Goal: Task Accomplishment & Management: Manage account settings

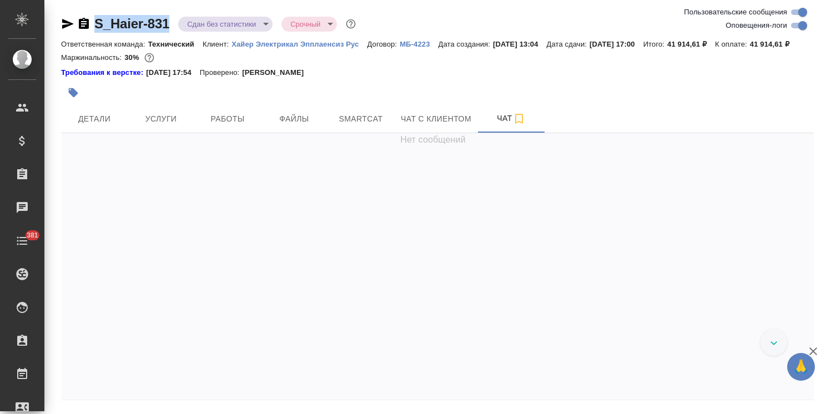
drag, startPoint x: 176, startPoint y: 13, endPoint x: 78, endPoint y: 12, distance: 97.6
click at [78, 12] on div "S_Haier-831 Сдан без статистики distributed Срочный urgent Ответственная команд…" at bounding box center [437, 225] width 765 height 450
copy link "S_Haier-831"
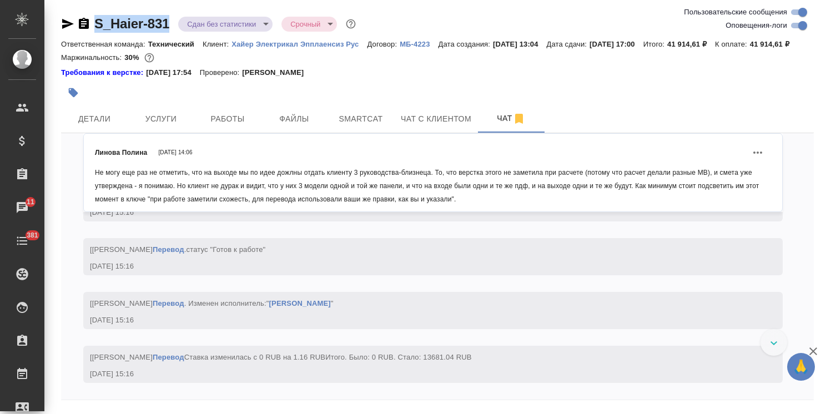
scroll to position [12709, 0]
click at [815, 355] on icon "button" at bounding box center [812, 351] width 13 height 13
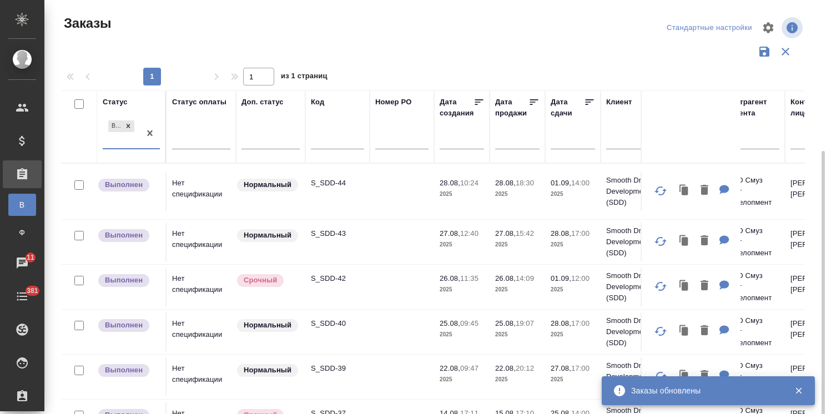
scroll to position [82, 0]
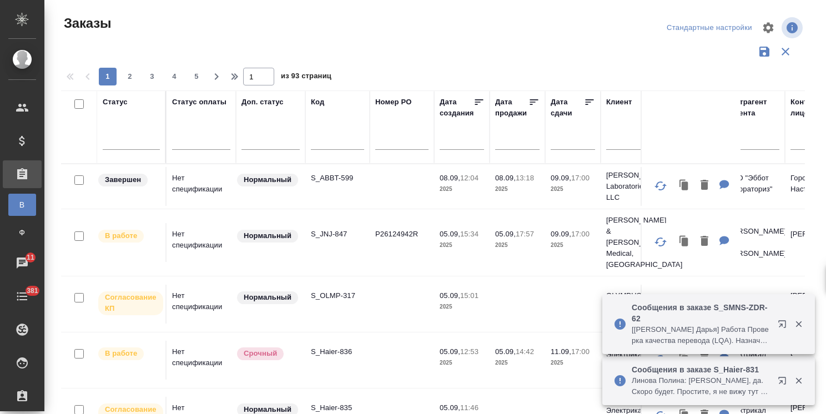
scroll to position [82, 0]
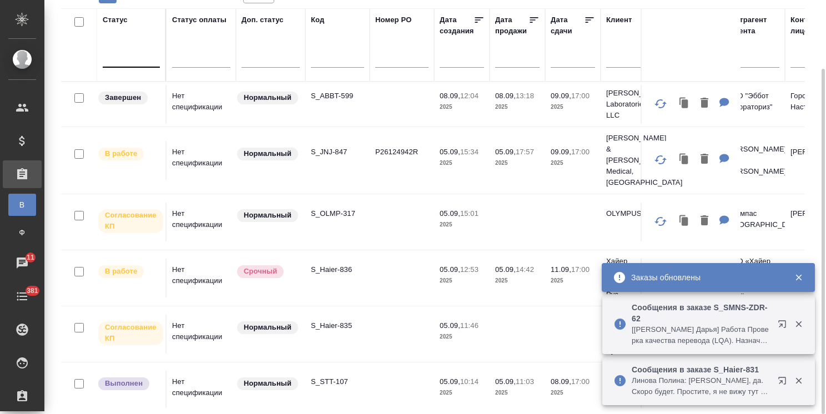
click at [141, 67] on div at bounding box center [131, 57] width 57 height 21
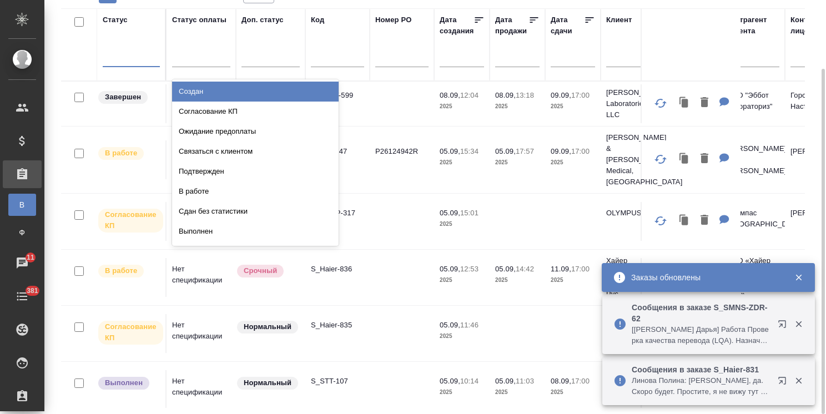
click at [142, 63] on div at bounding box center [131, 56] width 57 height 16
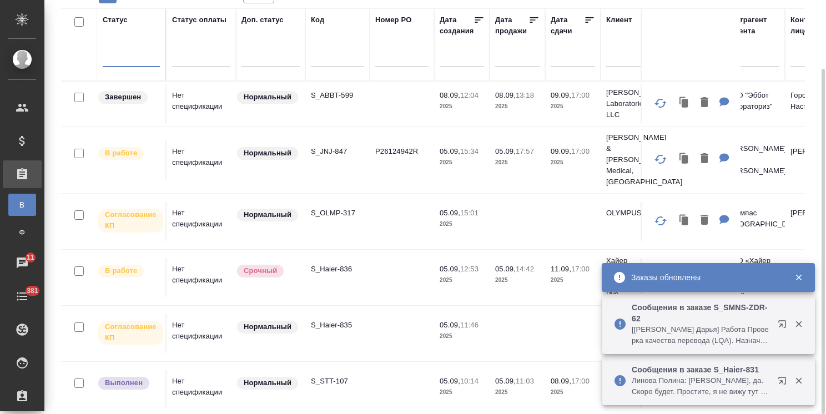
click at [140, 58] on div at bounding box center [131, 56] width 57 height 16
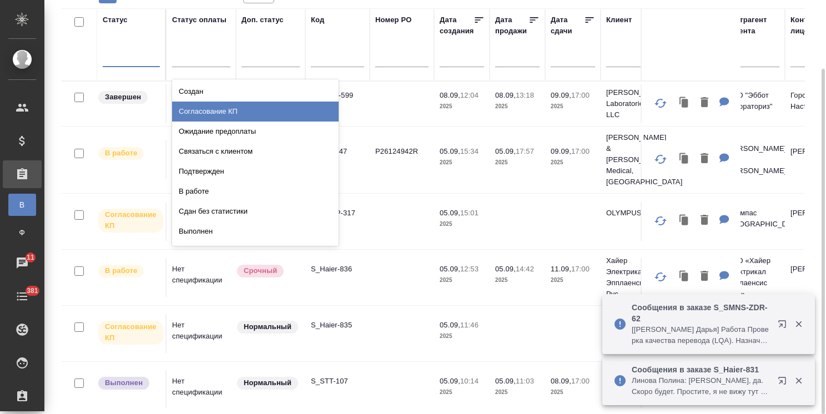
click at [213, 109] on div "Согласование КП" at bounding box center [255, 112] width 166 height 20
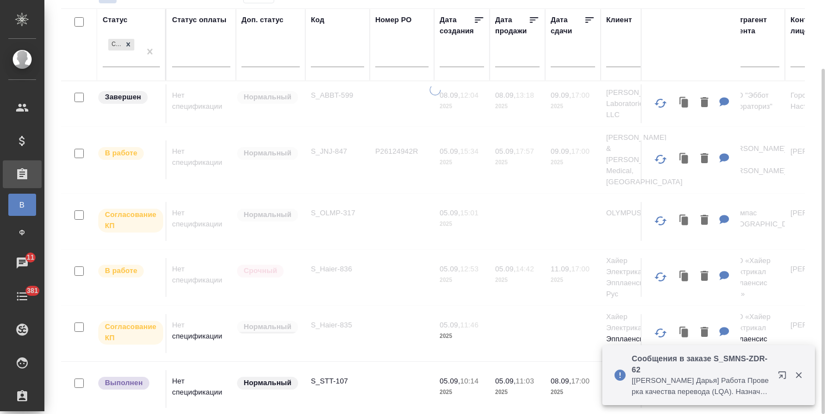
click at [796, 320] on div at bounding box center [434, 207] width 781 height 247
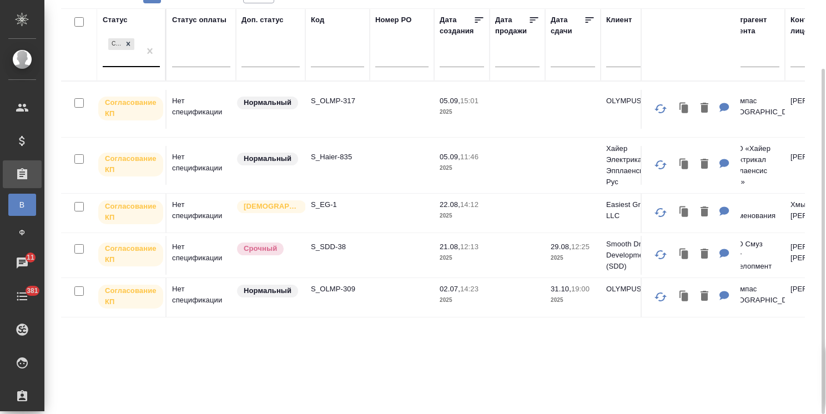
drag, startPoint x: 151, startPoint y: 50, endPoint x: 140, endPoint y: 54, distance: 11.8
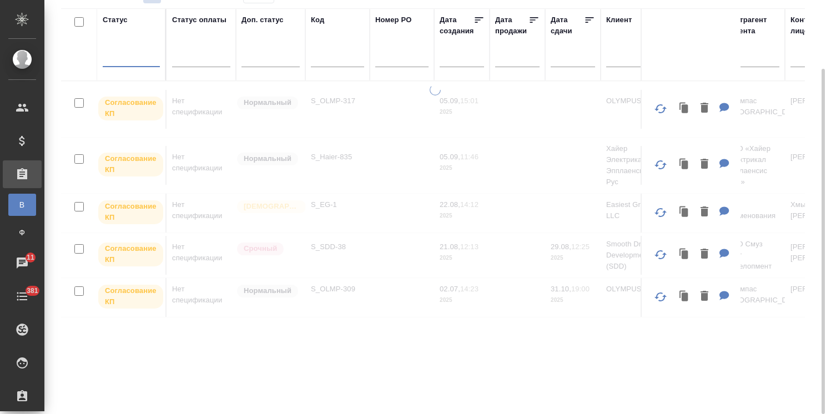
click at [135, 57] on div at bounding box center [131, 56] width 57 height 16
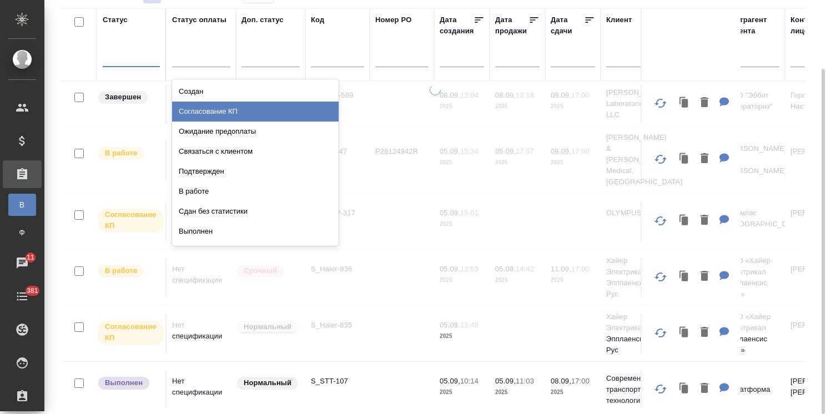
click at [226, 112] on div "Согласование КП" at bounding box center [255, 112] width 166 height 20
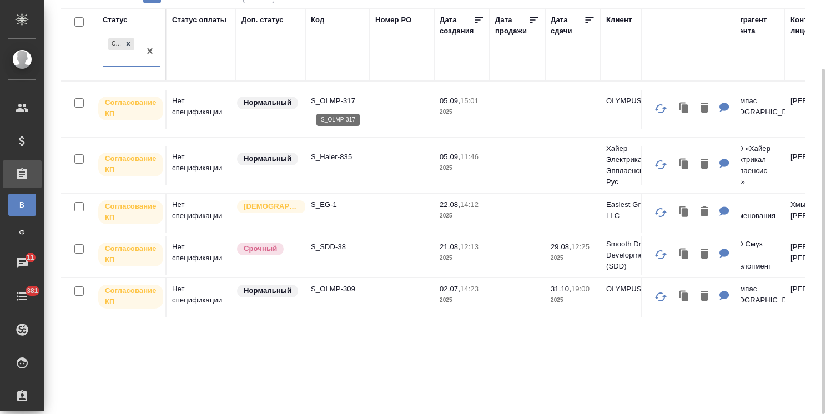
click at [328, 99] on p "S_OLMP-317" at bounding box center [337, 100] width 53 height 11
click at [333, 155] on p "S_Haier-835" at bounding box center [337, 156] width 53 height 11
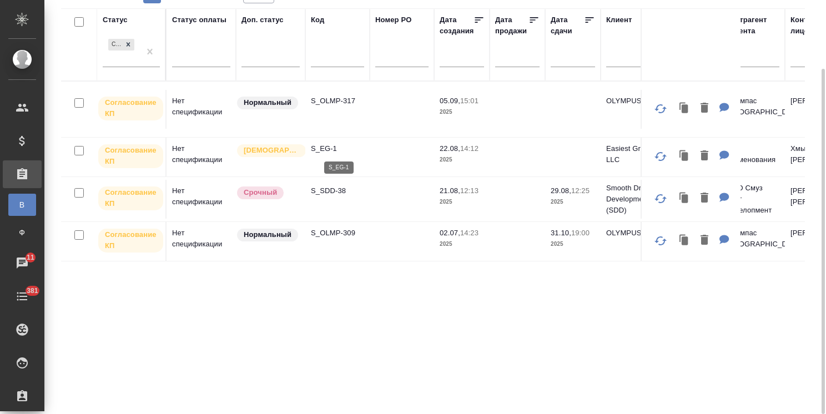
click at [326, 148] on p "S_EG-1" at bounding box center [337, 148] width 53 height 11
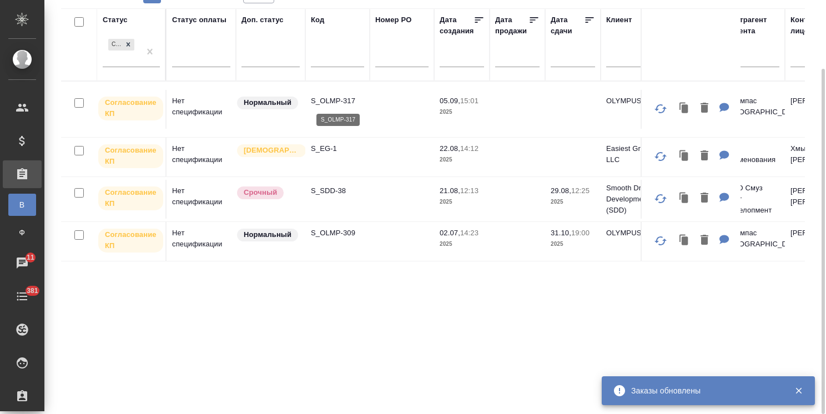
click at [341, 99] on p "S_OLMP-317" at bounding box center [337, 100] width 53 height 11
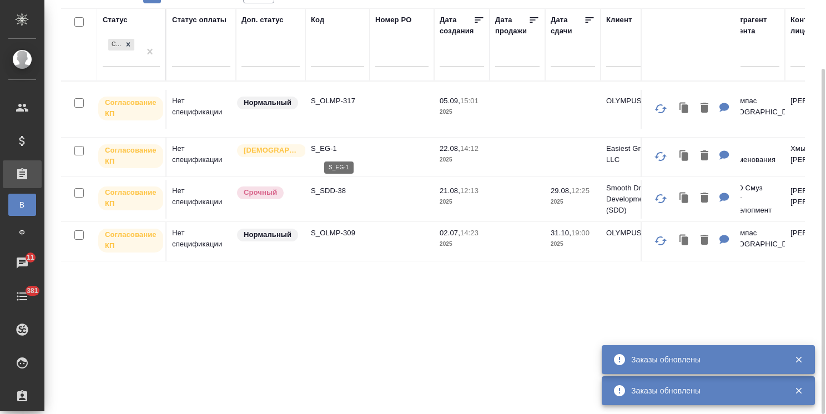
click at [323, 149] on p "S_EG-1" at bounding box center [337, 148] width 53 height 11
click at [337, 189] on p "S_SDD-38" at bounding box center [337, 190] width 53 height 11
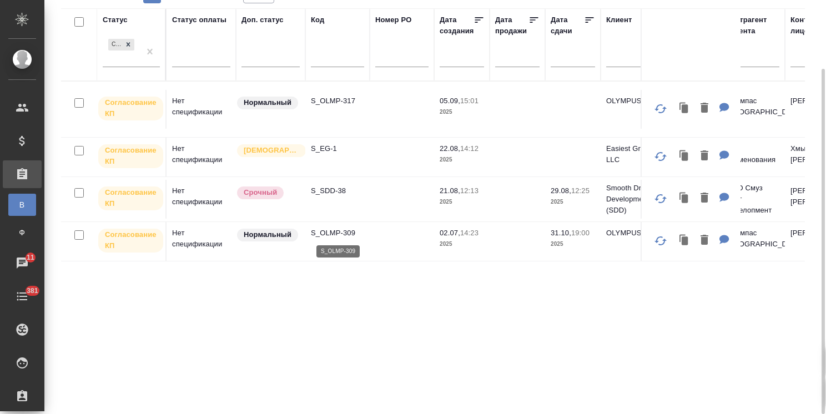
click at [343, 232] on p "S_OLMP-309" at bounding box center [337, 232] width 53 height 11
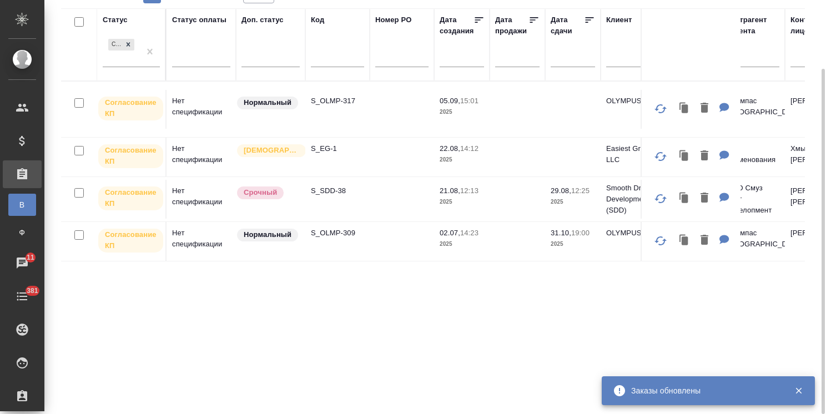
drag, startPoint x: 151, startPoint y: 51, endPoint x: 128, endPoint y: 32, distance: 30.3
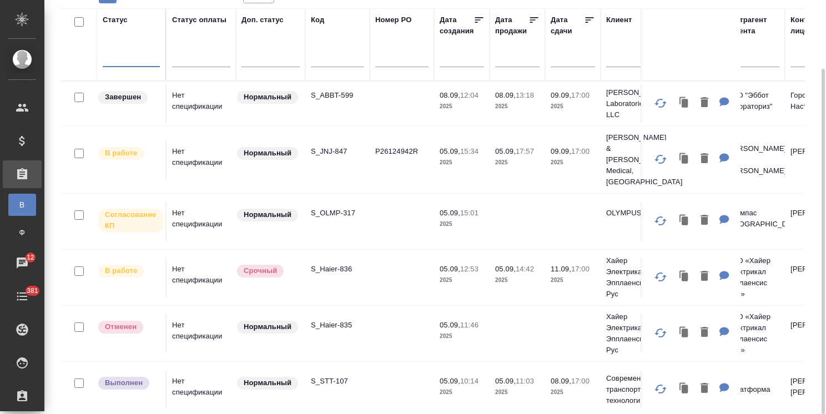
click at [129, 52] on div at bounding box center [131, 56] width 57 height 16
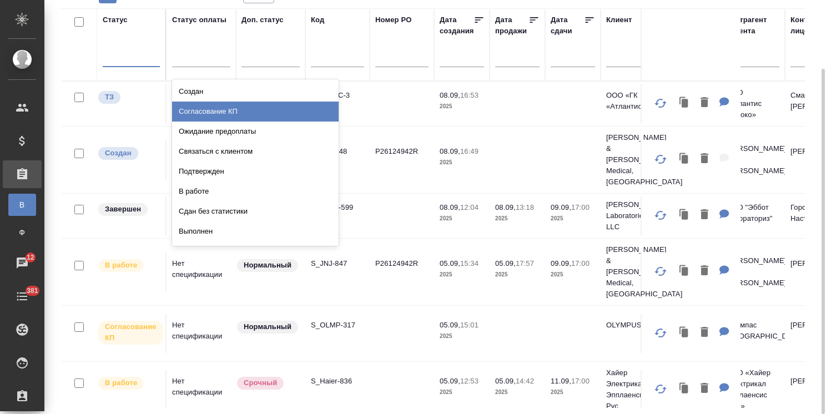
click at [213, 107] on div "Согласование КП" at bounding box center [255, 112] width 166 height 20
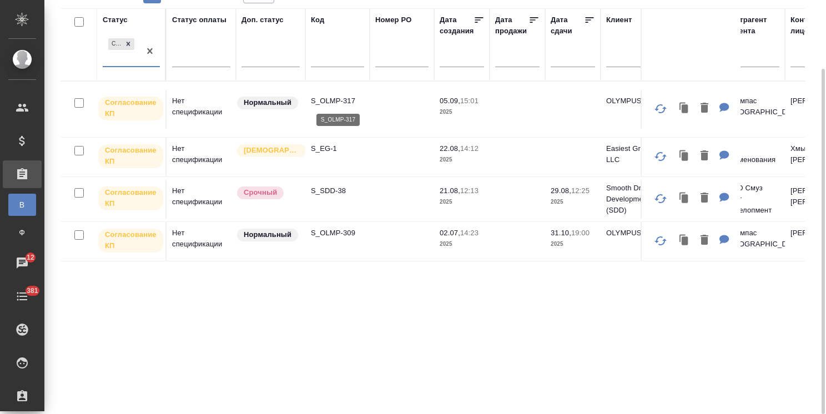
click at [327, 100] on p "S_OLMP-317" at bounding box center [337, 100] width 53 height 11
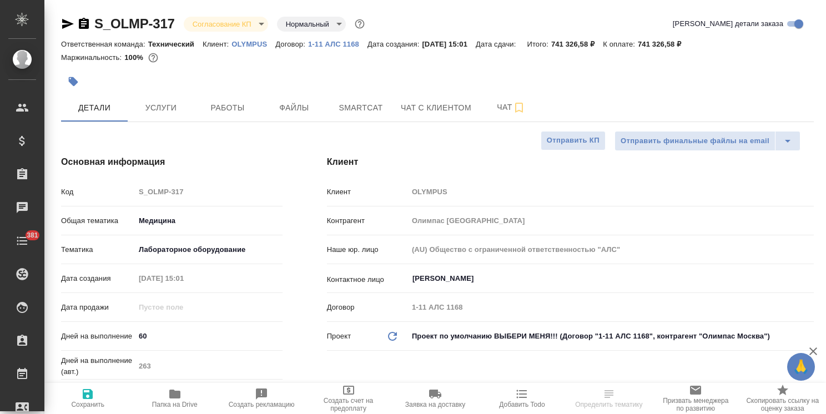
select select "RU"
type textarea "x"
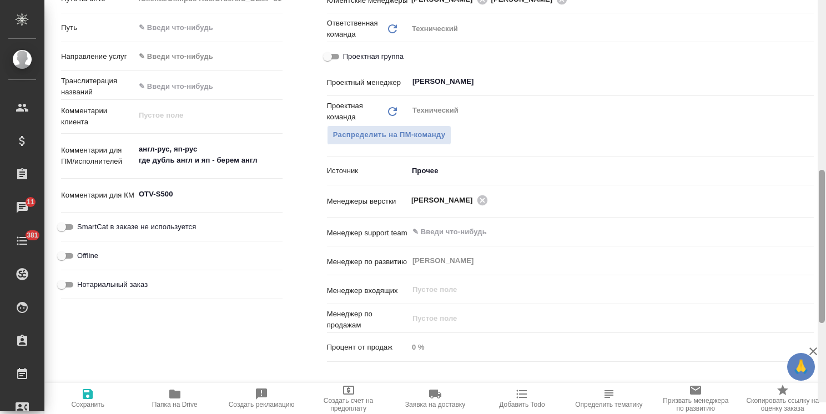
scroll to position [514, 0]
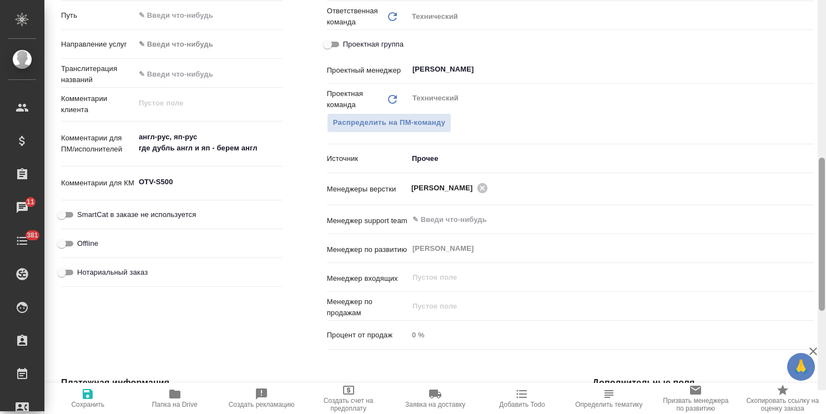
drag, startPoint x: 822, startPoint y: 136, endPoint x: 777, endPoint y: 274, distance: 145.4
click at [808, 285] on div "S_OLMP-317 Согласование КП kpNegotiation Нормальный normal Кратко детали заказа…" at bounding box center [434, 207] width 781 height 414
type textarea "x"
click at [185, 181] on textarea "OTV-S500" at bounding box center [209, 182] width 148 height 19
drag, startPoint x: 180, startPoint y: 183, endPoint x: 103, endPoint y: 183, distance: 76.6
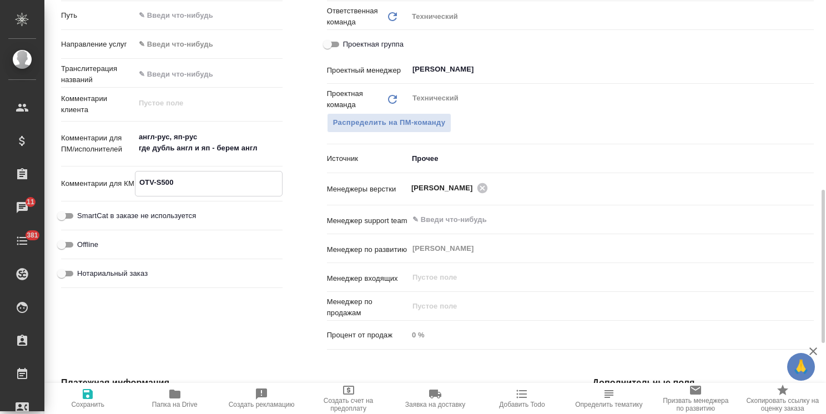
click at [103, 183] on div "Комментарии для КМ OTV-S500 x" at bounding box center [171, 184] width 221 height 26
type textarea "0"
type textarea "x"
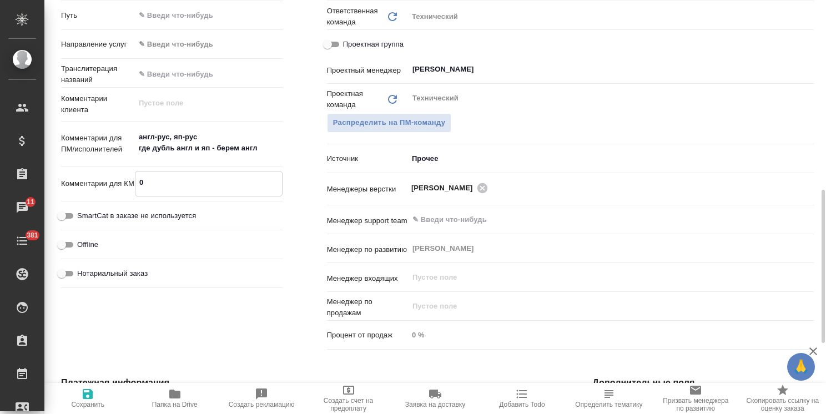
type textarea "x"
type textarea "09"
type textarea "x"
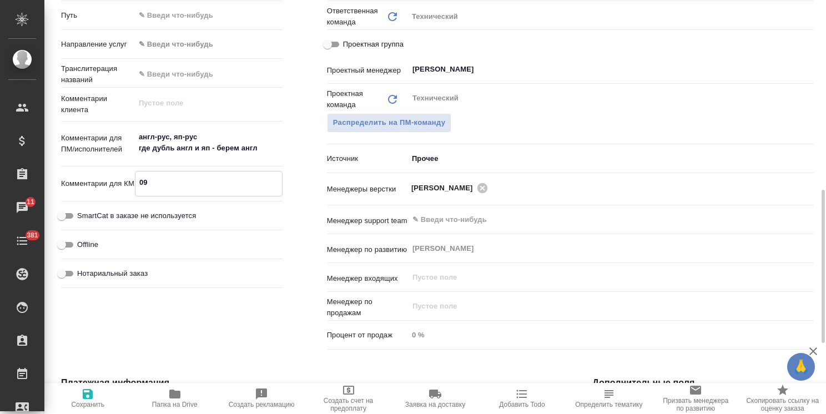
type textarea "x"
type textarea "09."
type textarea "x"
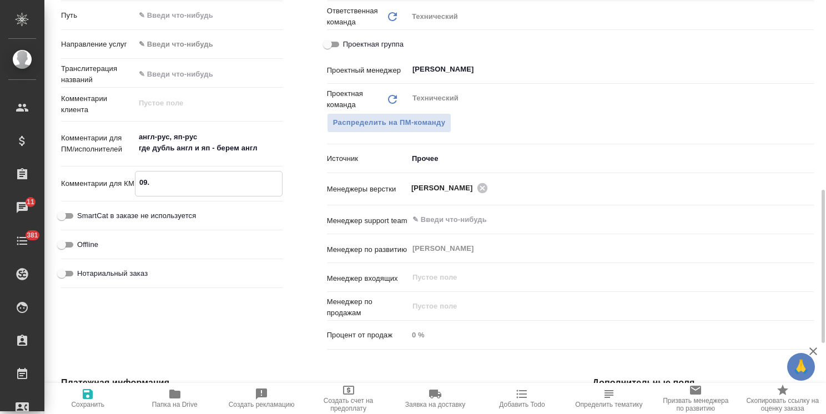
type textarea "09.0"
type textarea "x"
type textarea "09.09"
type textarea "x"
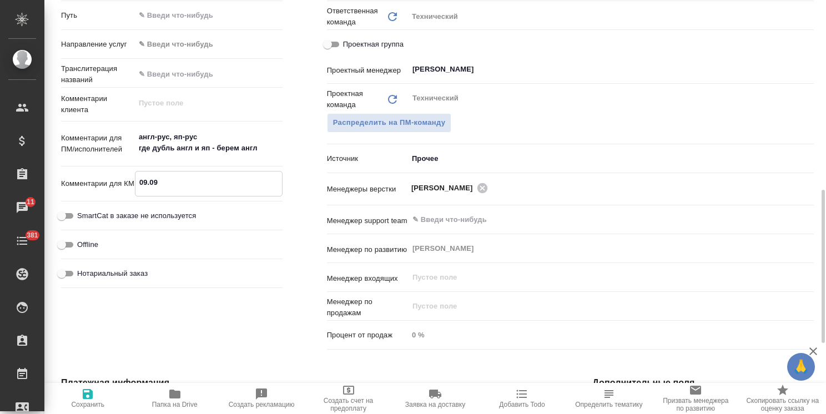
type textarea "x"
type textarea "09.0"
type textarea "x"
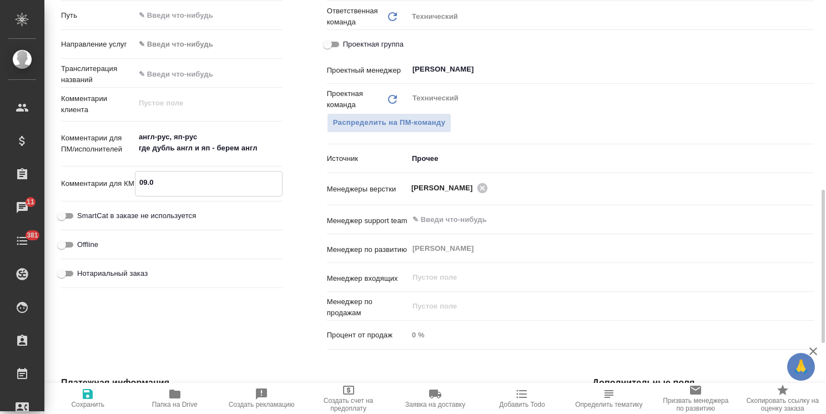
type textarea "x"
type textarea "09."
type textarea "x"
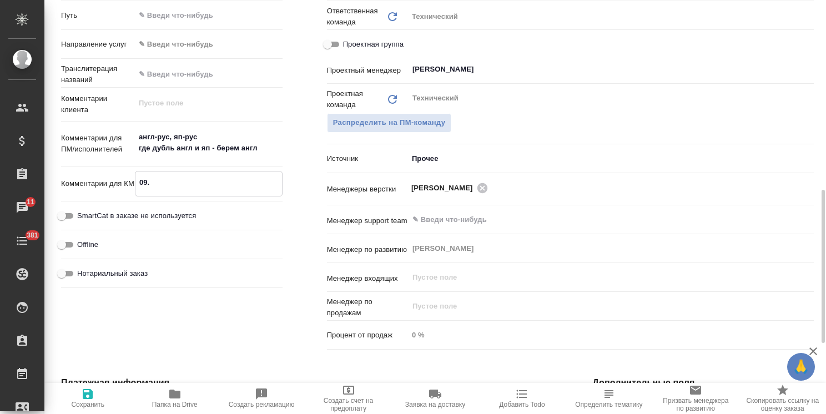
type textarea "x"
type textarea "09"
type textarea "x"
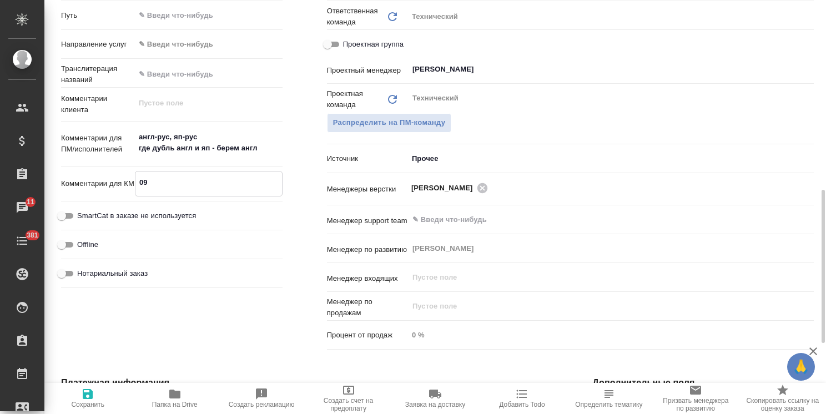
type textarea "0"
type textarea "x"
type textarea "08"
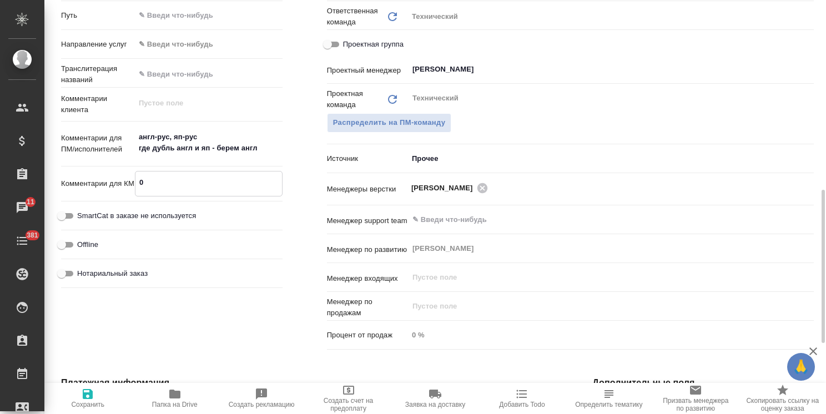
type textarea "x"
type textarea "08."
type textarea "x"
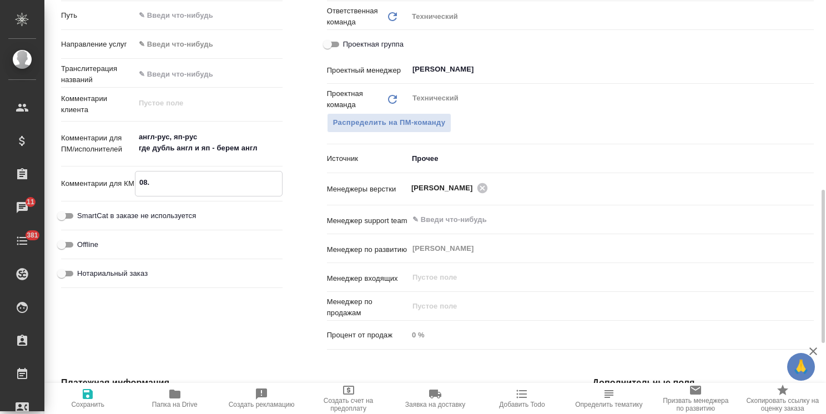
type textarea "x"
type textarea "08.0"
type textarea "x"
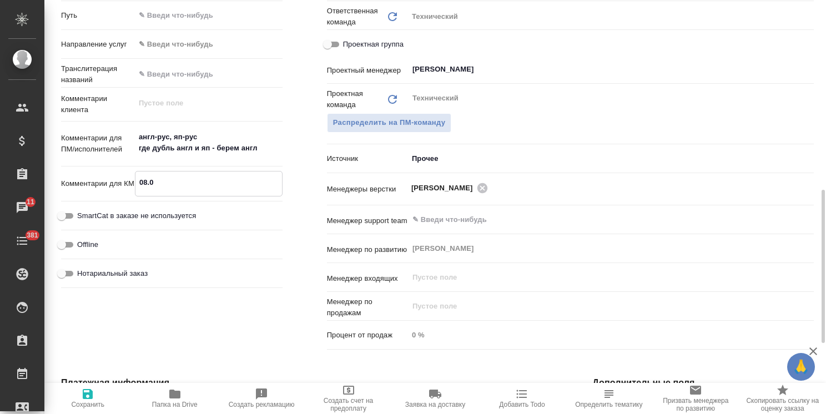
type textarea "x"
type textarea "08.09"
type textarea "x"
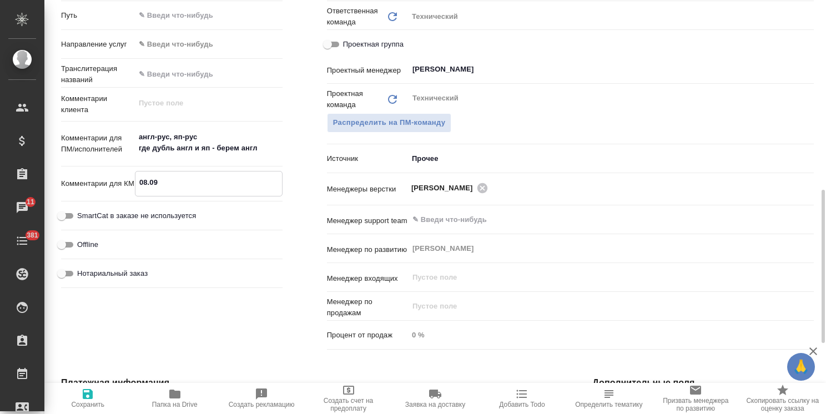
type textarea "08.09:"
type textarea "x"
type textarea "08.09:"
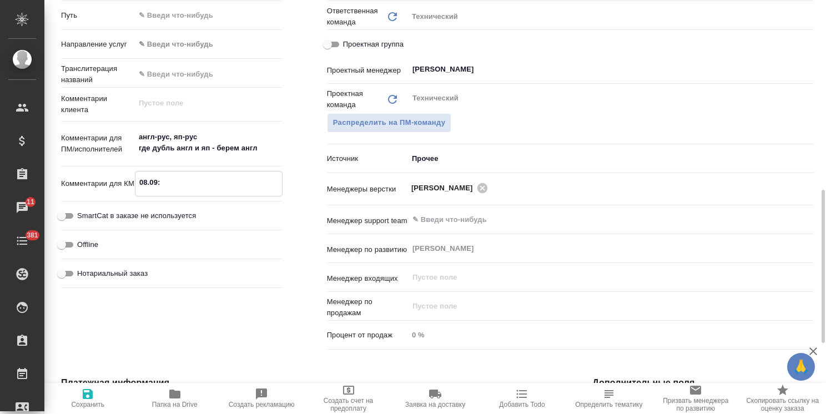
type textarea "x"
type textarea "08.09: о"
type textarea "x"
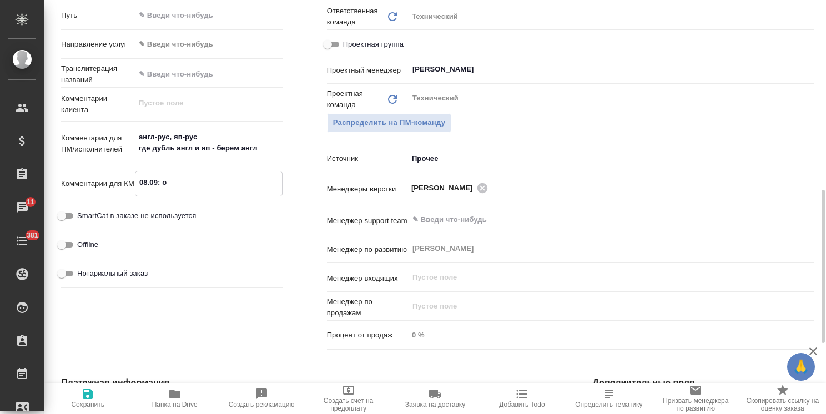
type textarea "x"
type textarea "08.09: от"
type textarea "x"
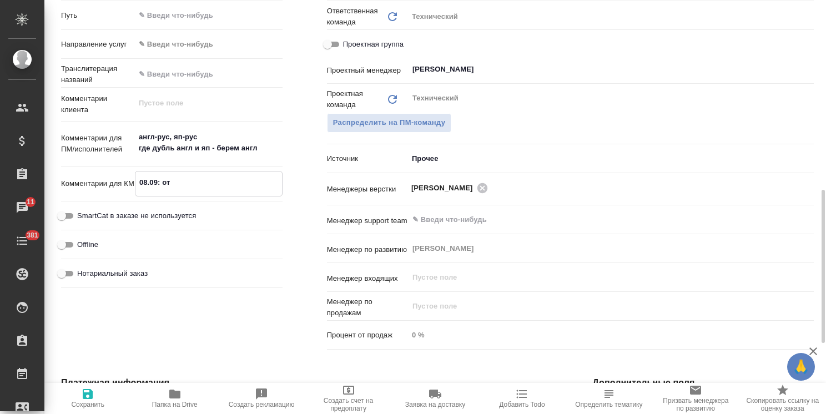
type textarea "x"
type textarea "08.09: отп"
type textarea "x"
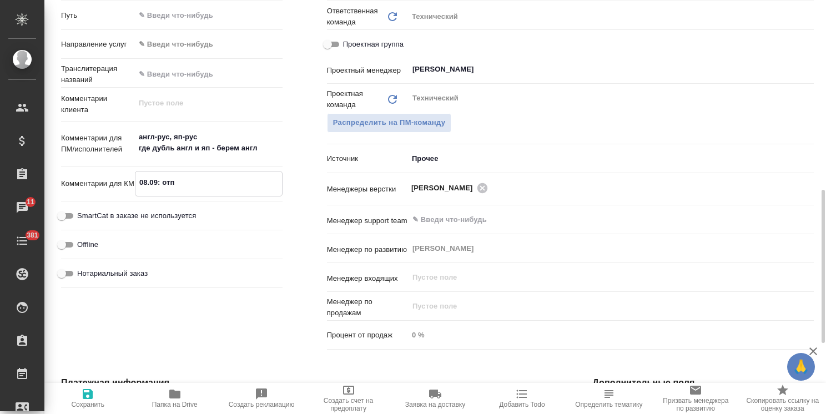
type textarea "08.09: отпр"
type textarea "x"
type textarea "08.09: отпра"
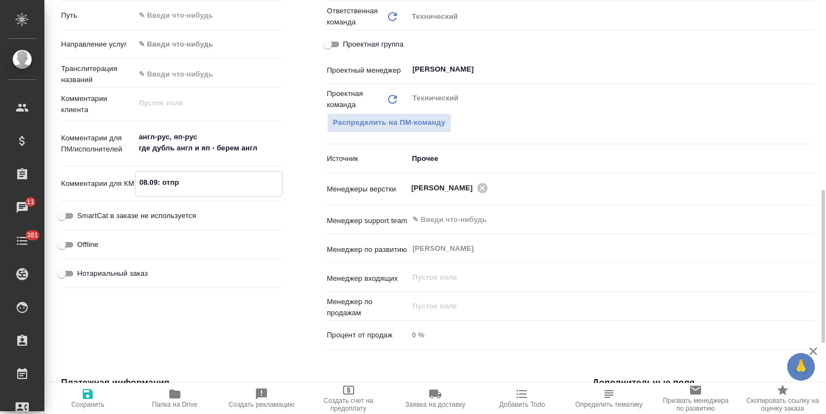
type textarea "x"
type textarea "08.09: отправ"
type textarea "x"
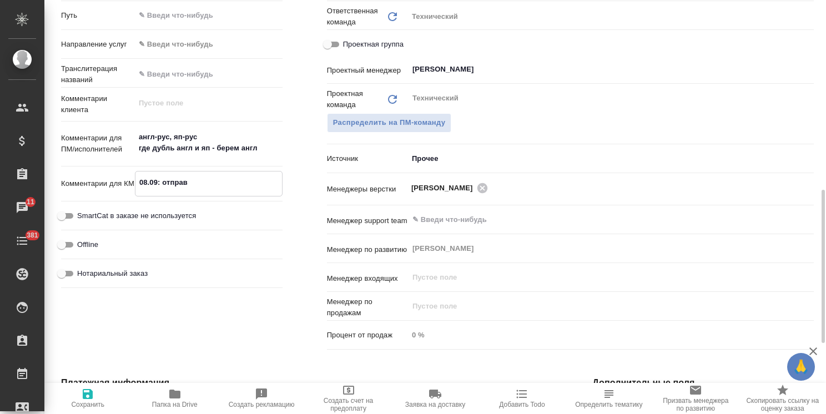
type textarea "08.09: отправи"
type textarea "x"
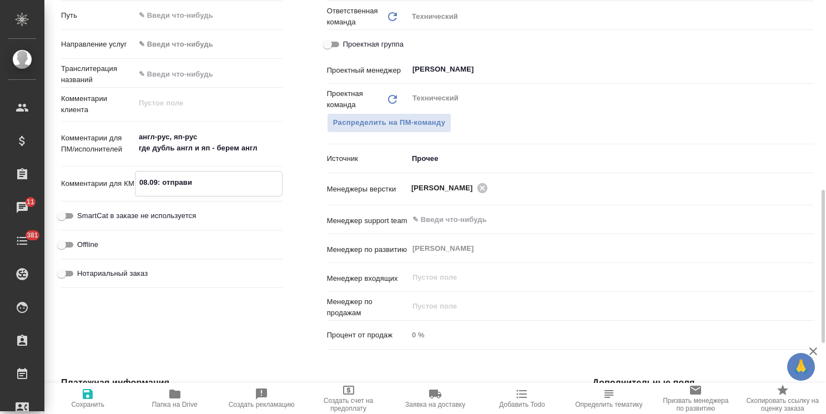
type textarea "x"
type textarea "08.09: отправил"
type textarea "x"
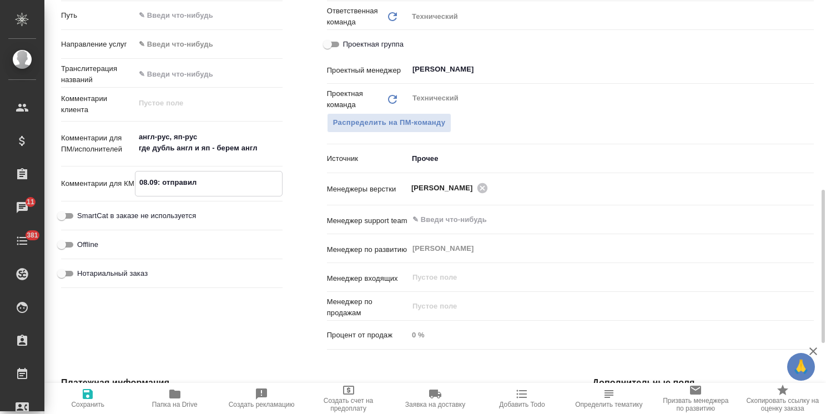
type textarea "08.09: отправила"
type textarea "x"
type textarea "08.09: отправила"
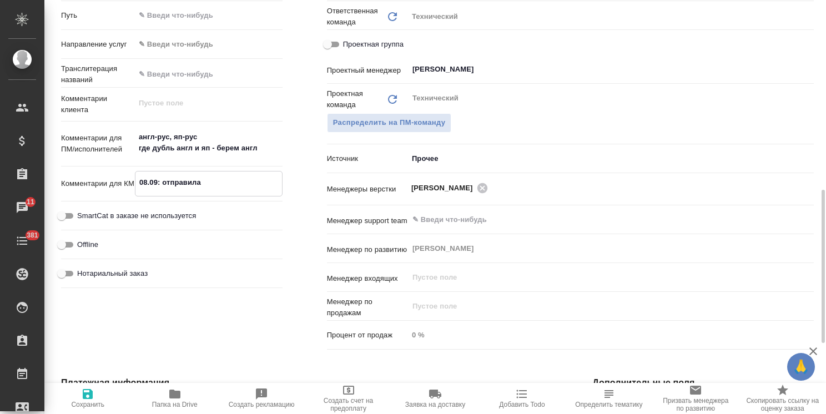
type textarea "x"
type textarea "08.09: отправила к"
type textarea "x"
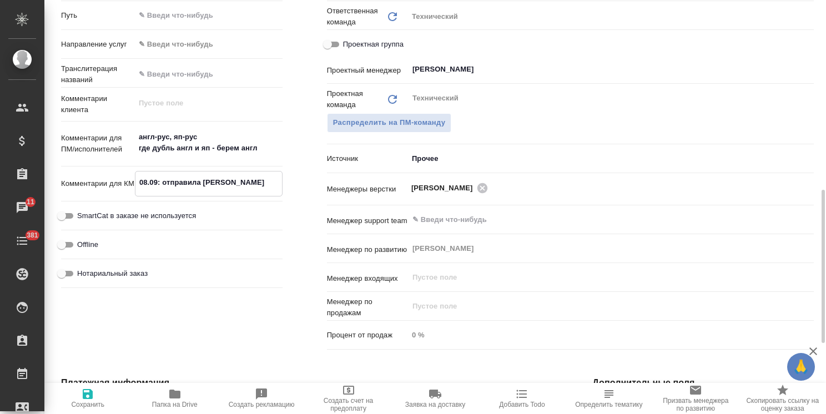
type textarea "x"
type textarea "08.09: отправила кл"
type textarea "x"
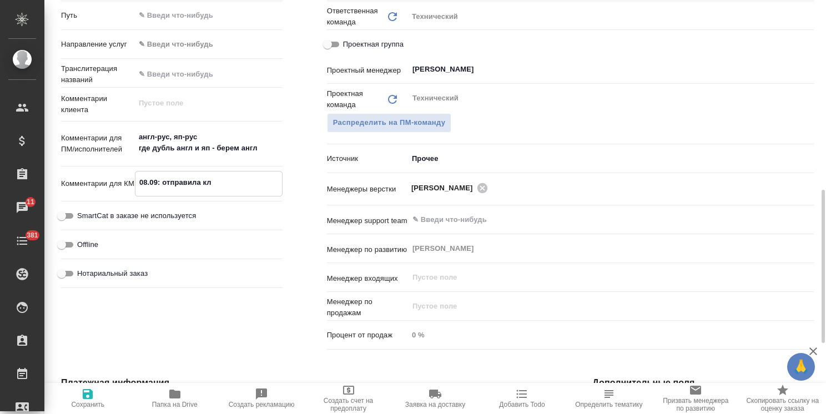
type textarea "x"
type textarea "08.09: отправила кли"
type textarea "x"
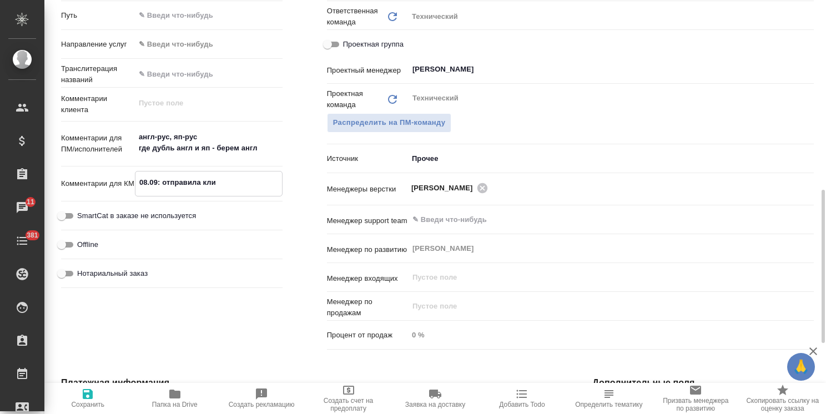
type textarea "08.09: отправила клие"
type textarea "x"
type textarea "08.09: отправила клиен"
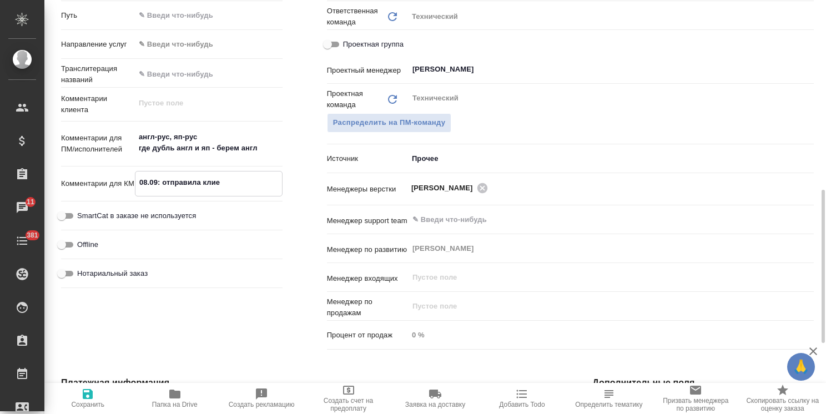
type textarea "x"
type textarea "08.09: отправила клиент"
type textarea "x"
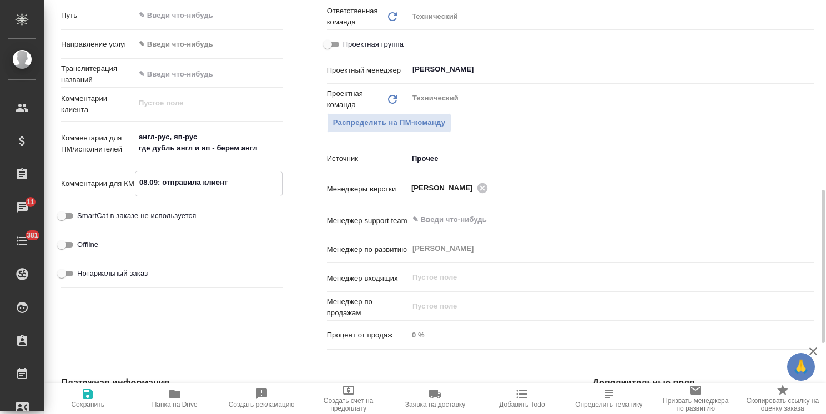
type textarea "08.09: отправила клиенту"
type textarea "x"
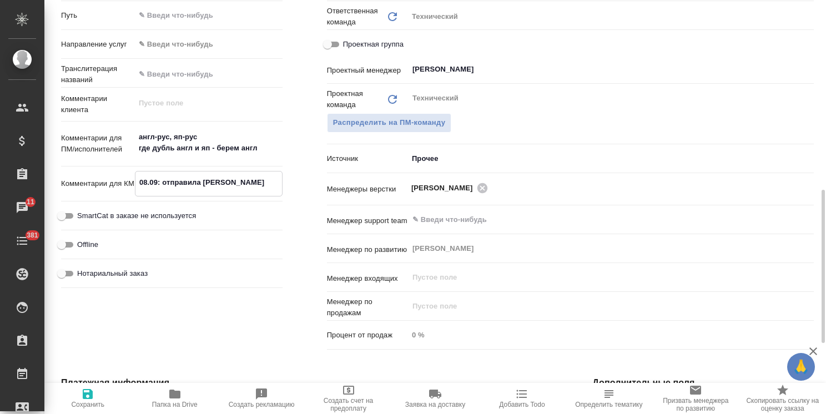
type textarea "x"
type textarea "08.09: отправила клиенту"
type textarea "x"
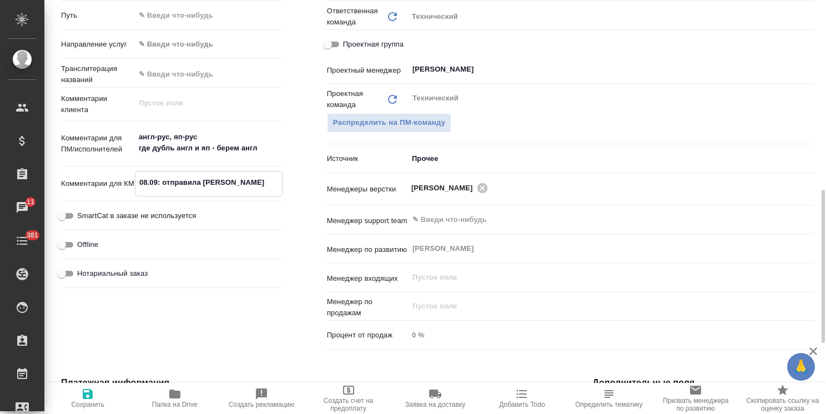
type textarea "08.09: отправила клиенту н"
type textarea "x"
type textarea "08.09: отправила клиенту на"
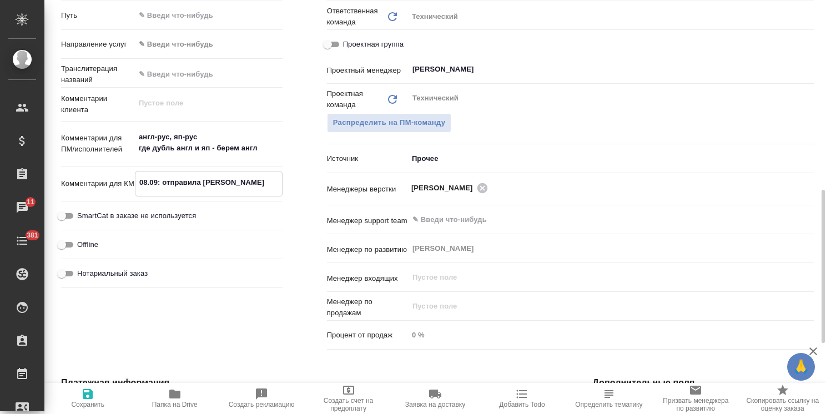
type textarea "x"
type textarea "08.09: отправила клиенту нап"
type textarea "x"
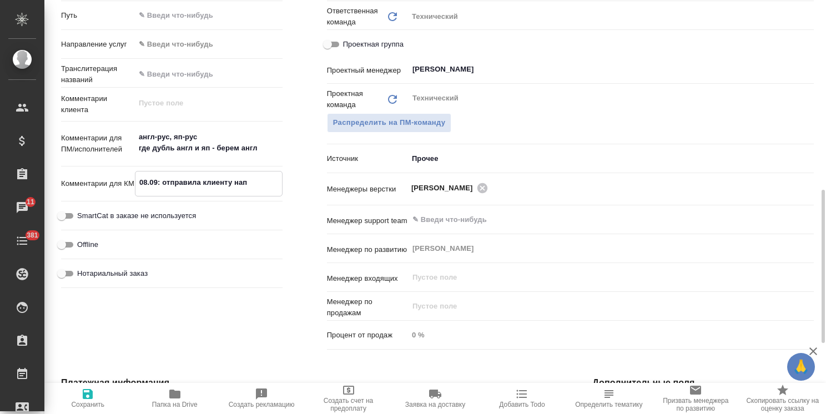
type textarea "x"
type textarea "08.09: отправила клиенту напо"
type textarea "x"
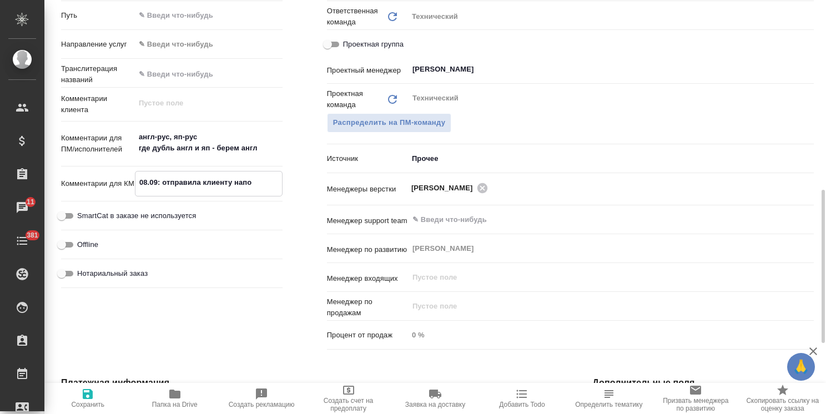
type textarea "x"
type textarea "08.09: отправила клиенту напом"
type textarea "x"
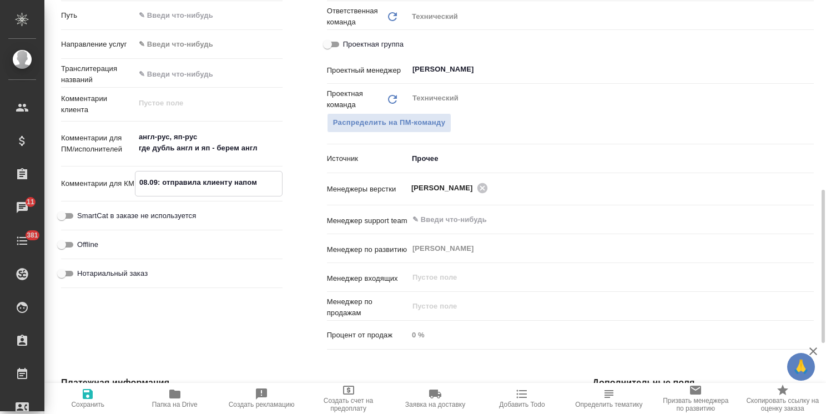
type textarea "08.09: отправила клиенту напоми"
type textarea "x"
type textarea "08.09: отправила клиенту напомин"
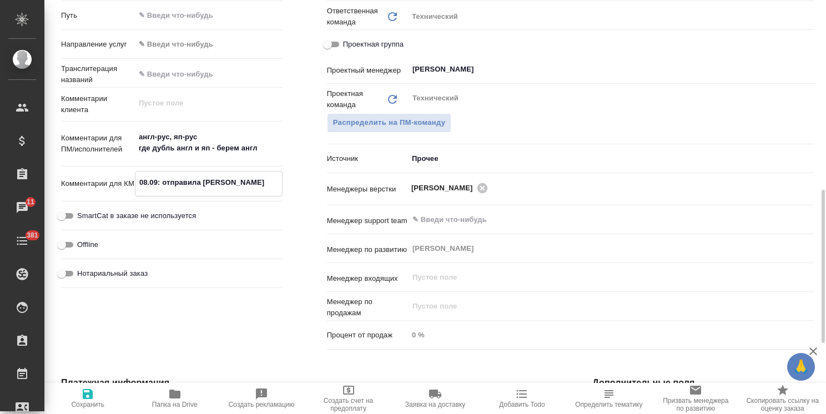
type textarea "x"
type textarea "08.09: отправила клиенту напомина"
type textarea "x"
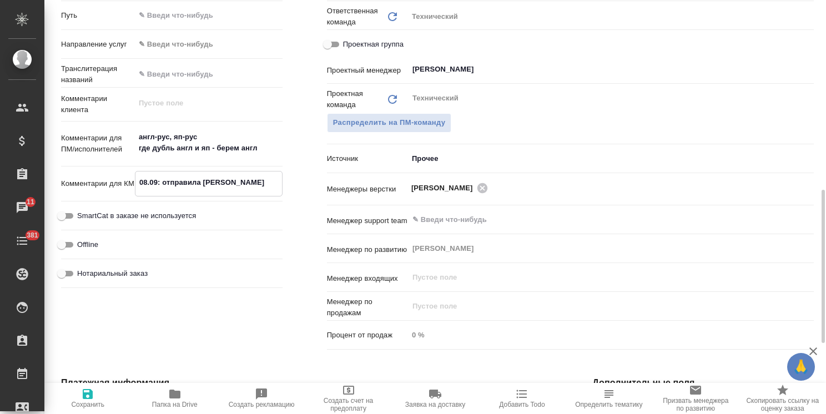
type textarea "x"
type textarea "08.09: отправила клиенту напоминан"
type textarea "x"
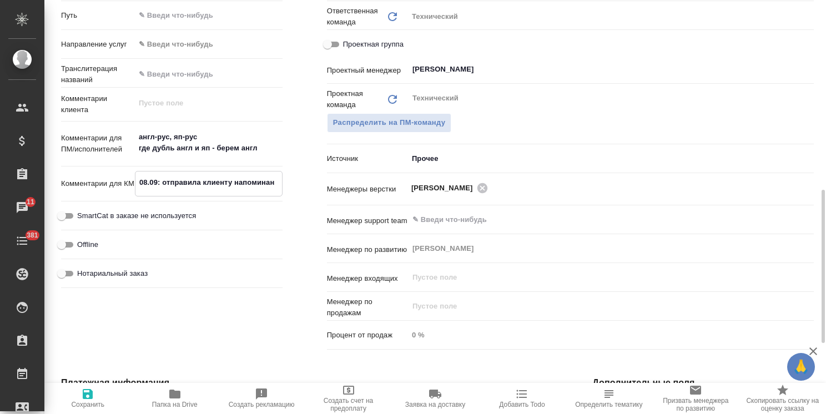
type textarea "x"
type textarea "08.09: отправила клиенту напоминани"
type textarea "x"
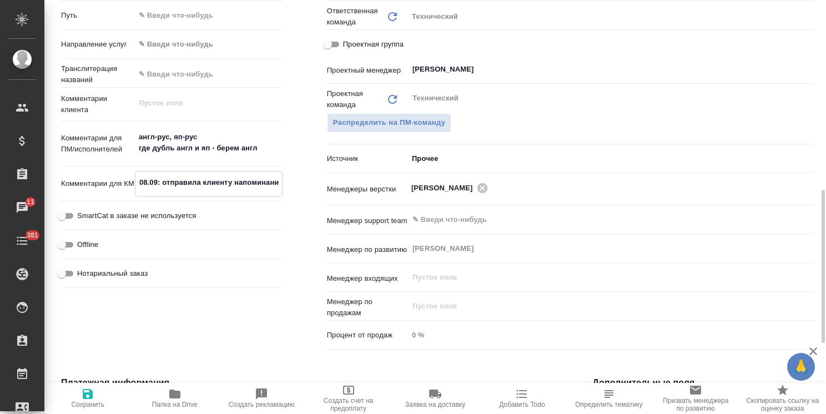
type textarea "08.09: отправила клиенту напоминание"
type textarea "x"
type textarea "08.09: отправила клиенту напоминание"
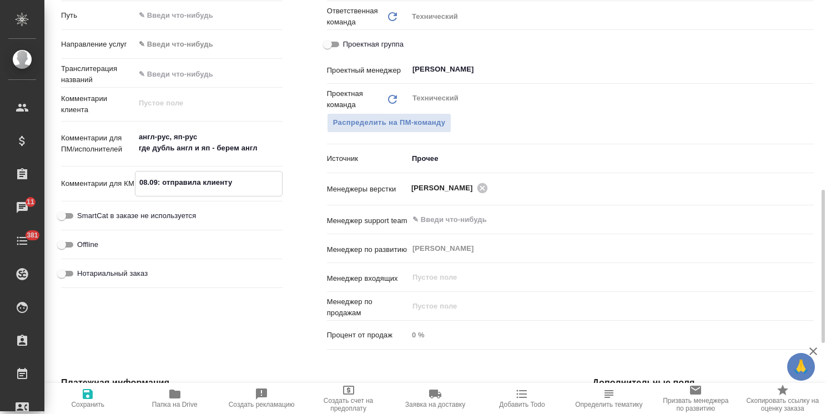
type textarea "x"
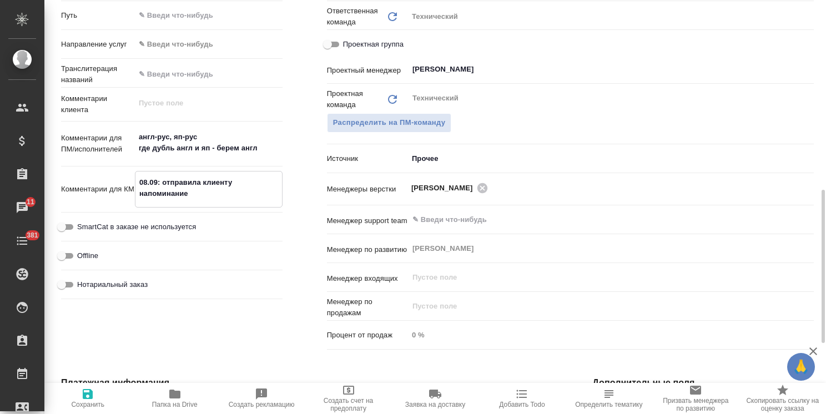
type textarea "x"
type textarea "08.09: отправила клиенту напоминание в"
type textarea "x"
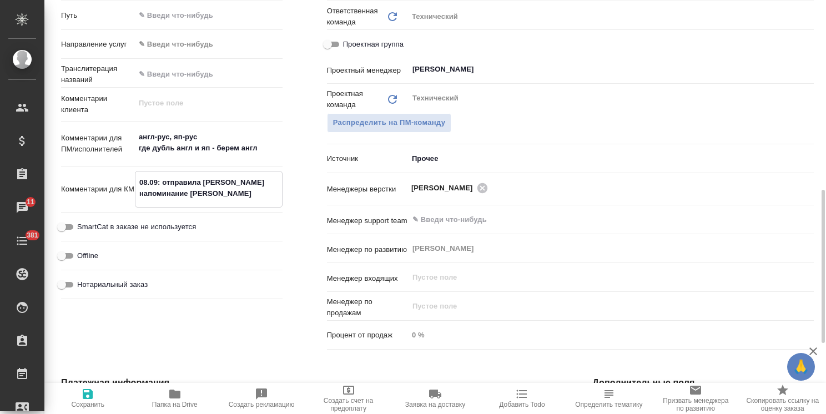
type textarea "x"
type textarea "08.09: отправила клиенту напоминание в"
type textarea "x"
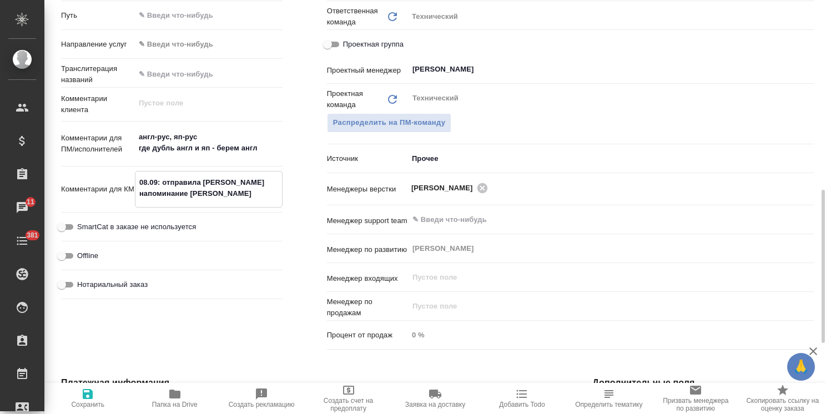
type textarea "08.09: отправила клиенту напоминание в п"
type textarea "x"
type textarea "08.09: отправила клиенту напоминание в по"
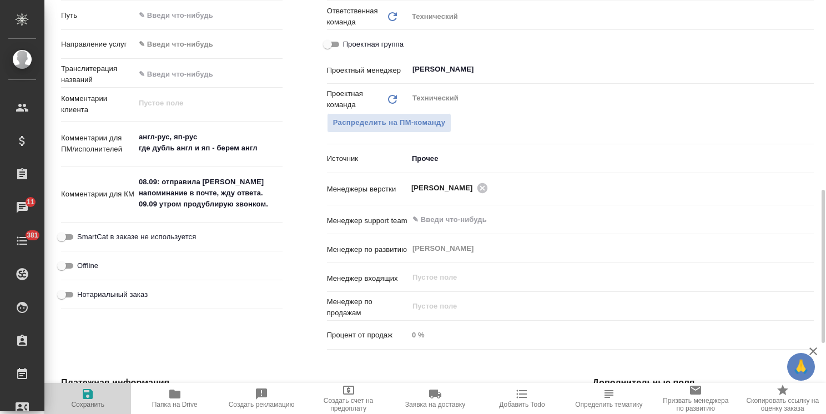
click at [93, 409] on button "Сохранить" at bounding box center [87, 398] width 87 height 31
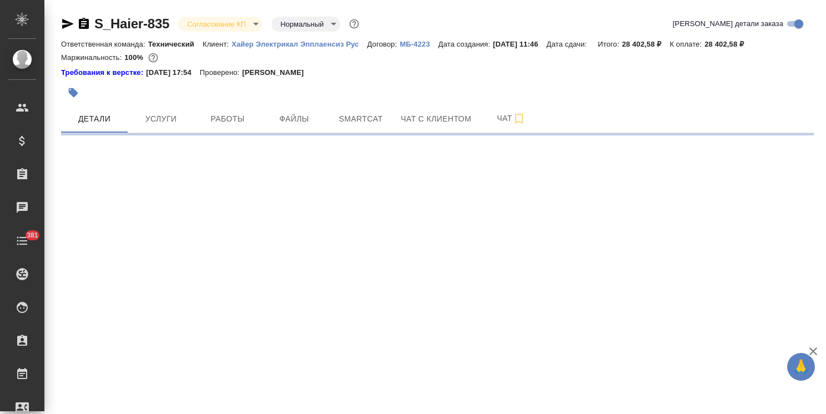
select select "RU"
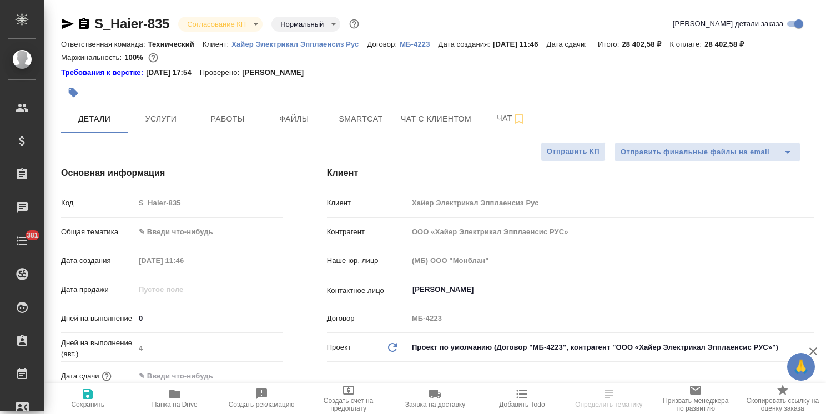
type textarea "x"
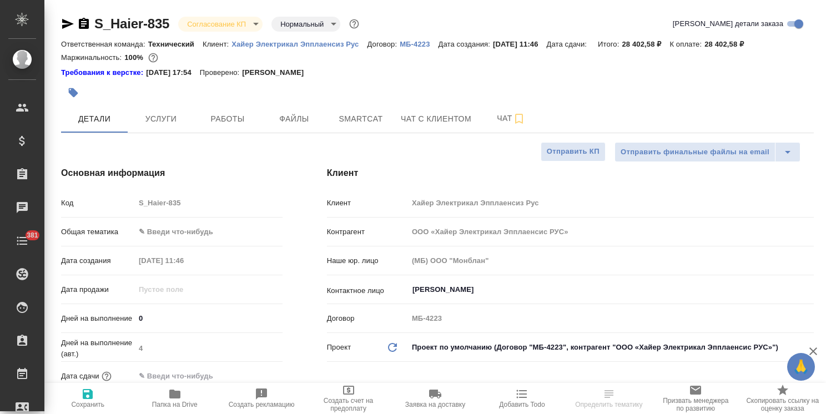
type textarea "x"
drag, startPoint x: 172, startPoint y: 9, endPoint x: 86, endPoint y: 11, distance: 86.0
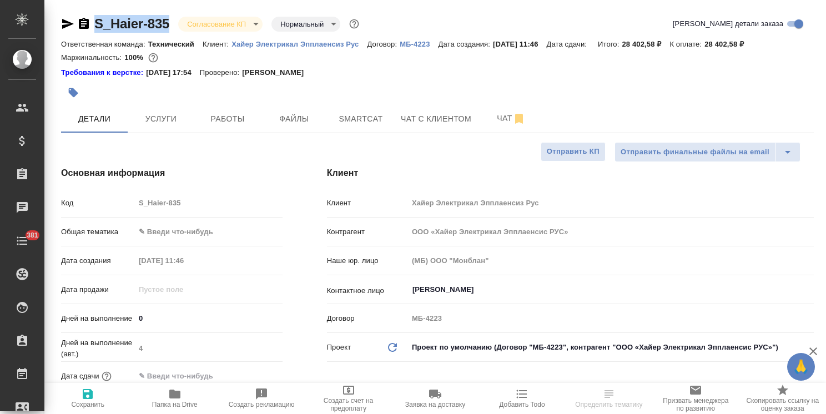
copy link "S_Haier-835"
type textarea "x"
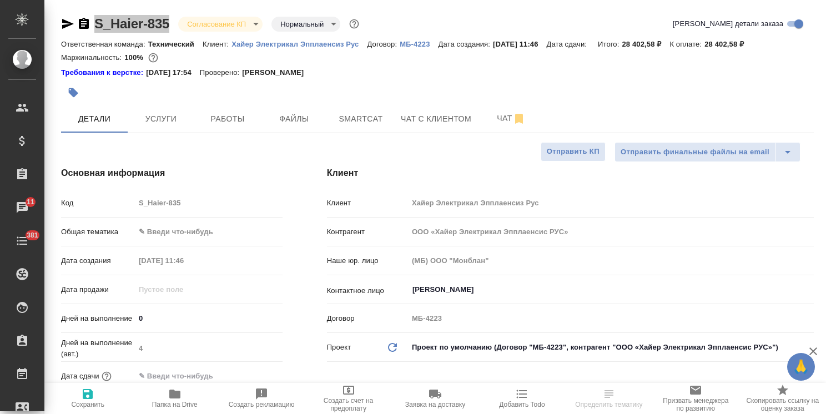
select select "RU"
type textarea "x"
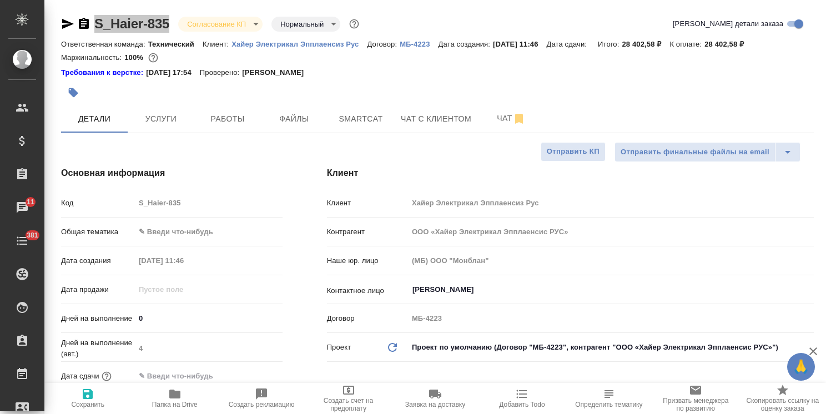
type textarea "x"
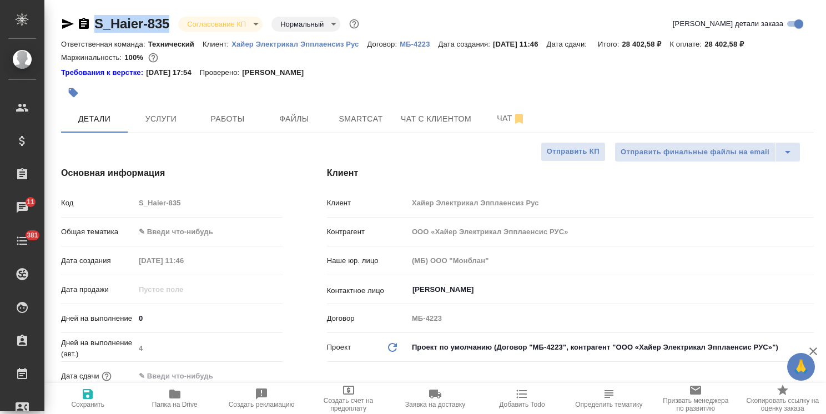
type textarea "x"
click at [234, 22] on body "🙏 .cls-1 fill:#fff; AWATERA Usmanova Olga Клиенты Спецификации Заказы 11 Чаты 3…" at bounding box center [413, 207] width 826 height 414
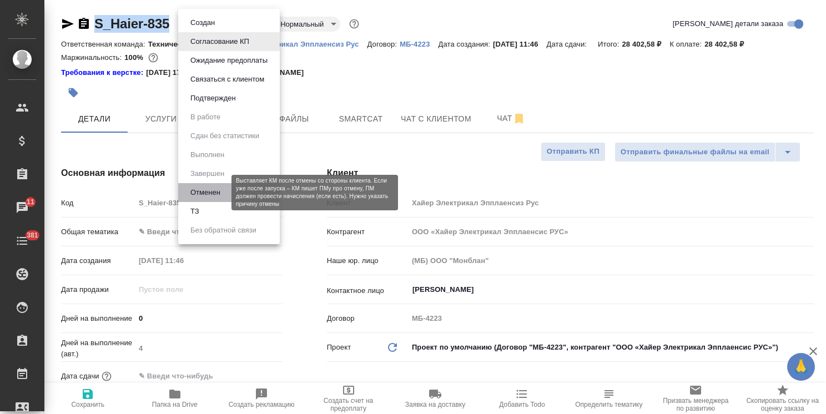
click at [207, 193] on button "Отменен" at bounding box center [205, 192] width 37 height 12
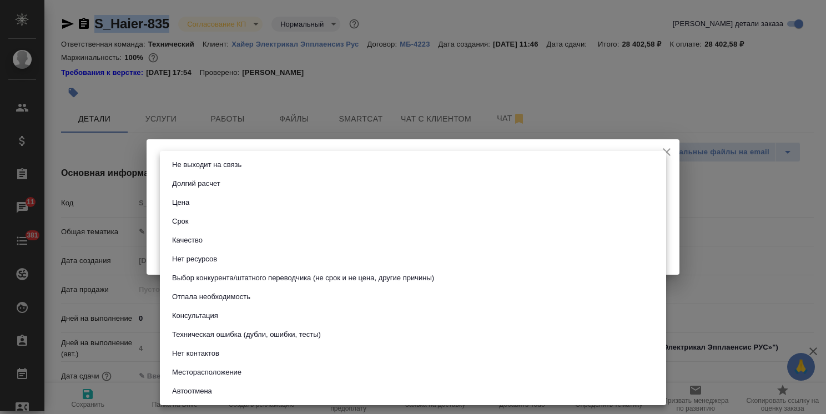
click at [210, 190] on body "🙏 .cls-1 fill:#fff; AWATERA Usmanova Olga Клиенты Спецификации Заказы 11 Чаты 3…" at bounding box center [413, 207] width 826 height 414
click at [195, 205] on li "Цена" at bounding box center [413, 202] width 506 height 19
type input "price"
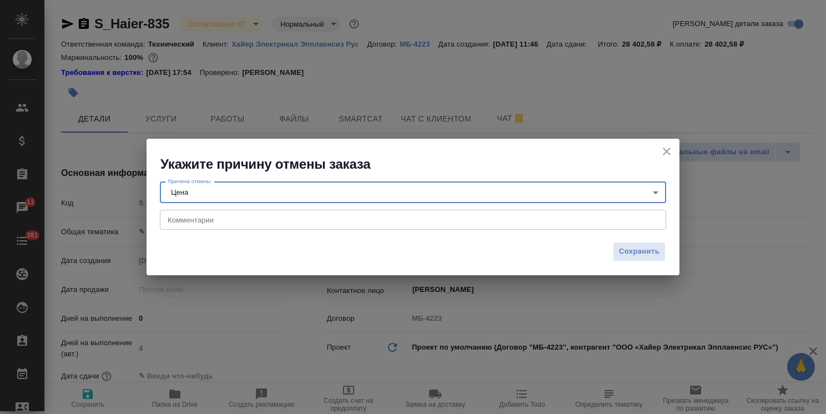
click at [195, 224] on div "x Комментарии" at bounding box center [413, 220] width 506 height 20
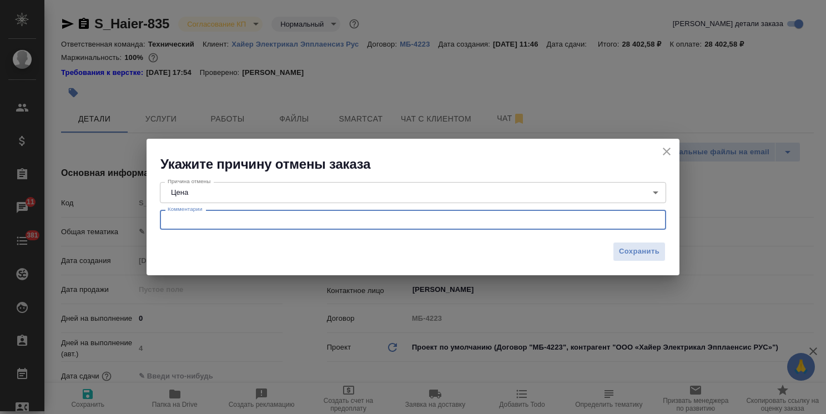
paste textarea "Ольга, делаем у других Best regards, Maksim Mitrofanov"
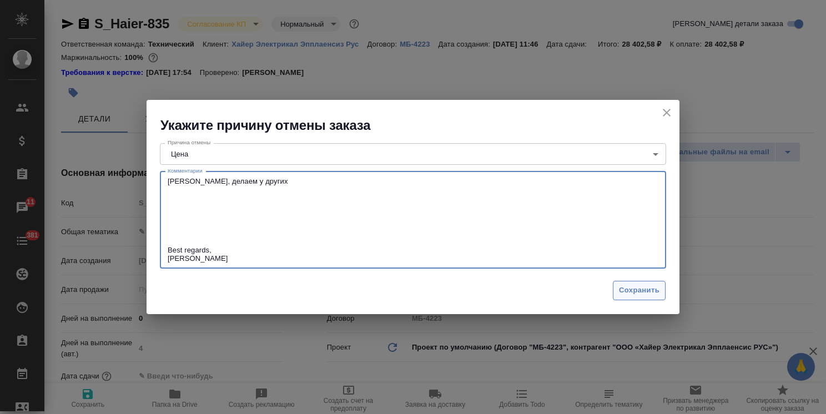
type textarea "Ольга, делаем у других Best regards, Maksim Mitrofanov"
click at [628, 290] on span "Сохранить" at bounding box center [639, 290] width 40 height 13
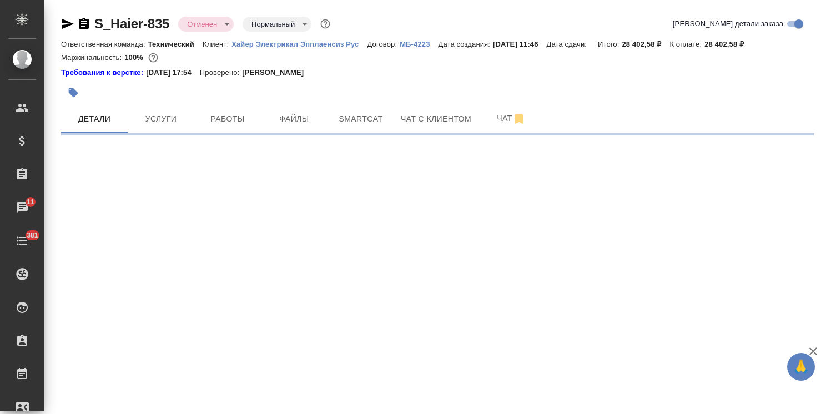
select select "RU"
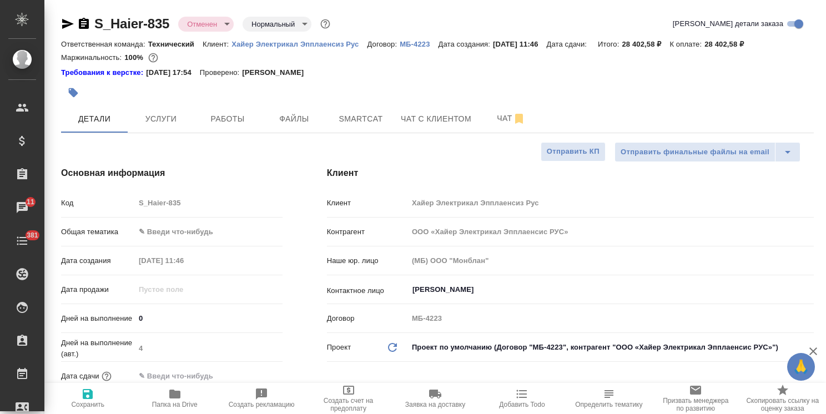
type textarea "x"
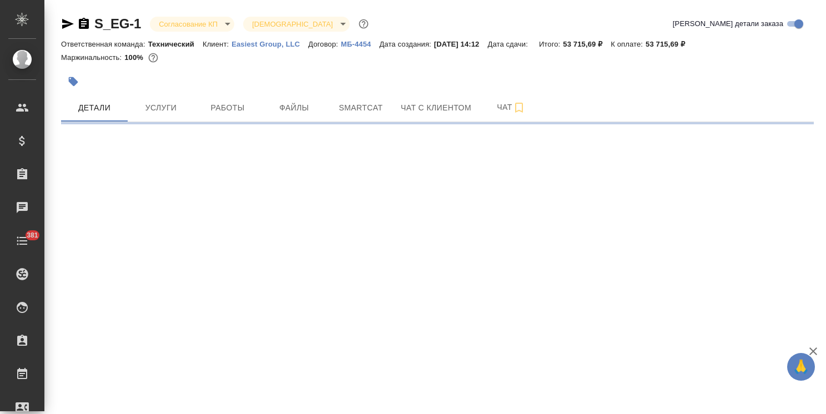
select select "RU"
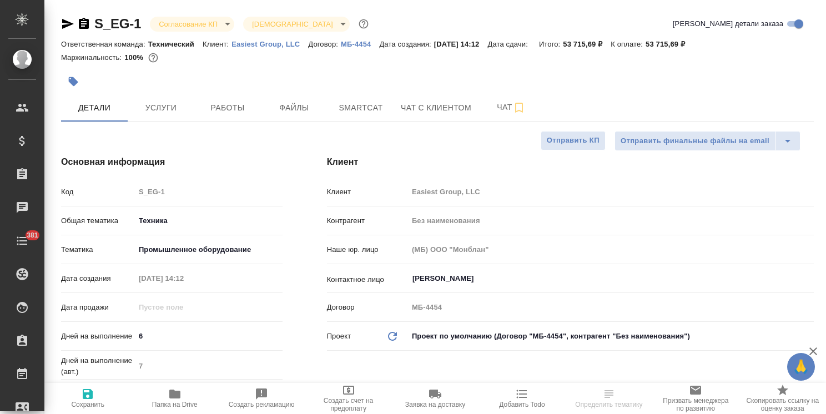
type textarea "x"
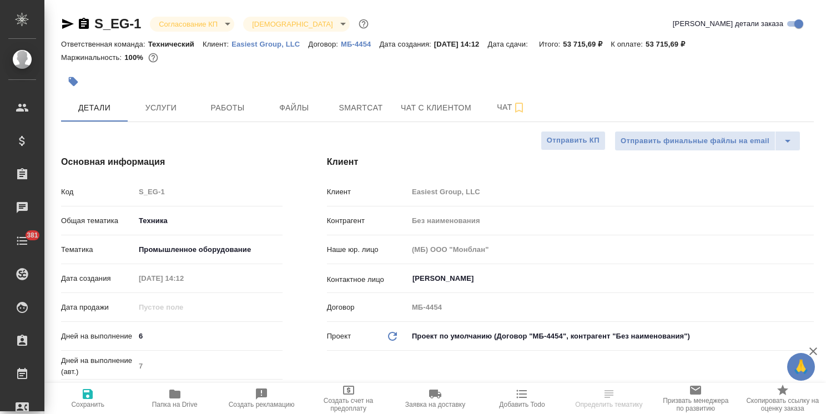
type textarea "x"
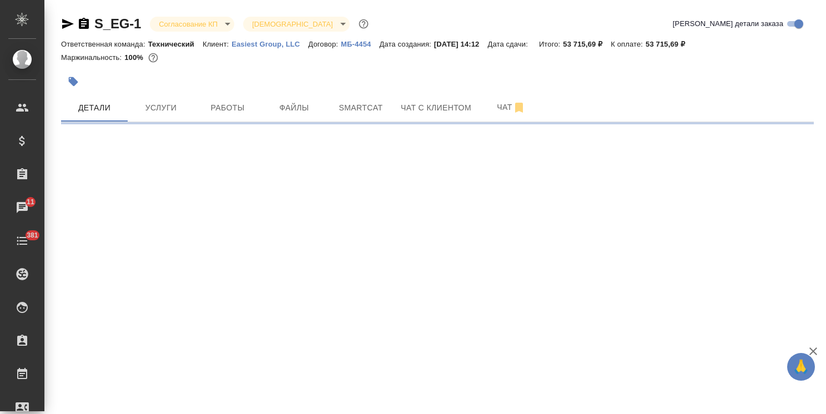
select select "RU"
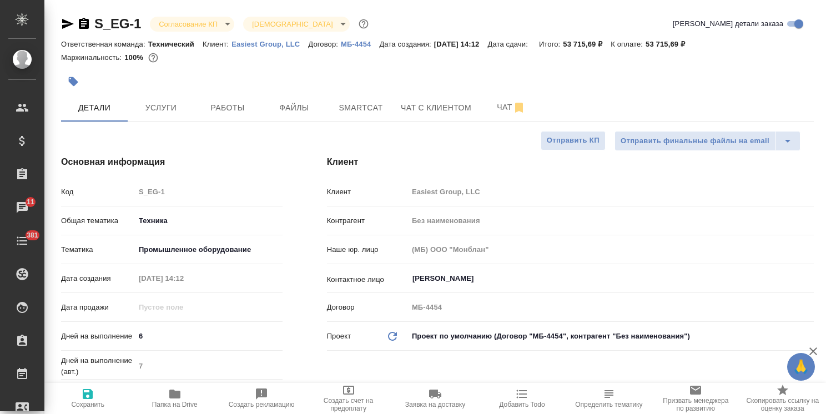
type textarea "x"
drag, startPoint x: 823, startPoint y: 146, endPoint x: 810, endPoint y: 78, distance: 68.9
click at [810, 78] on div "S_EG-1 Согласование КП kpNegotiation Святая троица holyTrinity Кратко детали за…" at bounding box center [434, 207] width 781 height 414
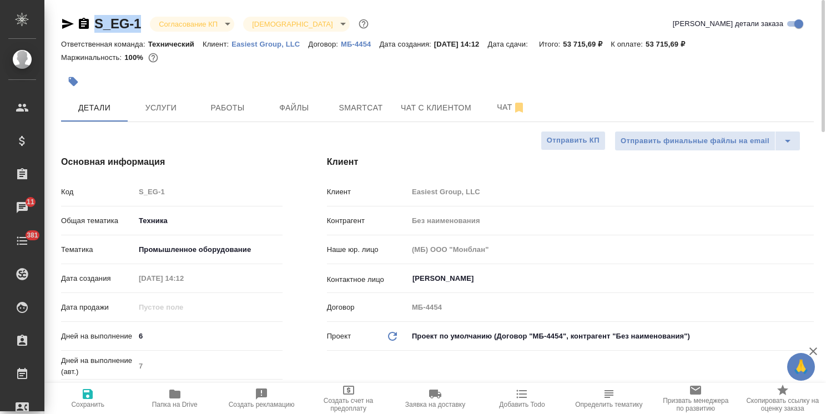
drag, startPoint x: 151, startPoint y: 11, endPoint x: 79, endPoint y: 12, distance: 72.1
copy link "S_EG-1"
type textarea "x"
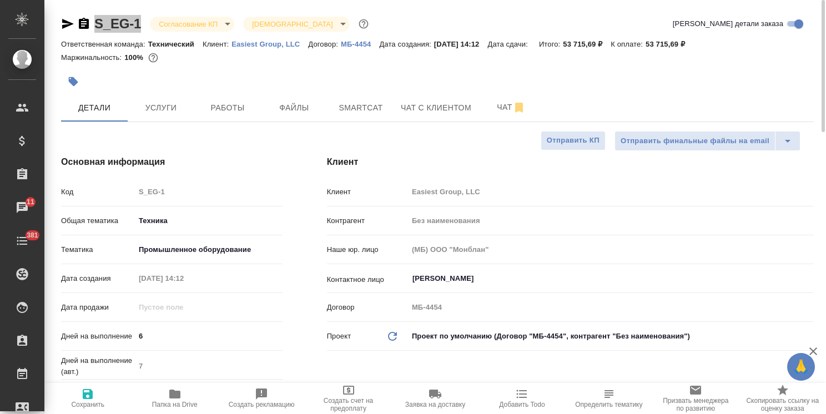
type textarea "x"
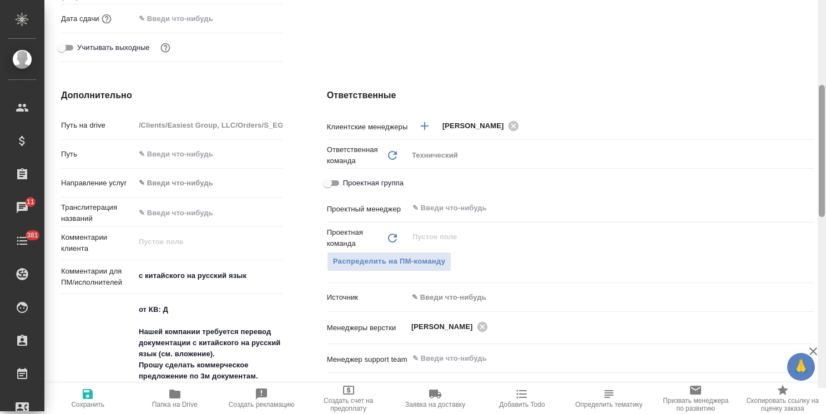
drag, startPoint x: 819, startPoint y: 123, endPoint x: 819, endPoint y: 207, distance: 84.3
click at [819, 207] on div at bounding box center [821, 151] width 6 height 132
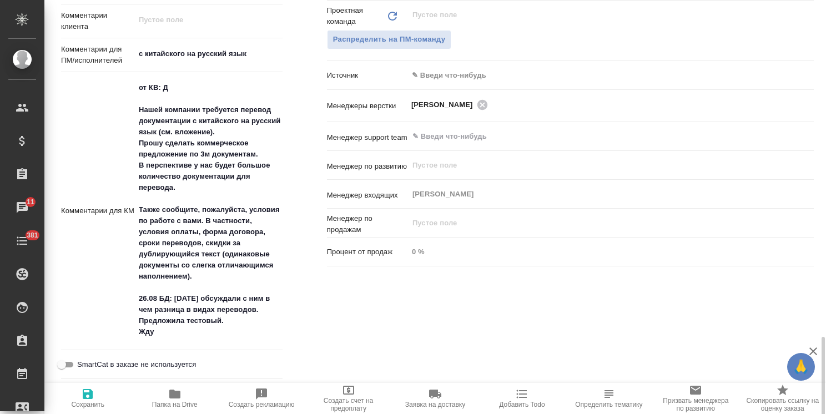
scroll to position [708, 0]
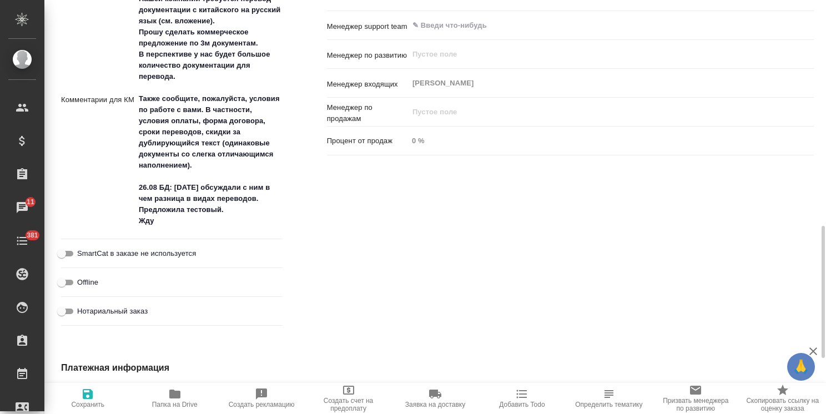
type textarea "x"
click at [178, 223] on textarea "от КВ: Д Нашей компании требуется перевод документации с китайского на русский …" at bounding box center [209, 98] width 148 height 263
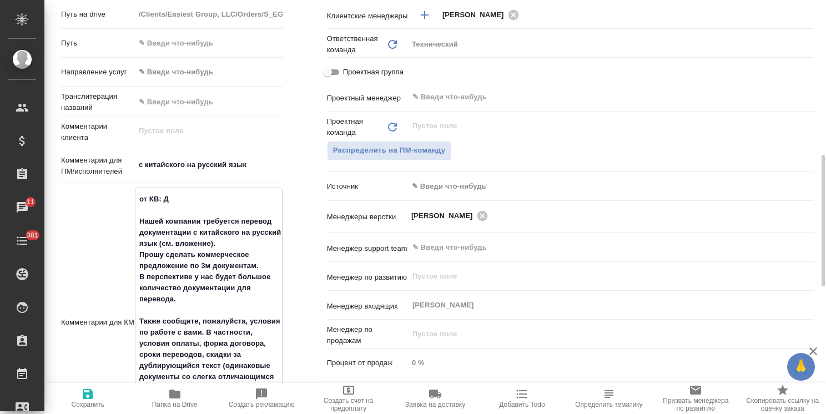
scroll to position [541, 0]
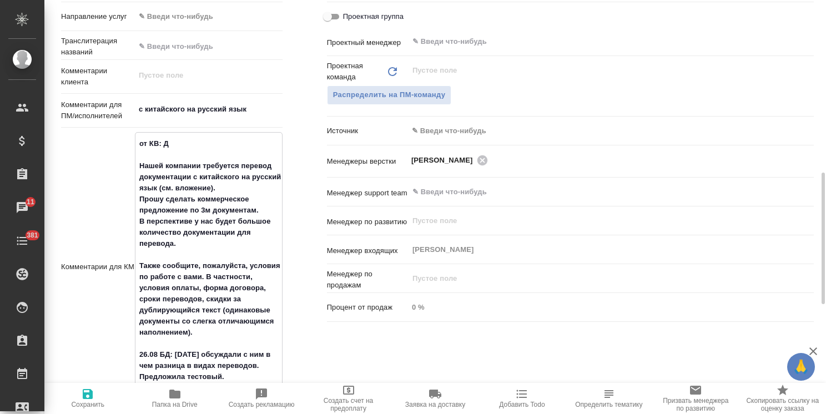
drag, startPoint x: 141, startPoint y: 145, endPoint x: 222, endPoint y: 332, distance: 204.3
click at [222, 332] on textarea "от КВ: Д Нашей компании требуется перевод документации с китайского на русский …" at bounding box center [208, 265] width 146 height 263
type textarea "26.08 БД: [DATE] обсуждали с ним в чем разница в видах переводов. Предложила те…"
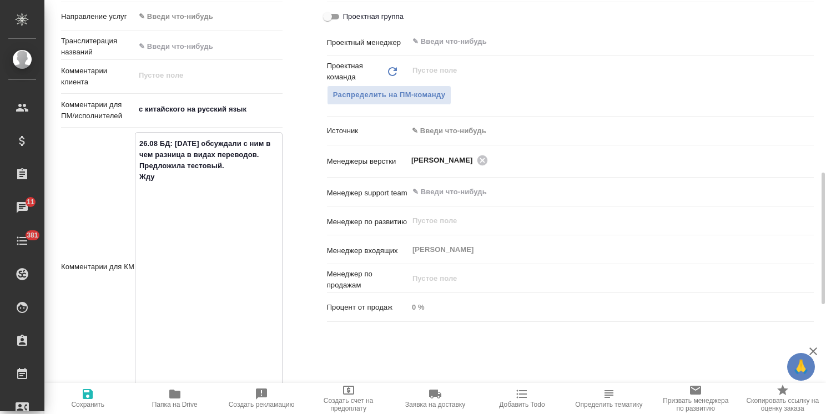
type textarea "x"
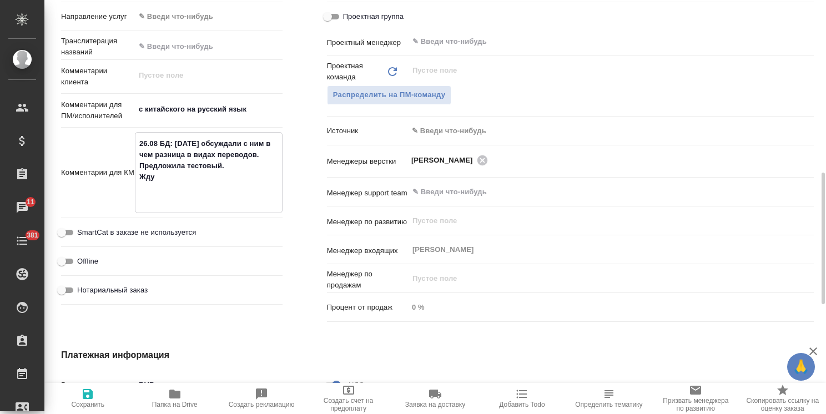
click at [139, 165] on textarea "26.08 БД: [DATE] обсуждали с ним в чем разница в видах переводов. Предложила те…" at bounding box center [208, 171] width 146 height 74
type textarea "x"
type textarea "26.08 БД: [DATE] обсуждали с ним в чем разница в видах переводов. Предложила те…"
type textarea "x"
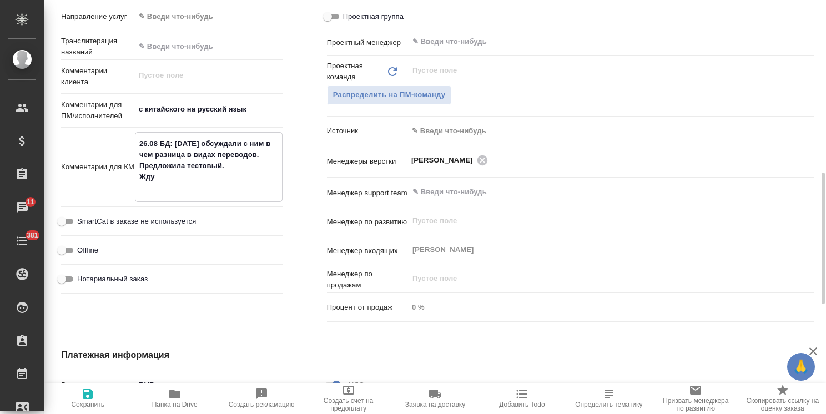
type textarea "x"
type textarea "26.08 БД: [DATE] обсуждали с ним в чем разница в видах переводов. Предложила те…"
type textarea "x"
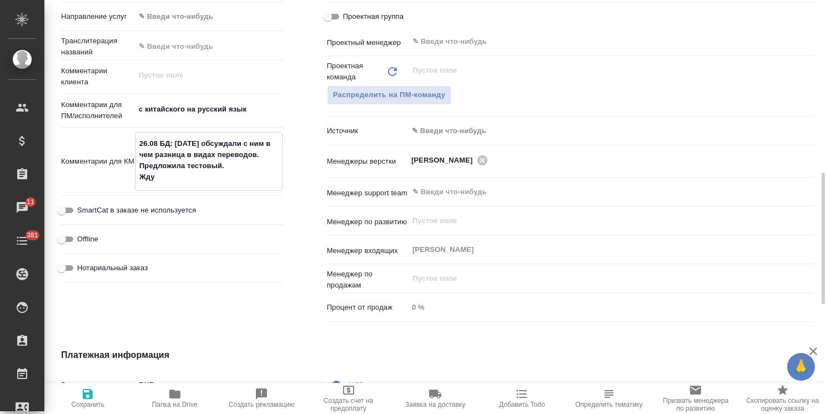
drag, startPoint x: 155, startPoint y: 140, endPoint x: 128, endPoint y: 141, distance: 27.8
click at [128, 141] on div "Комментарии для КМ 26.08 БД: [DATE] обсуждали с ним в чем разница в видах перев…" at bounding box center [171, 161] width 221 height 59
type textarea "0 БД: [DATE] обсуждали с ним в чем разница в видах переводов. Предложила тестов…"
type textarea "x"
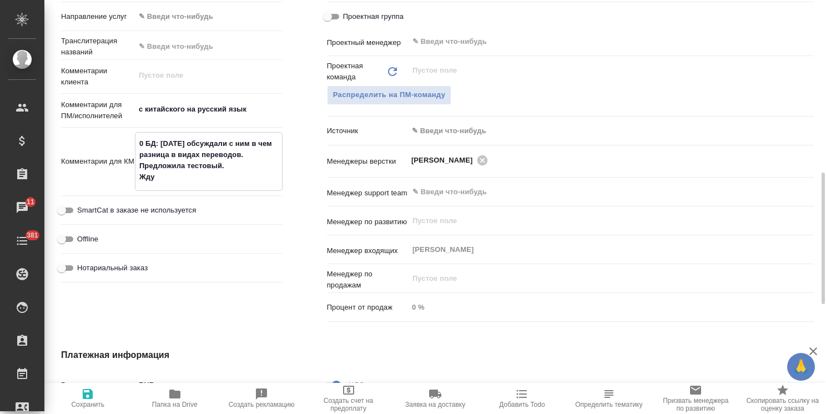
type textarea "x"
type textarea "09 БД: [DATE] обсуждали с ним в чем разница в видах переводов. Предложила тесто…"
type textarea "x"
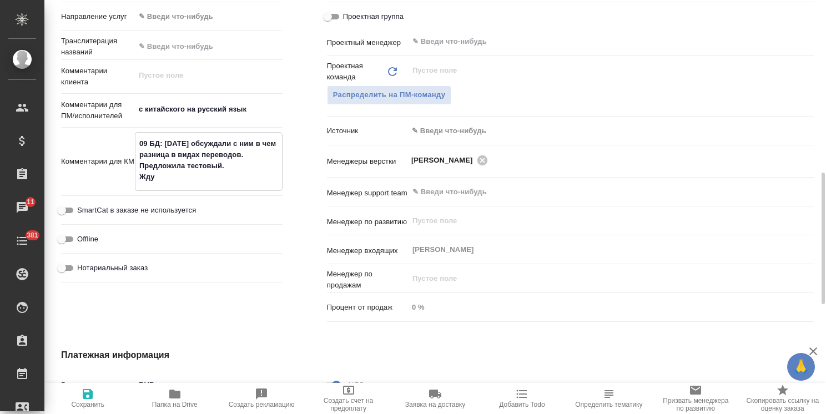
type textarea "09. БД: [DATE] обсуждали с ним в чем разница в видах переводов. Предложила тест…"
type textarea "x"
type textarea "09.0 БД: [DATE] обсуждали с ним в чем разница в видах переводов. Предложила тес…"
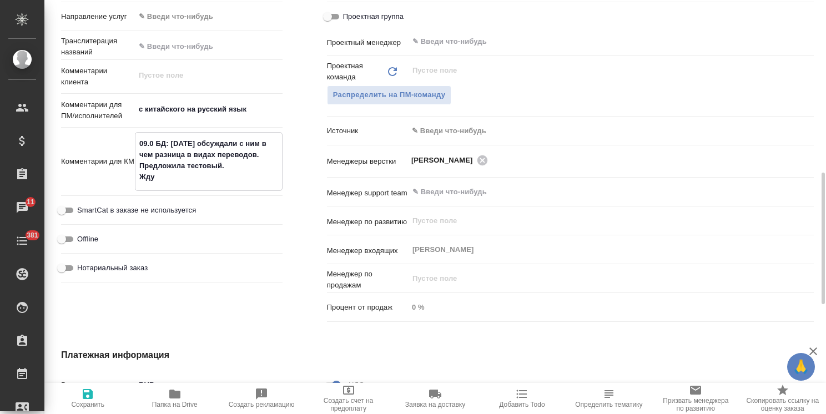
type textarea "x"
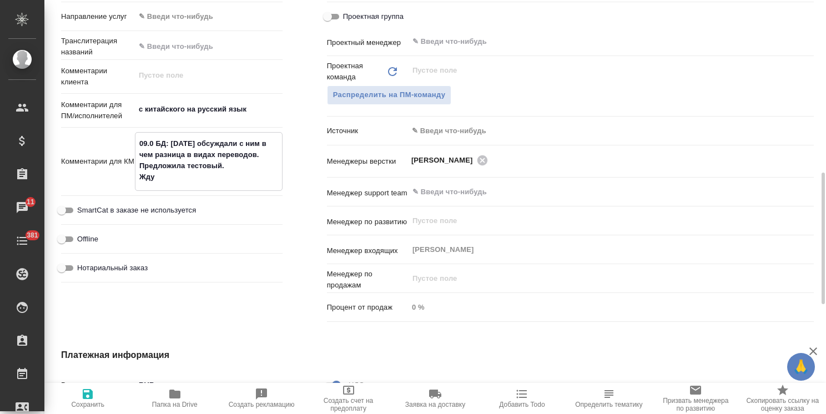
type textarea "09. БД: Сегодня обсуждали с ним в чем разница в видах переводов. Предложила тес…"
type textarea "x"
type textarea "09 БД: Сегодня обсуждали с ним в чем разница в видах переводов. Предложила тест…"
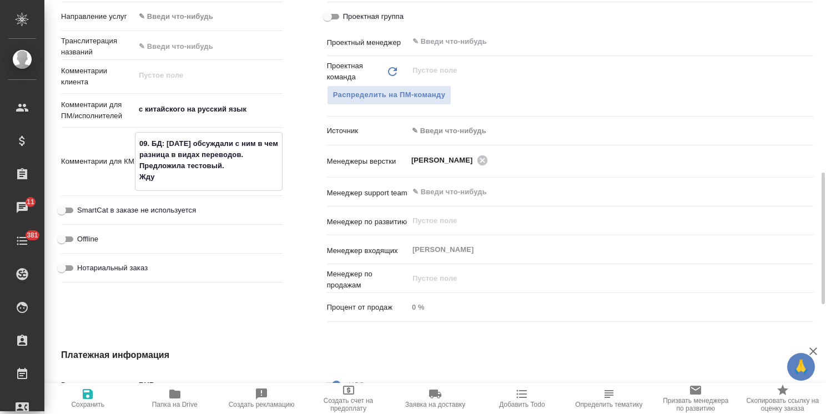
type textarea "x"
type textarea "0 БД: Сегодня обсуждали с ним в чем разница в видах переводов. Предложила тесто…"
type textarea "x"
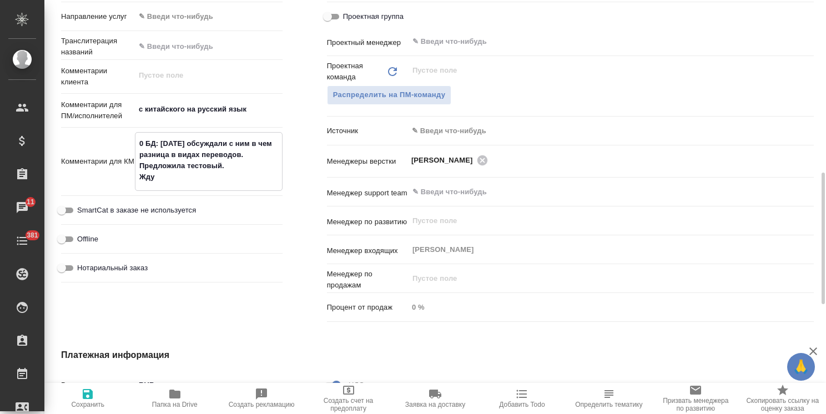
type textarea "x"
type textarea "08 БД: Сегодня обсуждали с ним в чем разница в видах переводов. Предложила тест…"
type textarea "x"
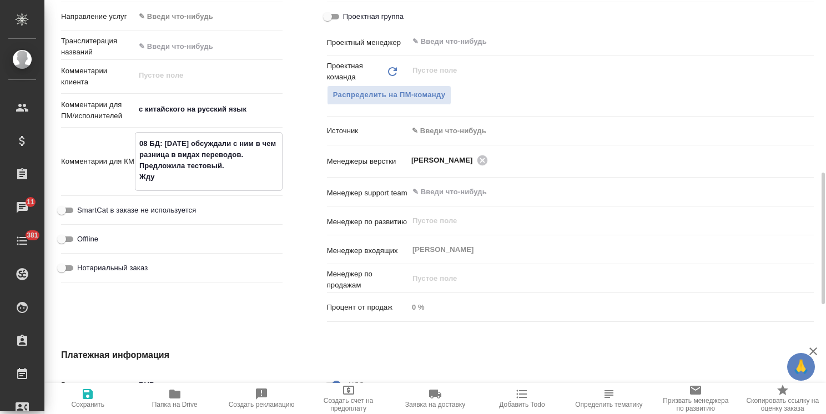
type textarea "x"
type textarea "08. БД: Сегодня обсуждали с ним в чем разница в видах переводов. Предложила тес…"
type textarea "x"
type textarea "08 БД: Сегодня обсуждали с ним в чем разница в видах переводов. Предложила тест…"
type textarea "x"
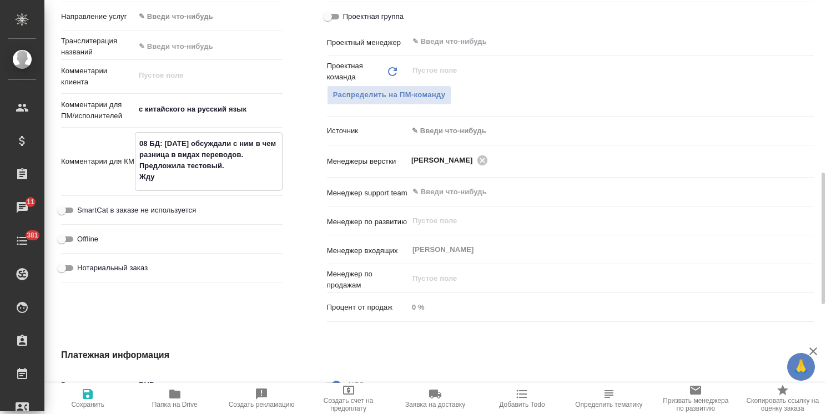
type textarea "x"
type textarea "08. БД: Сегодня обсуждали с ним в чем разница в видах переводов. Предложила тес…"
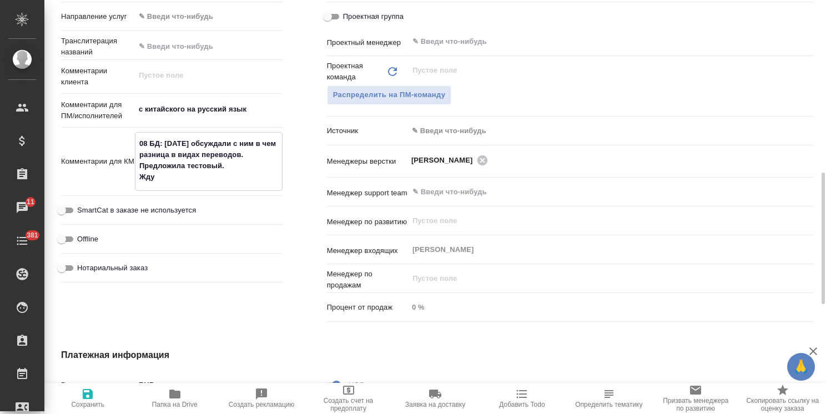
type textarea "x"
type textarea "08.0 БД: Сегодня обсуждали с ним в чем разница в видах переводов. Предложила те…"
type textarea "x"
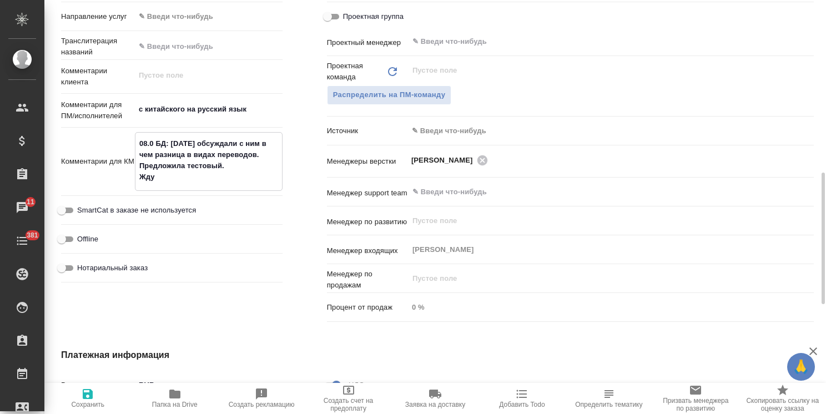
type textarea "x"
type textarea "08.09 БД: Сегодня обсуждали с ним в чем разница в видах переводов. Предложила т…"
type textarea "x"
type textarea "08.09: БД: Сегодня обсуждали с ним в чем разница в видах переводов. Предложила …"
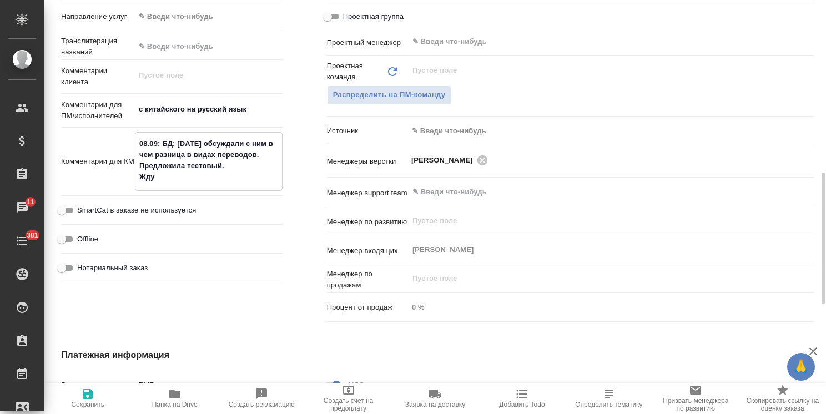
type textarea "x"
drag, startPoint x: 160, startPoint y: 178, endPoint x: 161, endPoint y: 143, distance: 35.0
click at [161, 143] on textarea "08.09: БД: Сегодня обсуждали с ним в чем разница в видах переводов. Предложила …" at bounding box center [208, 160] width 146 height 52
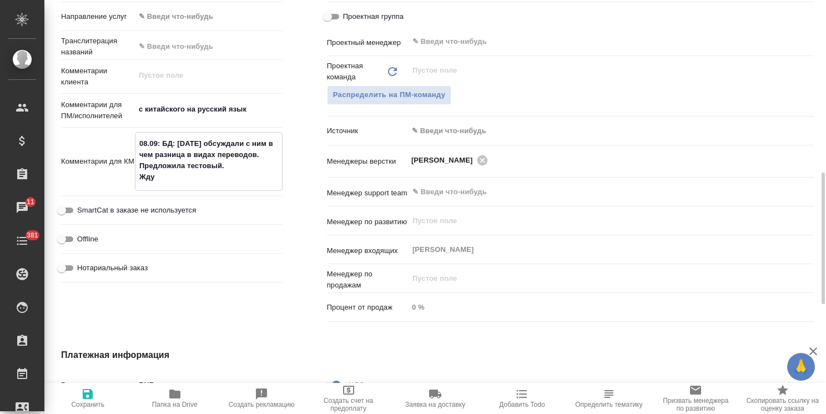
type textarea "08.09: БД: Сегодня обсуждали с ним в чем разница в видах переводов. Предложила …"
type textarea "x"
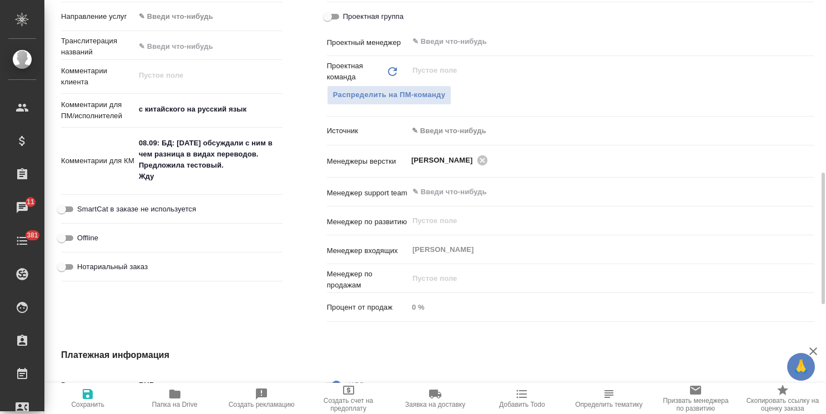
type textarea "x"
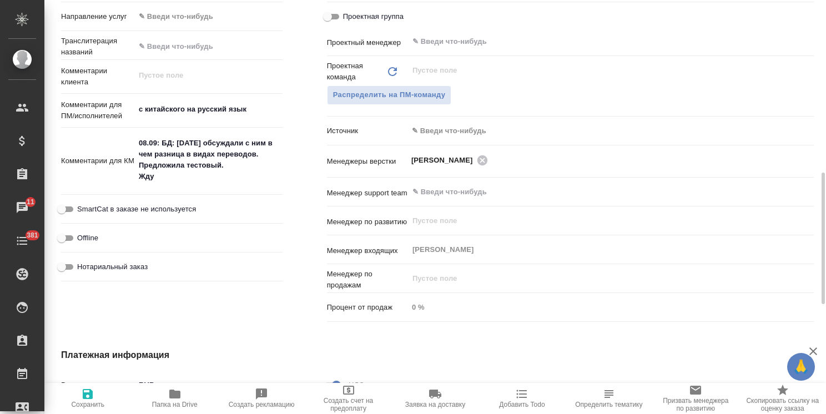
type textarea "x"
type textarea "08.09: А"
type textarea "x"
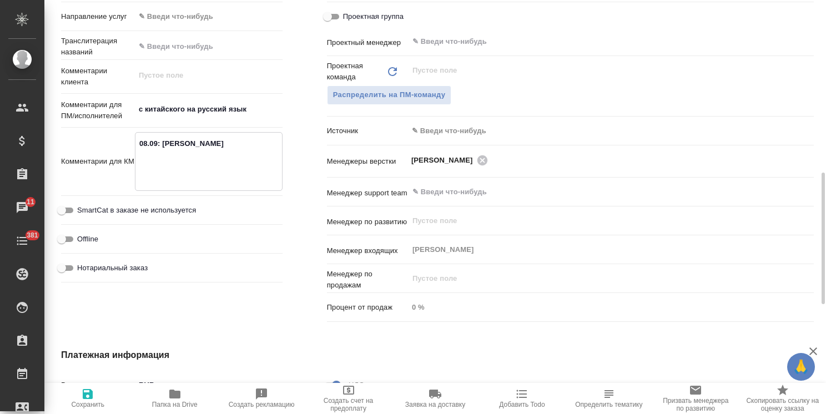
type textarea "x"
type textarea "08.09: Ан"
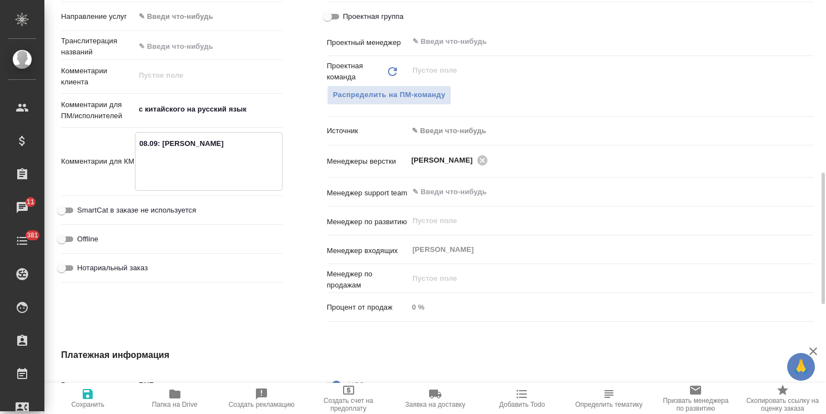
type textarea "x"
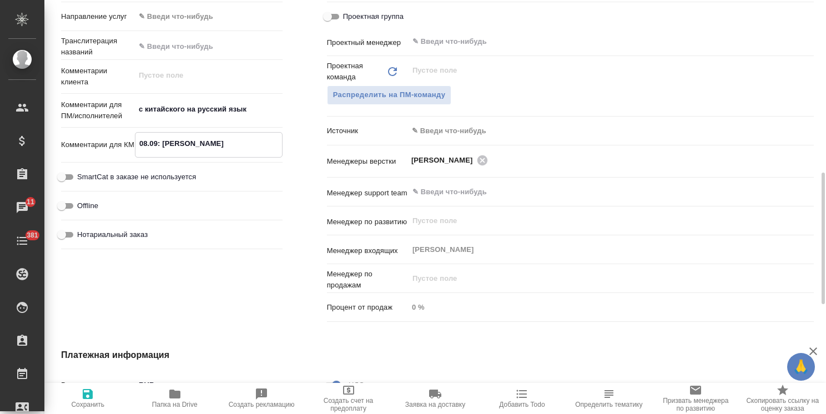
type textarea "x"
type textarea "08.09: Аня"
type textarea "x"
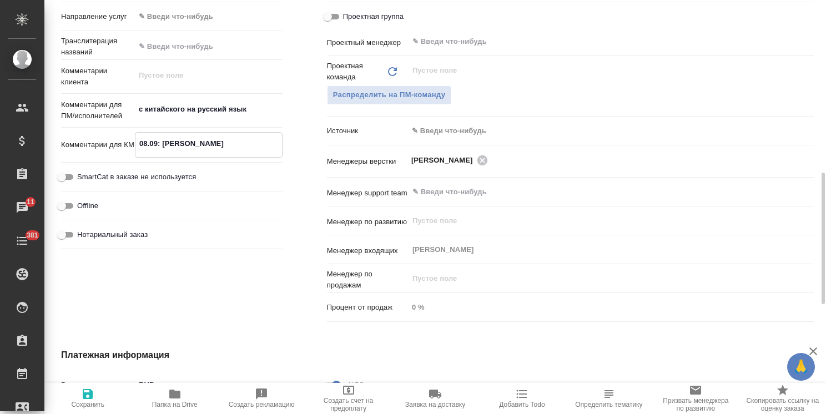
type textarea "x"
type textarea "08.09: Аня"
type textarea "x"
type textarea "08.09: Аня П"
type textarea "x"
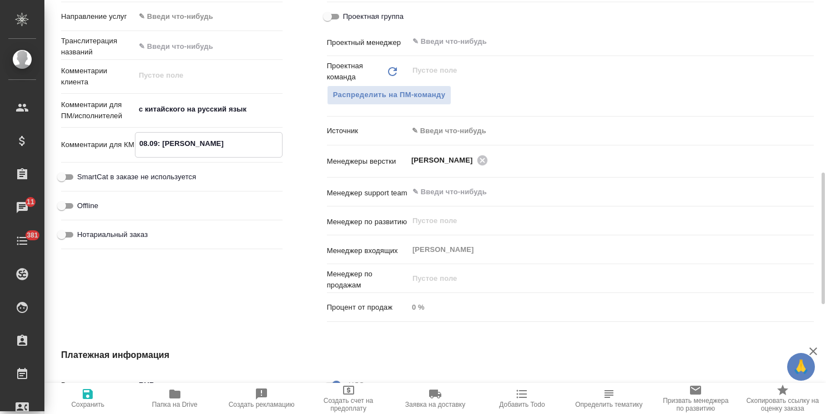
type textarea "x"
type textarea "08.09: Аня П."
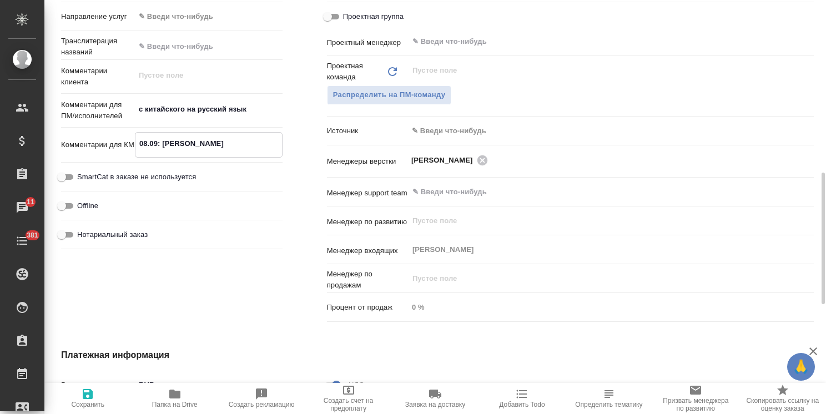
type textarea "x"
type textarea "08.09: Аня П."
type textarea "x"
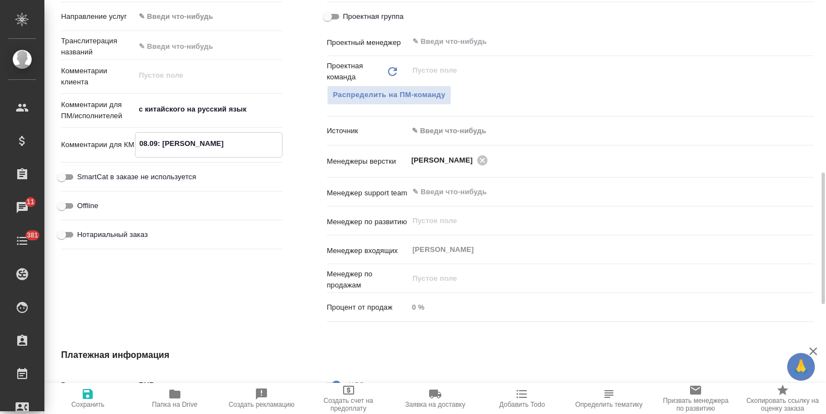
type textarea "x"
type textarea "08.09: Аня П. с"
type textarea "x"
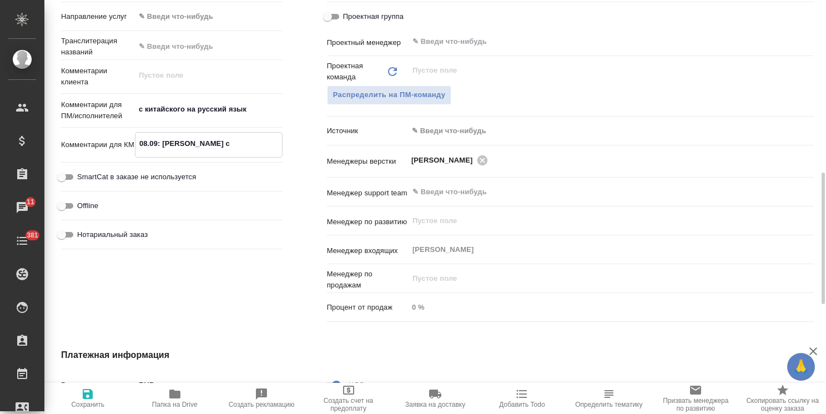
type textarea "x"
type textarea "08.09: Аня П. со"
type textarea "x"
type textarea "08.09: Аня П. сог"
type textarea "x"
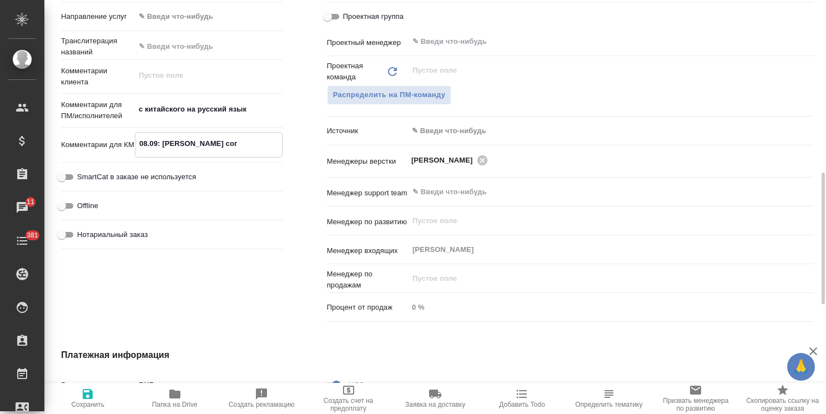
type textarea "x"
type textarea "08.09: Аня П. согл"
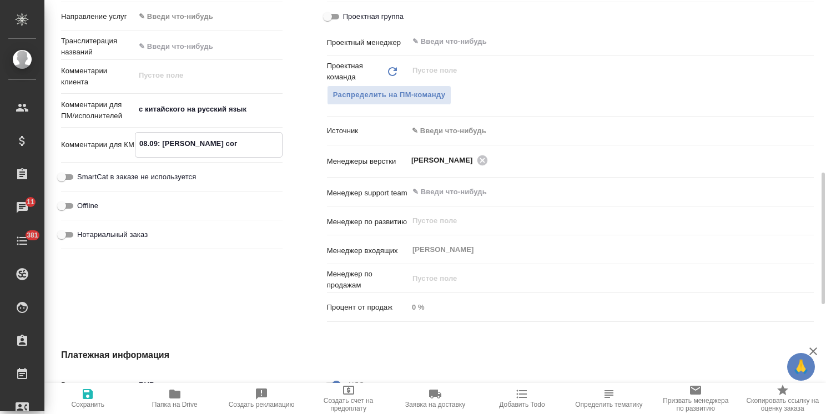
type textarea "x"
type textarea "08.09: Аня П. согла"
type textarea "x"
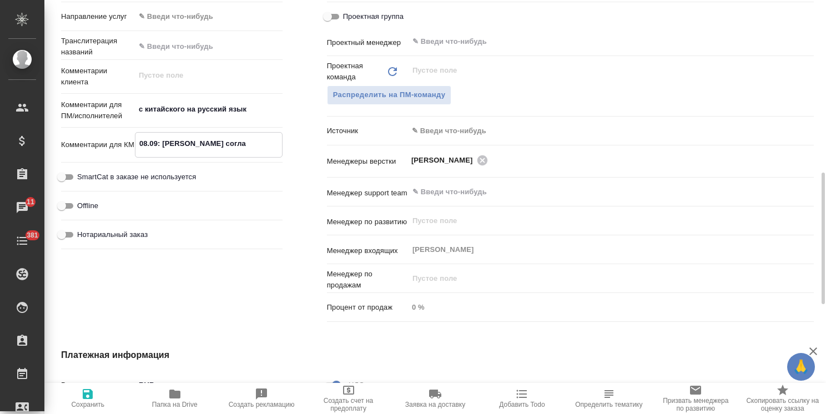
type textarea "x"
type textarea "08.09: Аня П. соглас"
type textarea "x"
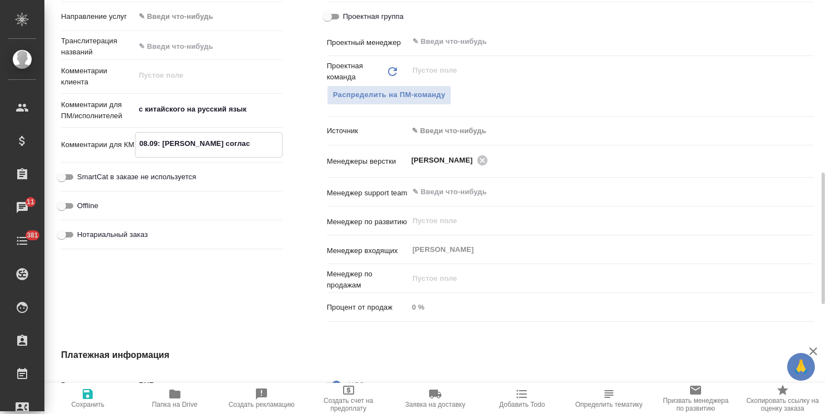
type textarea "x"
type textarea "08.09: Аня П. согласо"
type textarea "x"
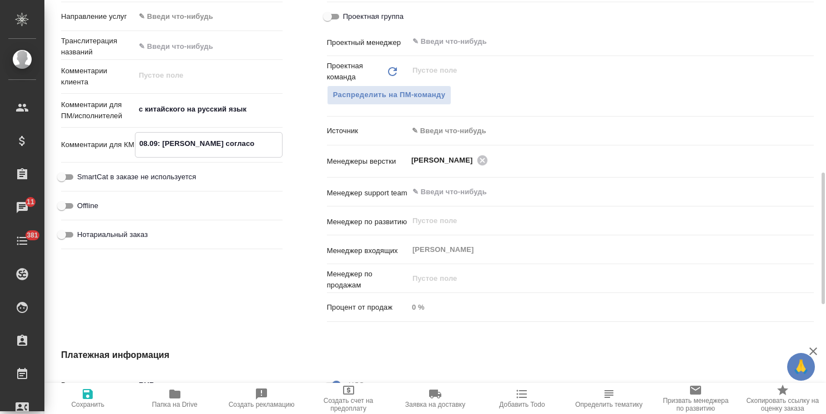
type textarea "08.09: Аня П. согласов"
type textarea "x"
type textarea "08.09: Аня П. согласова"
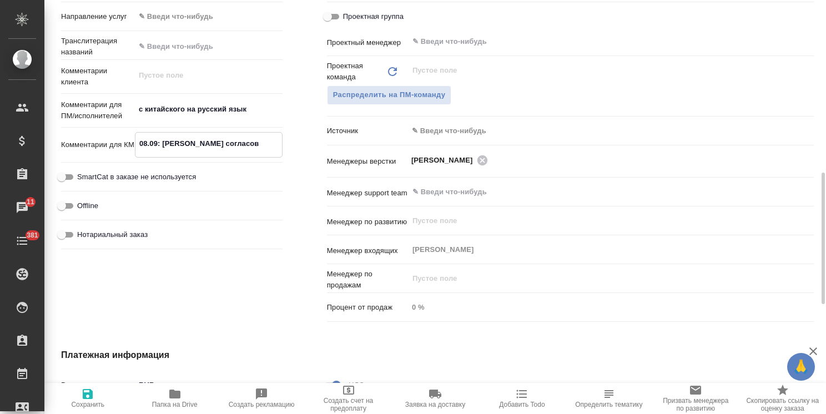
type textarea "x"
type textarea "08.09: Аня П. согласовал"
type textarea "x"
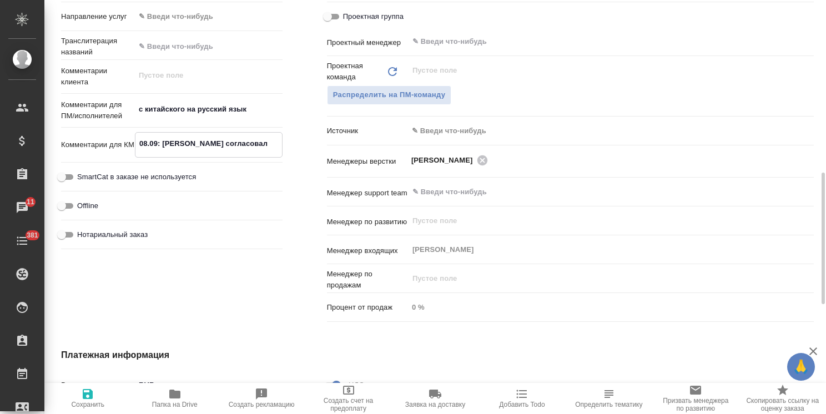
type textarea "x"
type textarea "08.09: Аня П. согласовала"
type textarea "x"
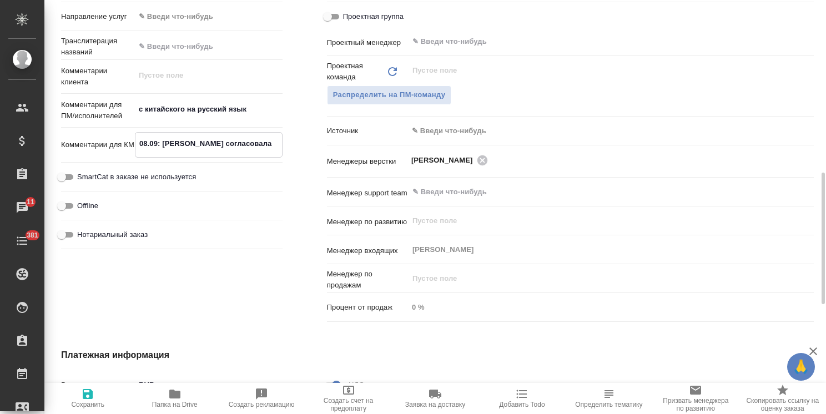
type textarea "x"
type textarea "08.09: Аня П. согласовала"
type textarea "x"
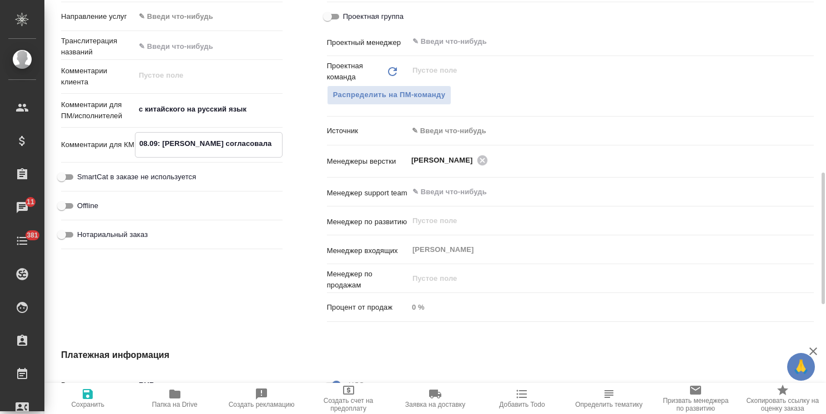
type textarea "08.09: Аня П. согласовала с"
type textarea "x"
type textarea "08.09: Аня П. согласовала с"
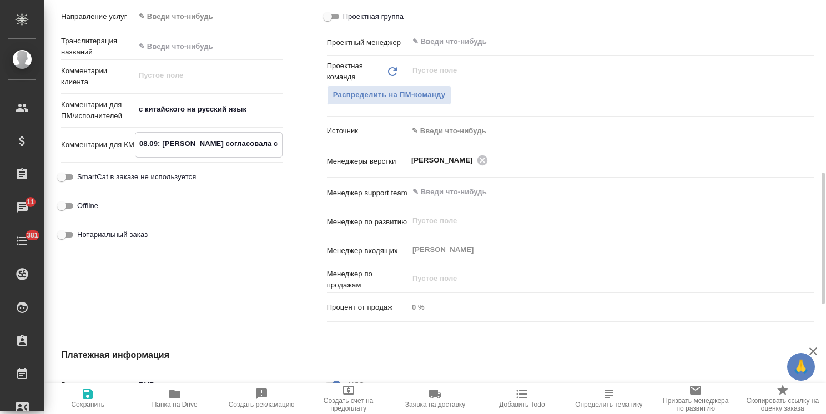
type textarea "x"
type textarea "08.09: Аня П. согласовала с к"
type textarea "x"
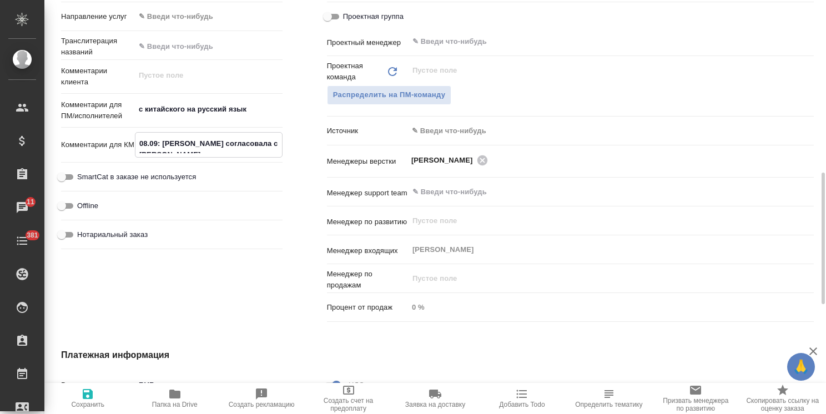
type textarea "08.09: Аня П. согласовала с кл"
type textarea "x"
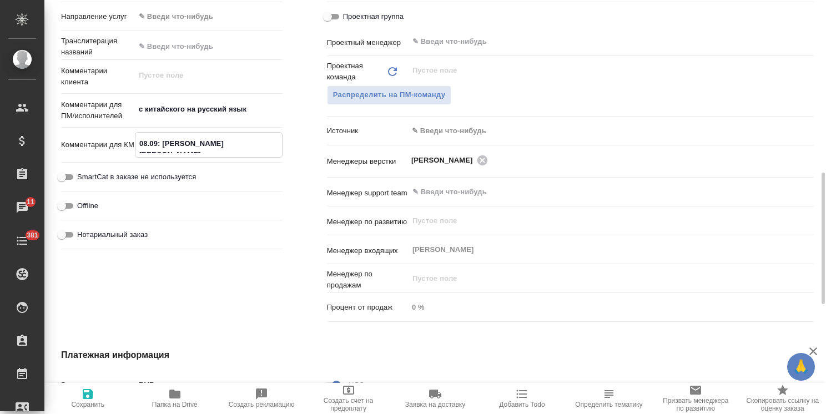
type textarea "x"
type textarea "08.09: Аня П. согласовала с кли"
type textarea "x"
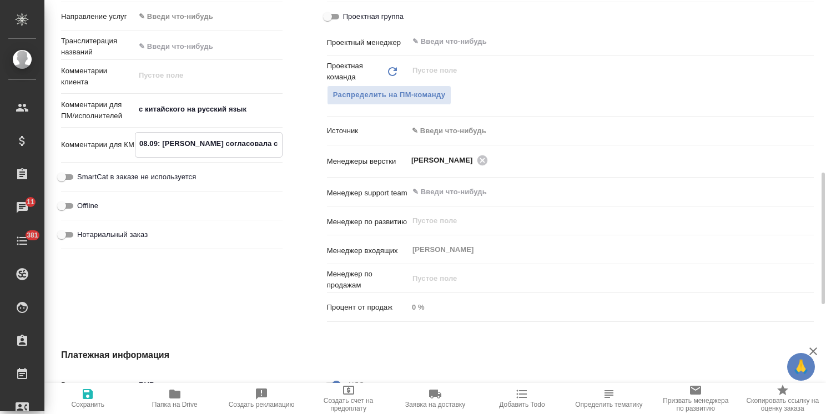
type textarea "08.09: Аня П. согласовала с клие"
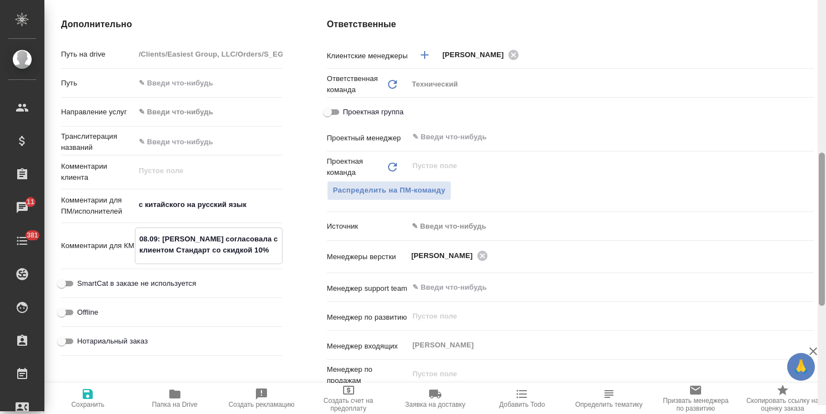
scroll to position [437, 0]
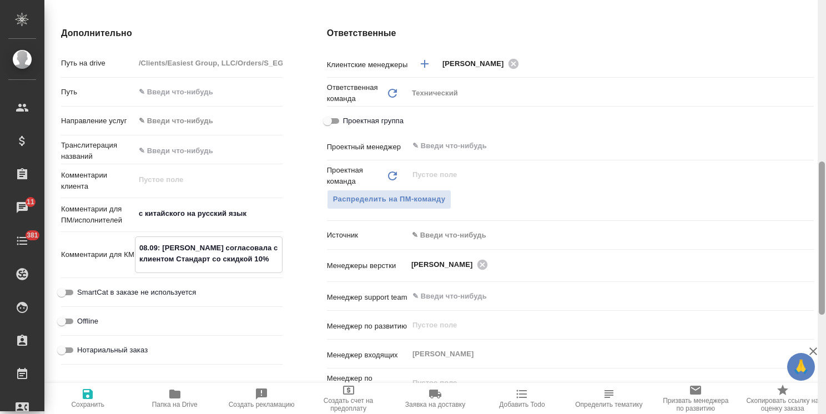
drag, startPoint x: 824, startPoint y: 325, endPoint x: 801, endPoint y: 226, distance: 101.5
click at [801, 226] on div "S_EG-1 Согласование КП kpNegotiation Святая троица holyTrinity Кратко детали за…" at bounding box center [434, 207] width 781 height 414
paste textarea "ОС по договору."
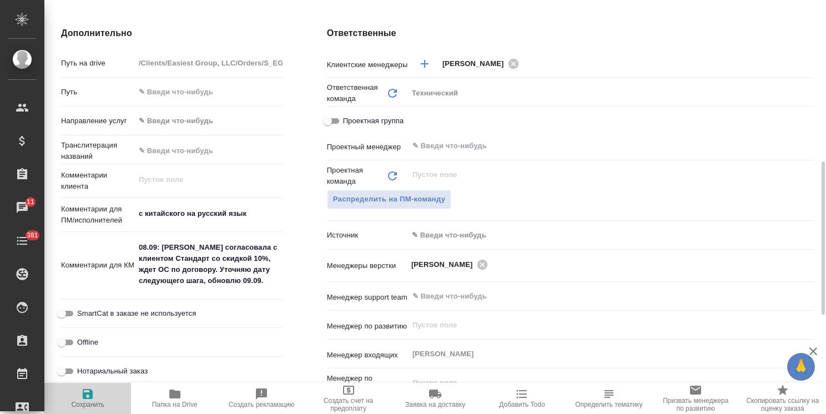
click at [86, 398] on icon "button" at bounding box center [88, 394] width 10 height 10
click at [69, 402] on span "Сохранить" at bounding box center [87, 397] width 73 height 21
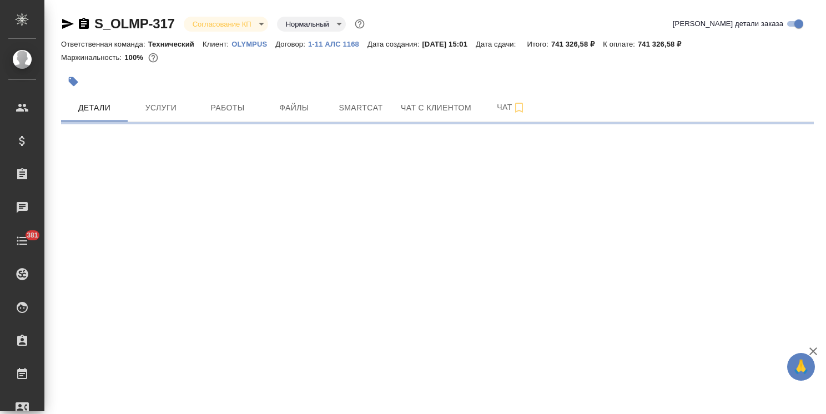
select select "RU"
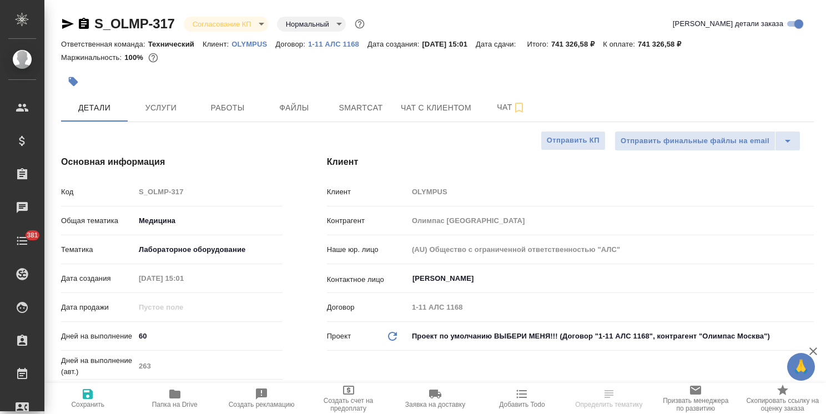
type textarea "x"
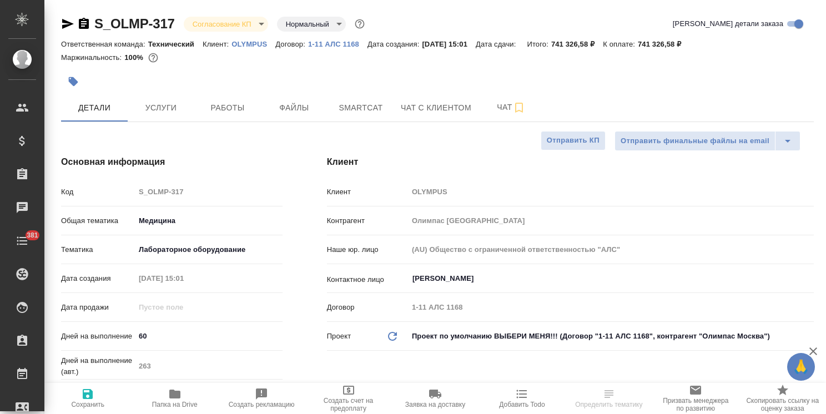
type textarea "x"
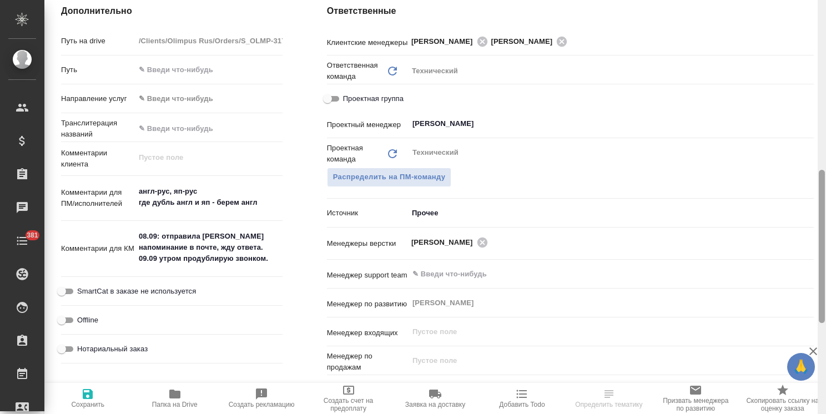
scroll to position [488, 0]
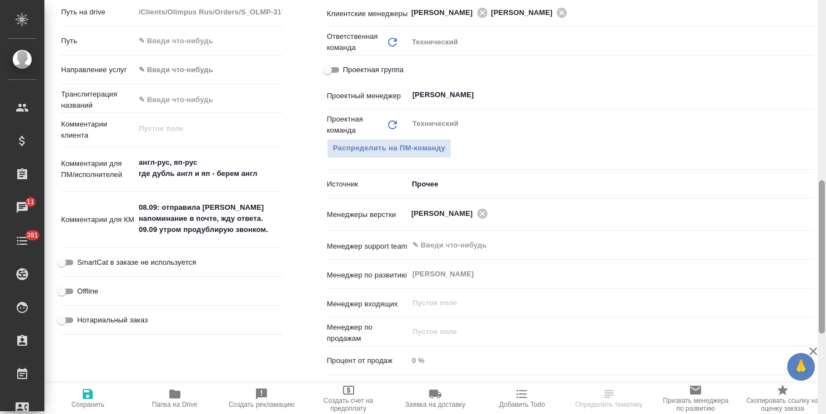
drag, startPoint x: 821, startPoint y: 154, endPoint x: 787, endPoint y: 293, distance: 144.0
click at [787, 293] on div "S_OLMP-317 Согласование КП kpNegotiation Нормальный normal Кратко детали заказа…" at bounding box center [434, 207] width 781 height 414
click at [813, 345] on icon "button" at bounding box center [812, 351] width 13 height 13
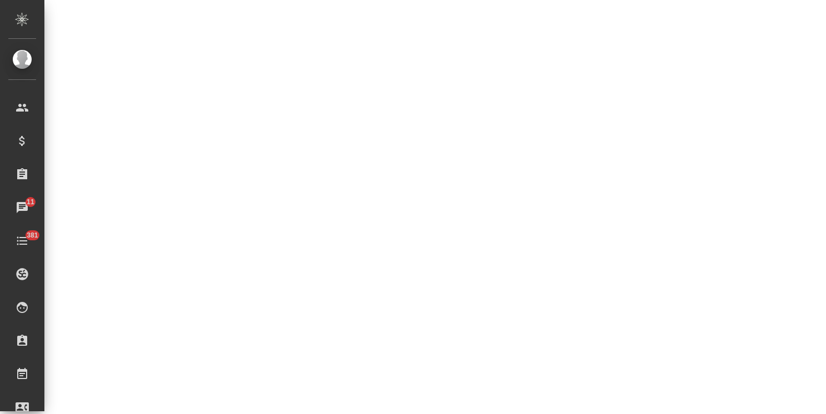
select select "RU"
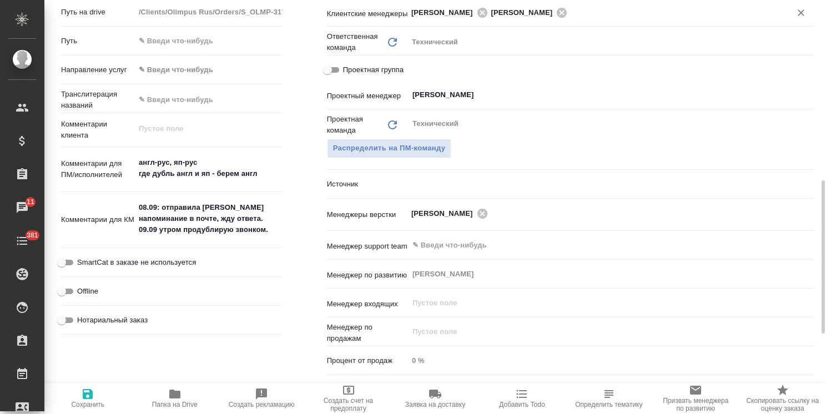
type textarea "x"
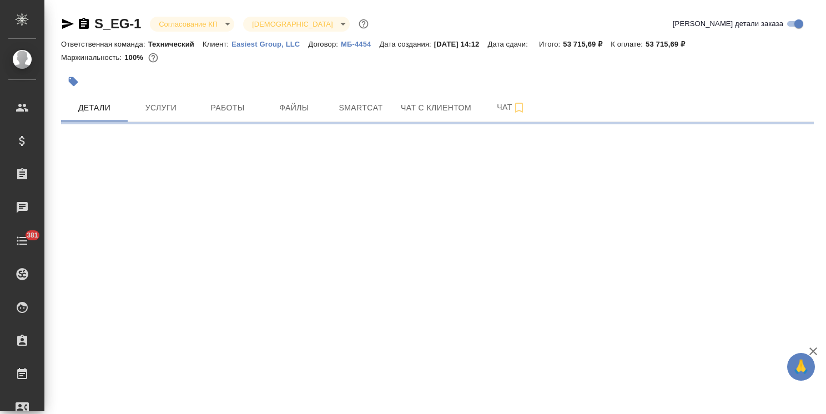
select select "RU"
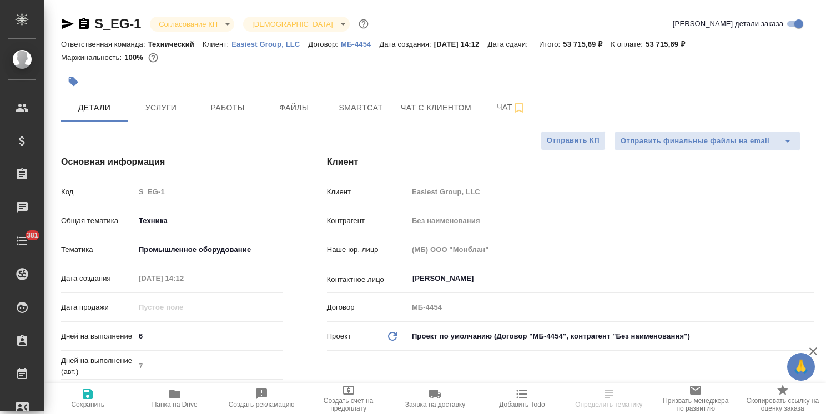
type textarea "x"
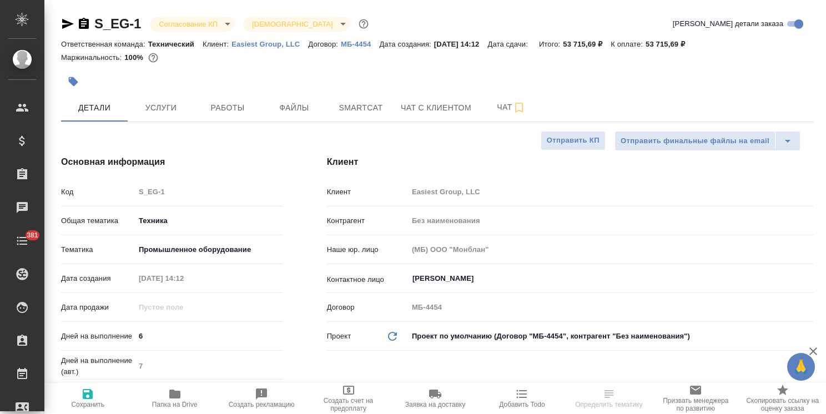
type textarea "x"
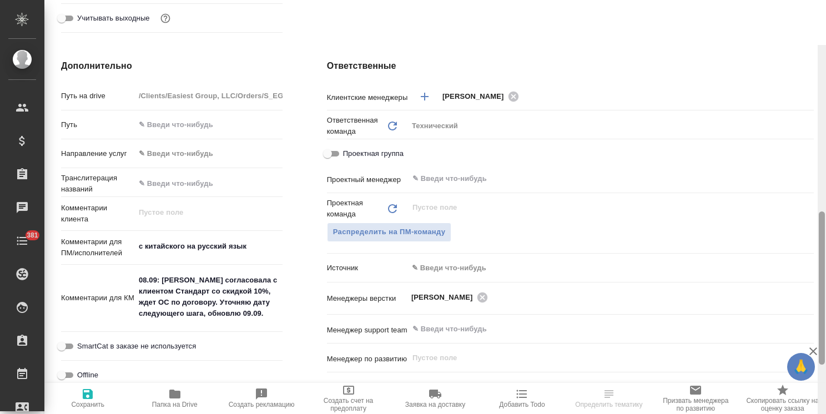
scroll to position [462, 0]
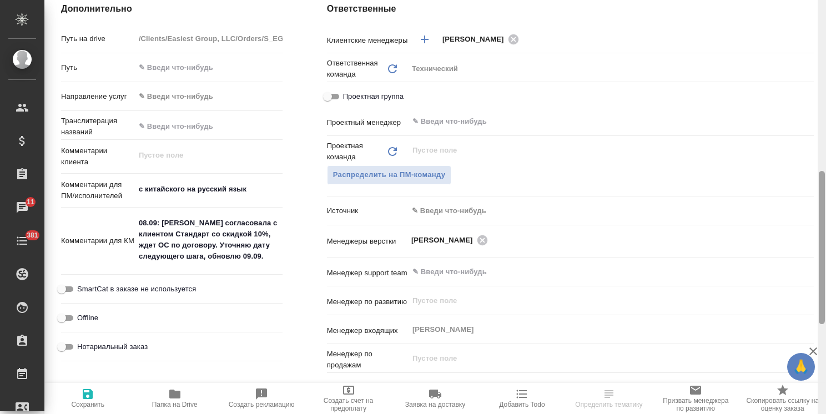
drag, startPoint x: 822, startPoint y: 188, endPoint x: 813, endPoint y: 276, distance: 89.2
click at [813, 276] on div "S_EG-1 Согласование КП kpNegotiation Святая троица holyTrinity Кратко детали за…" at bounding box center [434, 207] width 781 height 414
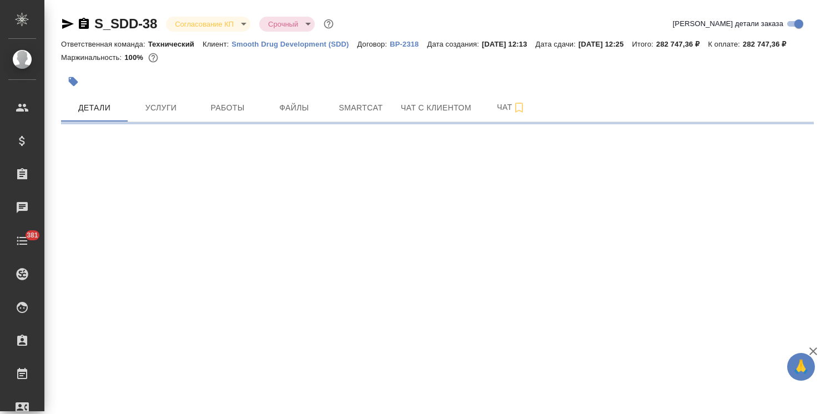
select select "RU"
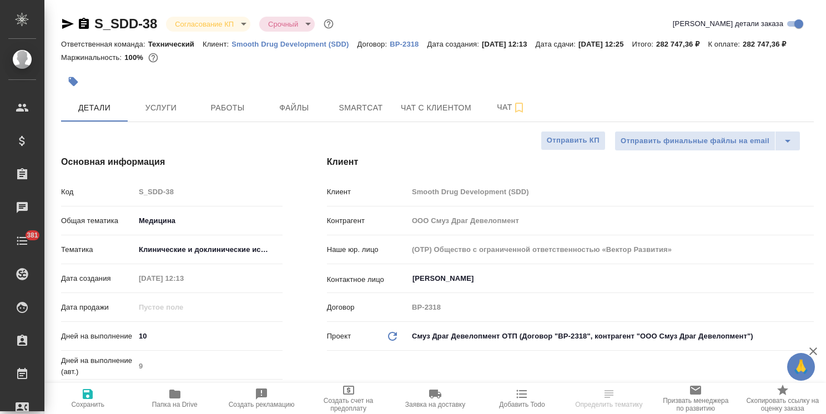
type textarea "x"
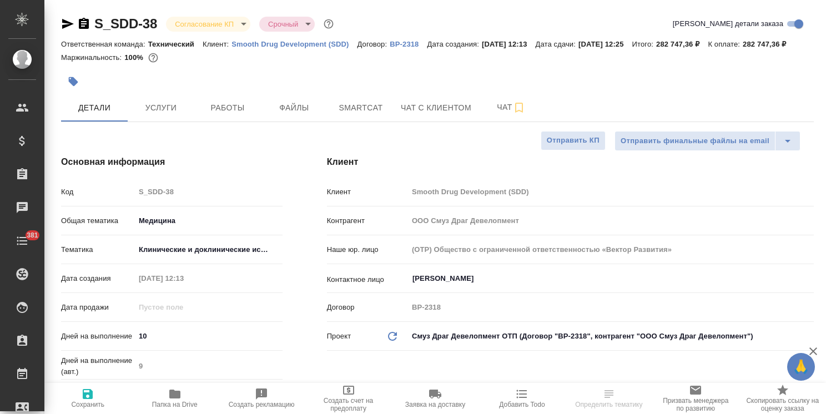
type textarea "x"
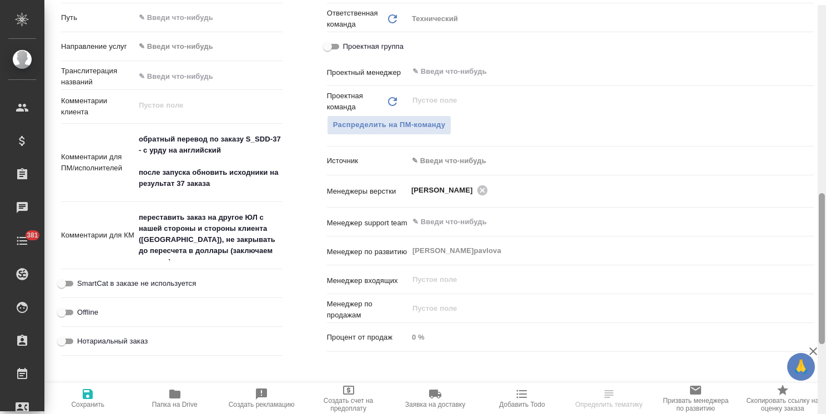
scroll to position [545, 0]
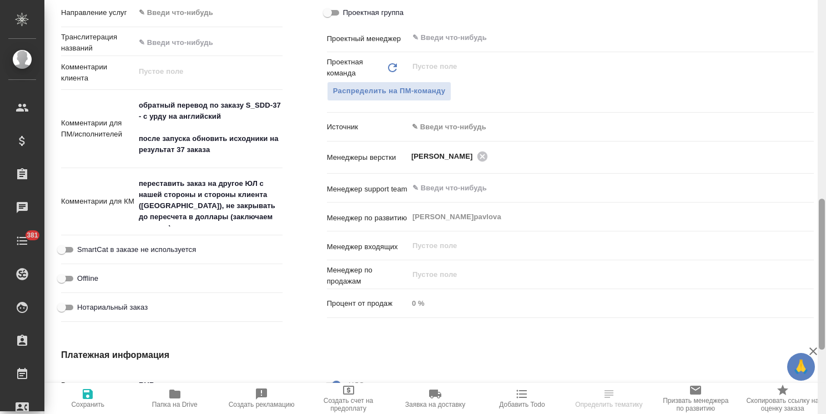
click at [760, 312] on div "S_SDD-38 Согласование КП kpNegotiation Срочный urgent Кратко детали заказа Отве…" at bounding box center [434, 207] width 781 height 414
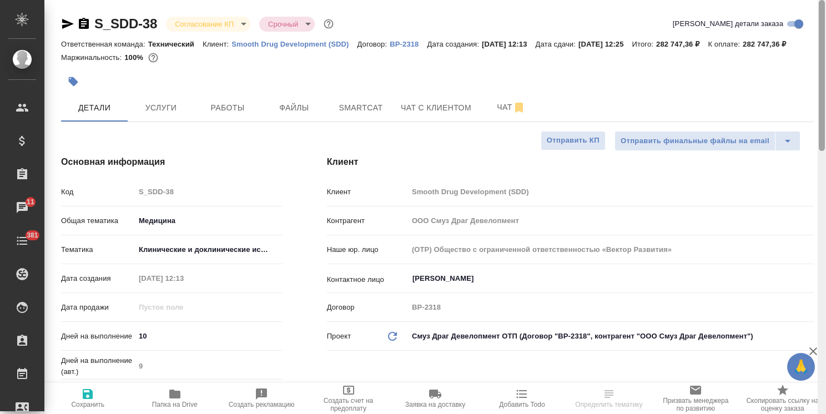
click at [628, 63] on div "Маржинальность: 100%" at bounding box center [437, 57] width 752 height 14
select select "RU"
type textarea "x"
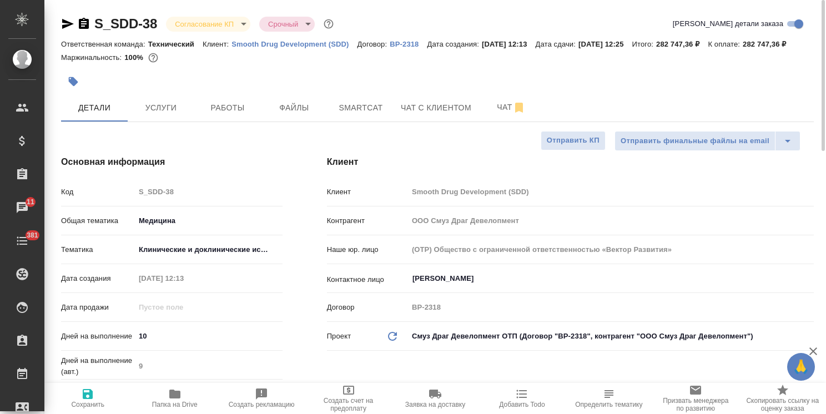
type textarea "x"
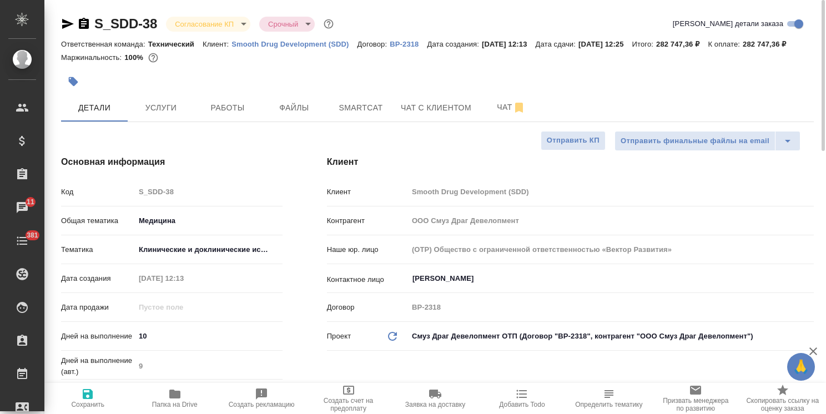
type textarea "x"
drag, startPoint x: 160, startPoint y: 10, endPoint x: 84, endPoint y: 17, distance: 76.3
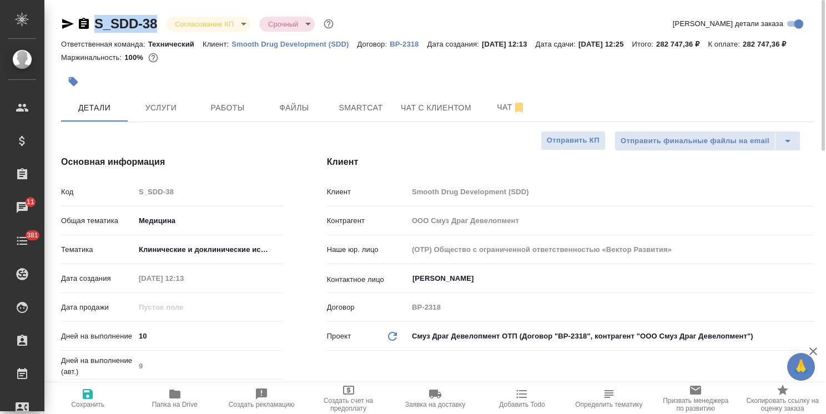
copy link "S_SDD-38"
type textarea "x"
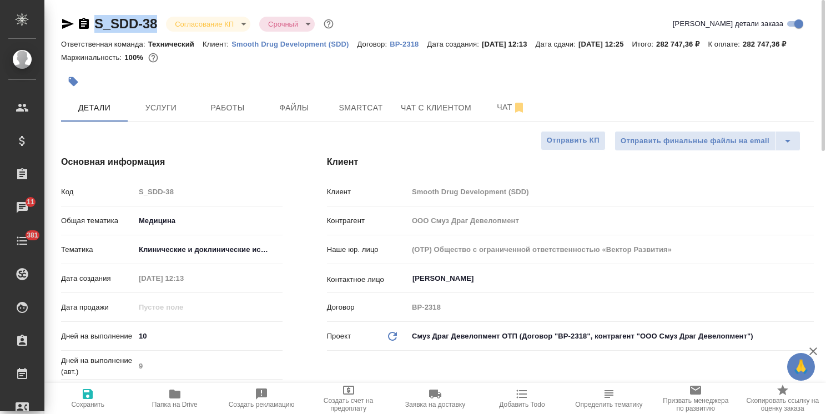
type textarea "x"
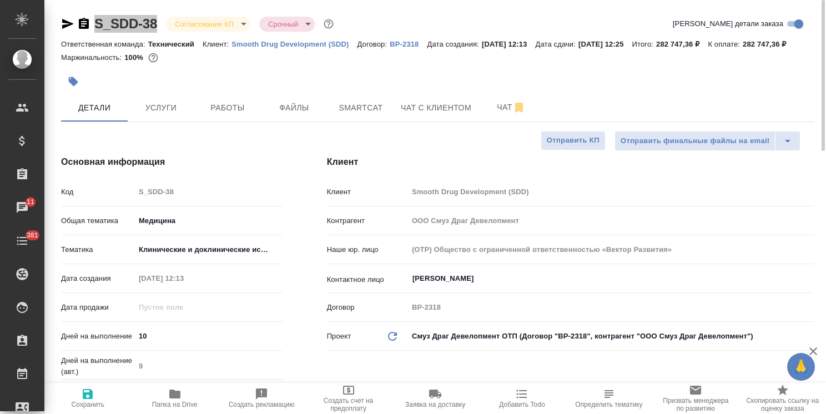
type textarea "x"
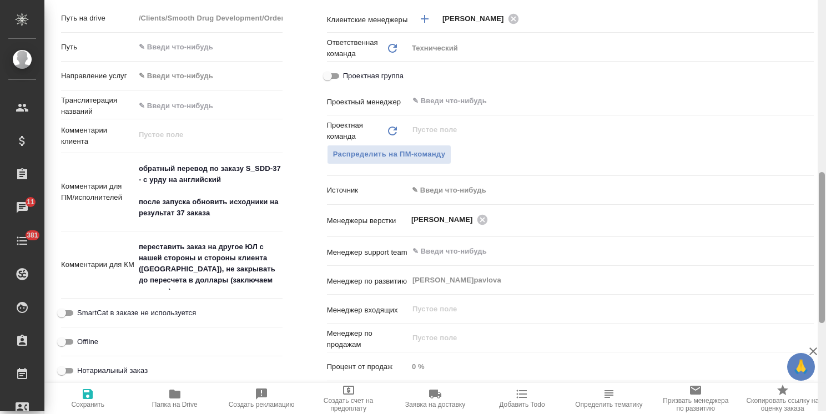
scroll to position [508, 0]
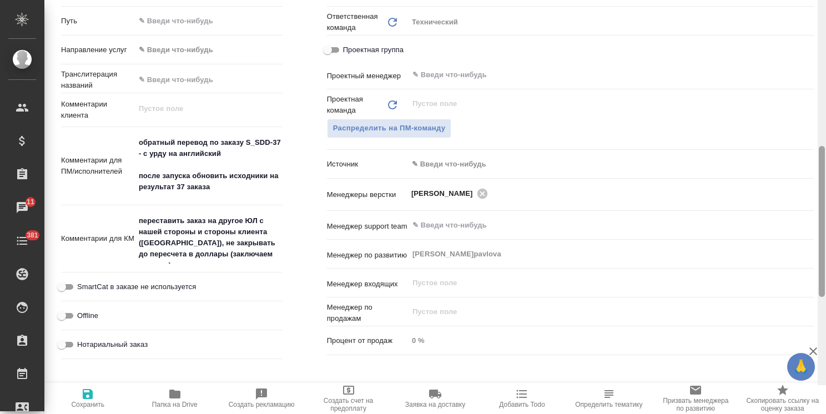
drag, startPoint x: 822, startPoint y: 118, endPoint x: 792, endPoint y: 304, distance: 188.3
click at [793, 303] on div "S_SDD-38 Согласование КП kpNegotiation Срочный urgent Кратко детали заказа Отве…" at bounding box center [434, 207] width 781 height 414
type textarea "x"
drag, startPoint x: 271, startPoint y: 269, endPoint x: 74, endPoint y: 213, distance: 204.1
click at [74, 213] on div "Путь на drive /Clients/Smooth Drug Development/Orders/S_SDD-38 Путь Направление…" at bounding box center [171, 173] width 221 height 382
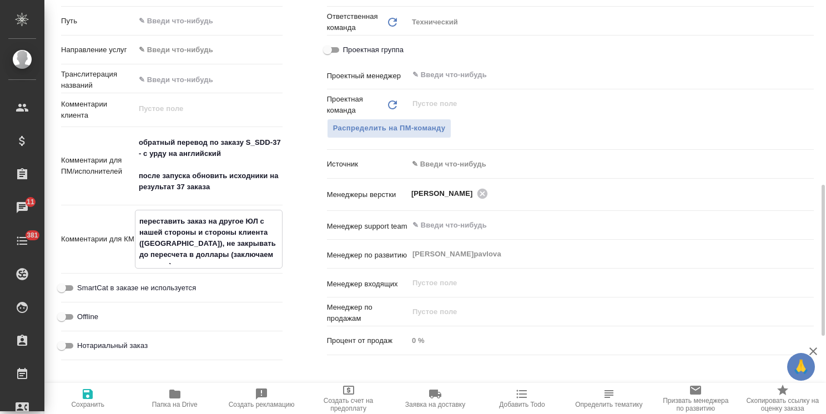
type textarea "x"
click at [227, 196] on textarea "обратный перевод по заказу S_SDD-37 - с урду на английский после запуска обнови…" at bounding box center [209, 164] width 148 height 63
type textarea "обратный перевод по заказу S_SDD-37 - с урду на английский после запуска обнови…"
type textarea "x"
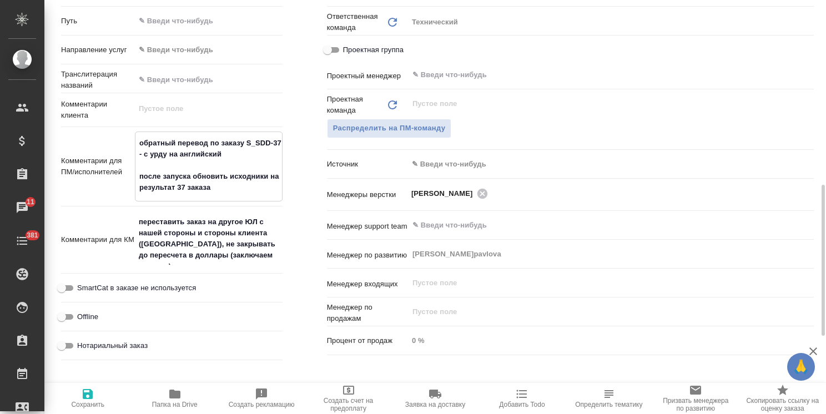
type textarea "x"
type textarea "обратный перевод по заказу S_SDD-37 - с урду на английский после запуска обнови…"
type textarea "x"
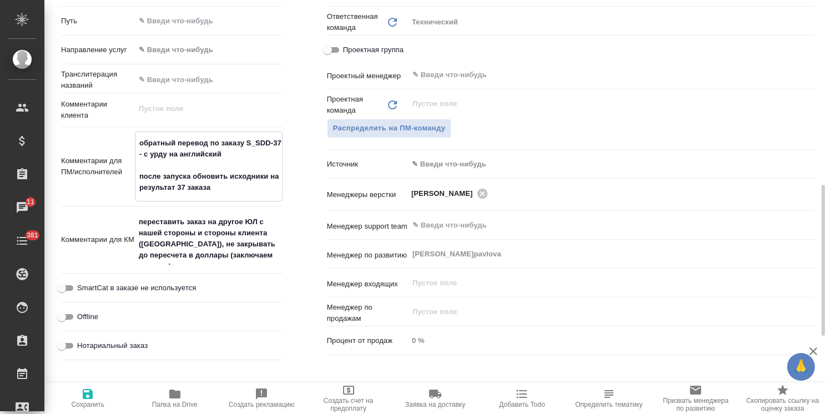
type textarea "x"
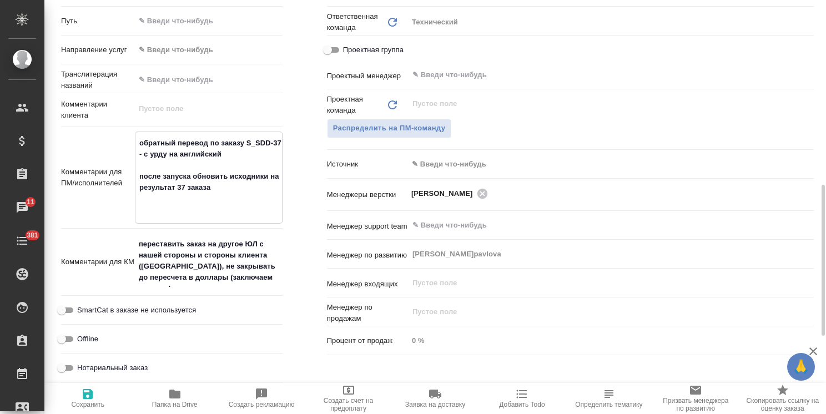
paste textarea "переставить заказ на другое ЮЛ с нашей стороны и стороны клиента (USA), не закр…"
type textarea "x"
type textarea "обратный перевод по заказу S_SDD-37 - с урду на английский после запуска обнови…"
type textarea "x"
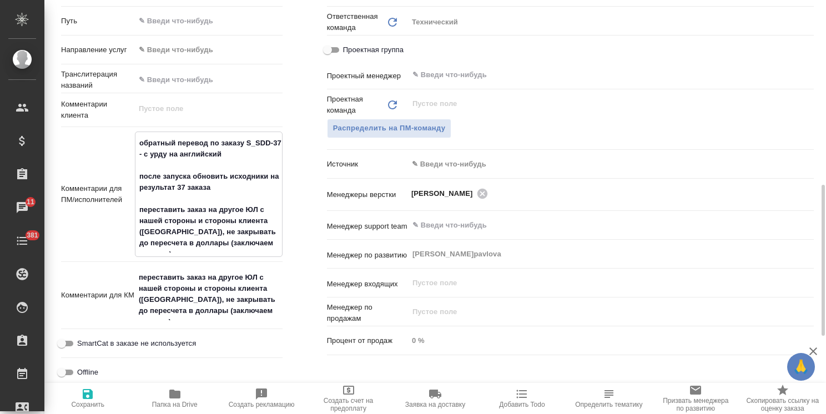
type textarea "обратный перевод по заказу S_SDD-37 - с урду на английский после запуска обнови…"
type textarea "x"
drag, startPoint x: 260, startPoint y: 332, endPoint x: 96, endPoint y: 287, distance: 169.7
click at [96, 287] on div "Комментарии для КМ переставить заказ на другое ЮЛ с нашей стороны и стороны кли…" at bounding box center [171, 294] width 221 height 59
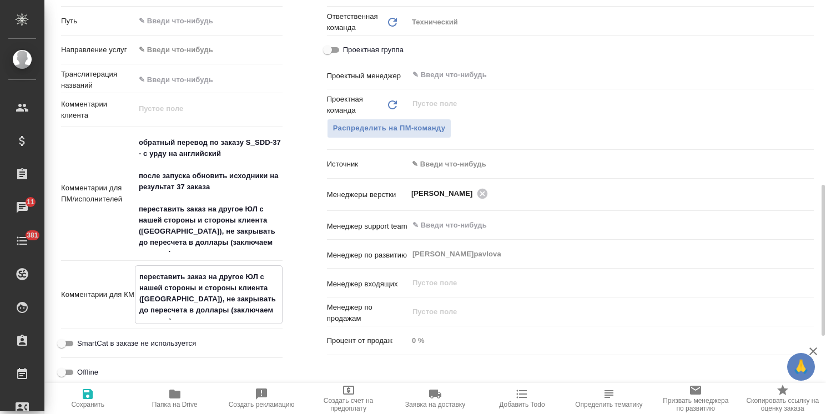
type textarea "0"
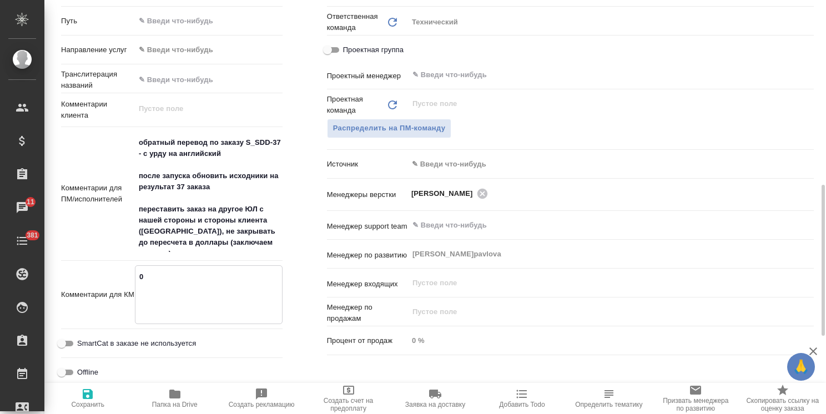
type textarea "x"
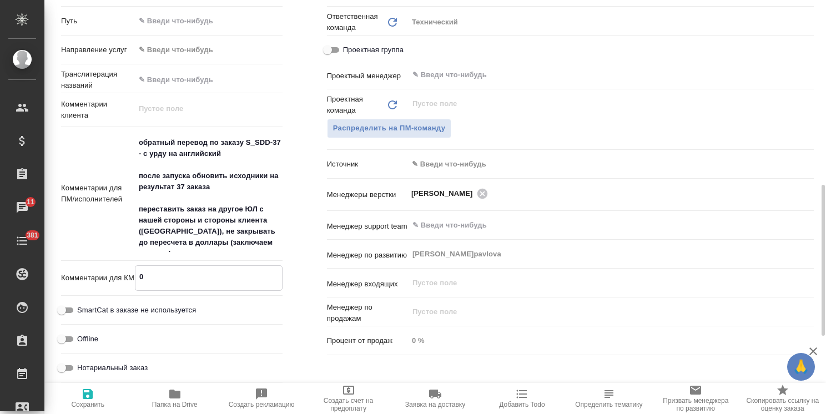
type textarea "09"
type textarea "x"
type textarea "0"
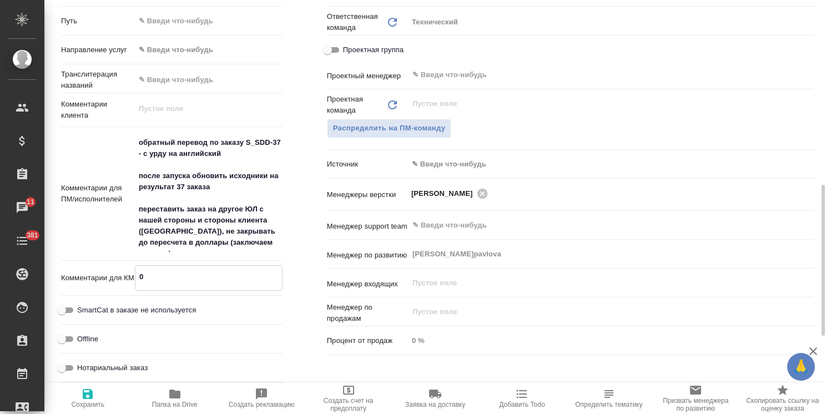
type textarea "x"
type textarea "08"
type textarea "x"
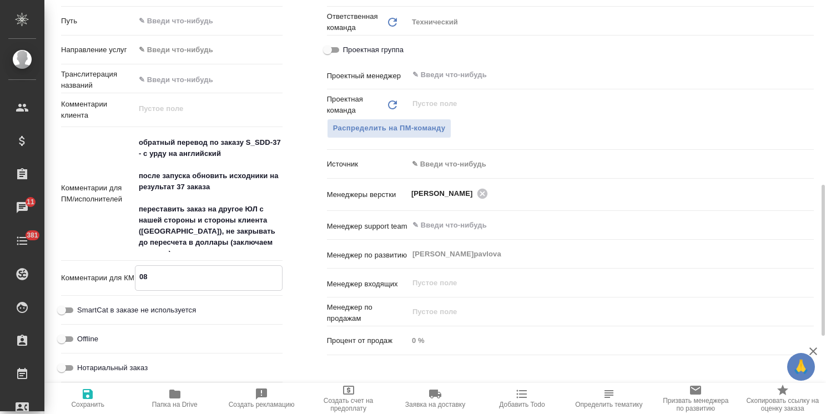
type textarea "x"
type textarea "08."
type textarea "x"
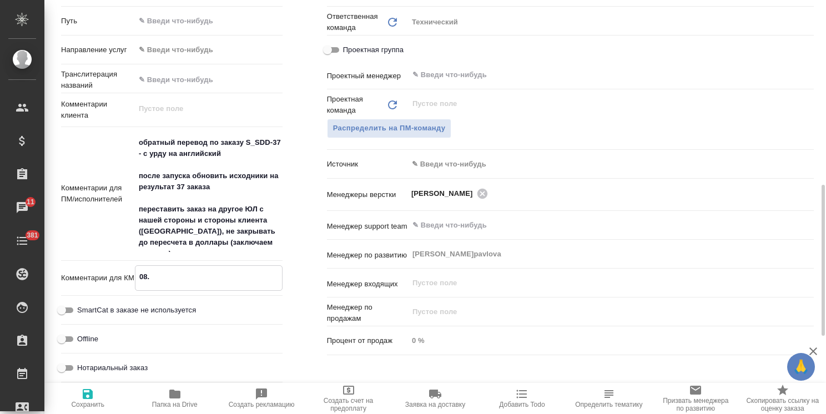
type textarea "x"
type textarea "08.0"
type textarea "x"
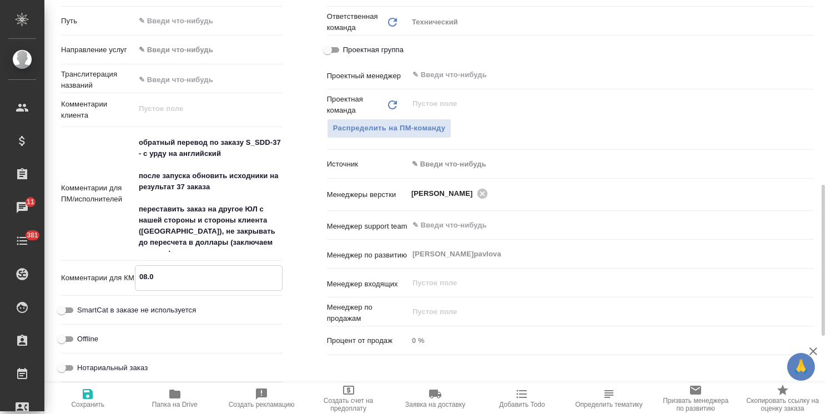
type textarea "08.09"
type textarea "x"
type textarea "08.09:"
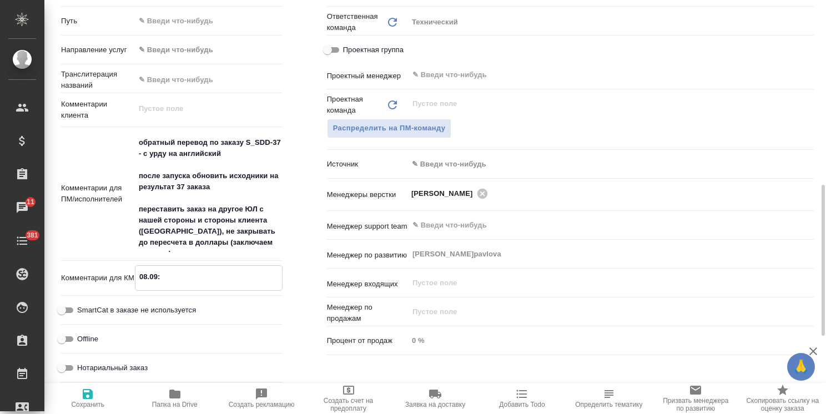
type textarea "x"
type textarea "08.09:"
type textarea "x"
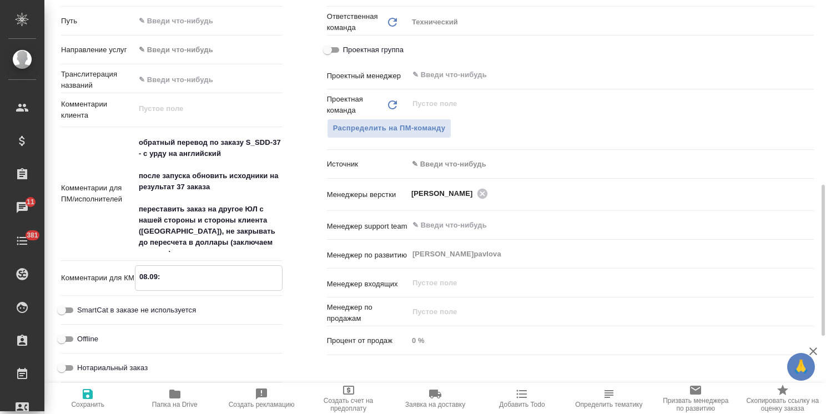
type textarea "x"
type textarea "08.09: п"
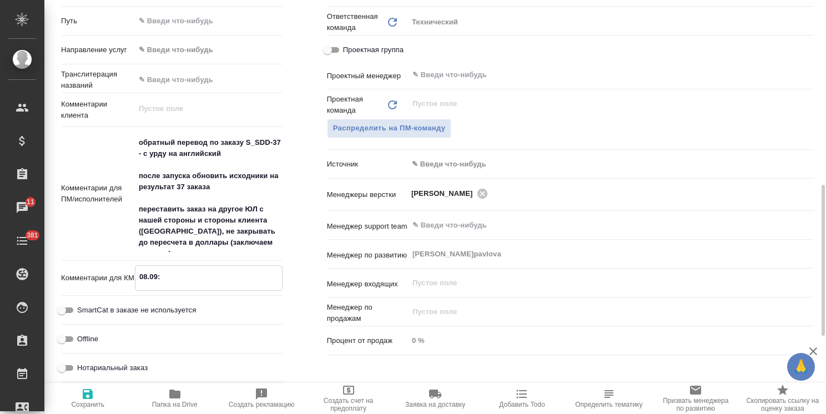
type textarea "x"
type textarea "08.09: по"
type textarea "x"
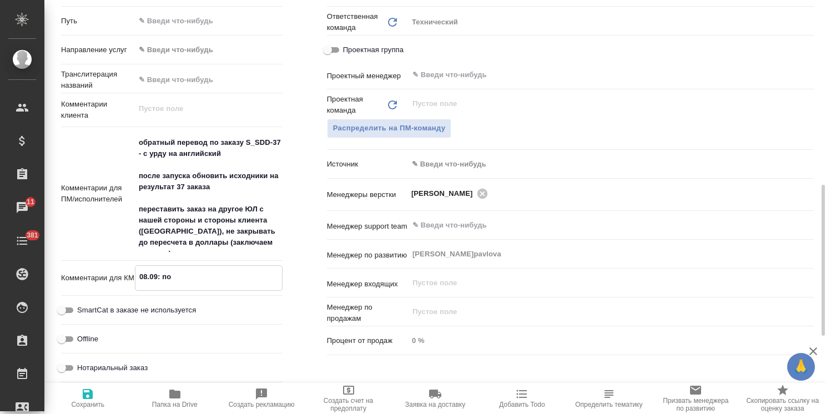
type textarea "x"
type textarea "08.09: пол"
type textarea "x"
type textarea "08.09: полл"
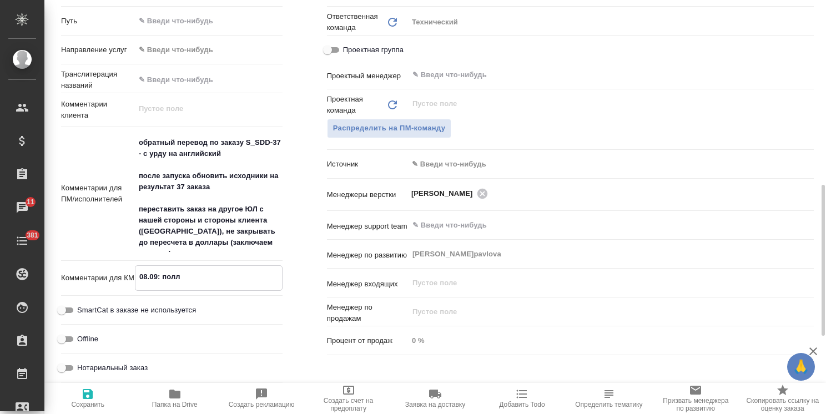
type textarea "x"
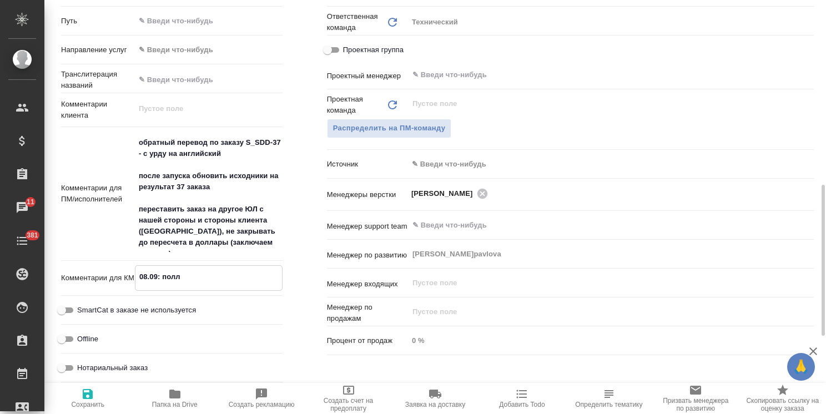
type textarea "08.09: поллн"
type textarea "x"
type textarea "08.09: поллны"
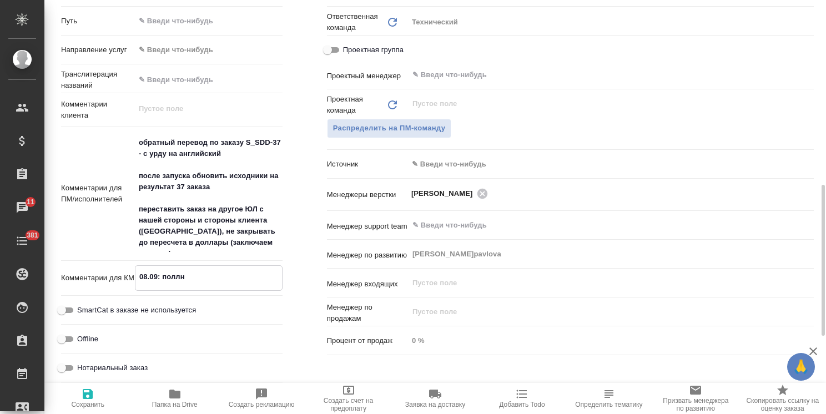
type textarea "x"
type textarea "08.09: поллный"
type textarea "x"
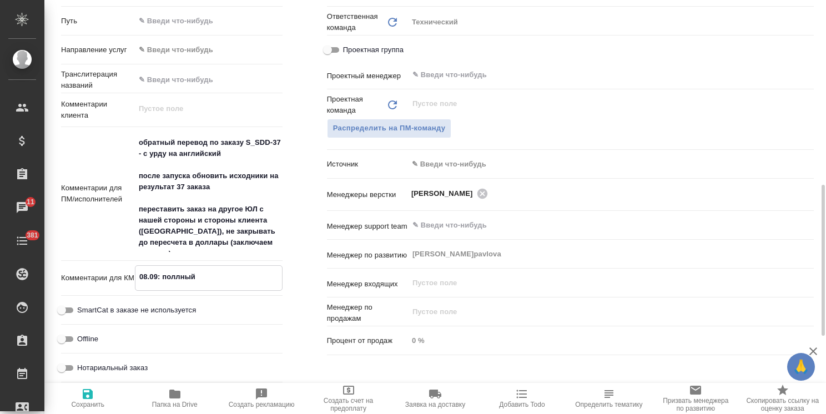
type textarea "x"
type textarea "08.09: поллный"
type textarea "x"
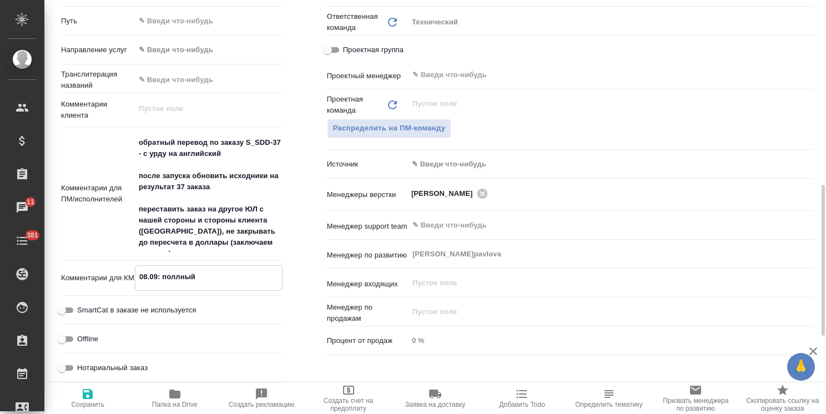
type textarea "x"
type textarea "08.09: поллный"
type textarea "x"
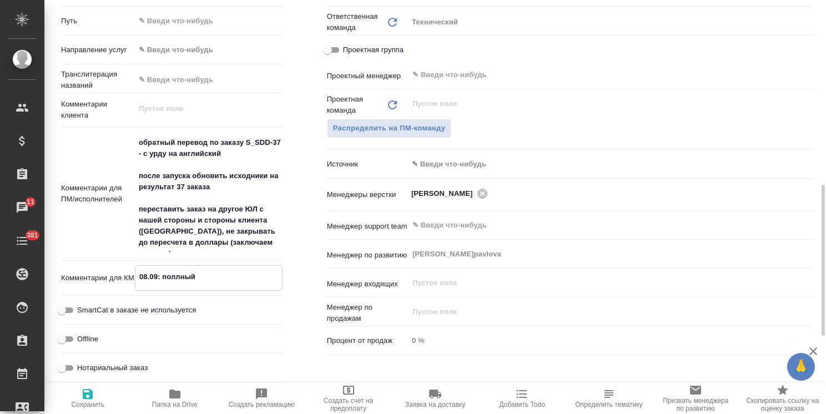
type textarea "08.09: поллны"
type textarea "x"
type textarea "08.09: поллн"
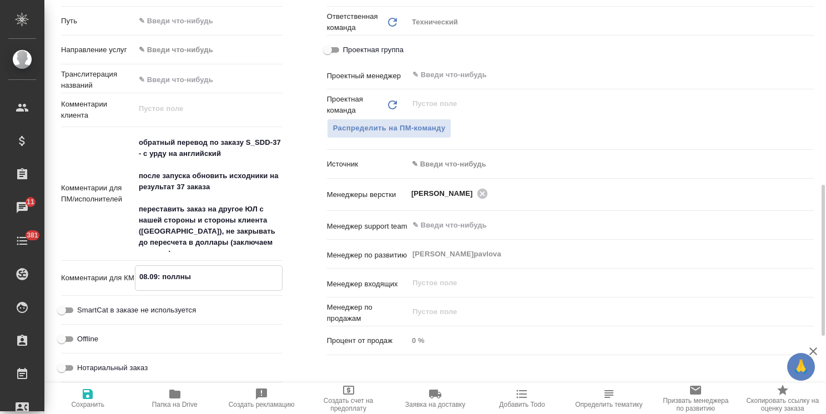
type textarea "x"
type textarea "08.09: полл"
type textarea "x"
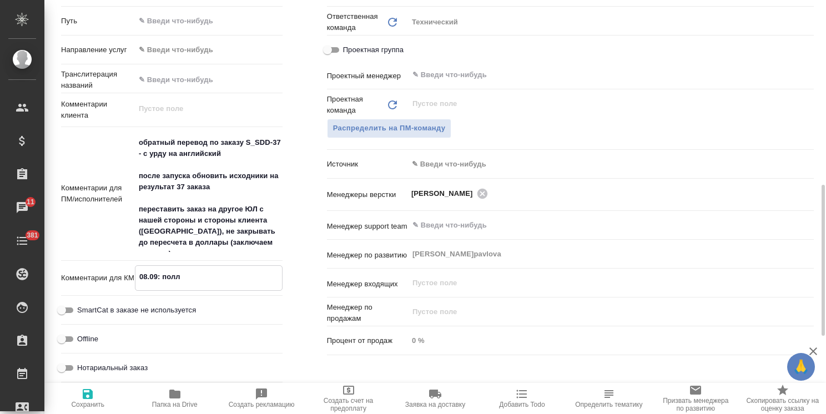
type textarea "x"
type textarea "08.09: пол"
type textarea "x"
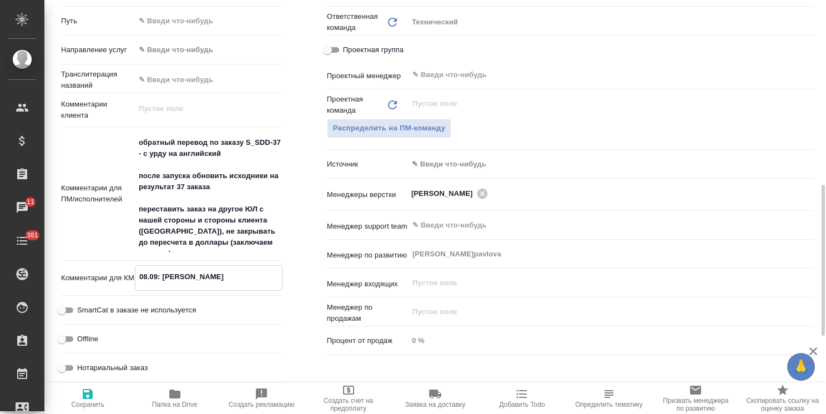
type textarea "x"
type textarea "08.09: полн"
type textarea "x"
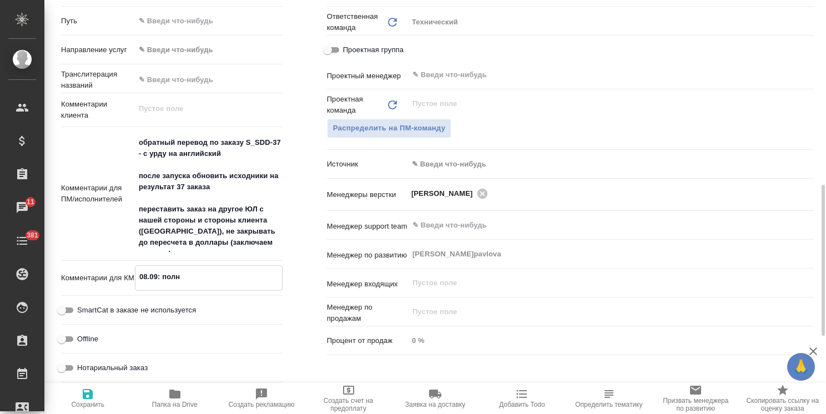
type textarea "08.09: полны"
type textarea "x"
type textarea "08.09: полный"
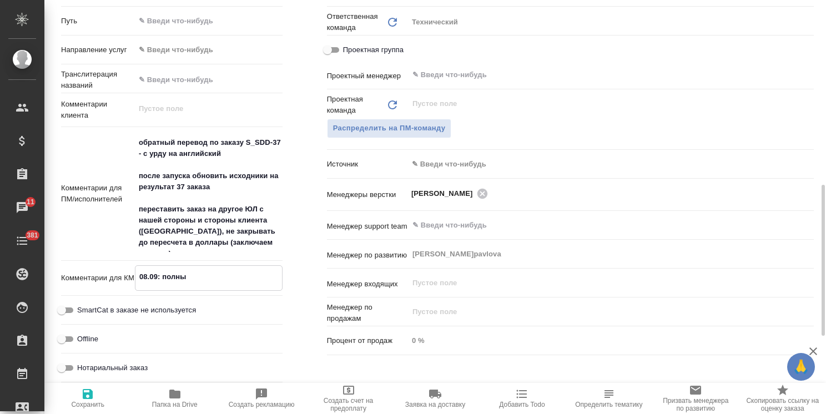
type textarea "x"
type textarea "08.09: полный"
type textarea "x"
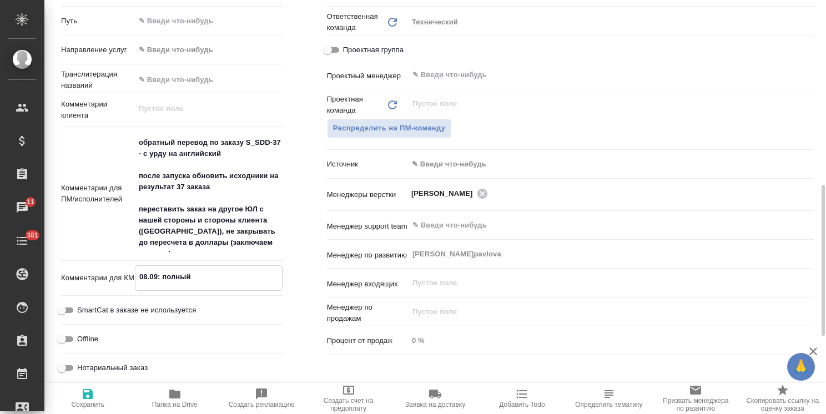
type textarea "08.09: полный и"
type textarea "x"
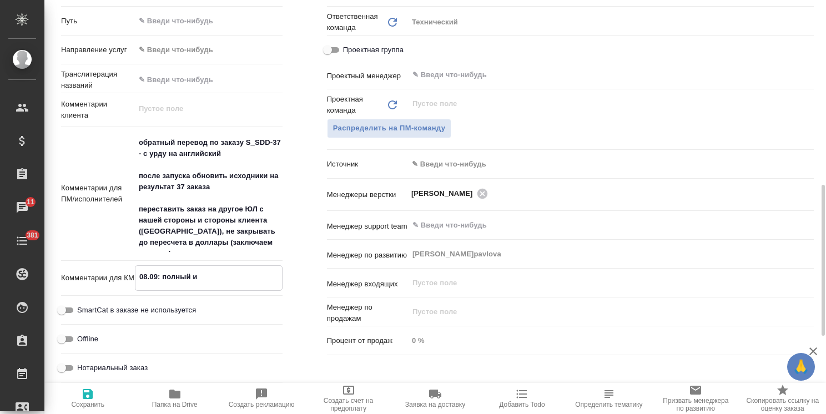
type textarea "x"
type textarea "08.09: полный иг"
type textarea "x"
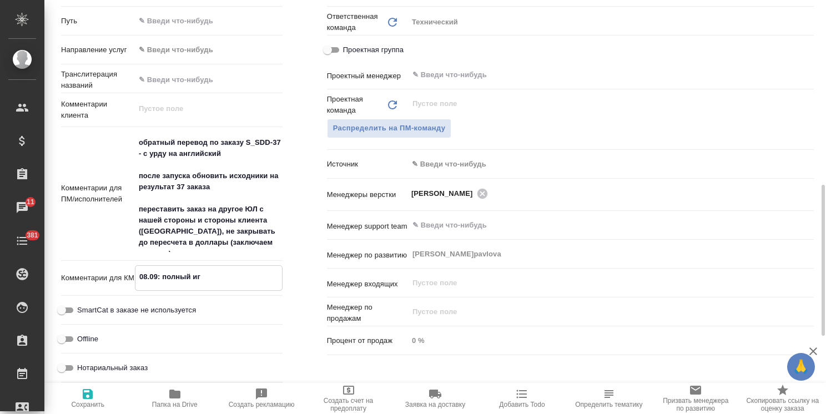
type textarea "08.09: полный игн"
type textarea "x"
type textarea "08.09: полный игно"
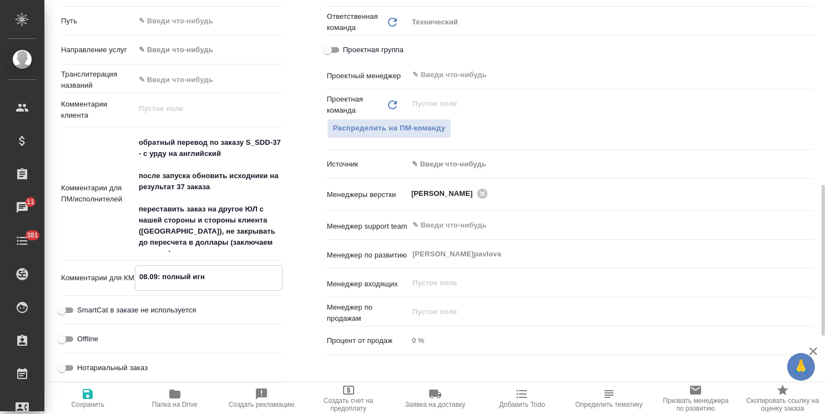
type textarea "x"
type textarea "08.09: полный игнор"
type textarea "x"
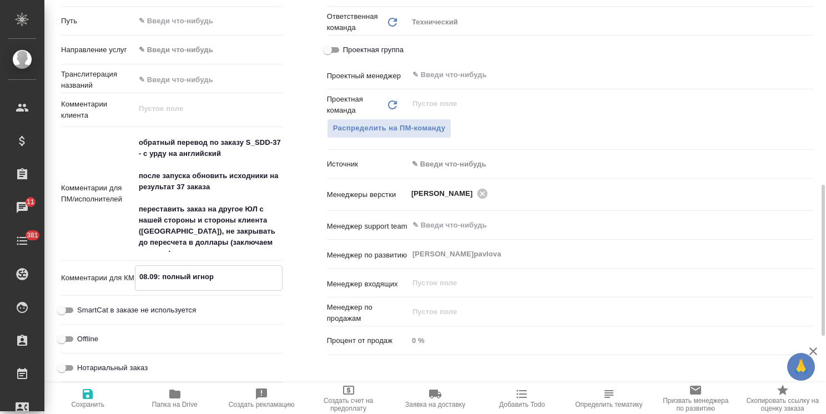
type textarea "x"
type textarea "08.09: полный игнор"
type textarea "x"
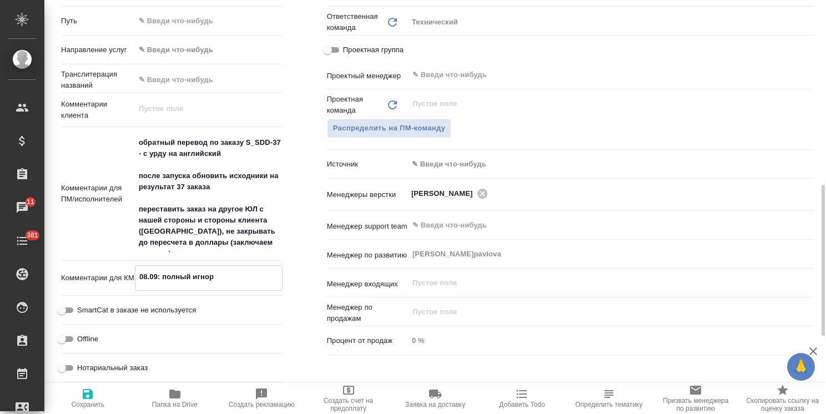
type textarea "x"
type textarea "08.09: полный игнор п"
type textarea "x"
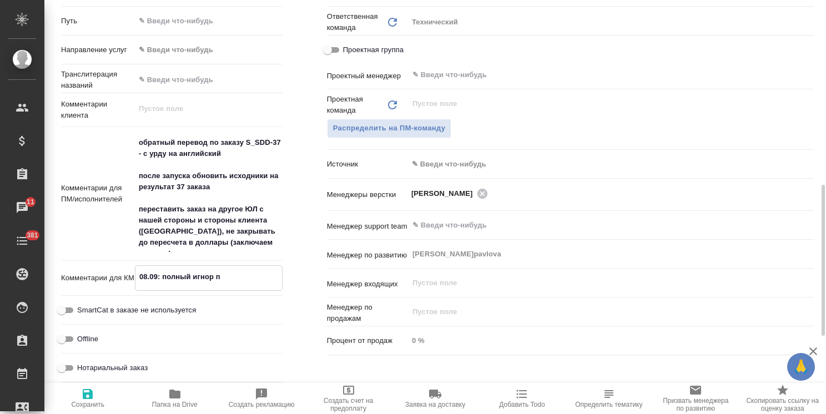
type textarea "08.09: полный игнор по"
type textarea "x"
type textarea "08.09: полный игнор по"
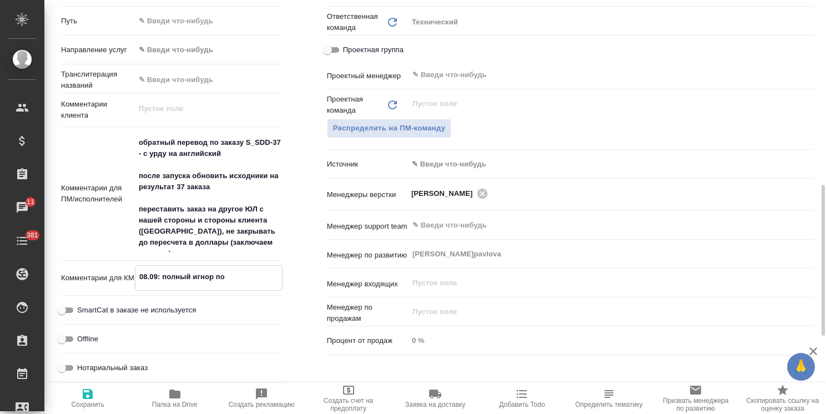
type textarea "x"
type textarea "08.09: полный игнор по э"
type textarea "x"
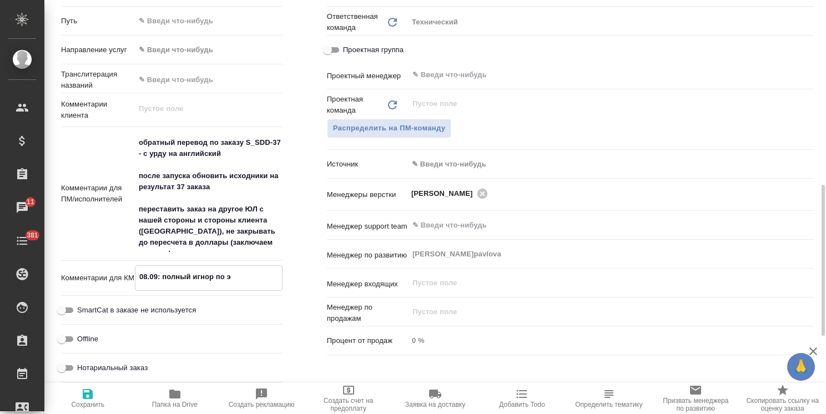
type textarea "x"
type textarea "08.09: полный игнор по эт"
type textarea "x"
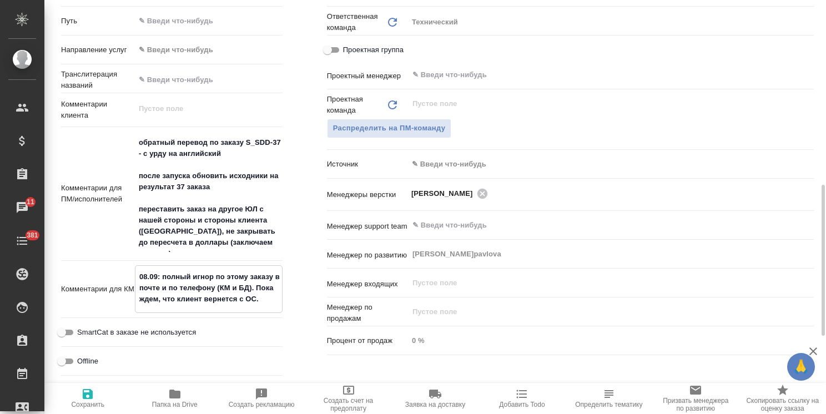
click at [202, 308] on textarea "08.09: полный игнор по этому заказу в почте и по телефону (КМ и БД). Пока ждем,…" at bounding box center [208, 287] width 146 height 41
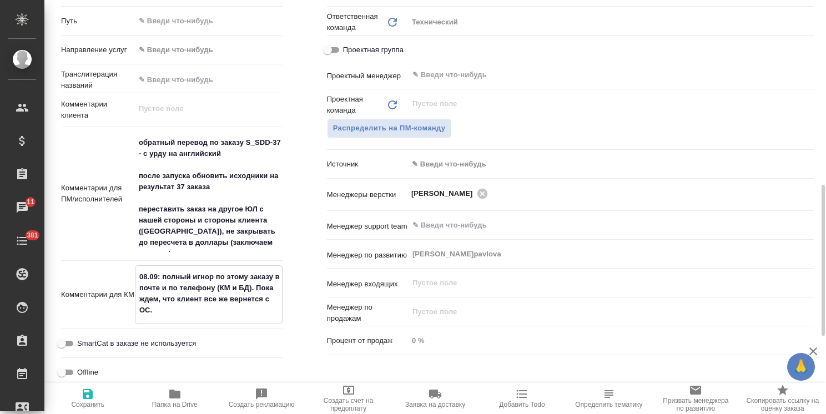
click at [98, 400] on span "Сохранить" at bounding box center [87, 397] width 73 height 21
click at [89, 404] on span "Сохранить" at bounding box center [87, 405] width 33 height 8
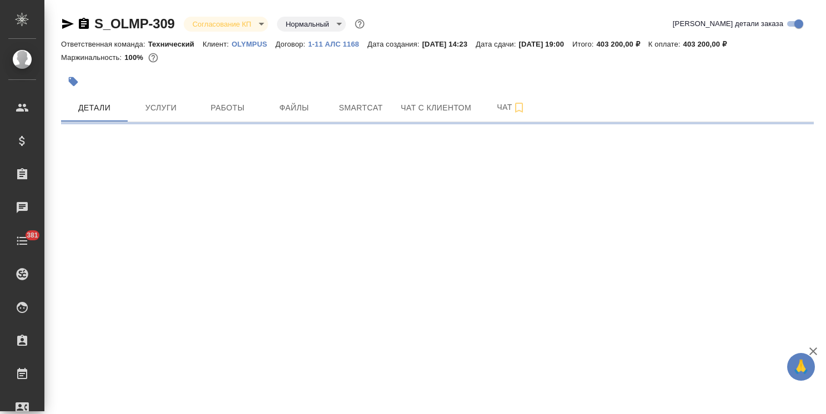
select select "RU"
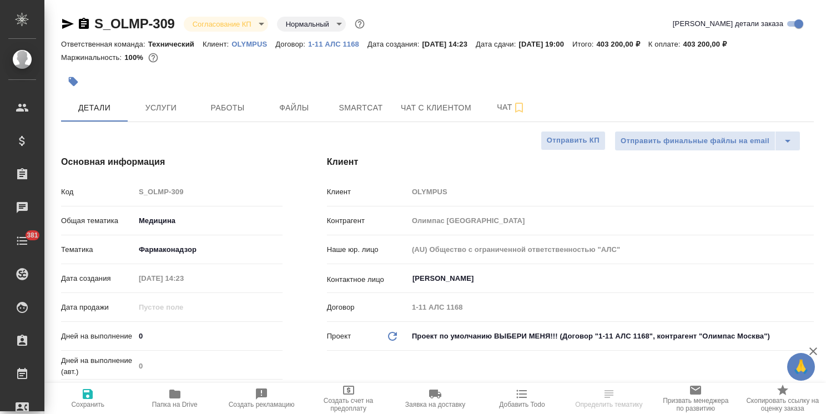
type textarea "x"
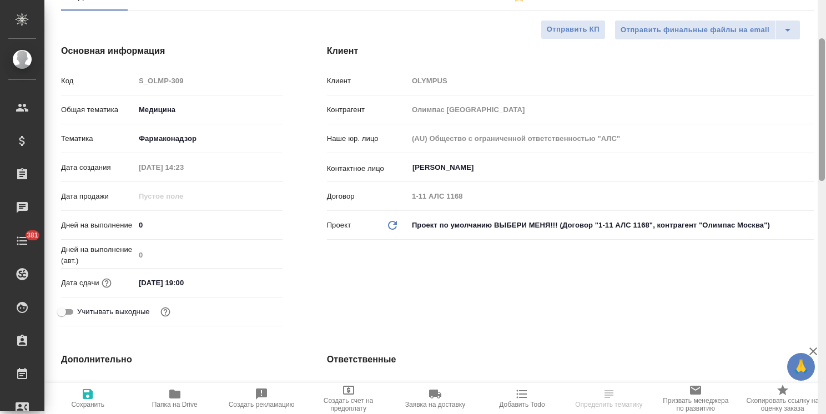
type textarea "x"
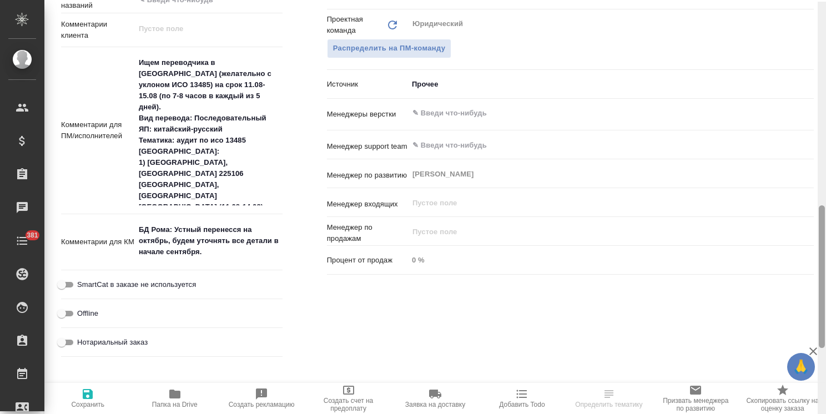
scroll to position [590, 0]
drag, startPoint x: 821, startPoint y: 158, endPoint x: 802, endPoint y: 323, distance: 166.4
click at [802, 323] on div "S_OLMP-309 Согласование КП kpNegotiation Нормальный normal Кратко детали заказа…" at bounding box center [434, 207] width 781 height 414
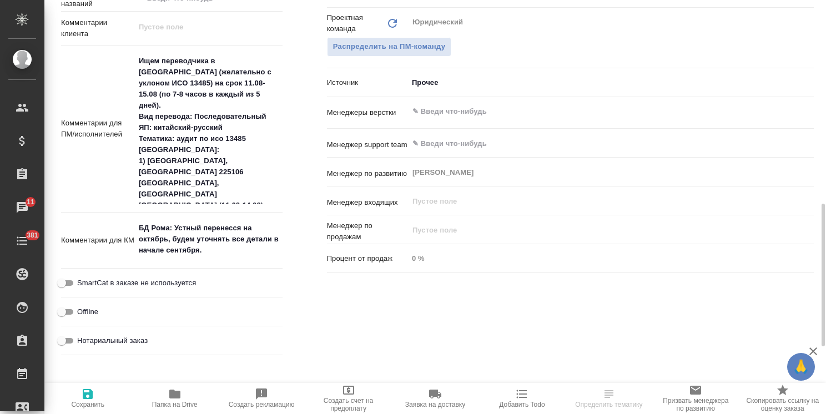
type textarea "x"
click at [136, 226] on textarea "БД Рома: Устный перенесся на октябрь, будем уточнять все детали в начале сентяб…" at bounding box center [209, 239] width 148 height 41
type textarea "0БД Рома: Устный перенесся на октябрь, будем уточнять все детали в начале сентя…"
type textarea "x"
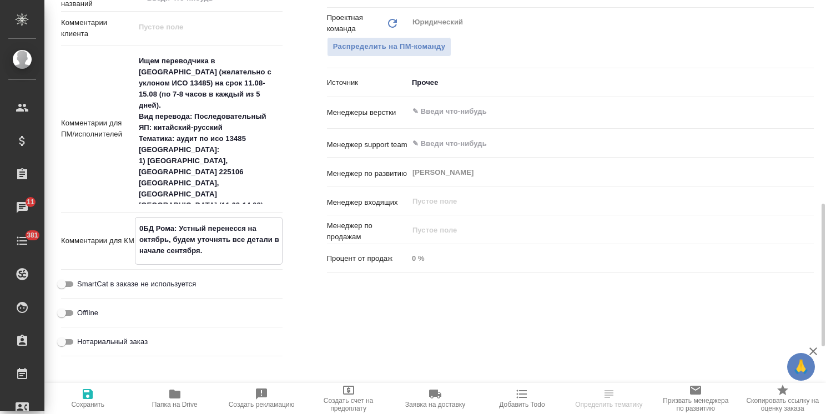
type textarea "x"
type textarea "09БД Рома: Устный перенесся на октябрь, будем уточнять все детали в начале сент…"
type textarea "x"
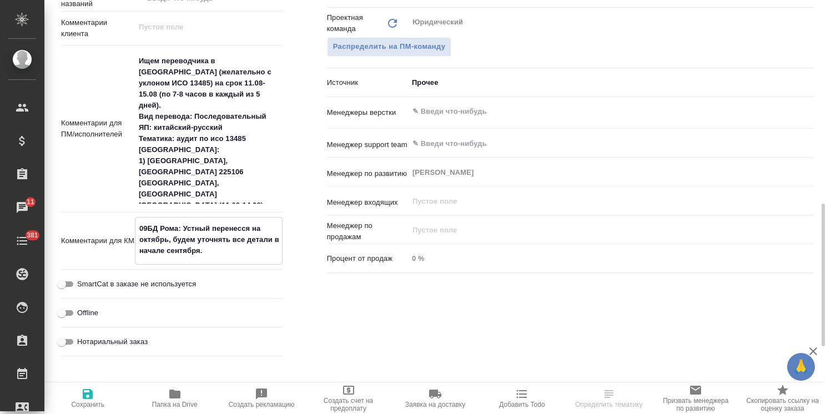
type textarea "x"
type textarea "09.БД Рома: Устный перенесся на октябрь, будем уточнять все детали в начале сен…"
type textarea "x"
type textarea "09.0БД Рома: Устный перенесся на октябрь, будем уточнять все детали в начале се…"
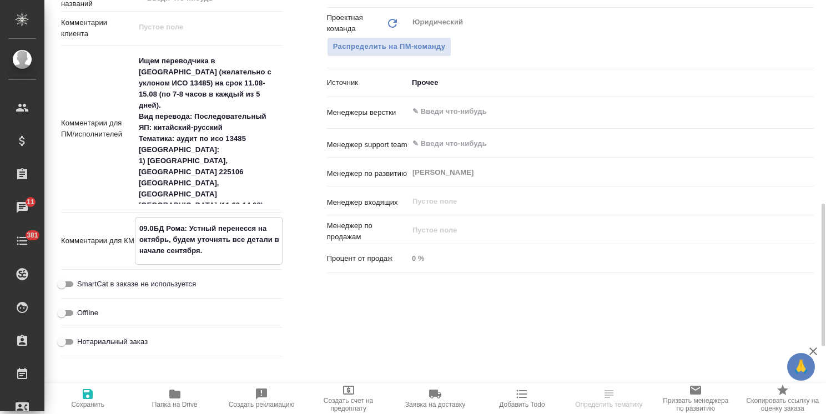
type textarea "x"
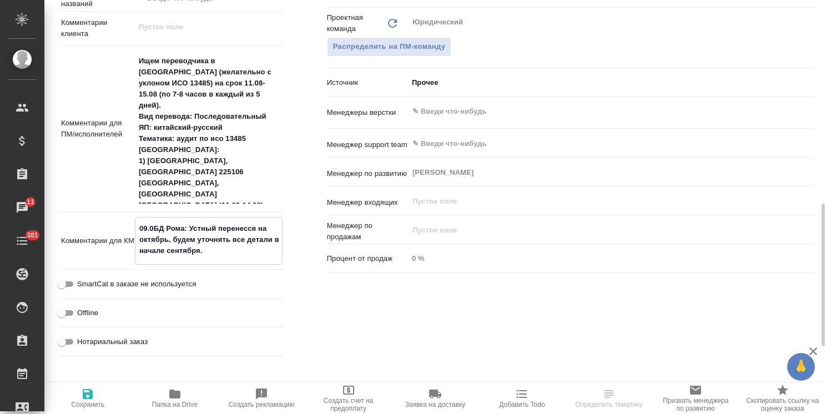
type textarea "09.БД Рома: Устный перенесся на октябрь, будем уточнять все детали в начале сен…"
type textarea "x"
type textarea "09БД Рома: Устный перенесся на октябрь, будем уточнять все детали в начале сент…"
type textarea "x"
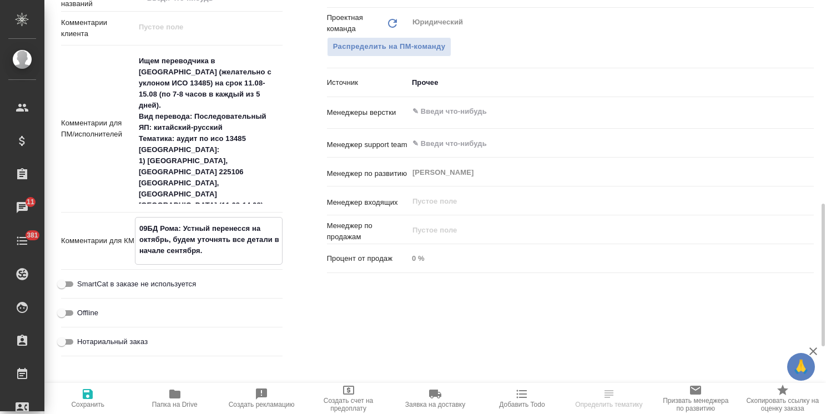
type textarea "x"
type textarea "0БД Рома: Устный перенесся на октябрь, будем уточнять все детали в начале сентя…"
type textarea "x"
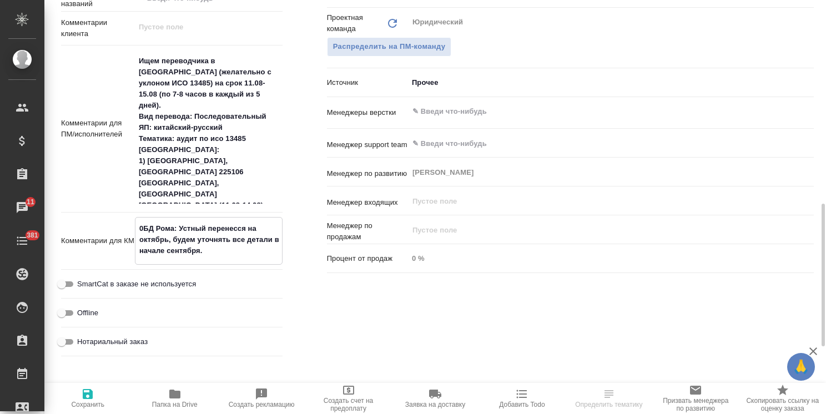
type textarea "x"
type textarea "08БД Рома: Устный перенесся на октябрь, будем уточнять все детали в начале сент…"
type textarea "x"
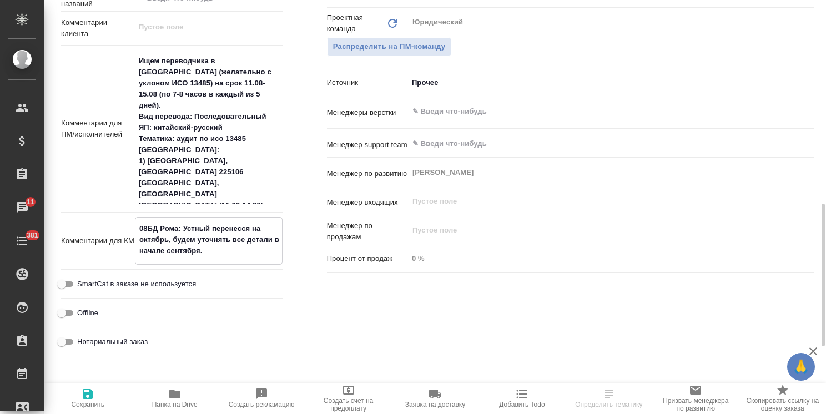
type textarea "x"
type textarea "080БД Рома: Устный перенесся на октябрь, будем уточнять все детали в начале сен…"
type textarea "x"
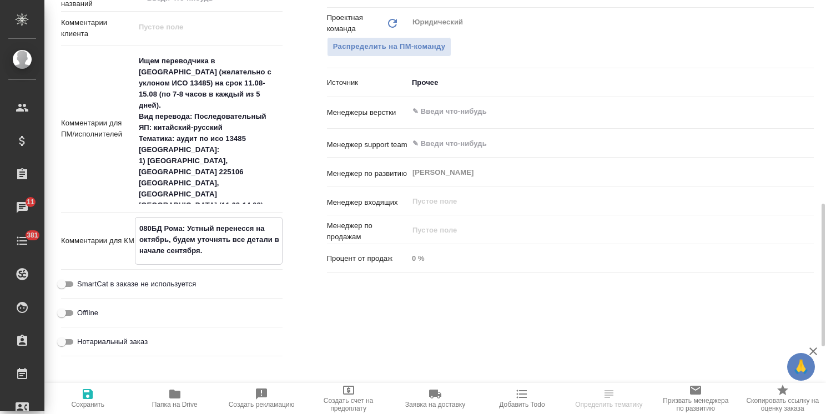
type textarea "0809БД Рома: Устный перенесся на октябрь, будем уточнять все детали в начале се…"
type textarea "x"
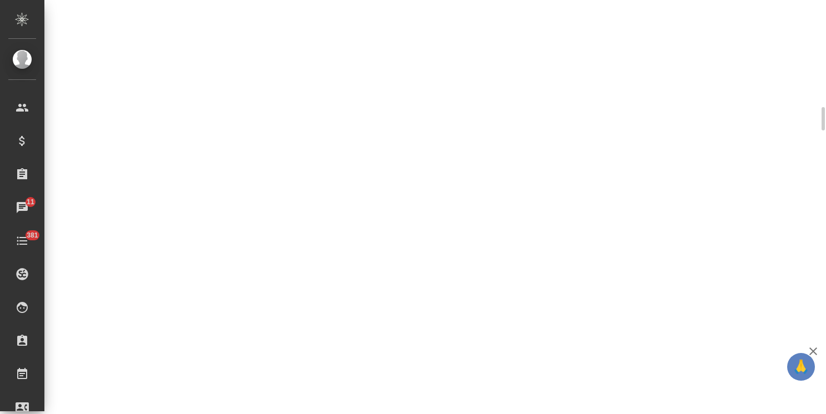
scroll to position [588, 0]
select select "RU"
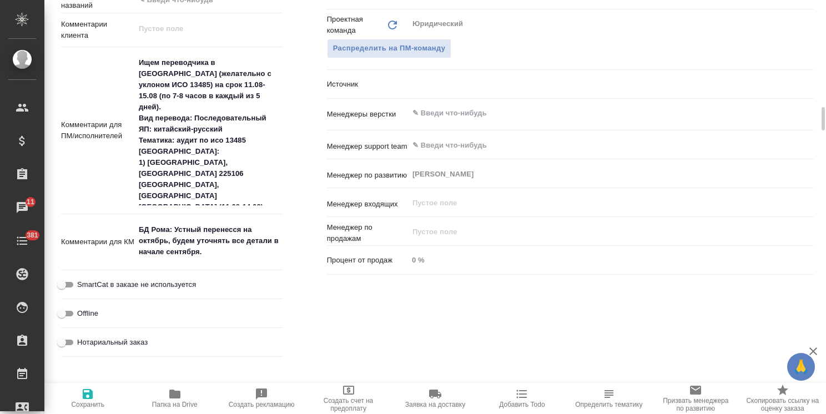
type textarea "x"
click at [136, 227] on textarea "БД Рома: Устный перенесся на октябрь, будем уточнять все детали в начале сентяб…" at bounding box center [208, 241] width 146 height 41
type textarea "x"
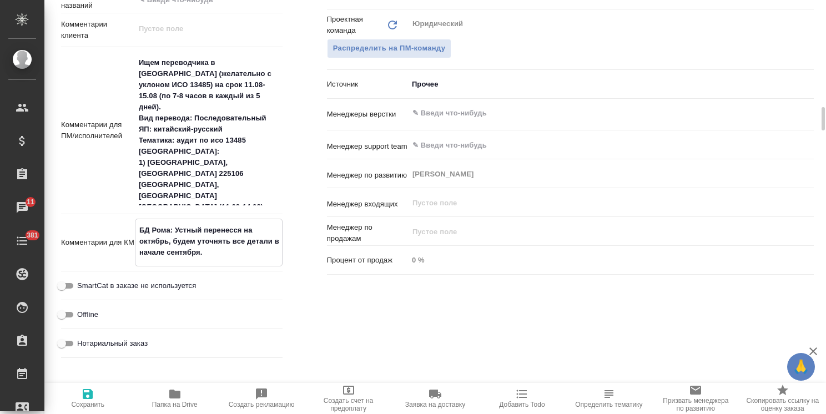
type textarea "x"
type textarea "0БД Рома: Устный перенесся на октябрь, будем уточнять все детали в начале сентя…"
type textarea "x"
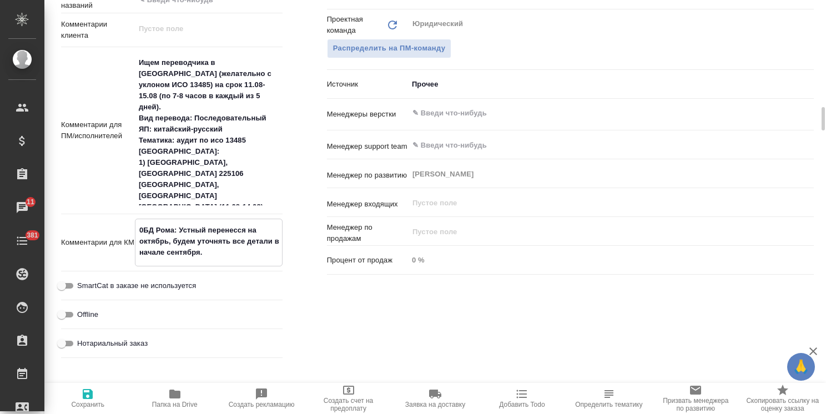
type textarea "08БД Рома: Устный перенесся на октябрь, будем уточнять все детали в начале сент…"
type textarea "x"
type textarea "08.БД Рома: Устный перенесся на октябрь, будем уточнять все детали в начале сен…"
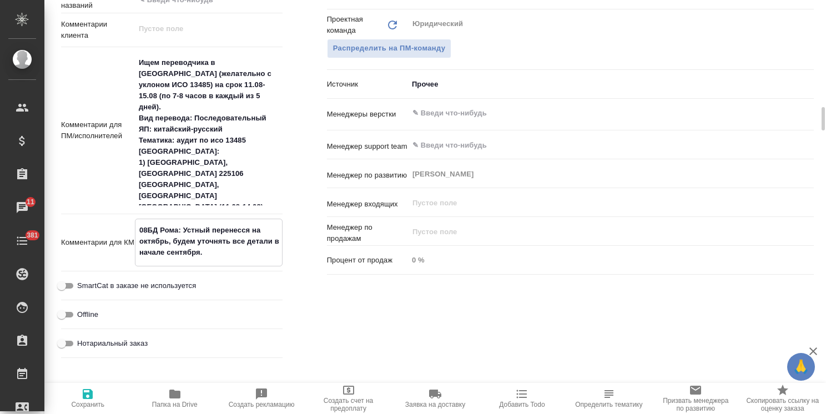
type textarea "x"
type textarea "08.0БД Рома: Устный перенесся на октябрь, будем уточнять все детали в начале се…"
type textarea "x"
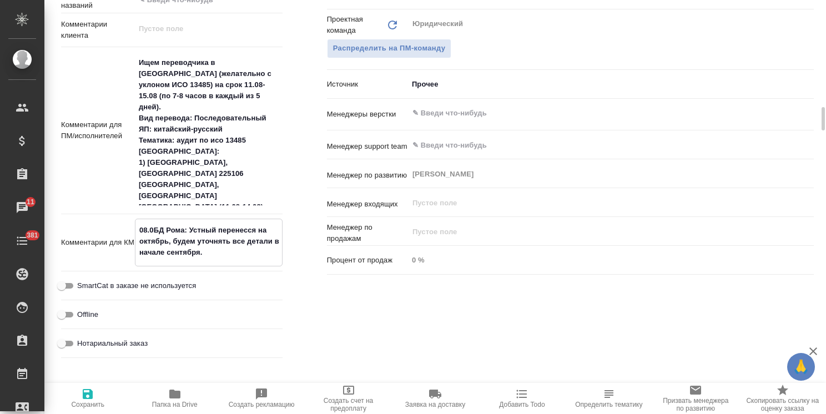
type textarea "x"
type textarea "08.09БД Рома: Устный перенесся на октябрь, будем уточнять все детали в начале с…"
type textarea "x"
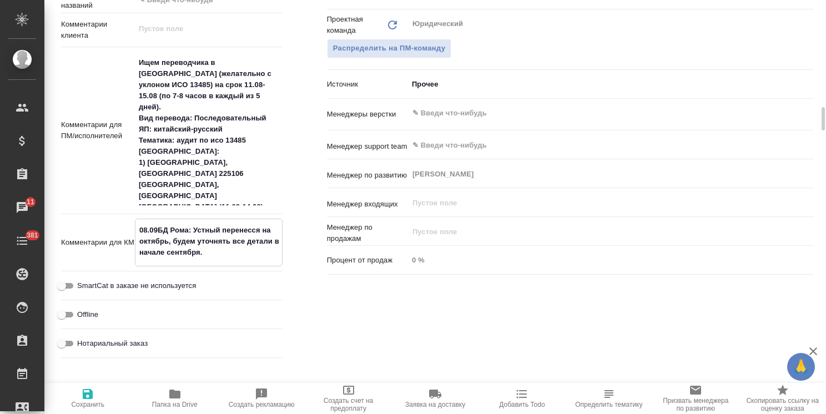
type textarea "x"
type textarea "08.09 БД Рома: Устный перенесся на октябрь, будем уточнять все детали в начале …"
type textarea "x"
type textarea "08.09 БД Рома: Устный перенесся на октябрь, будем уточнять все детали в начале …"
type textarea "x"
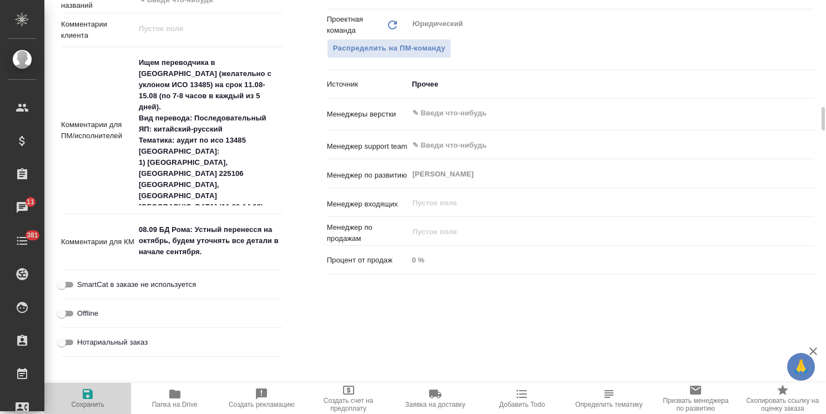
click at [94, 394] on icon "button" at bounding box center [87, 393] width 13 height 13
type textarea "x"
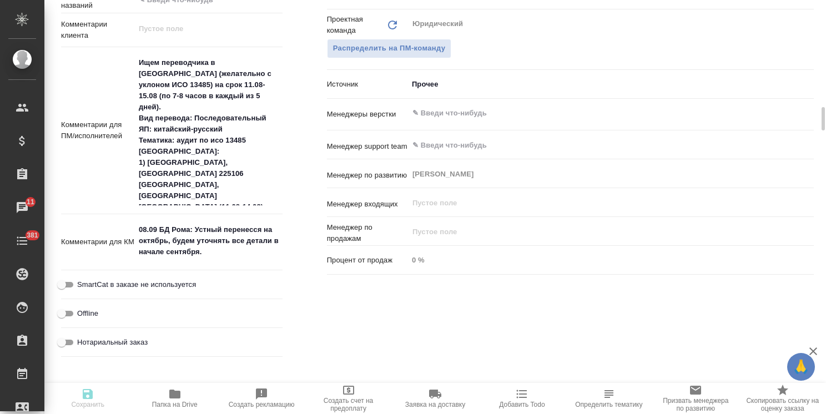
type textarea "x"
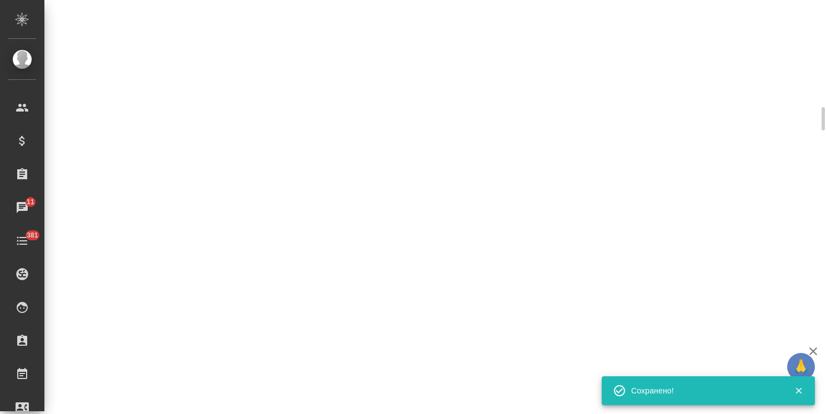
select select "RU"
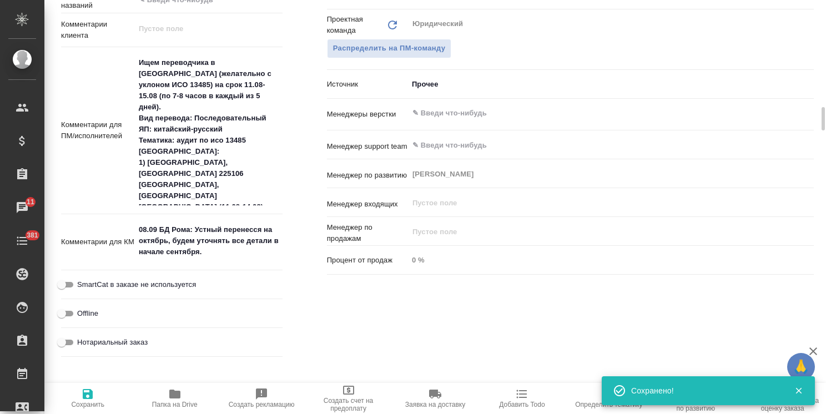
type textarea "x"
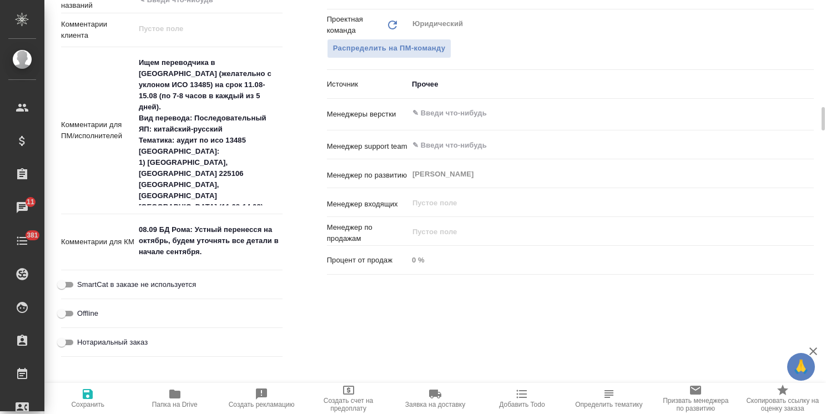
click at [219, 241] on textarea "08.09 БД Рома: Устный перенесся на октябрь, будем уточнять все детали в начале …" at bounding box center [209, 240] width 148 height 41
type textarea "x"
drag, startPoint x: 210, startPoint y: 256, endPoint x: 131, endPoint y: 256, distance: 79.3
click at [131, 256] on div "Комментарии для КМ 08.09 БД Рома: Устный перенесся на октябрь, будем уточнять в…" at bounding box center [171, 243] width 221 height 48
type textarea "x"
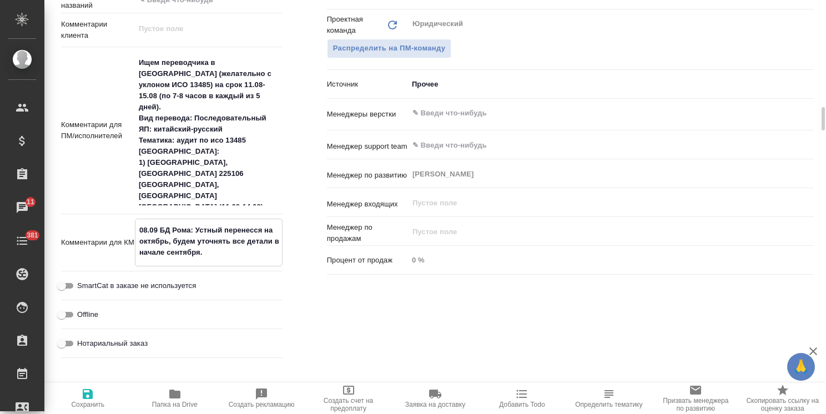
type textarea "x"
type textarea "08.09 БД Рома: Устный перенесся на октябрь, будем уточнять все детали в 1"
type textarea "x"
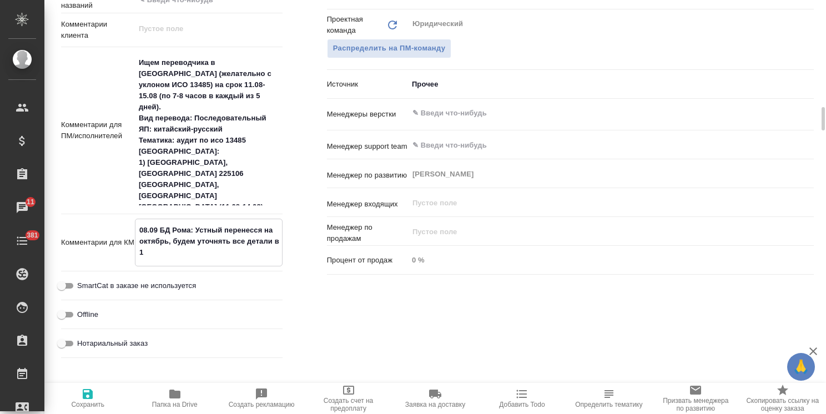
type textarea "08.09 БД Рома: Устный перенесся на октябрь, будем уточнять все детали в 10"
type textarea "x"
type textarea "08.09 БД Рома: Устный перенесся на октябрь, будем уточнять все детали в 10-"
type textarea "x"
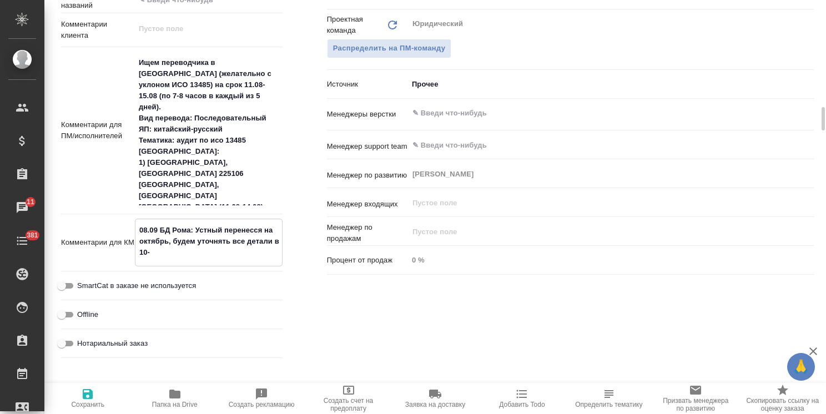
type textarea "x"
type textarea "08.09 БД Рома: Устный перенесся на октябрь, будем уточнять все детали в 10-1"
type textarea "x"
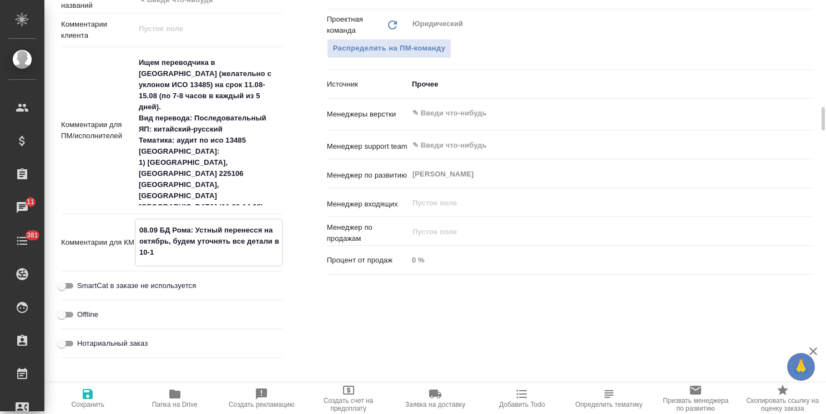
type textarea "x"
type textarea "08.09 БД Рома: Устный перенесся на октябрь, будем уточнять все детали в 10-11"
type textarea "x"
type textarea "08.09 БД Рома: Устный перенесся на октябрь, будем уточнять все детали в 10-11"
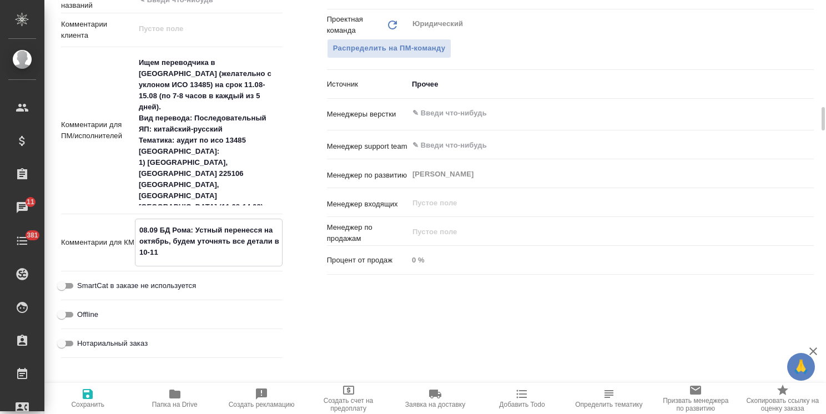
type textarea "x"
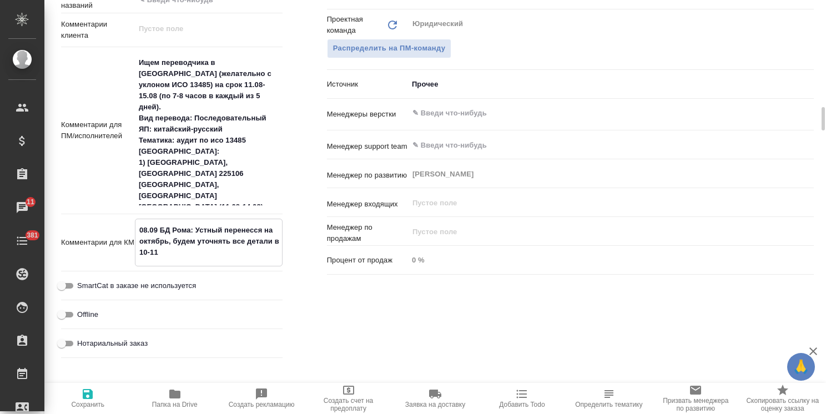
type textarea "08.09 БД Рома: Устный перенесся на октябрь, будем уточнять все детали в 10-11 с"
type textarea "x"
type textarea "08.09 БД Рома: Устный перенесся на октябрь, будем уточнять все детали в 10-11 се"
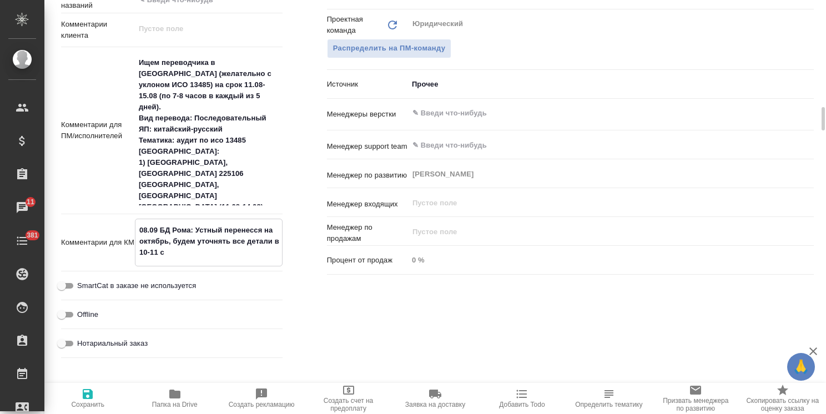
type textarea "x"
type textarea "08.09 БД Рома: Устный перенесся на октябрь, будем уточнять все детали в 10-11 с…"
type textarea "x"
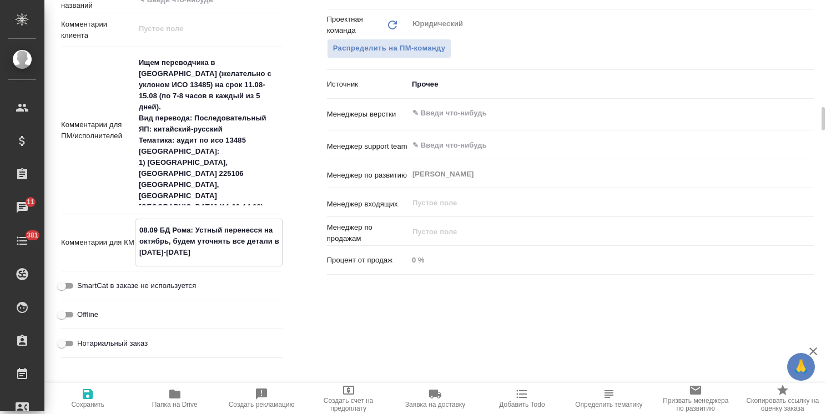
type textarea "x"
type textarea "08.09 БД Рома: Устный перенесся на октябрь, будем уточнять все детали в 10-11 с…"
type textarea "x"
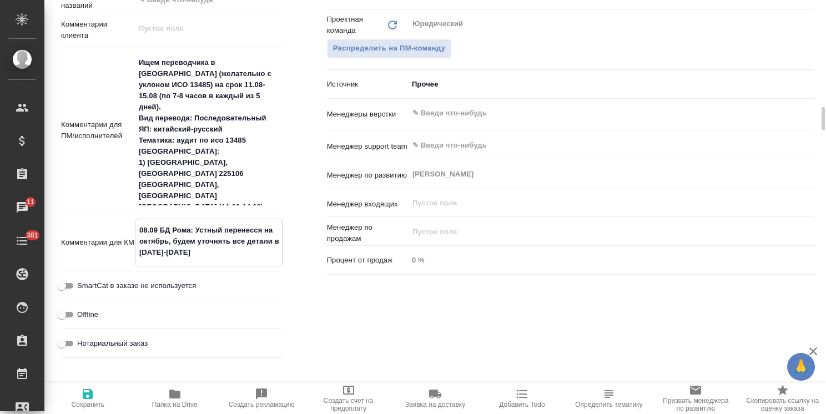
type textarea "x"
type textarea "08.09 БД Рома: Устный перенесся на октябрь, будем уточнять все детали в 10-11 с…"
type textarea "x"
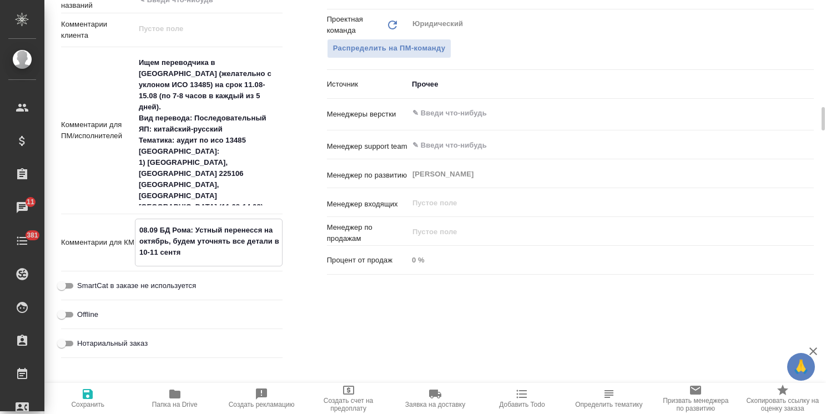
type textarea "08.09 БД Рома: Устный перенесся на октябрь, будем уточнять все детали в 10-11 с…"
type textarea "x"
type textarea "08.09 БД Рома: Устный перенесся на октябрь, будем уточнять все детали в 10-11 с…"
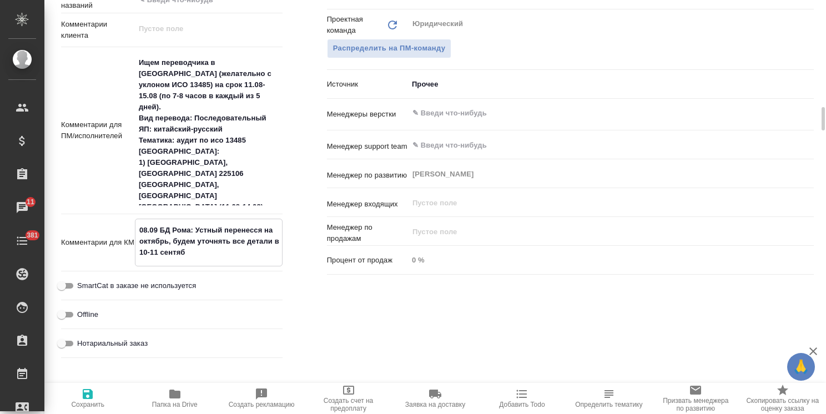
type textarea "x"
type textarea "08.09 БД Рома: Устный перенесся на октябрь, будем уточнять все детали в 10-11 с…"
type textarea "x"
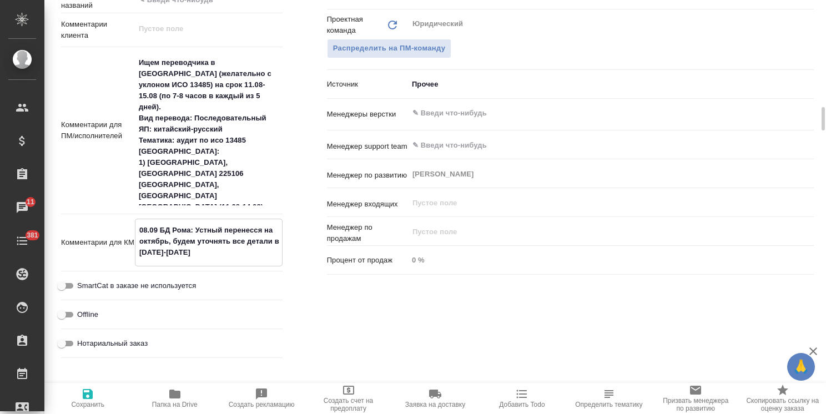
type textarea "x"
type textarea "08.09 БД Рома: Устный перенесся на октябрь, будем уточнять все детали в 10-11 с…"
type textarea "x"
type textarea "08.09 БД Рома: Устный перенесся на октябрь, будем уточнять все детали в 10-11 с…"
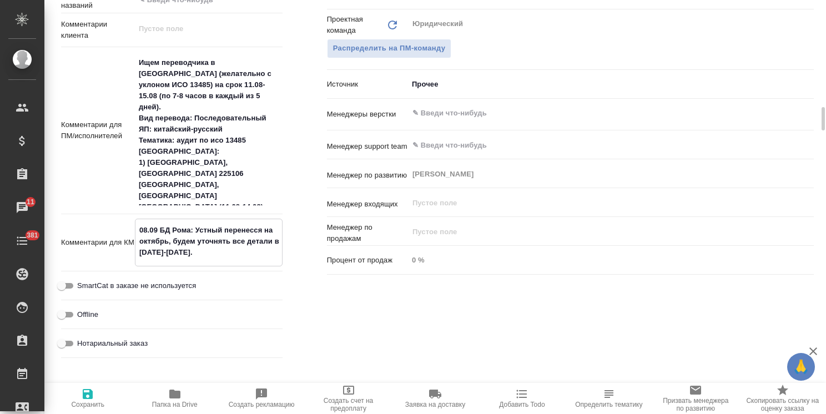
type textarea "x"
click at [97, 403] on span "Сохранить" at bounding box center [87, 405] width 33 height 8
type textarea "x"
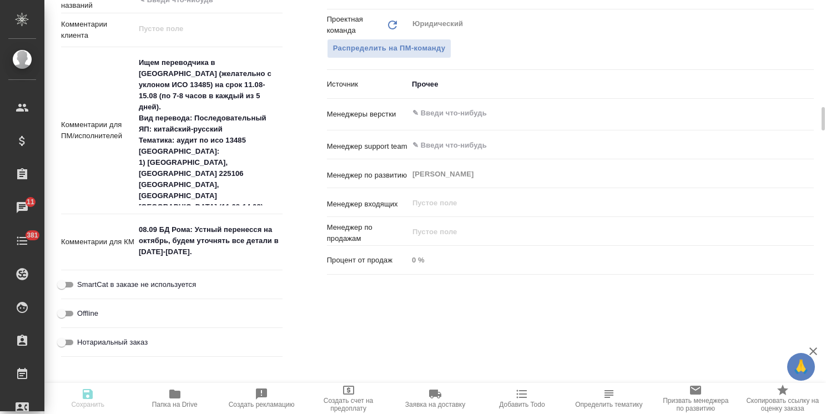
type textarea "x"
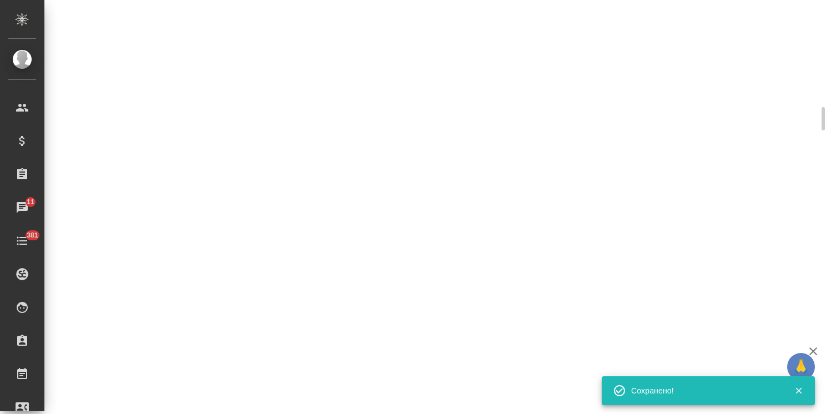
select select "RU"
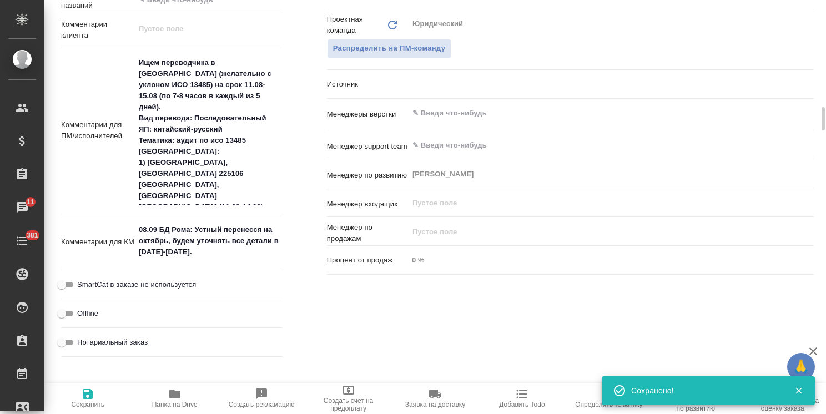
type textarea "x"
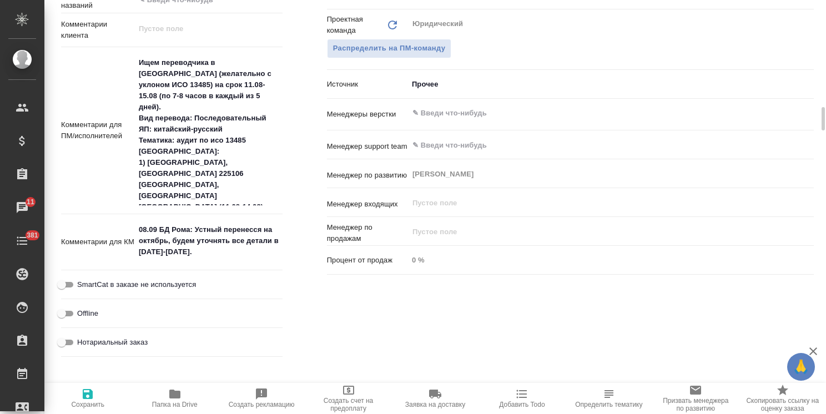
type textarea "x"
click at [276, 240] on textarea "08.09 БД Рома: Устный перенесся на октябрь, будем уточнять все детали в 10-11 с…" at bounding box center [209, 240] width 148 height 41
click at [278, 241] on textarea "08.09 БД Рома: Устный перенесся на октябрь, будем уточнять все детали в 10-11 с…" at bounding box center [208, 241] width 146 height 41
type textarea "08.09 БД Рома: Устный перенесся на октябрь, будем уточнять все детали 10-11 сен…"
type textarea "x"
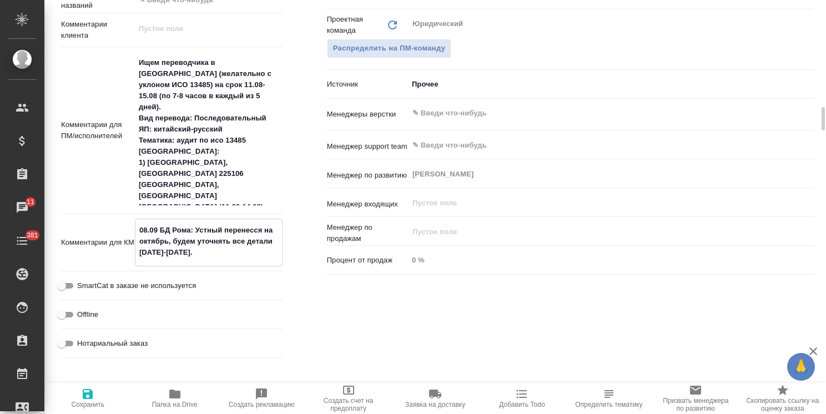
type textarea "x"
type textarea "08.09 БД Рома: Устный перенесся на октябрь, будем уточнять все детали 10-11 сен…"
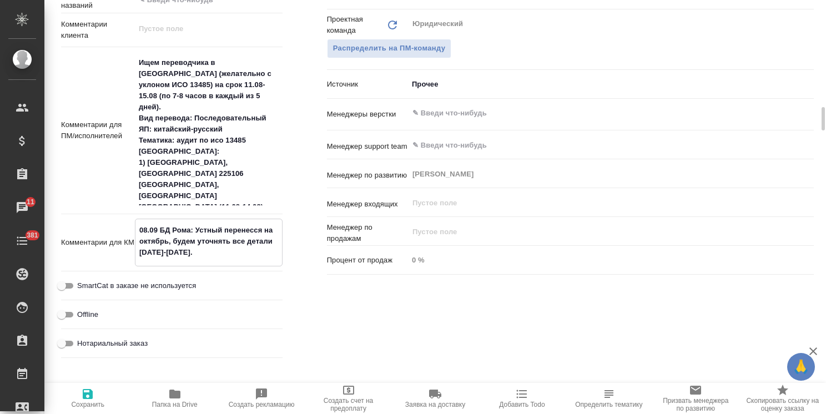
type textarea "x"
type textarea "08.09 БД Рома: Устный перенесся на октябрь, будем уточнять все детали 10-11 сен…"
type textarea "x"
click at [84, 408] on span "Сохранить" at bounding box center [87, 405] width 33 height 8
type textarea "x"
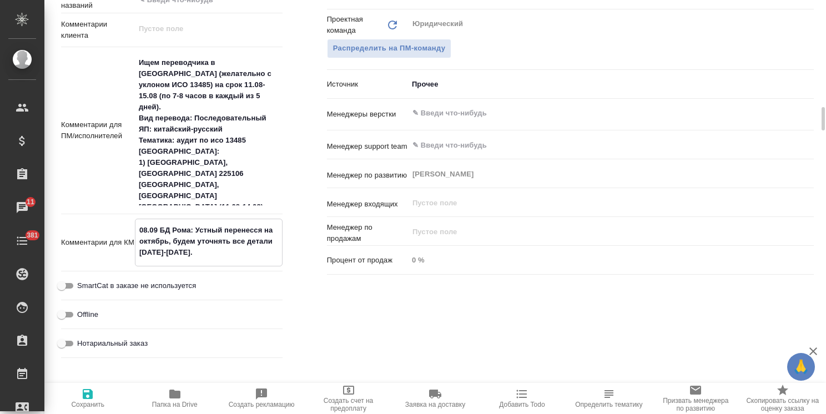
type textarea "x"
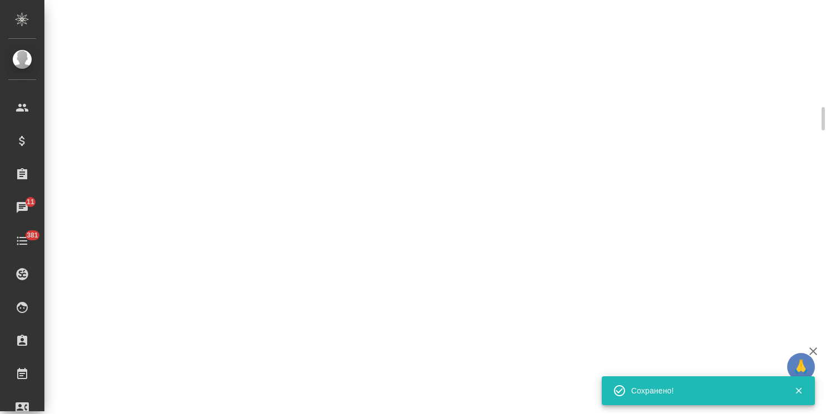
select select "RU"
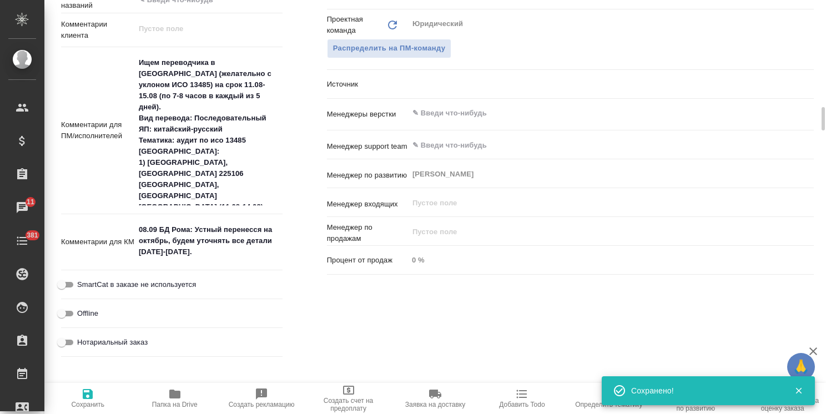
type textarea "x"
click at [225, 252] on textarea "08.09 БД Рома: Устный перенесся на октябрь, будем уточнять все детали 10-11 сен…" at bounding box center [209, 240] width 148 height 41
type textarea "x"
click at [79, 397] on span "Сохранить" at bounding box center [87, 397] width 73 height 21
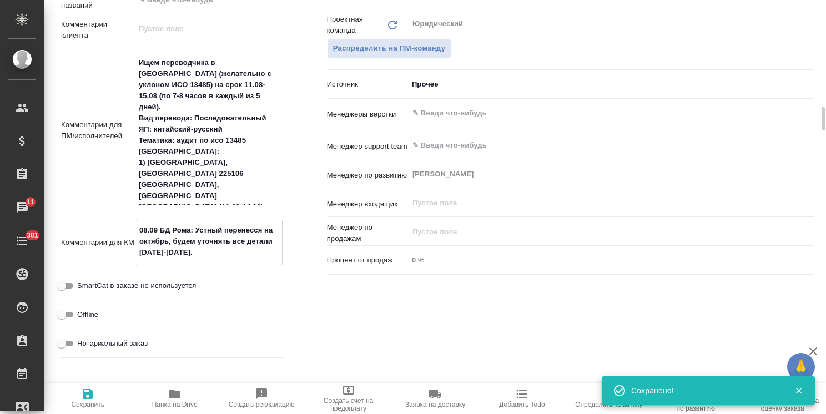
type textarea "x"
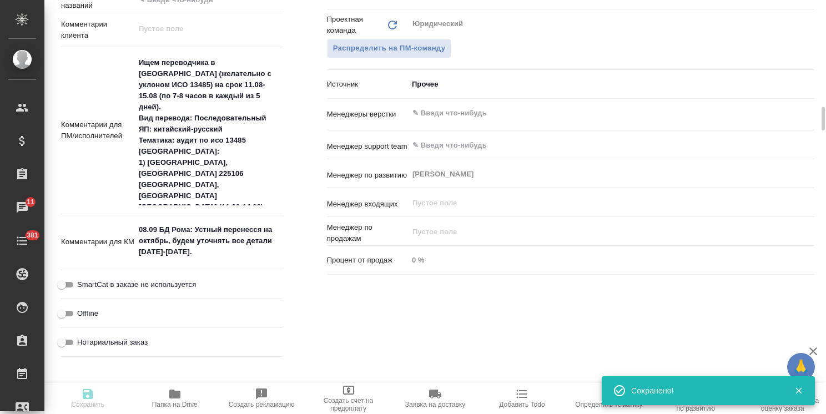
type textarea "x"
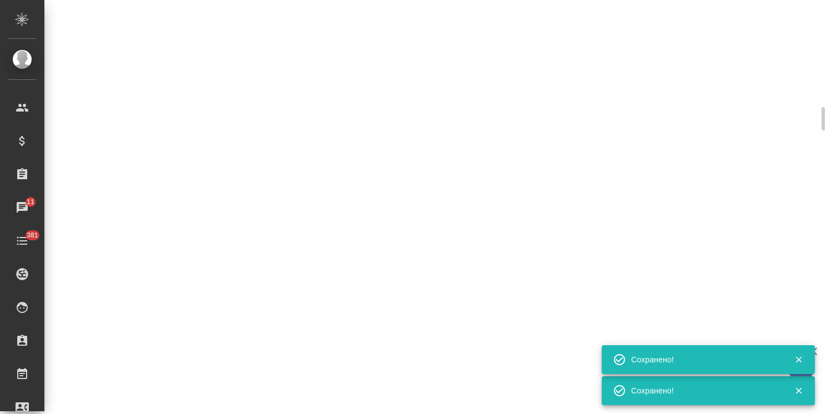
select select "RU"
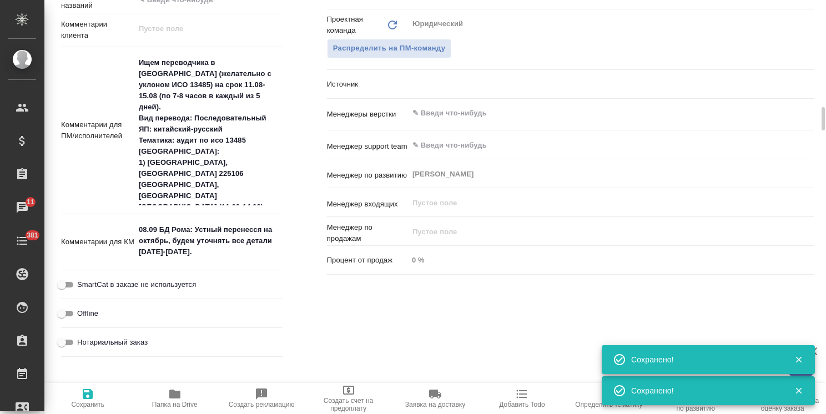
type textarea "x"
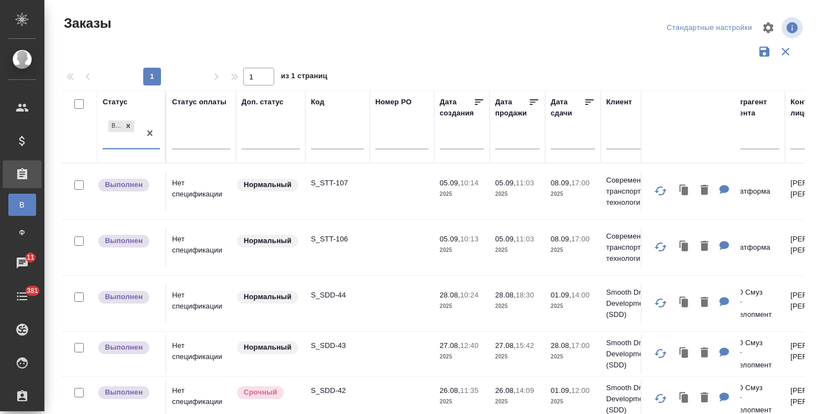
scroll to position [82, 0]
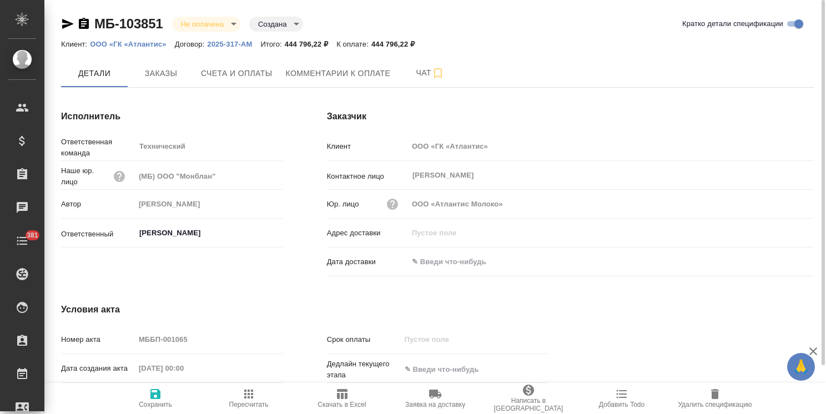
click at [149, 48] on p "ООО «ГК «Атлантис»" at bounding box center [132, 44] width 84 height 8
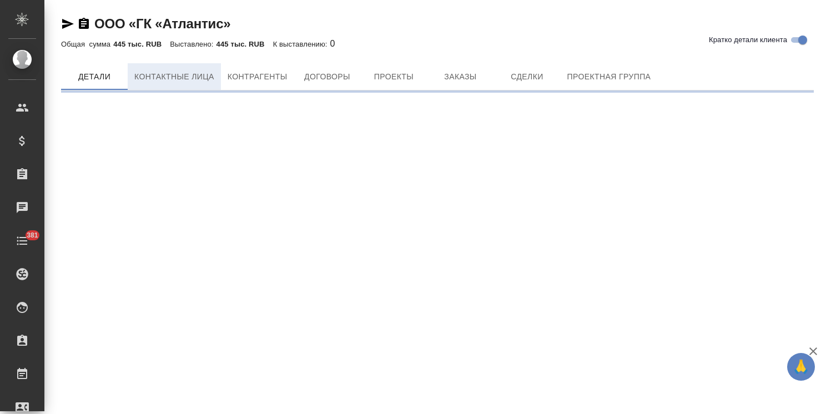
click at [193, 76] on span "Контактные лица" at bounding box center [174, 77] width 80 height 14
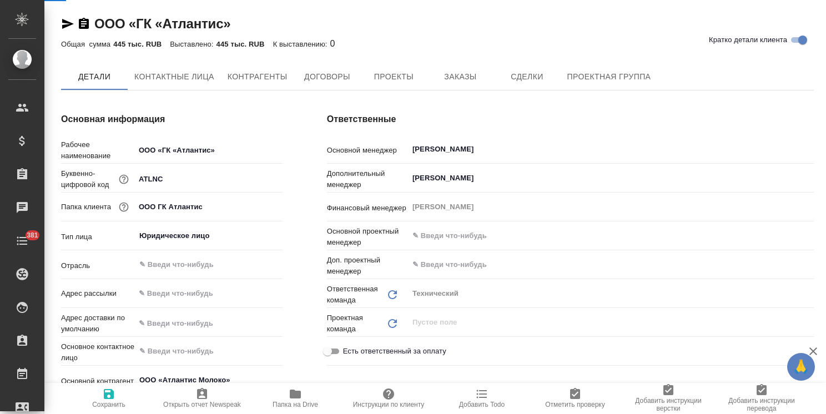
type textarea "x"
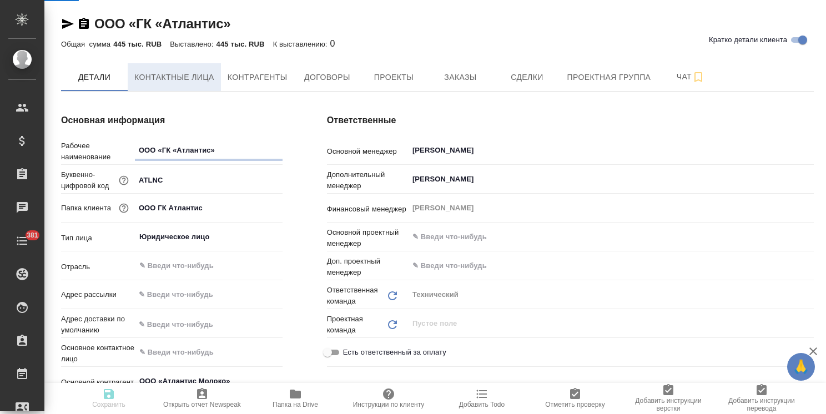
select select "RU"
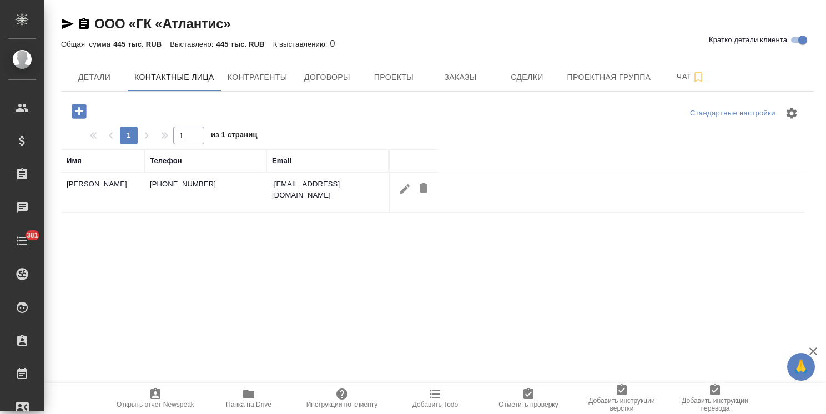
click at [401, 188] on icon "button" at bounding box center [404, 189] width 13 height 13
type input "[PERSON_NAME]"
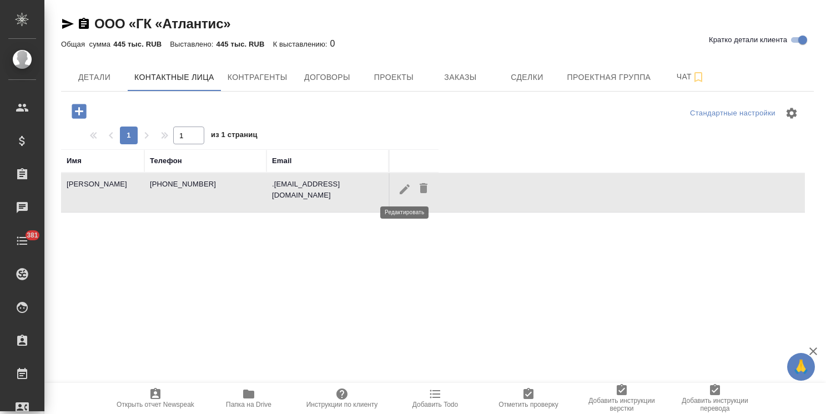
click at [401, 183] on icon "button" at bounding box center [404, 189] width 13 height 13
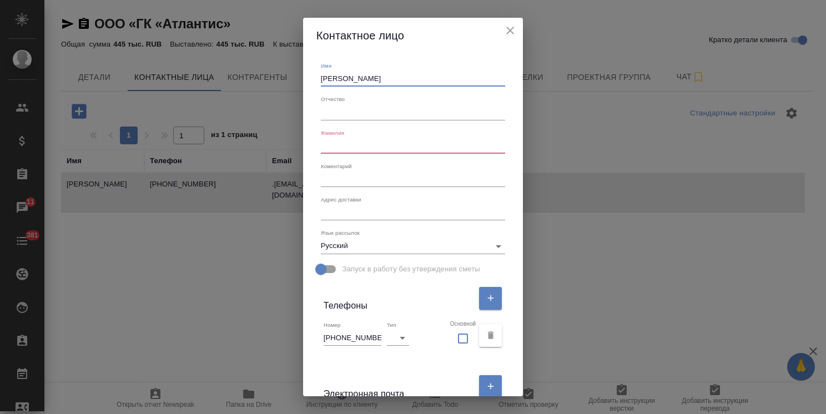
drag, startPoint x: 363, startPoint y: 80, endPoint x: 352, endPoint y: 80, distance: 11.7
click at [352, 80] on input "[PERSON_NAME]" at bounding box center [413, 79] width 185 height 16
drag, startPoint x: 348, startPoint y: 80, endPoint x: 308, endPoint y: 79, distance: 39.4
click at [306, 78] on div "Имя [PERSON_NAME] Отчество [PERSON_NAME] x Адрес доставки x Язык рассылок Русск…" at bounding box center [413, 224] width 220 height 343
click at [349, 152] on input "text" at bounding box center [413, 146] width 185 height 16
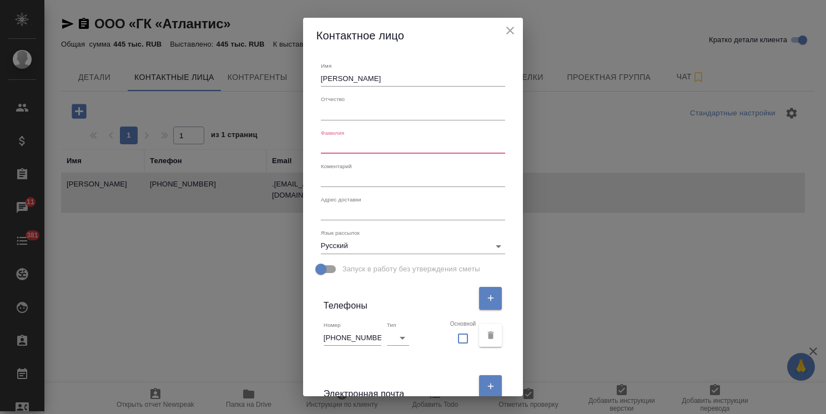
paste input "[PERSON_NAME]"
type input "[PERSON_NAME]"
drag, startPoint x: 377, startPoint y: 78, endPoint x: 347, endPoint y: 83, distance: 30.9
click at [347, 83] on input "Сманцер Анна" at bounding box center [413, 79] width 185 height 16
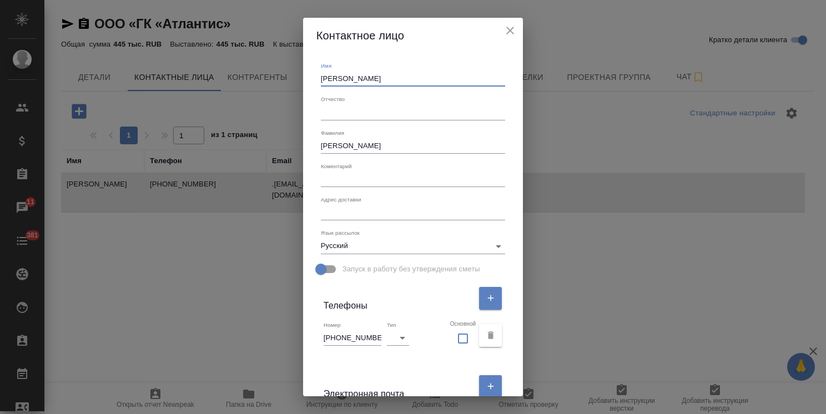
drag, startPoint x: 352, startPoint y: 80, endPoint x: 297, endPoint y: 74, distance: 55.9
click at [297, 74] on div "Контактное лицо Имя Сманцер Анна Отчество Фамилия Сманцер Коментарий x Адрес до…" at bounding box center [413, 207] width 826 height 414
type input "Анна"
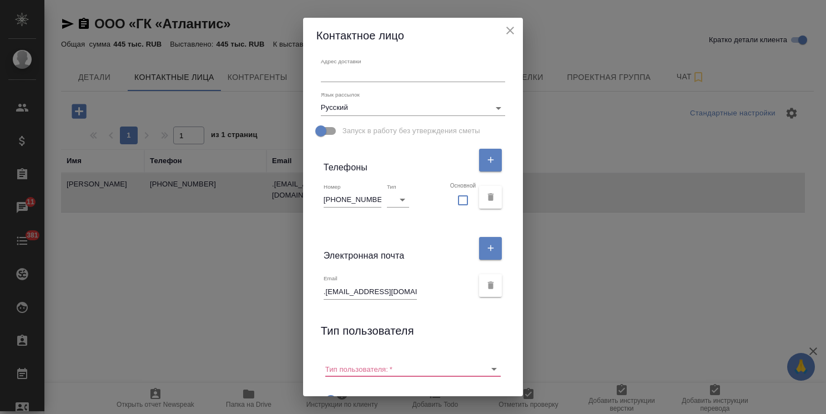
scroll to position [131, 0]
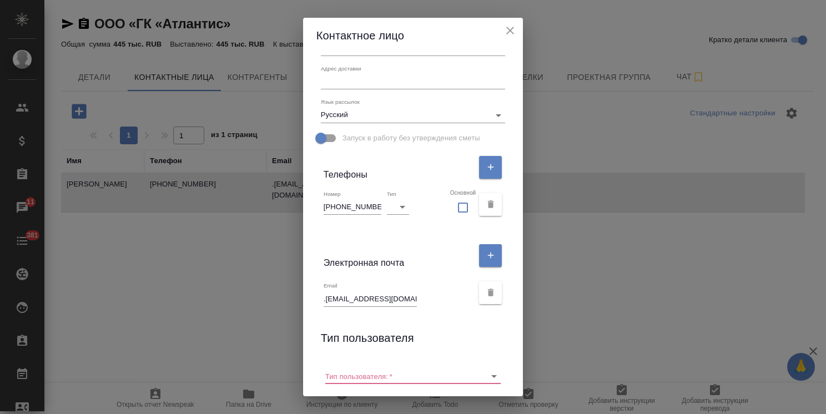
click at [358, 329] on h6 "Тип пользователя" at bounding box center [367, 338] width 93 height 18
click at [358, 376] on input "Тип пользователя:   *" at bounding box center [395, 375] width 140 height 15
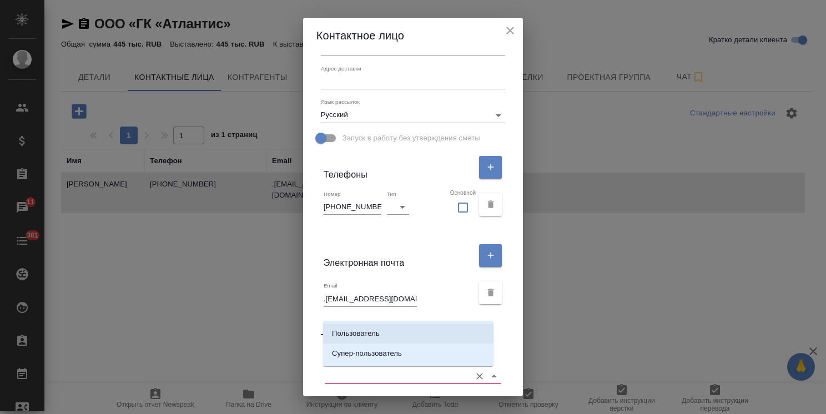
click at [357, 338] on p "Пользователь" at bounding box center [356, 333] width 48 height 11
type input "Пользователь"
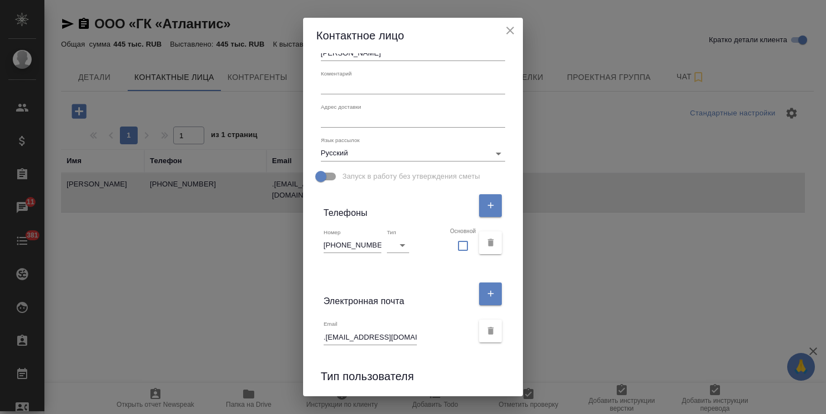
scroll to position [75, 0]
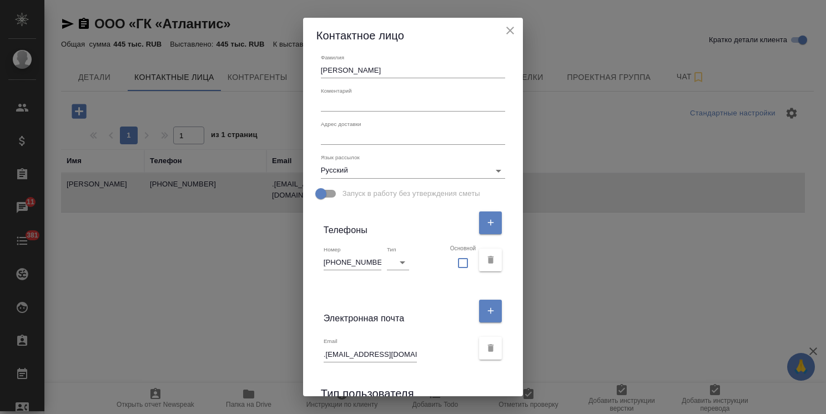
click at [341, 145] on div "Адрес доставки x" at bounding box center [413, 132] width 194 height 33
click at [344, 141] on div "x" at bounding box center [413, 137] width 185 height 16
paste textarea "238460, Калининградская область, Багратионовский район, пос. Совхозное, ул. Поб…"
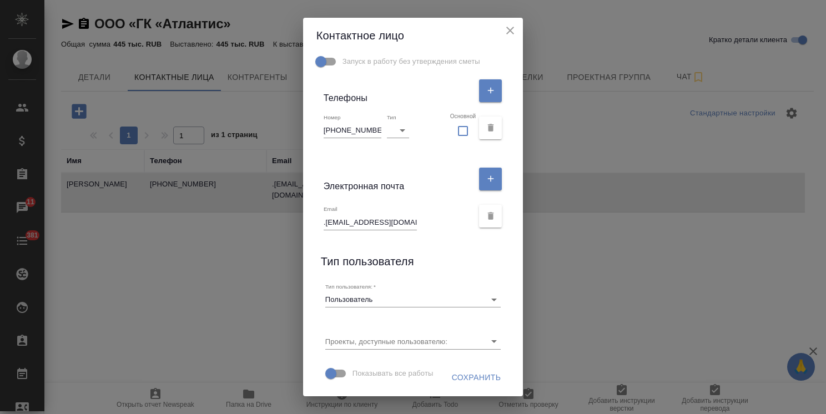
scroll to position [245, 0]
type textarea "238460, Калининградская область, Багратионовский район, пос. Совхозное, ул. Поб…"
click at [452, 379] on span "Сохранить" at bounding box center [476, 378] width 49 height 14
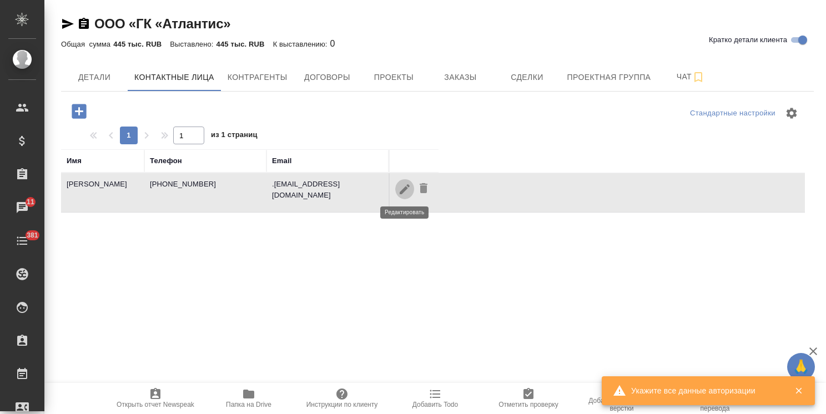
click at [402, 188] on icon "button" at bounding box center [404, 189] width 13 height 13
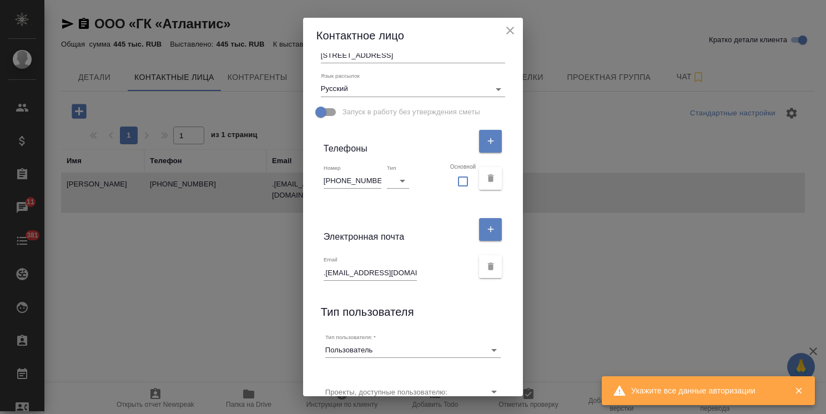
scroll to position [134, 0]
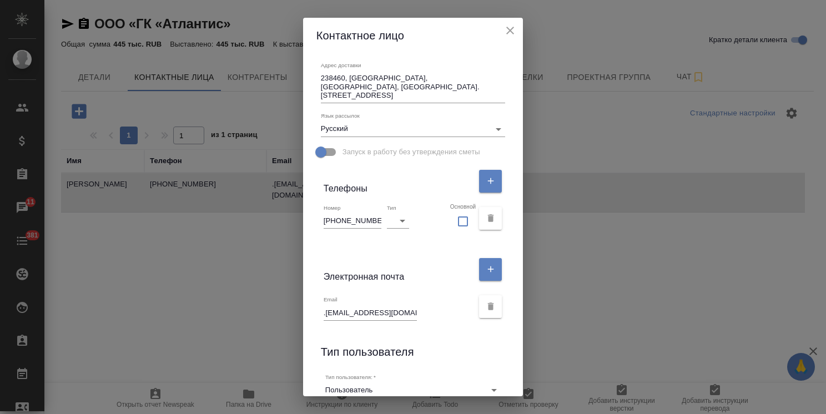
click at [515, 28] on icon "close" at bounding box center [509, 30] width 13 height 13
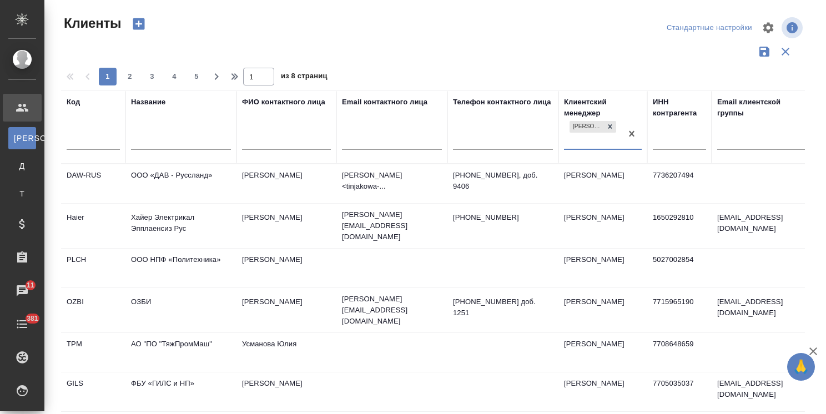
select select "RU"
click at [174, 136] on input "text" at bounding box center [181, 142] width 100 height 14
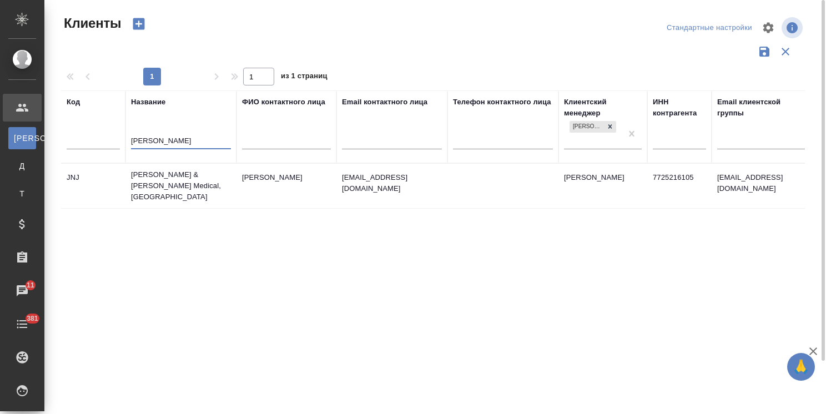
click at [179, 183] on td "[PERSON_NAME] & [PERSON_NAME] Medical, [GEOGRAPHIC_DATA]" at bounding box center [180, 186] width 111 height 44
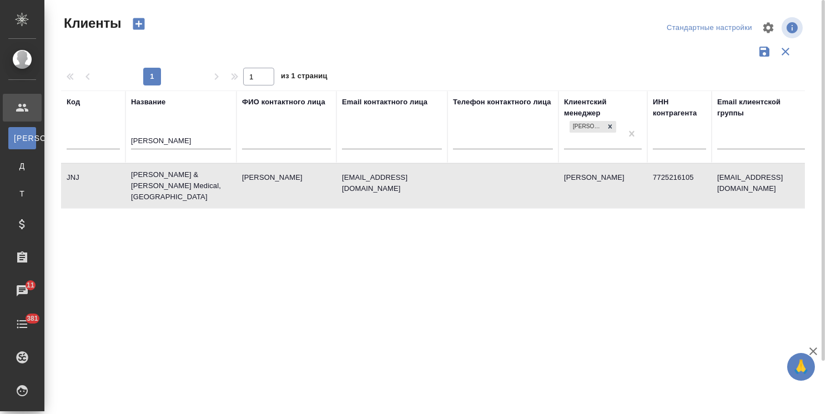
drag, startPoint x: 161, startPoint y: 143, endPoint x: 87, endPoint y: 130, distance: 75.5
click at [87, 130] on tr "Код Название john ФИО контактного лица Email контактного лица Телефон контактно…" at bounding box center [480, 126] width 839 height 73
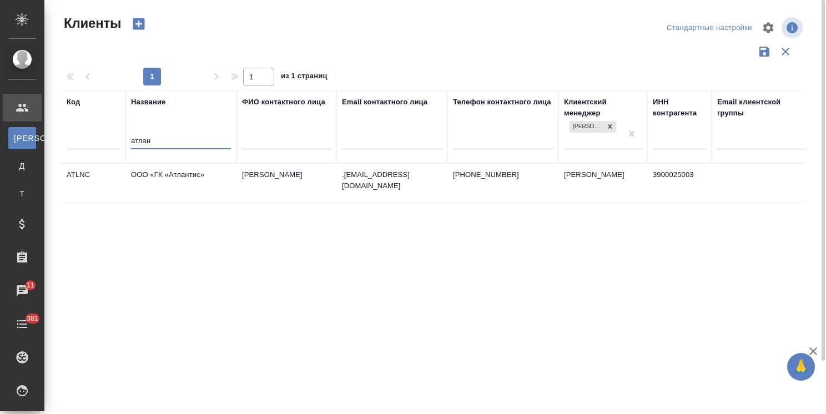
type input "атлан"
click at [168, 174] on td "ООО «ГК «Атлантис»" at bounding box center [180, 183] width 111 height 39
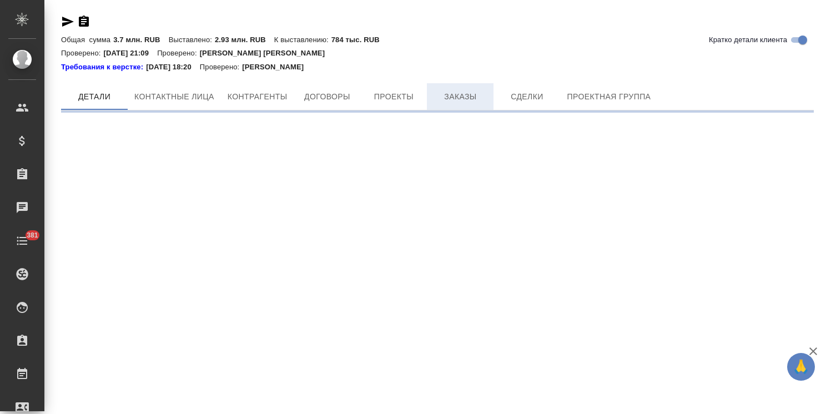
click at [464, 99] on span "Заказы" at bounding box center [459, 97] width 53 height 14
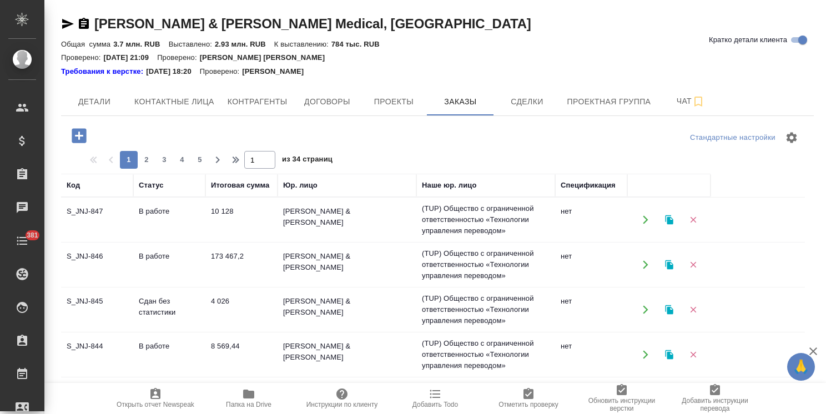
click at [82, 135] on icon "button" at bounding box center [78, 135] width 19 height 19
click at [78, 130] on icon "button" at bounding box center [79, 135] width 14 height 14
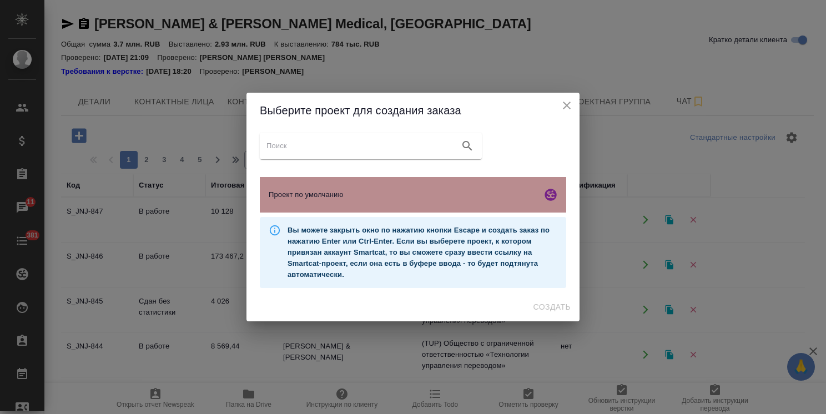
click at [339, 189] on span "Проект по умолчанию" at bounding box center [403, 194] width 269 height 11
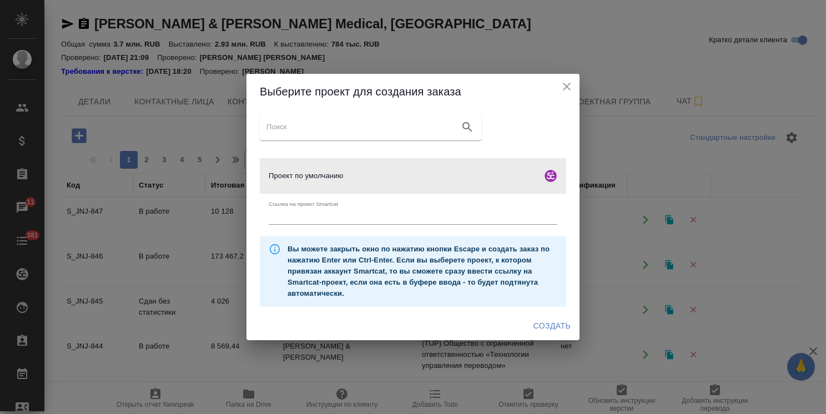
click at [563, 326] on span "Создать" at bounding box center [551, 326] width 37 height 14
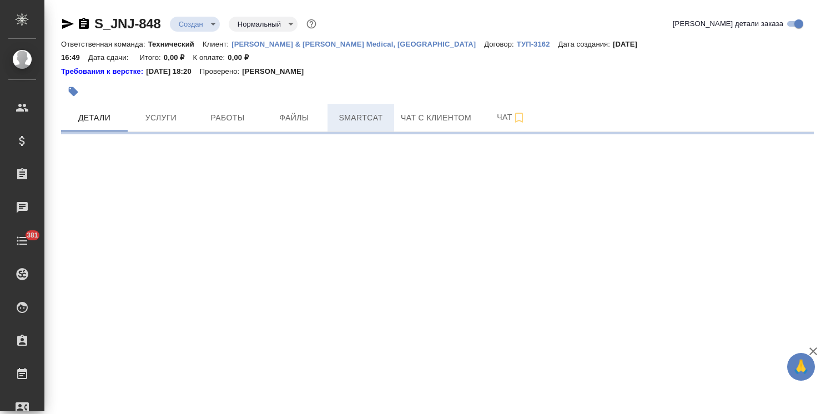
select select "RU"
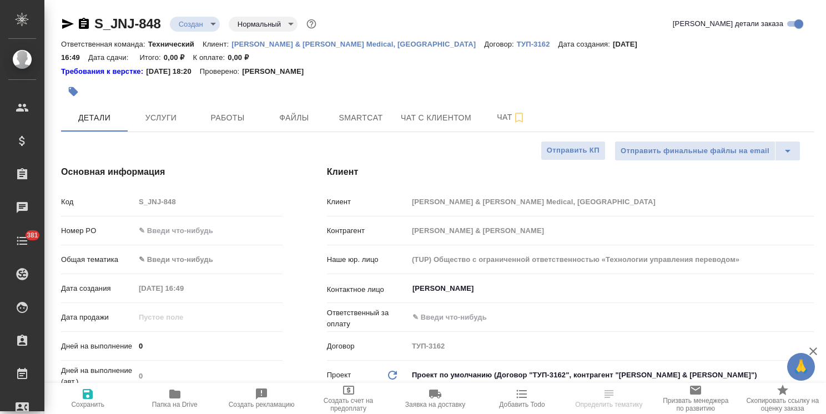
type textarea "x"
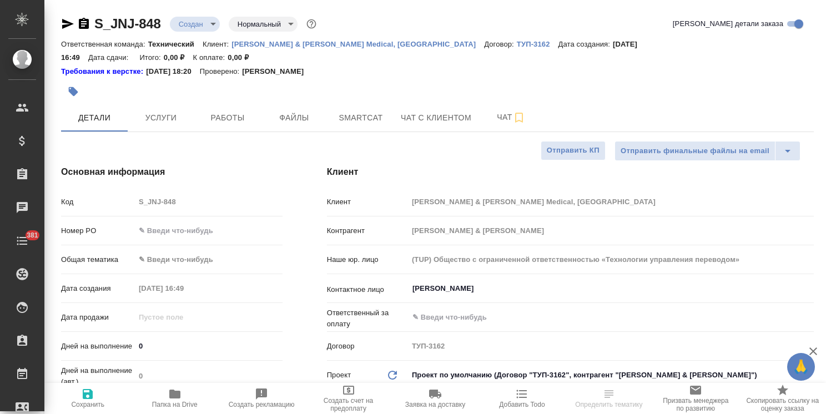
type textarea "x"
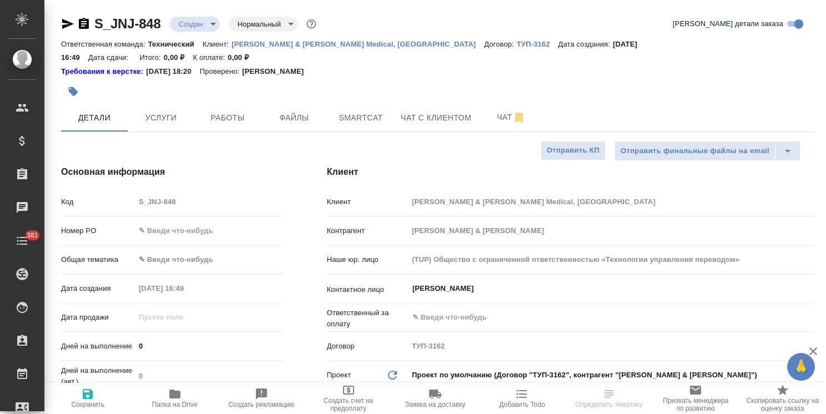
type textarea "x"
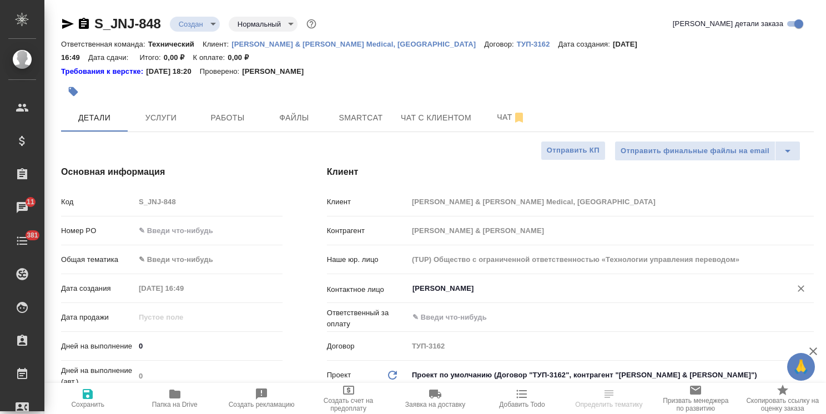
click at [433, 279] on div "Шакурова Юлия ​" at bounding box center [611, 289] width 406 height 20
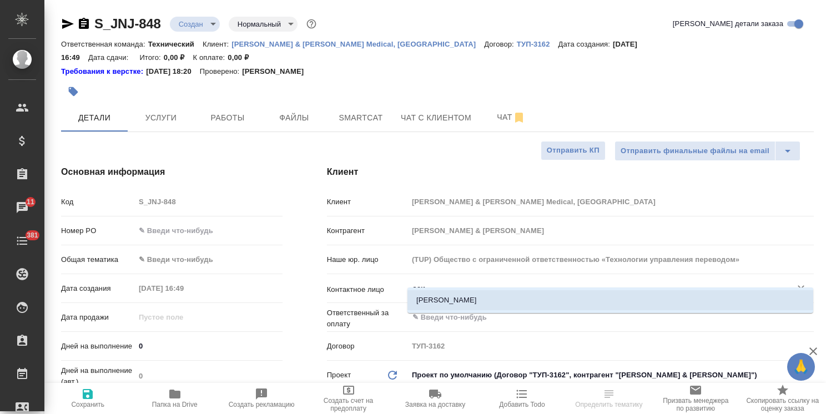
click at [433, 299] on li "Осипова Алина" at bounding box center [610, 300] width 406 height 20
type input "Осипова Алина"
type textarea "x"
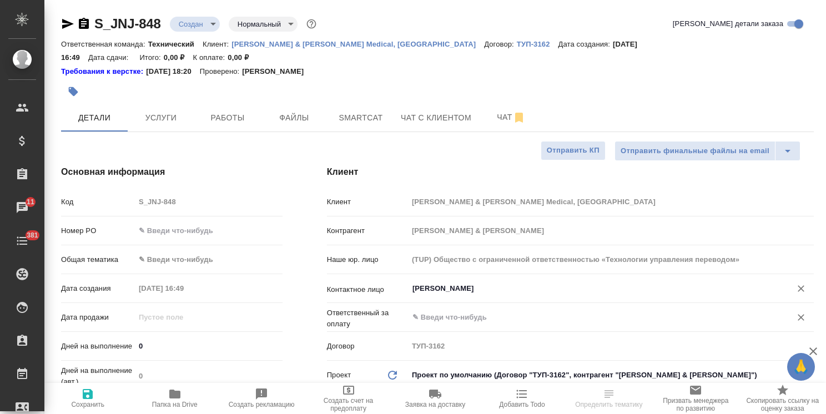
type input "Осипова Алина"
click at [443, 311] on input "text" at bounding box center [592, 317] width 362 height 13
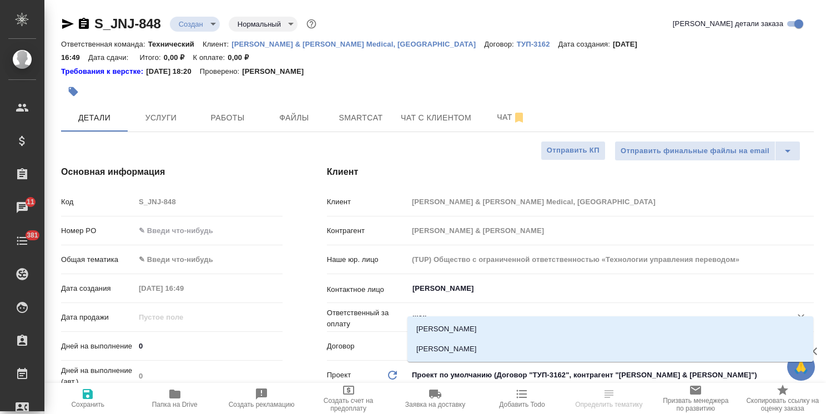
type input "шаку"
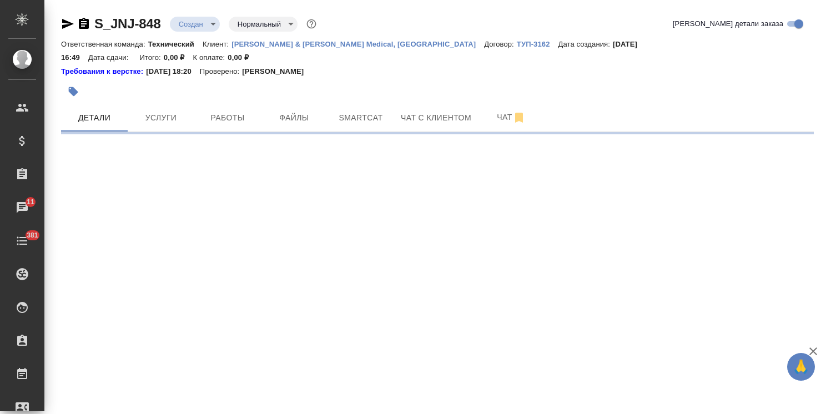
select select "RU"
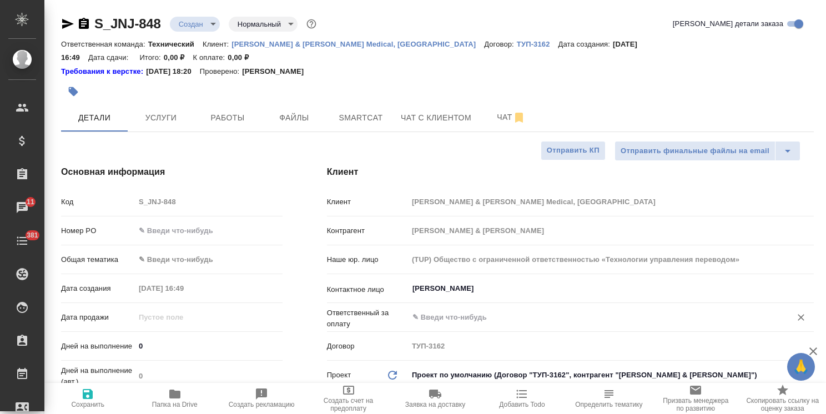
type textarea "x"
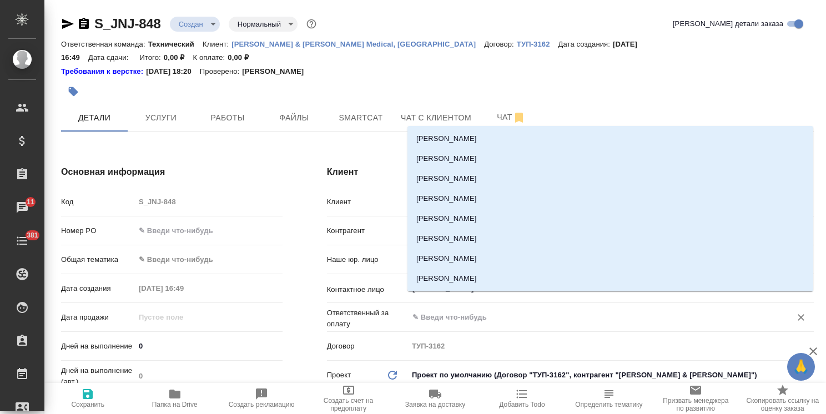
click at [437, 311] on input "text" at bounding box center [592, 317] width 362 height 13
click at [440, 279] on li "Султанова Радмила" at bounding box center [610, 279] width 406 height 20
type input "Султанова Радмила"
type textarea "x"
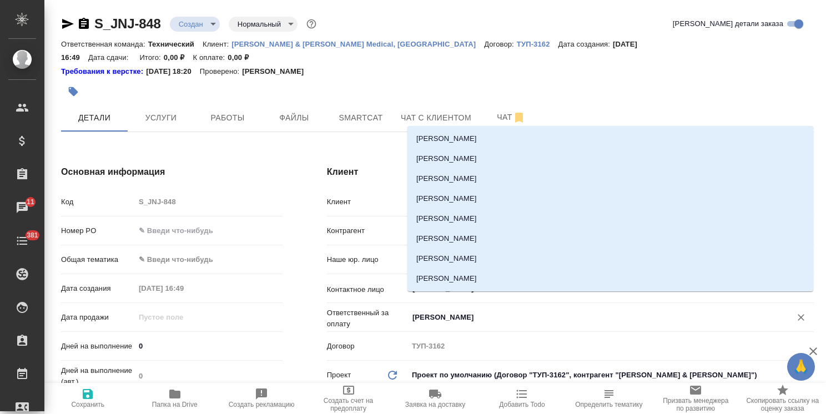
type textarea "x"
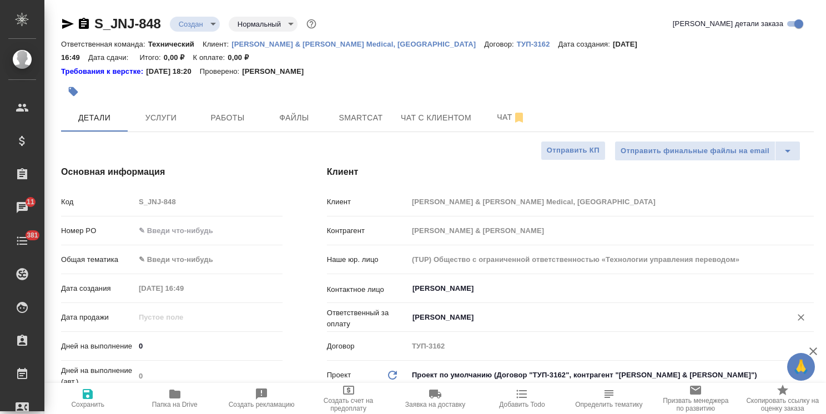
click at [440, 282] on input "Шакурова Юлия" at bounding box center [592, 288] width 362 height 13
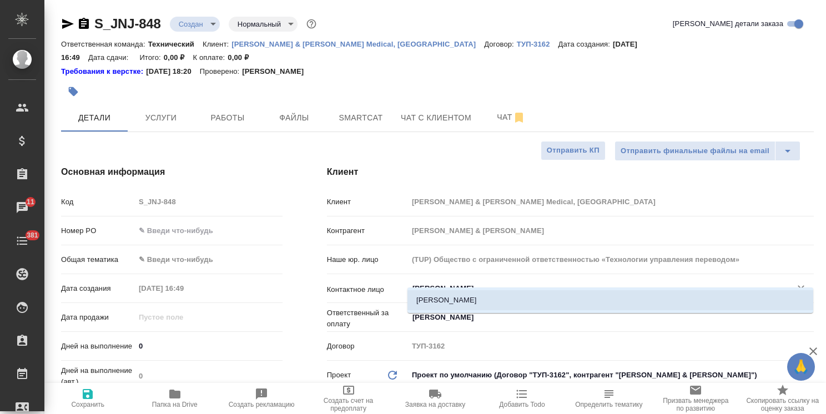
click at [453, 306] on li "Осипова Алина" at bounding box center [610, 300] width 406 height 20
type input "Осипова Алина"
type textarea "x"
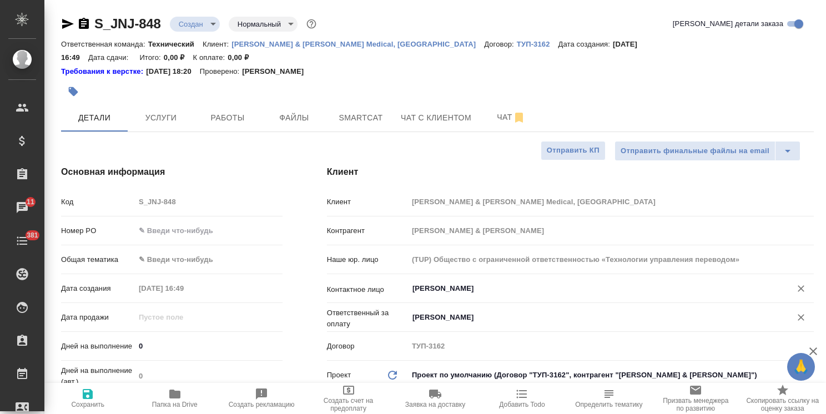
type input "Осипова Алина"
click at [454, 311] on input "Султанова Радмила" at bounding box center [592, 317] width 362 height 13
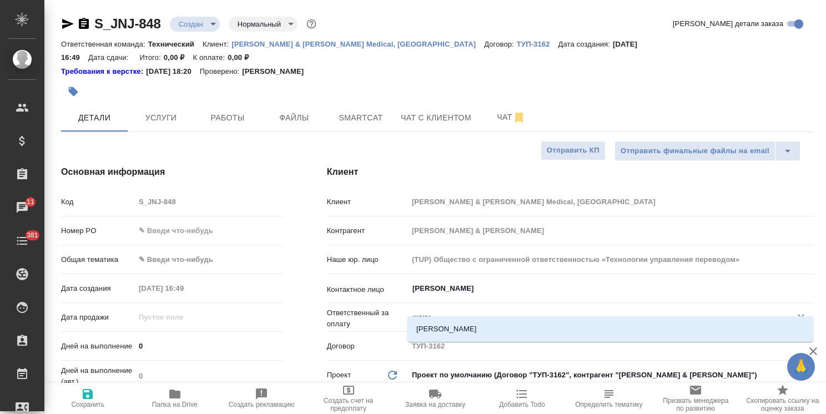
click at [458, 323] on li "Шакурова Юлия" at bounding box center [610, 329] width 406 height 20
type input "Шакурова Юлия"
type textarea "x"
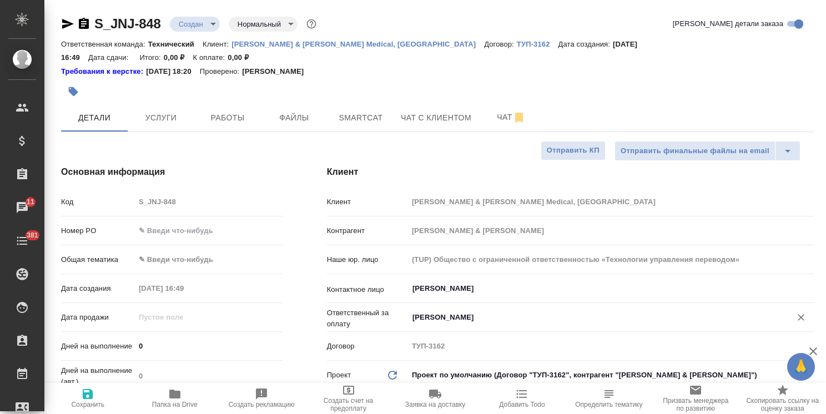
type input "Шакурова Юлия"
click at [107, 394] on span "Сохранить" at bounding box center [87, 397] width 73 height 21
type textarea "x"
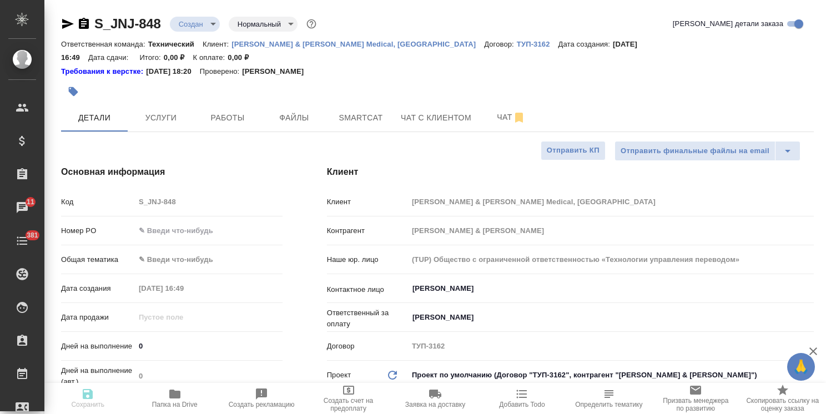
type textarea "x"
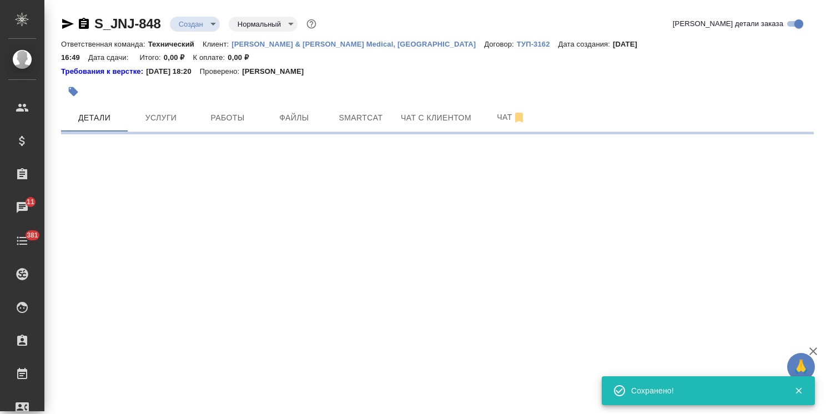
select select "RU"
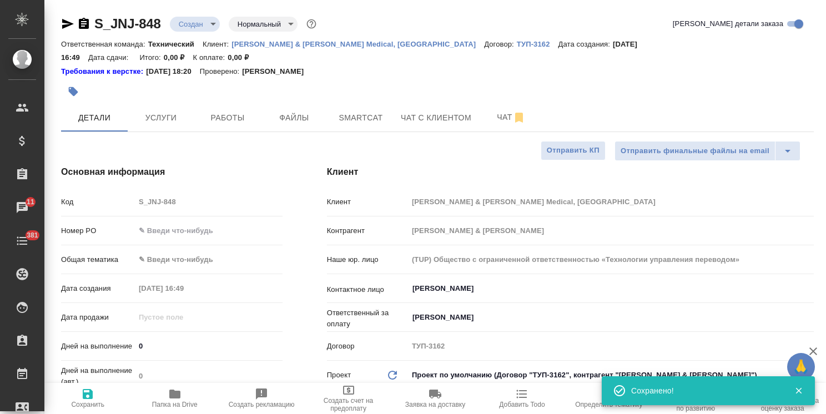
type textarea "x"
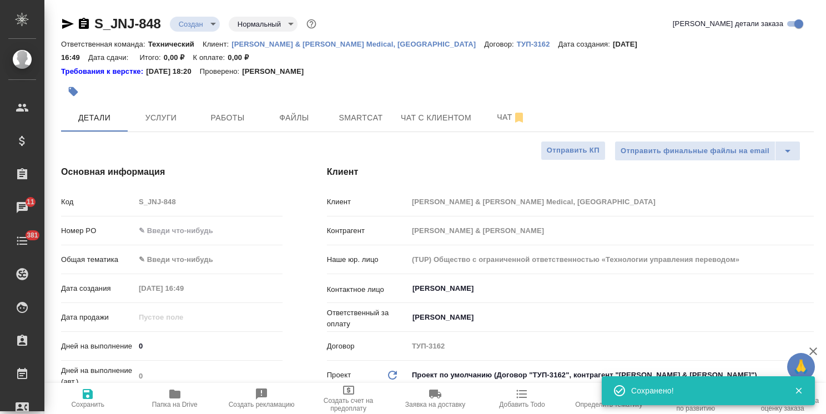
type textarea "x"
click at [204, 222] on input "text" at bounding box center [209, 230] width 148 height 16
paste input "P26124942R"
type input "P26124942R"
type textarea "x"
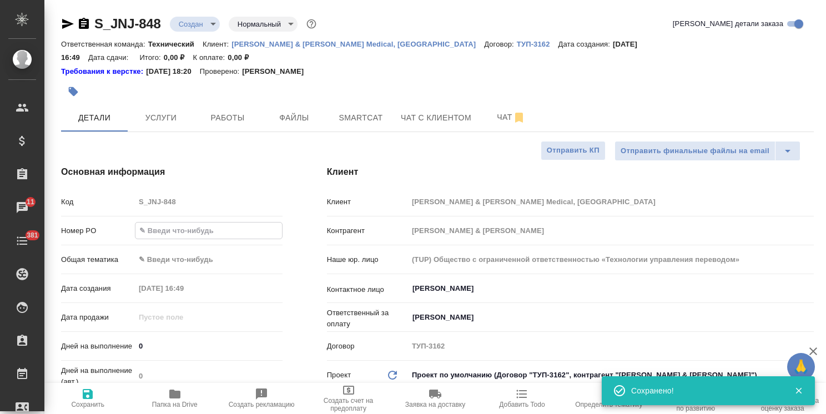
type textarea "x"
type input "P26124942R"
click at [74, 404] on span "Сохранить" at bounding box center [87, 405] width 33 height 8
type textarea "x"
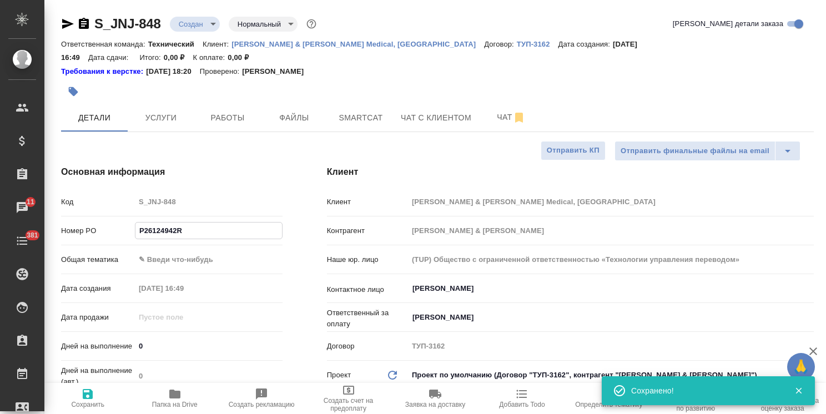
type textarea "x"
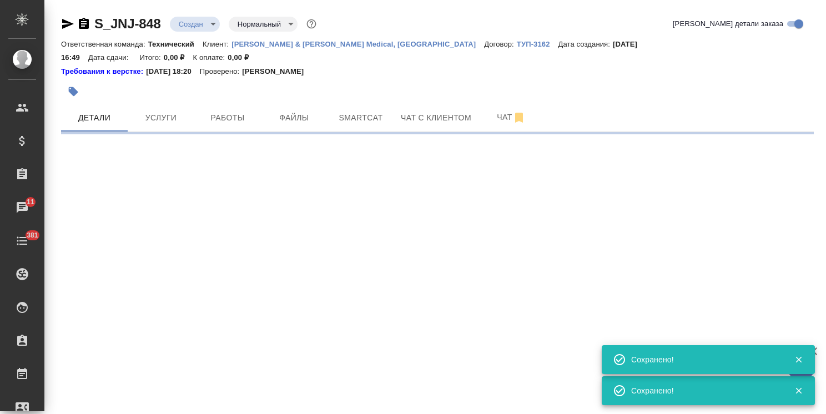
select select "RU"
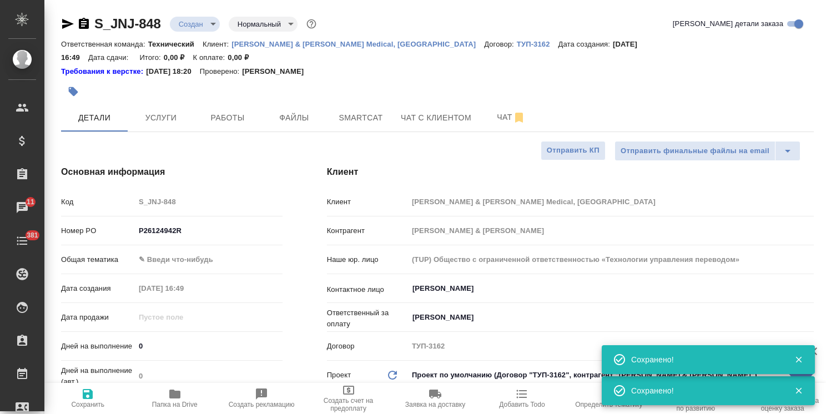
type textarea "x"
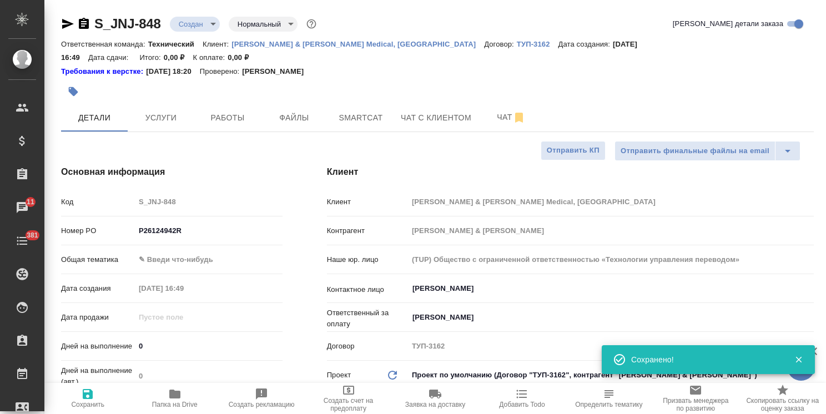
type textarea "x"
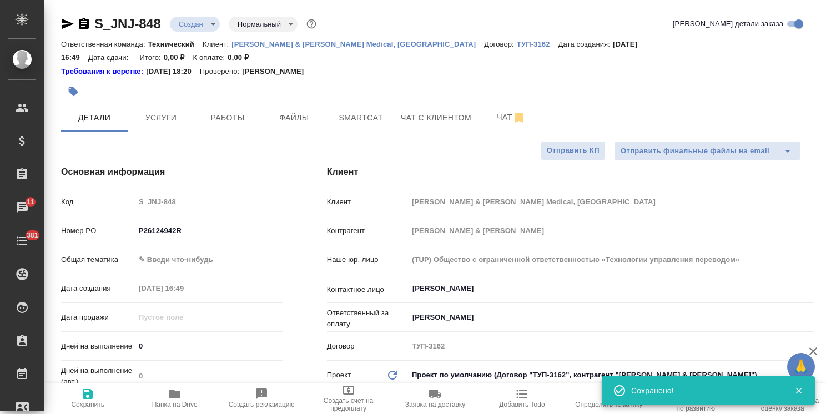
type textarea "x"
click at [279, 111] on span "Файлы" at bounding box center [293, 118] width 53 height 14
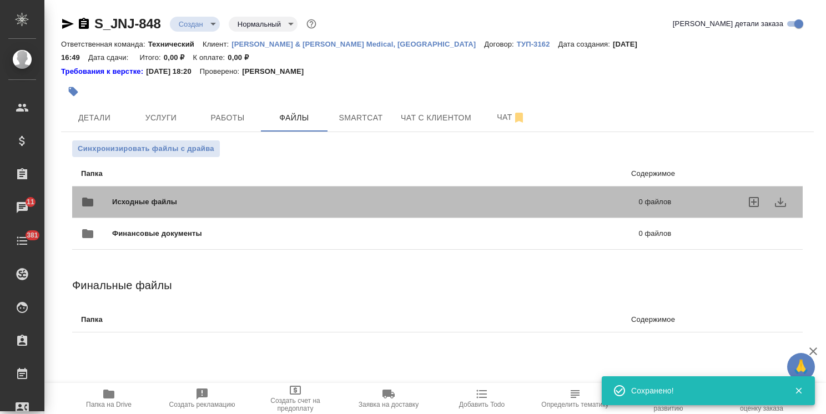
click at [179, 189] on div "Исходные файлы 0 файлов" at bounding box center [376, 202] width 590 height 27
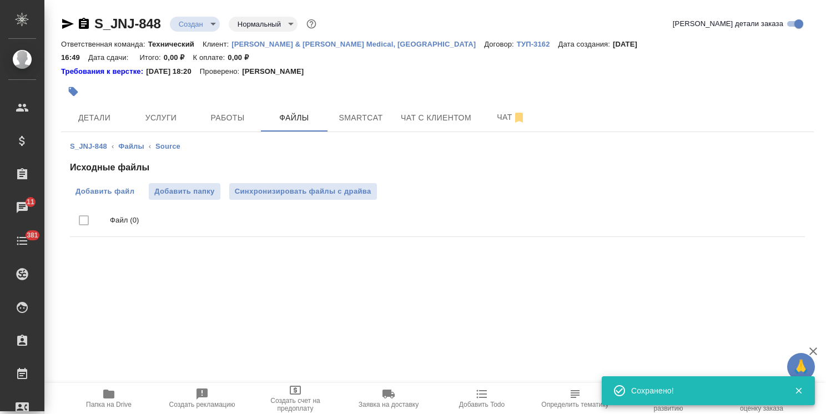
click at [115, 186] on span "Добавить файл" at bounding box center [104, 191] width 59 height 11
click at [0, 0] on input "Добавить файл" at bounding box center [0, 0] width 0 height 0
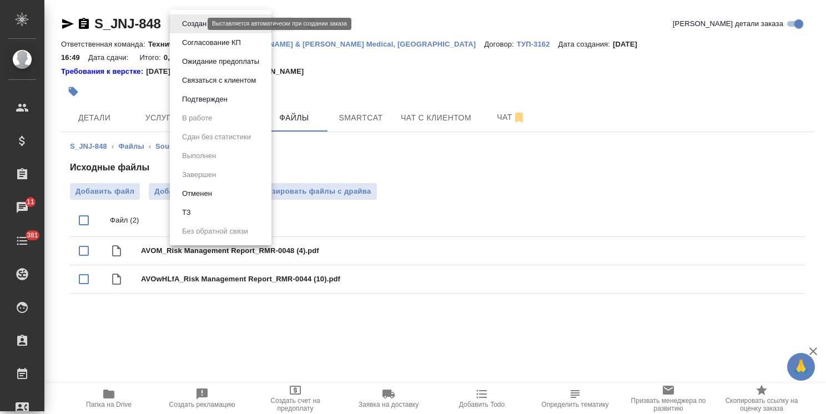
click at [195, 22] on body "🙏 .cls-1 fill:#fff; AWATERA Usmanova Olga Клиенты Спецификации Заказы 11 Чаты 3…" at bounding box center [413, 207] width 826 height 414
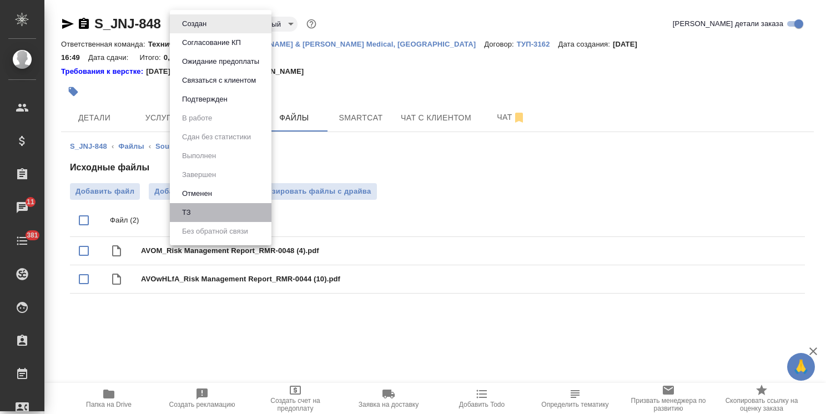
click at [198, 209] on li "ТЗ" at bounding box center [221, 212] width 102 height 19
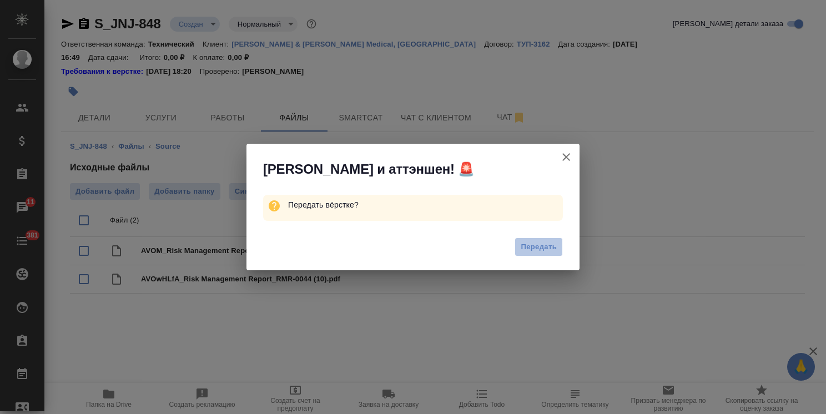
drag, startPoint x: 517, startPoint y: 250, endPoint x: 422, endPoint y: 325, distance: 120.8
click at [517, 250] on button "Передать" at bounding box center [538, 246] width 48 height 19
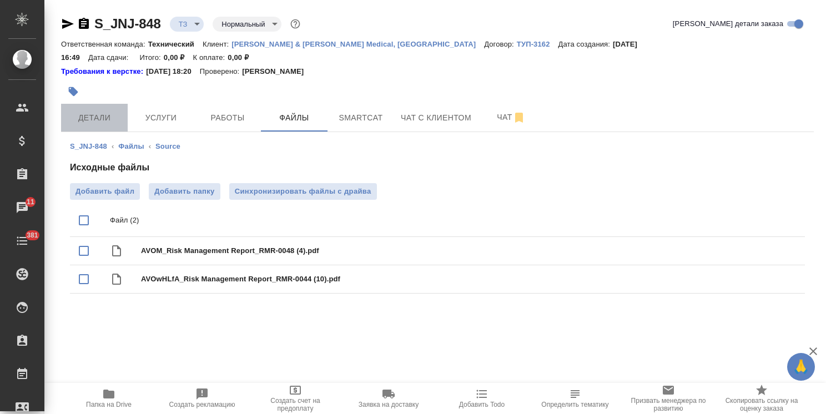
click at [98, 111] on span "Детали" at bounding box center [94, 118] width 53 height 14
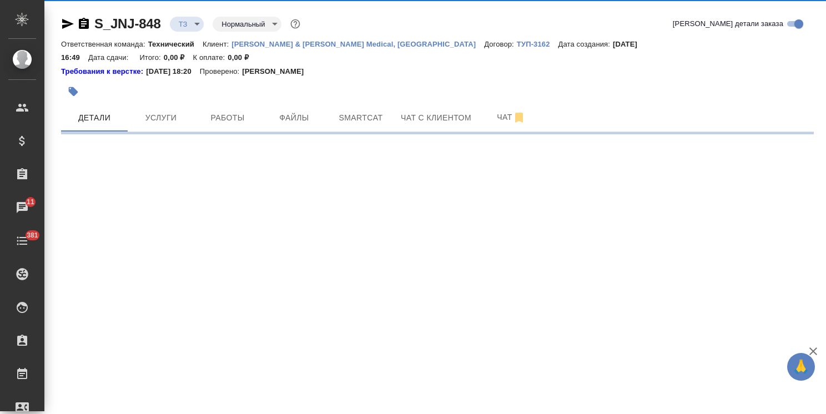
select select "RU"
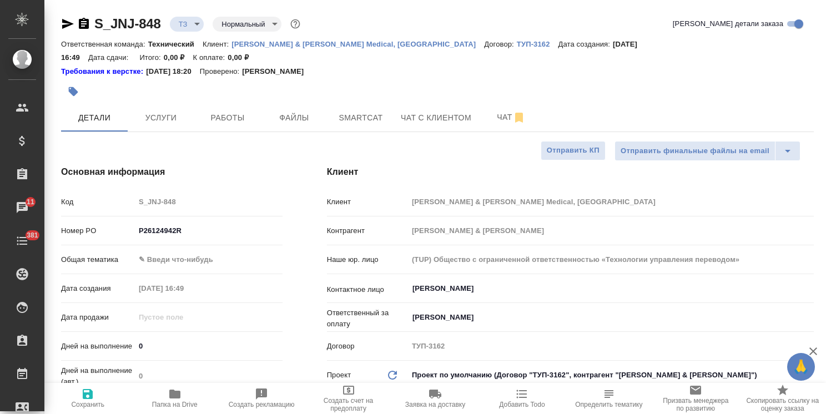
type textarea "x"
click at [195, 245] on body "🙏 .cls-1 fill:#fff; AWATERA Usmanova Olga Клиенты Спецификации Заказы 11 Чаты 3…" at bounding box center [413, 207] width 826 height 414
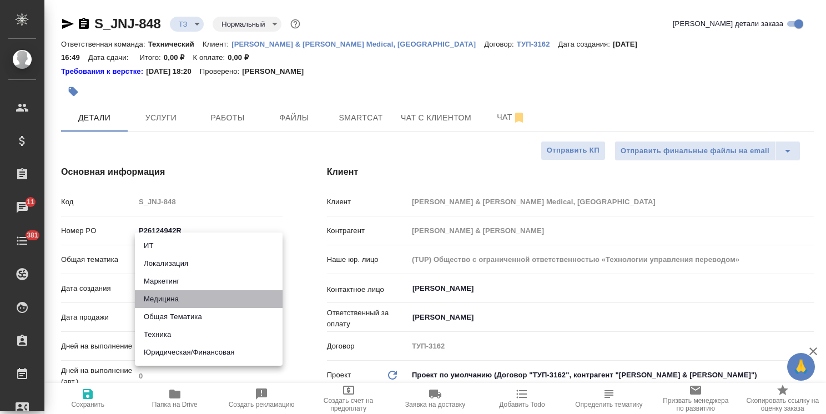
click at [178, 306] on li "Медицина" at bounding box center [209, 299] width 148 height 18
type input "med"
type textarea "x"
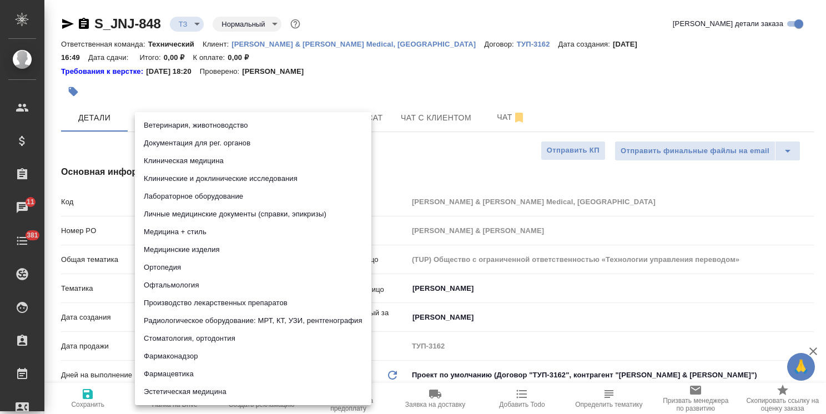
click at [195, 268] on body "🙏 .cls-1 fill:#fff; AWATERA Usmanova Olga Клиенты Спецификации Заказы 11 Чаты 3…" at bounding box center [413, 207] width 826 height 414
click at [173, 288] on li "Офтальмология" at bounding box center [253, 285] width 236 height 18
type textarea "x"
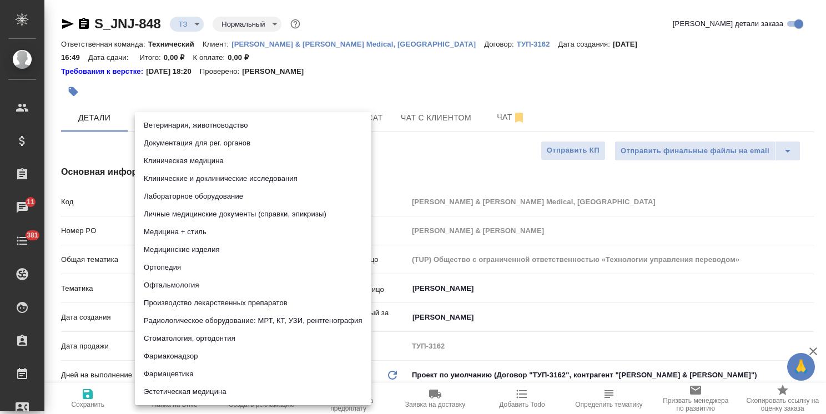
type input "5a8b8b956a9677013d343e20"
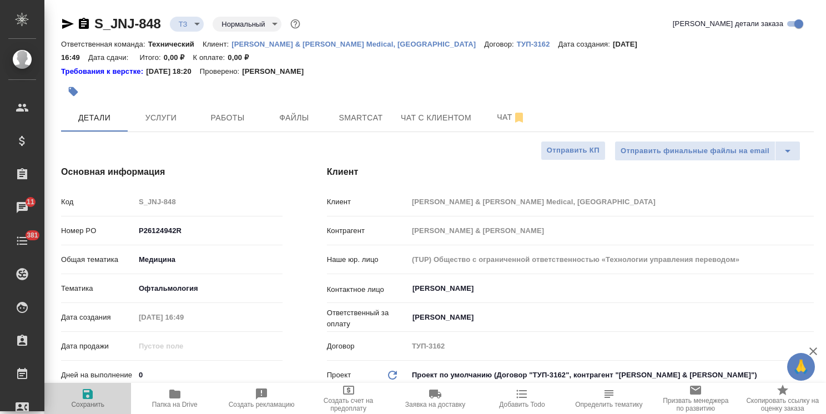
click at [84, 403] on span "Сохранить" at bounding box center [87, 405] width 33 height 8
type textarea "x"
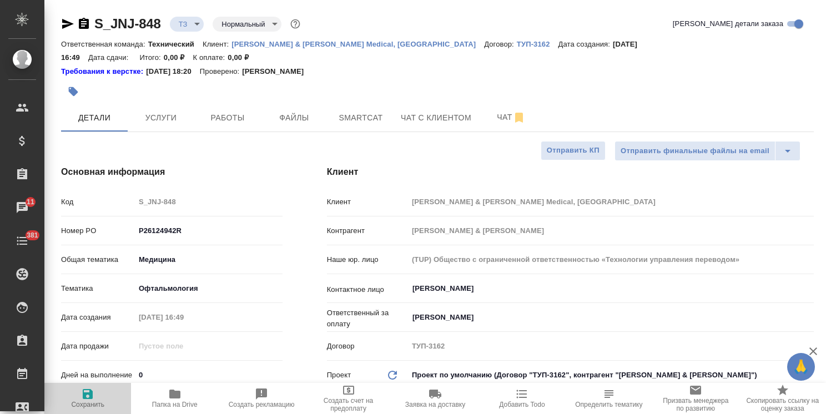
type textarea "x"
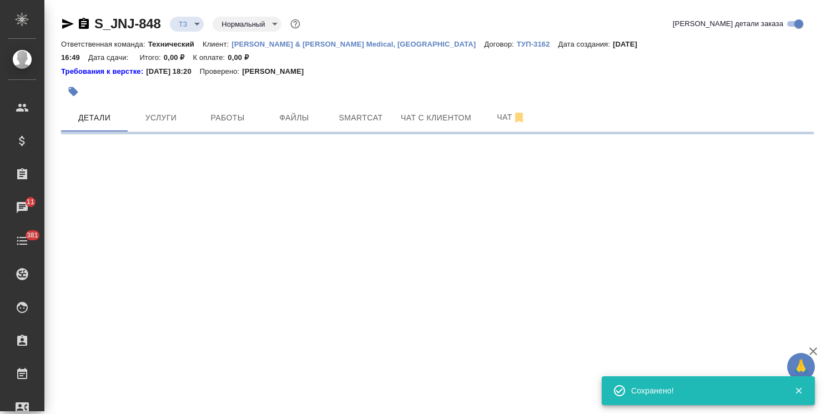
select select "RU"
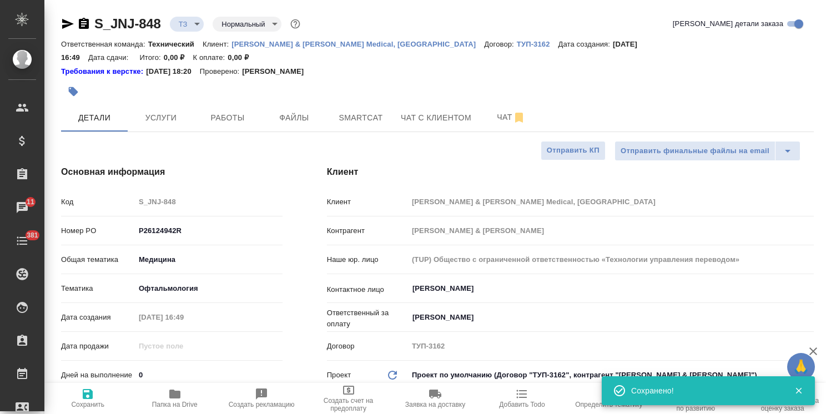
type textarea "x"
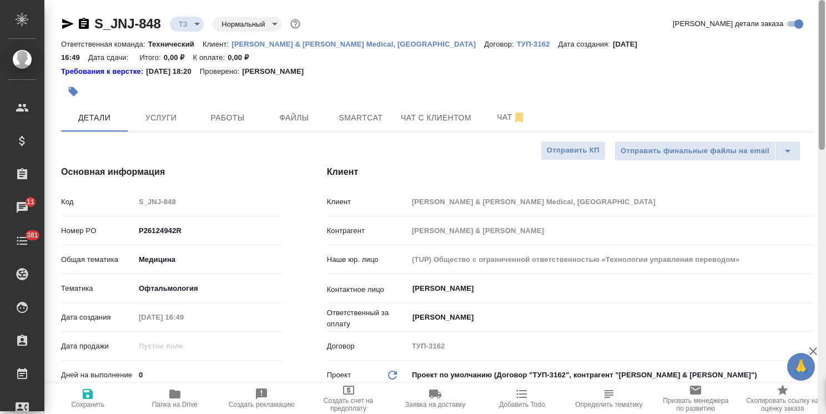
drag, startPoint x: 821, startPoint y: 110, endPoint x: 728, endPoint y: 55, distance: 108.2
click at [804, 58] on div "S_JNJ-848 ТЗ tz Нормальный normal Кратко детали заказа Ответственная команда: Т…" at bounding box center [434, 207] width 781 height 414
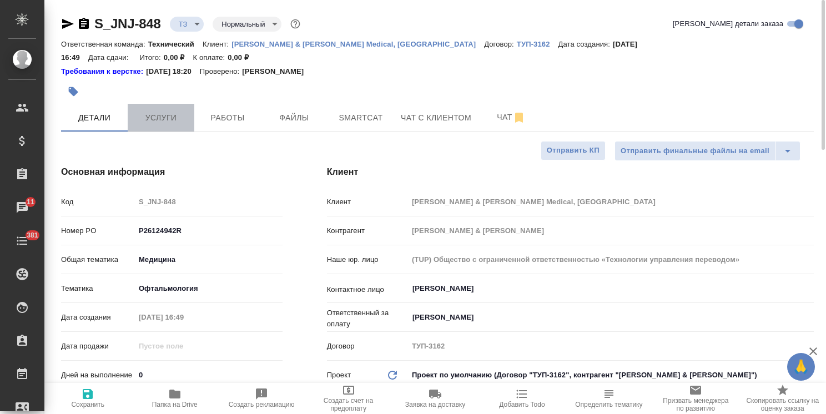
click at [193, 104] on button "Услуги" at bounding box center [161, 118] width 67 height 28
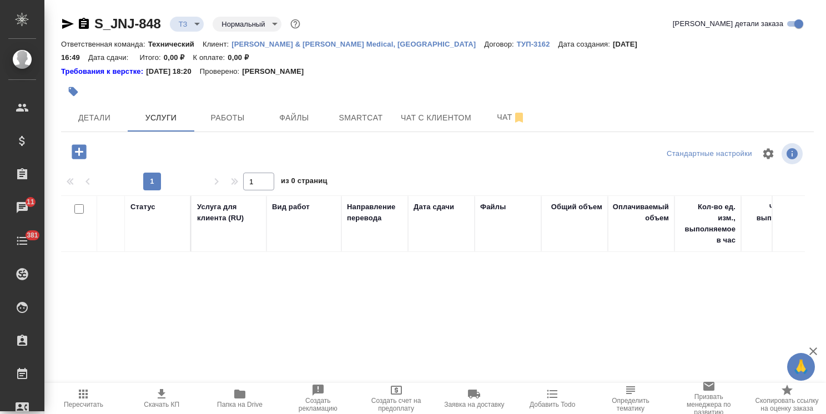
click at [75, 142] on icon "button" at bounding box center [78, 151] width 19 height 19
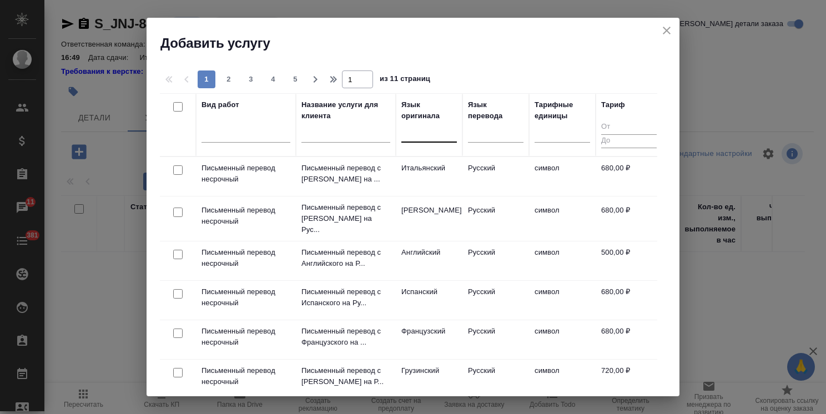
click at [413, 139] on div at bounding box center [428, 131] width 55 height 16
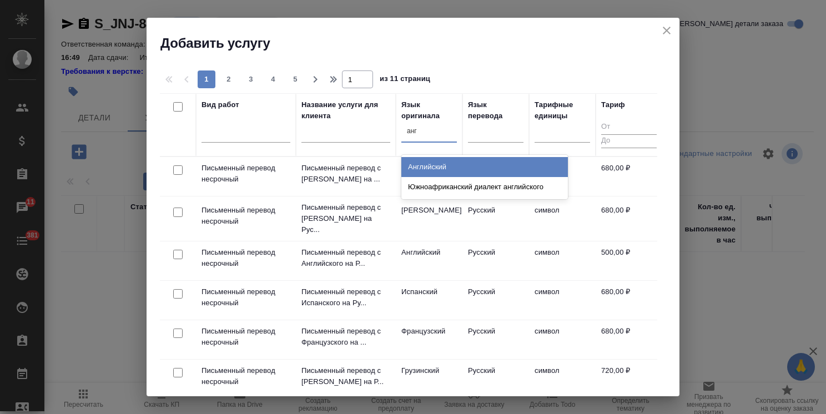
type input "англ"
click at [426, 169] on div "Английский" at bounding box center [484, 167] width 166 height 20
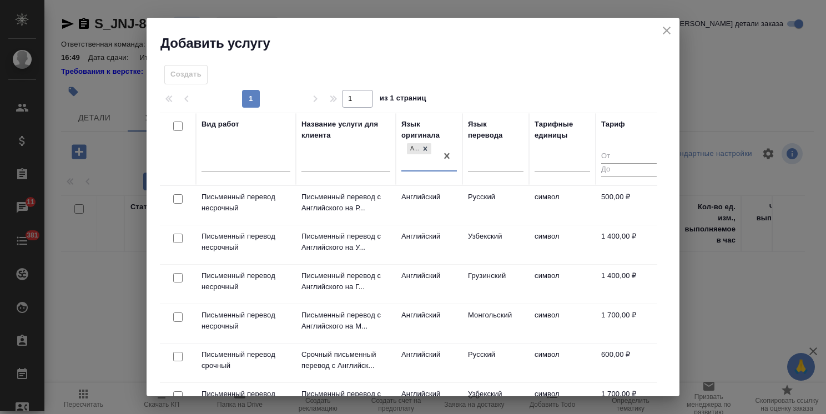
click at [179, 195] on input "checkbox" at bounding box center [177, 198] width 9 height 9
checkbox input "true"
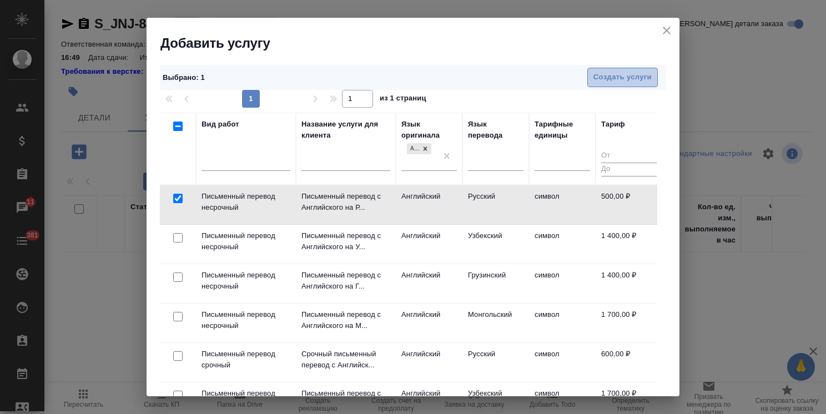
click at [612, 77] on span "Создать услуги" at bounding box center [622, 77] width 58 height 13
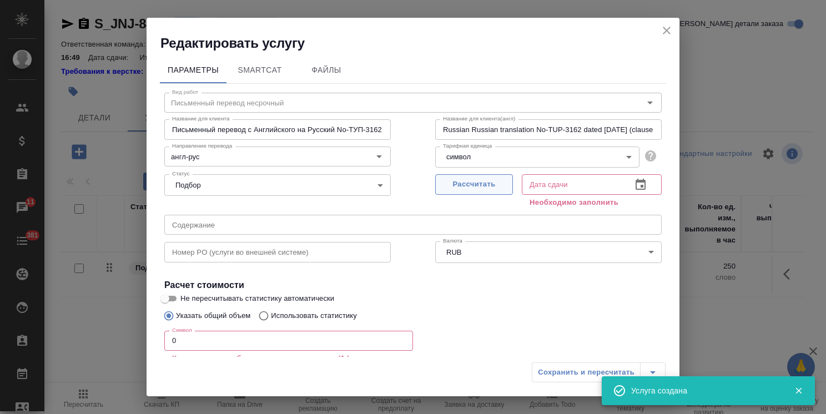
click at [467, 183] on span "Рассчитать" at bounding box center [473, 184] width 65 height 13
type input "08.09.2025 16:50"
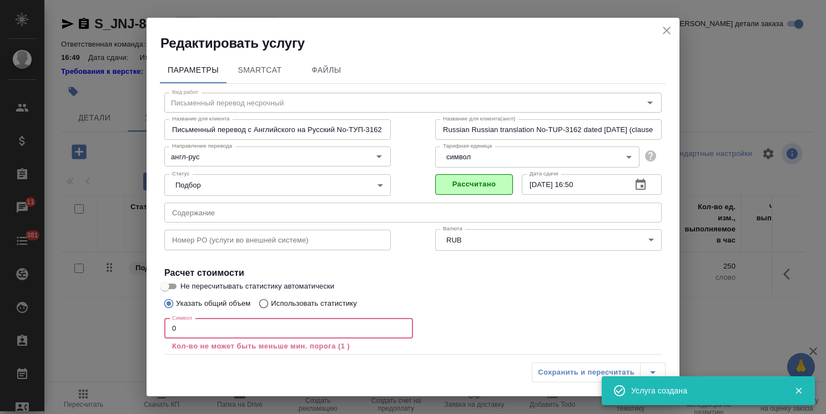
drag, startPoint x: 176, startPoint y: 316, endPoint x: 144, endPoint y: 308, distance: 33.2
click at [144, 308] on div "Редактировать услугу Параметры SmartCat Файлы Вид работ Письменный перевод неср…" at bounding box center [413, 207] width 826 height 414
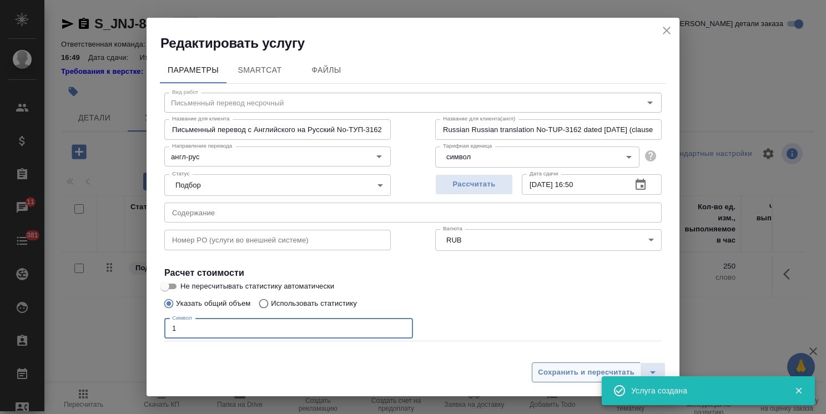
type input "1"
click at [565, 373] on span "Сохранить и пересчитать" at bounding box center [586, 372] width 97 height 13
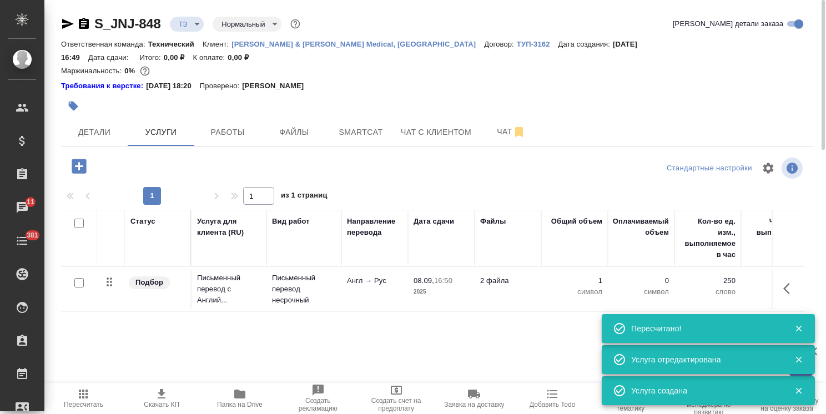
click at [83, 159] on icon "button" at bounding box center [79, 166] width 14 height 14
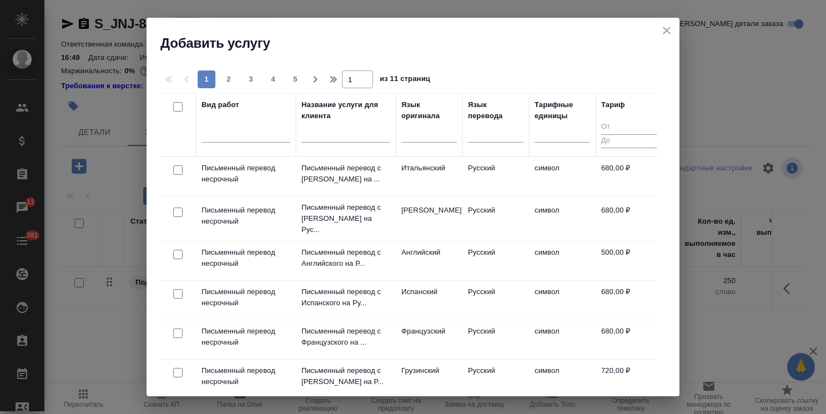
click at [342, 135] on input "text" at bounding box center [345, 136] width 89 height 14
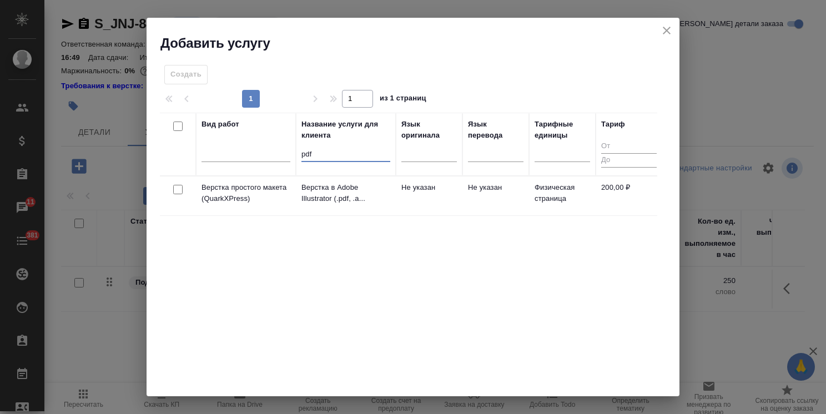
type input "pdf"
click at [178, 189] on input "checkbox" at bounding box center [177, 189] width 9 height 9
checkbox input "true"
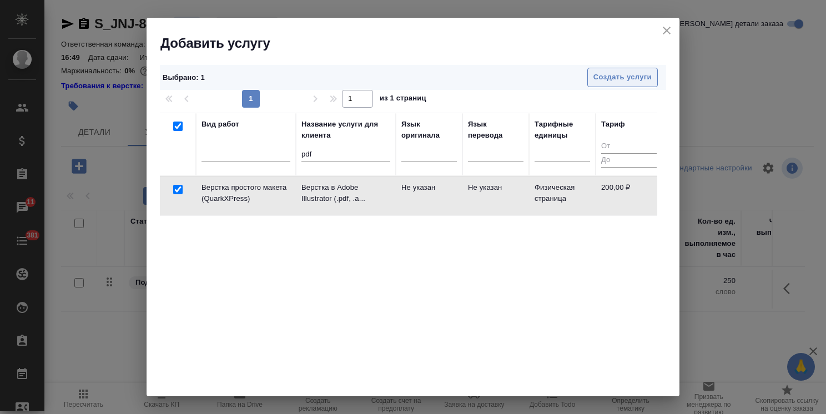
click at [601, 84] on button "Создать услуги" at bounding box center [622, 77] width 70 height 19
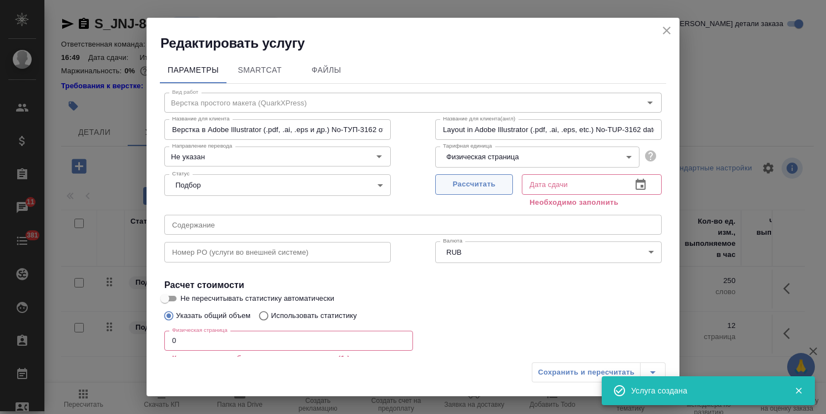
click at [475, 184] on span "Рассчитать" at bounding box center [473, 184] width 65 height 13
type input "08.09.2025 16:51"
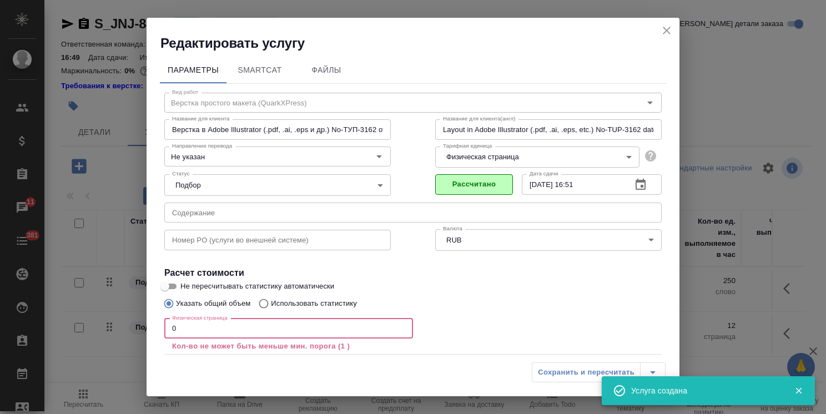
drag, startPoint x: 196, startPoint y: 338, endPoint x: 114, endPoint y: 330, distance: 83.1
click at [114, 330] on div "Редактировать услугу Параметры SmartCat Файлы Вид работ Верстка простого макета…" at bounding box center [413, 207] width 826 height 414
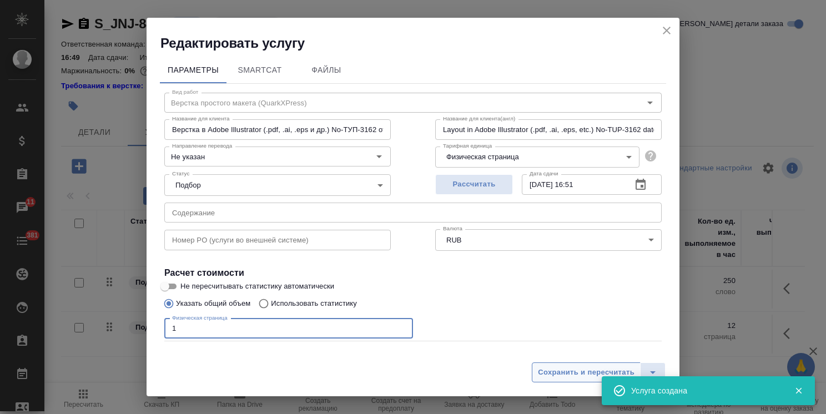
type input "1"
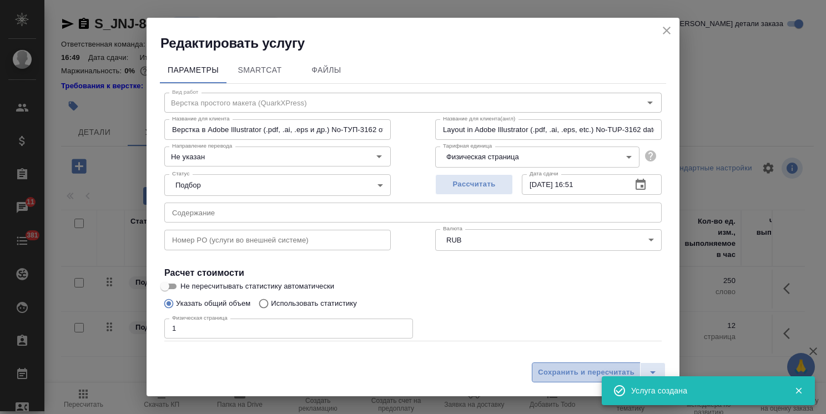
click at [580, 372] on span "Сохранить и пересчитать" at bounding box center [586, 372] width 97 height 13
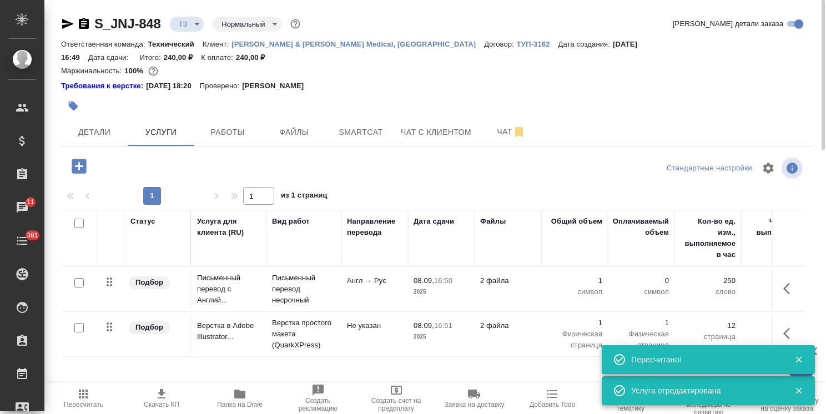
click at [234, 399] on icon "button" at bounding box center [239, 393] width 13 height 13
drag, startPoint x: 161, startPoint y: 14, endPoint x: 88, endPoint y: 12, distance: 73.3
click at [88, 12] on div "S_JNJ-848 ТЗ tz Нормальный normal Кратко детали заказа Ответственная команда: Т…" at bounding box center [437, 238] width 765 height 477
copy link "S_JNJ-848"
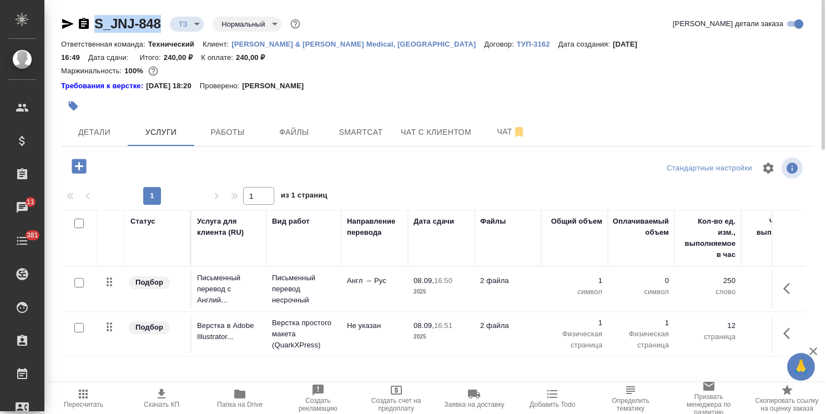
click at [233, 281] on p "Письменный перевод с Англий..." at bounding box center [229, 288] width 64 height 33
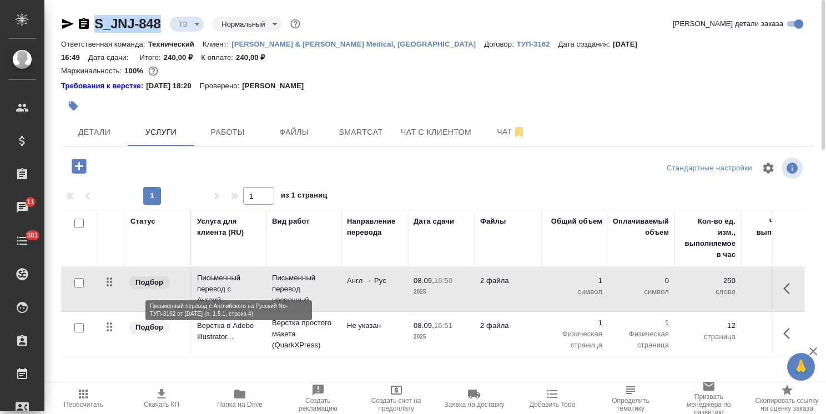
click at [233, 281] on p "Письменный перевод с Англий..." at bounding box center [229, 288] width 64 height 33
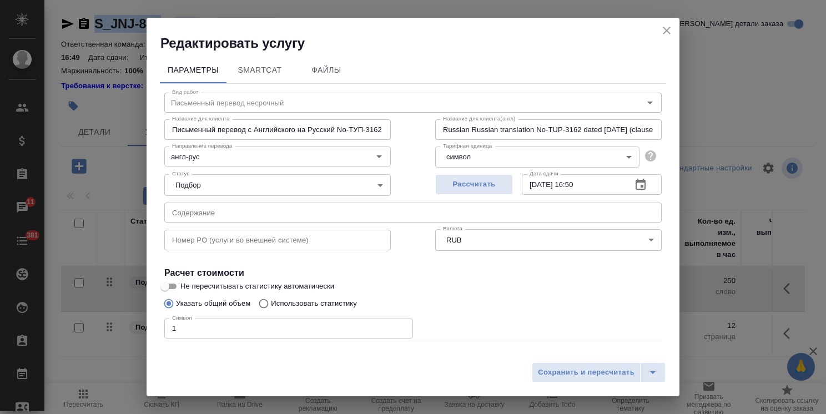
click at [174, 290] on input "Не пересчитывать статистику автоматически" at bounding box center [165, 286] width 40 height 13
checkbox input "true"
click at [550, 373] on span "Сохранить и пересчитать" at bounding box center [586, 372] width 97 height 13
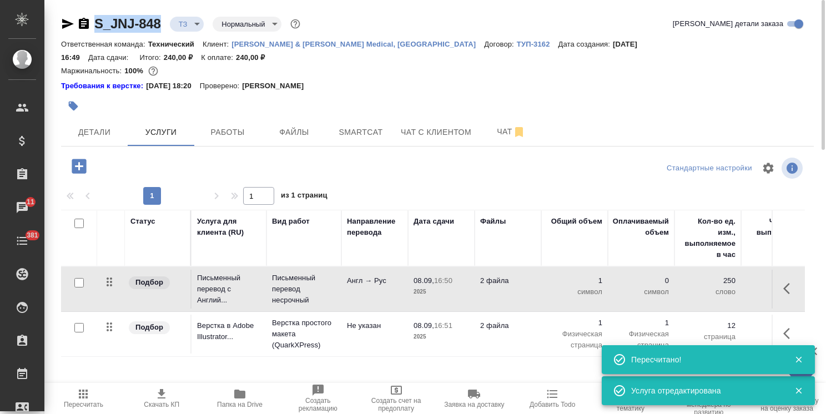
click at [79, 278] on input "checkbox" at bounding box center [78, 282] width 9 height 9
checkbox input "true"
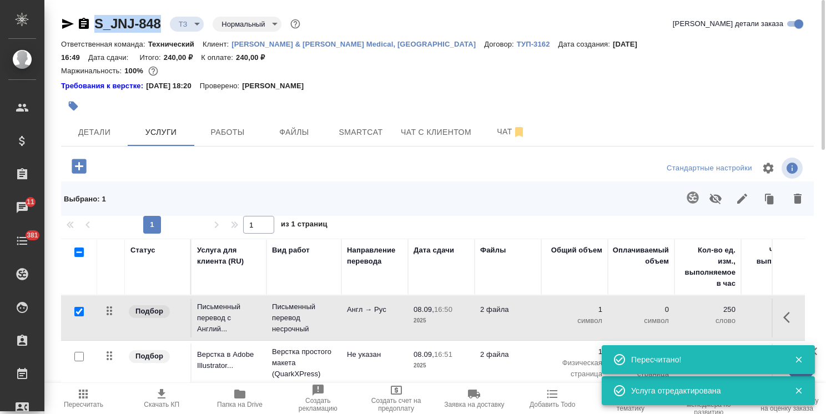
click at [690, 191] on icon "button" at bounding box center [692, 197] width 13 height 13
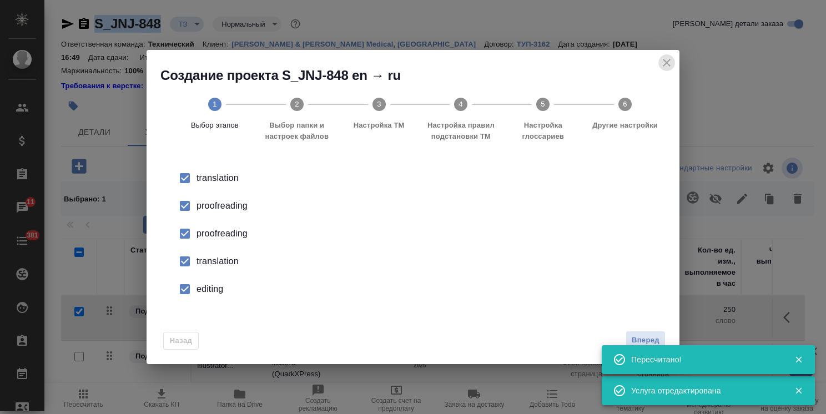
click at [666, 62] on icon "close" at bounding box center [666, 62] width 13 height 13
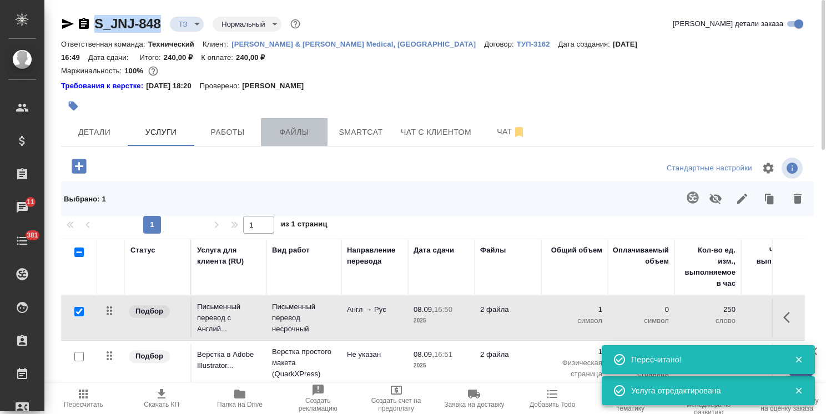
click at [275, 118] on button "Файлы" at bounding box center [294, 132] width 67 height 28
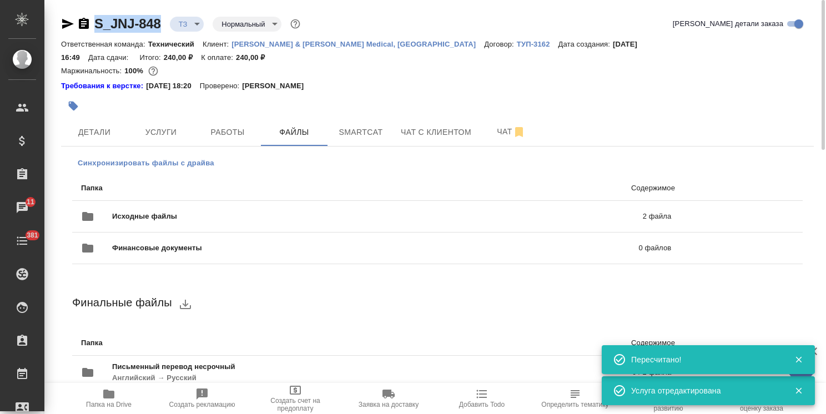
click at [160, 155] on button "Синхронизировать файлы с драйва" at bounding box center [146, 163] width 148 height 17
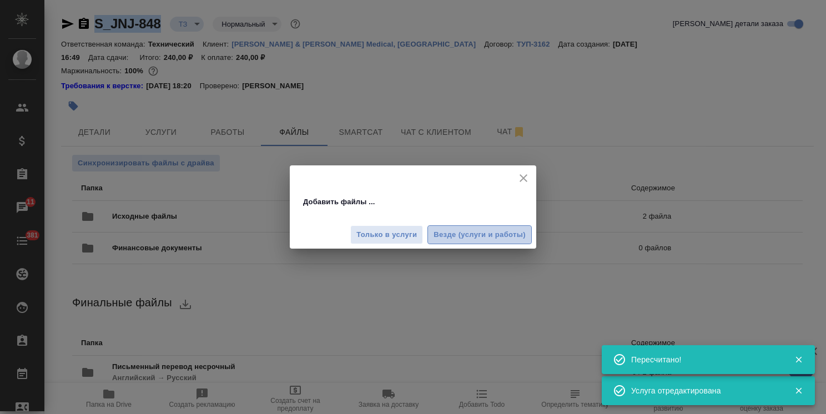
click at [490, 232] on span "Везде (услуги и работы)" at bounding box center [479, 235] width 92 height 13
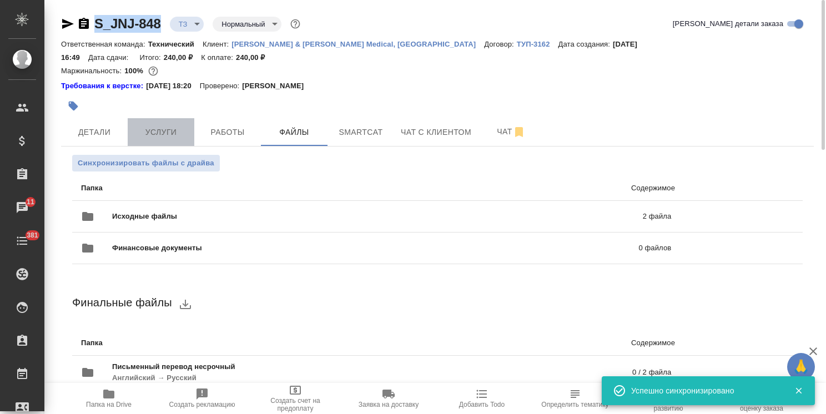
click at [168, 125] on span "Услуги" at bounding box center [160, 132] width 53 height 14
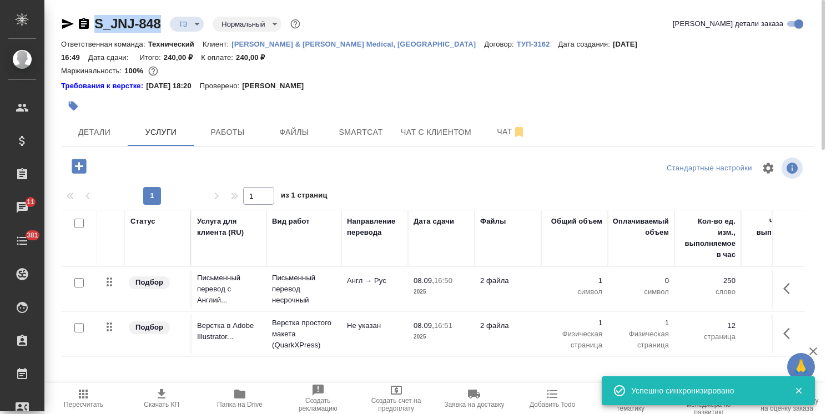
click at [78, 278] on input "checkbox" at bounding box center [78, 282] width 9 height 9
checkbox input "true"
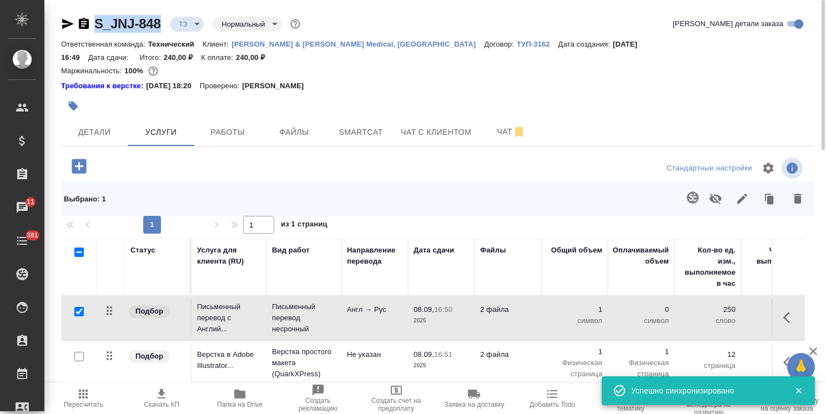
click at [691, 191] on icon "button" at bounding box center [692, 197] width 12 height 12
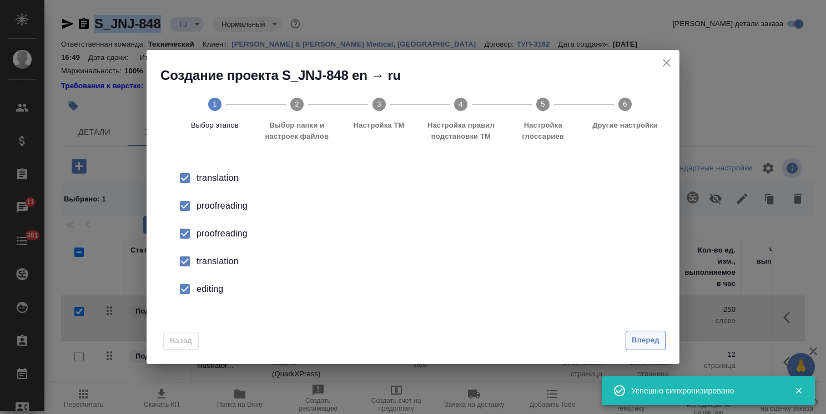
click at [644, 348] on button "Вперед" at bounding box center [645, 340] width 40 height 19
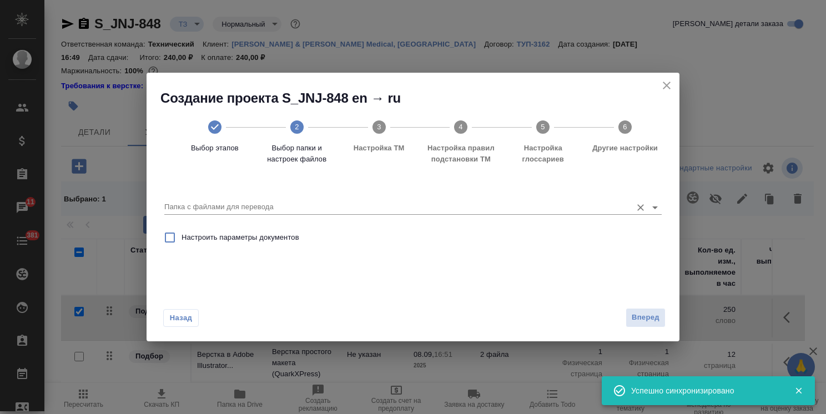
click at [260, 201] on input "Папка с файлами для перевода" at bounding box center [395, 206] width 462 height 13
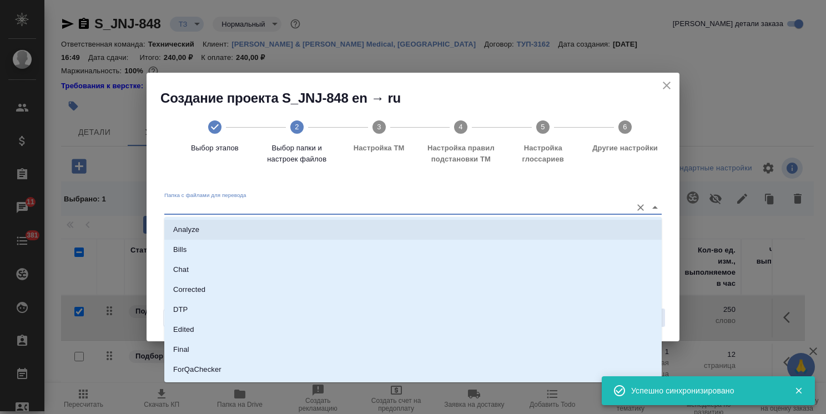
click at [250, 225] on li "Analyze" at bounding box center [412, 230] width 497 height 20
type input "Analyze"
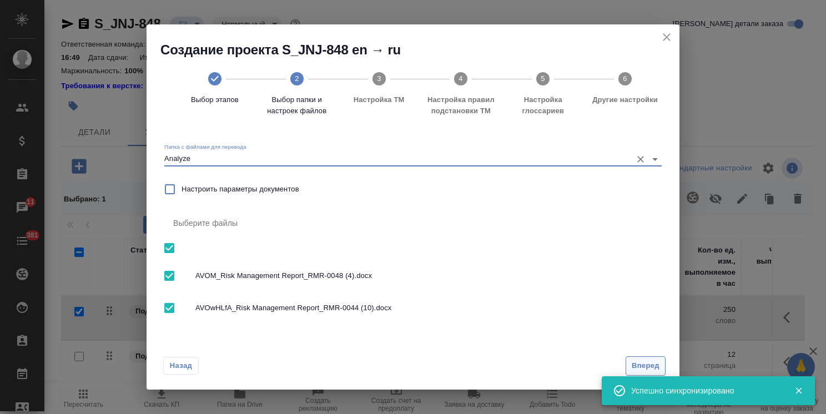
click at [647, 367] on span "Вперед" at bounding box center [645, 366] width 28 height 13
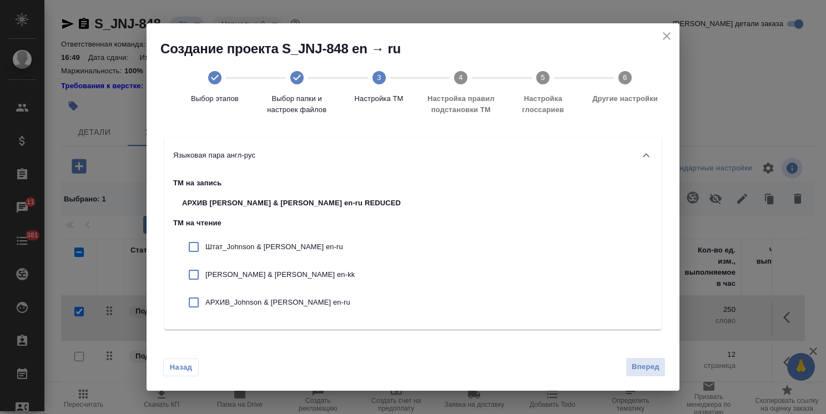
click at [256, 251] on p "Штат_Johnson & Johnson en-ru" at bounding box center [302, 246] width 195 height 11
checkbox input "true"
click at [261, 272] on p "Johnson & Johnson en-kk" at bounding box center [302, 274] width 195 height 11
checkbox input "true"
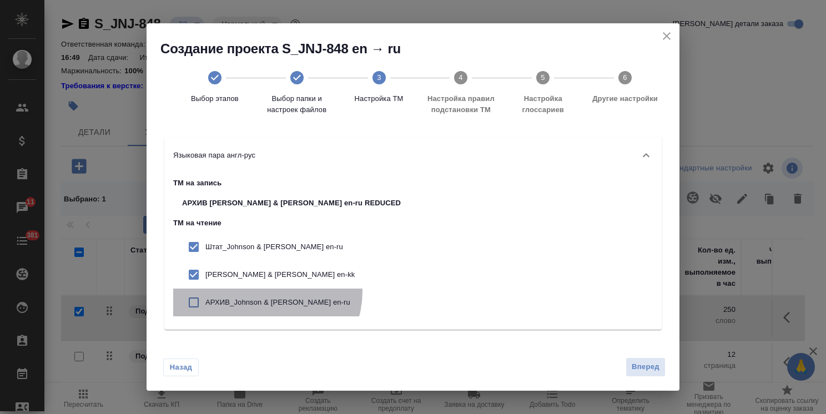
click at [266, 292] on div "АРХИВ_Johnson & Johnson en-ru" at bounding box center [291, 302] width 236 height 28
checkbox input "true"
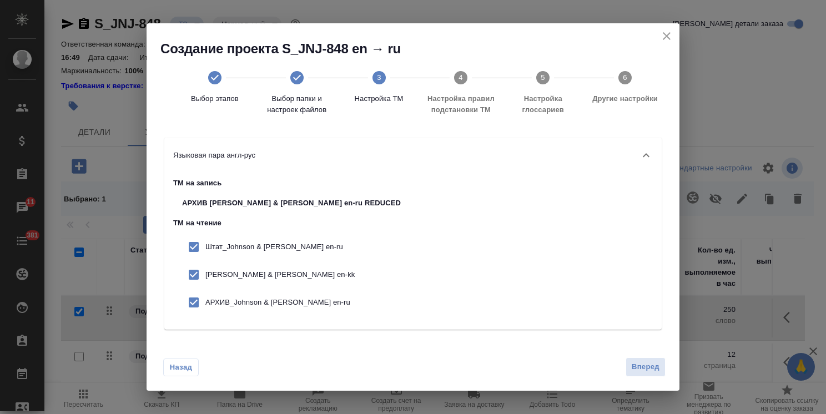
click at [644, 366] on span "Вперед" at bounding box center [645, 367] width 28 height 13
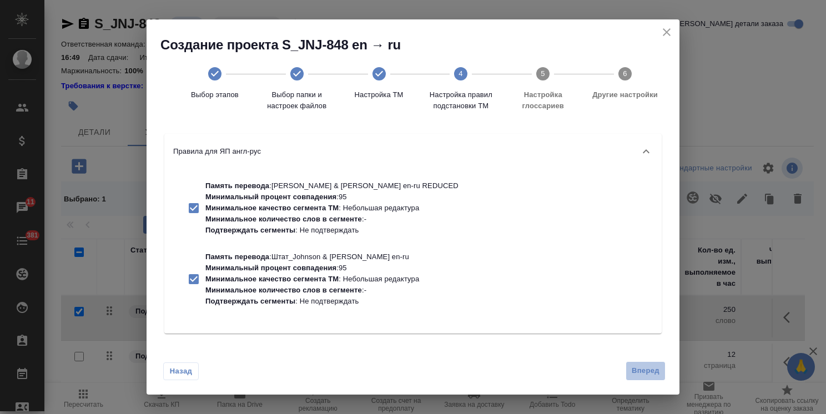
click at [648, 371] on span "Вперед" at bounding box center [645, 370] width 28 height 13
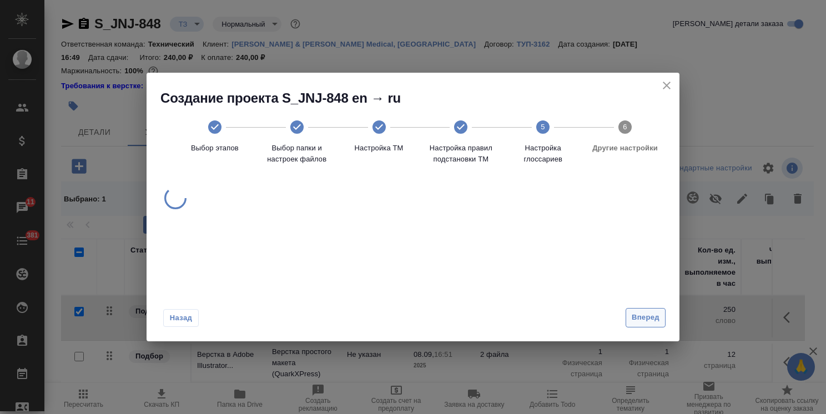
click at [638, 321] on div "Создание проекта S_JNJ-848 en → ru Выбор этапов Выбор папки и настроек файлов Н…" at bounding box center [412, 207] width 533 height 269
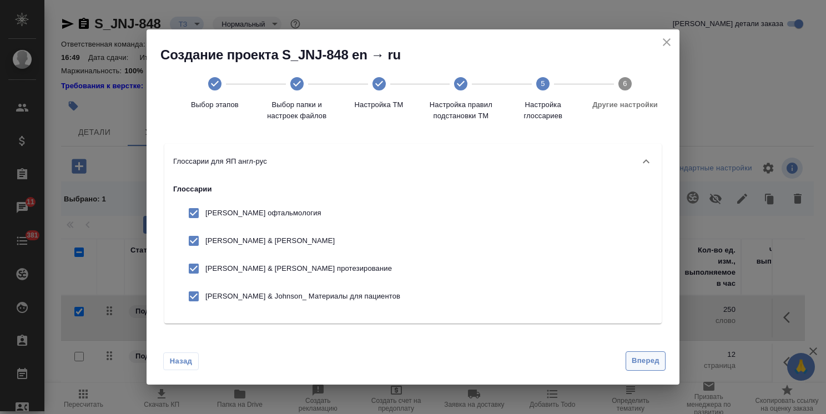
click at [644, 367] on span "Вперед" at bounding box center [645, 361] width 28 height 13
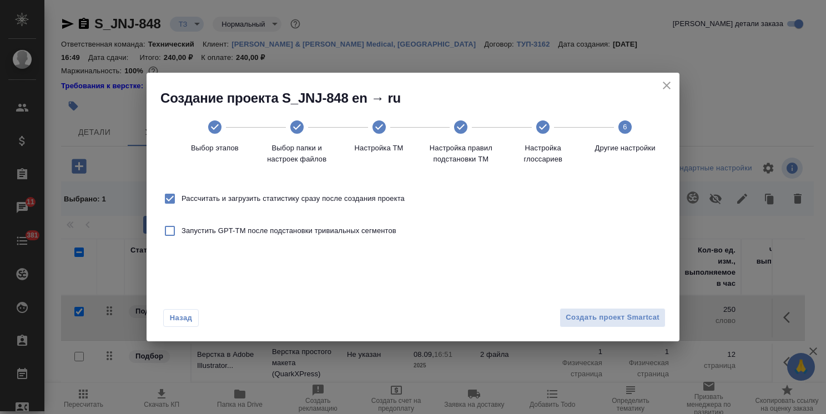
click at [633, 330] on div "Назад Создать проект Smartcat" at bounding box center [412, 315] width 533 height 52
click at [629, 316] on span "Создать проект Smartcat" at bounding box center [612, 317] width 94 height 13
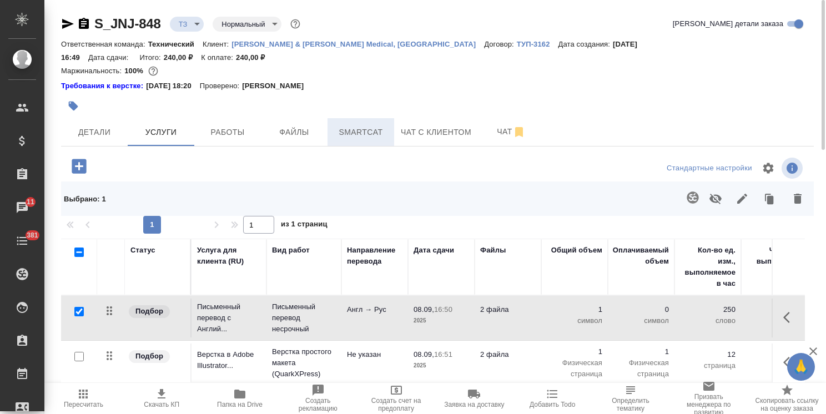
click at [346, 125] on span "Smartcat" at bounding box center [360, 132] width 53 height 14
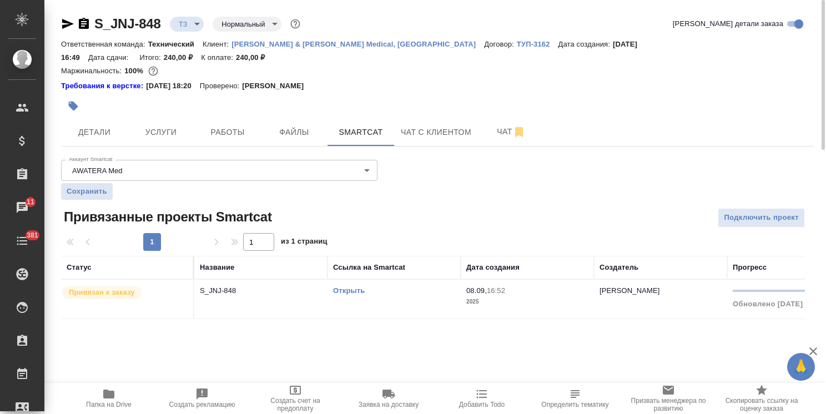
click at [347, 286] on link "Открыть" at bounding box center [349, 290] width 32 height 8
click at [358, 286] on link "Открыть" at bounding box center [349, 290] width 32 height 8
click at [164, 118] on button "Услуги" at bounding box center [161, 132] width 67 height 28
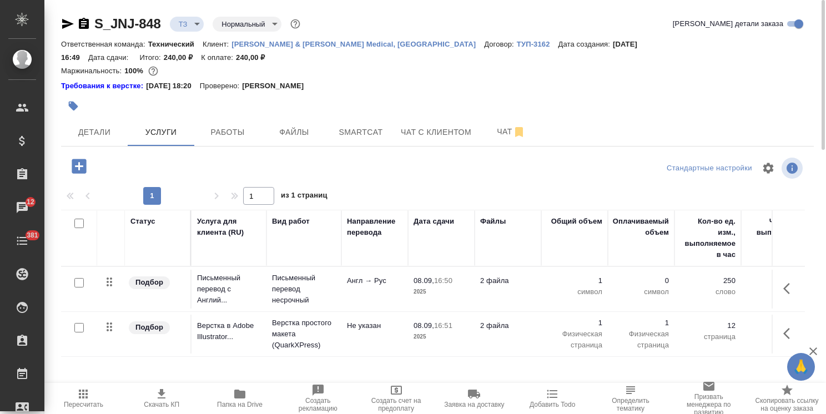
click at [328, 272] on p "Письменный перевод несрочный" at bounding box center [304, 288] width 64 height 33
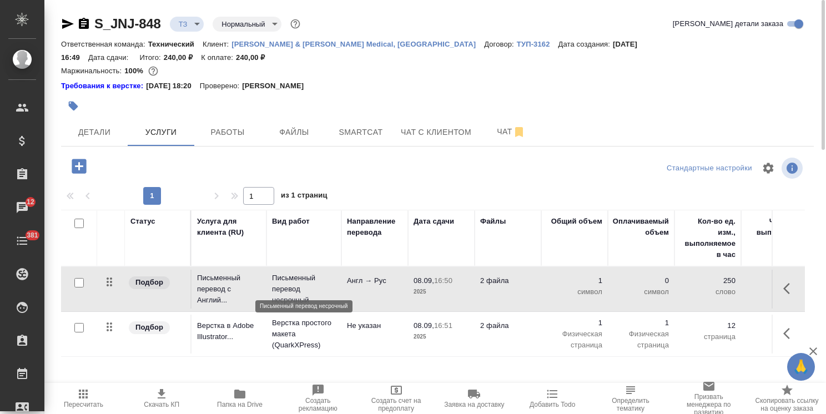
click at [328, 272] on p "Письменный перевод несрочный" at bounding box center [304, 288] width 64 height 33
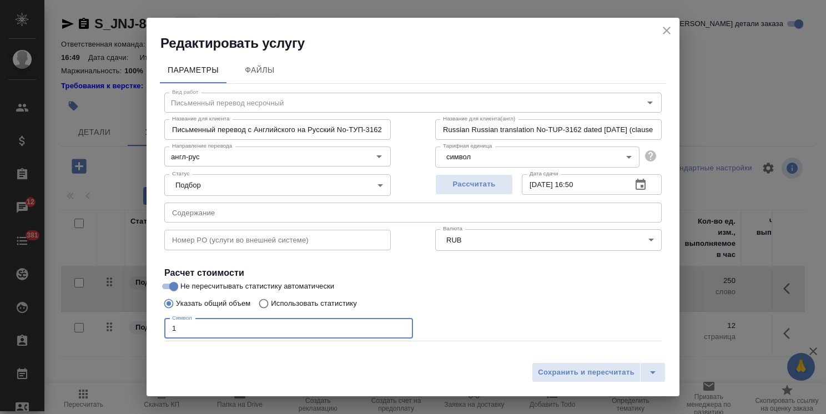
drag, startPoint x: 155, startPoint y: 330, endPoint x: 346, endPoint y: 336, distance: 190.4
click at [109, 330] on div "Редактировать услугу Параметры Файлы Вид работ Письменный перевод несрочный Вид…" at bounding box center [413, 207] width 826 height 414
paste input "58198"
type input "58198"
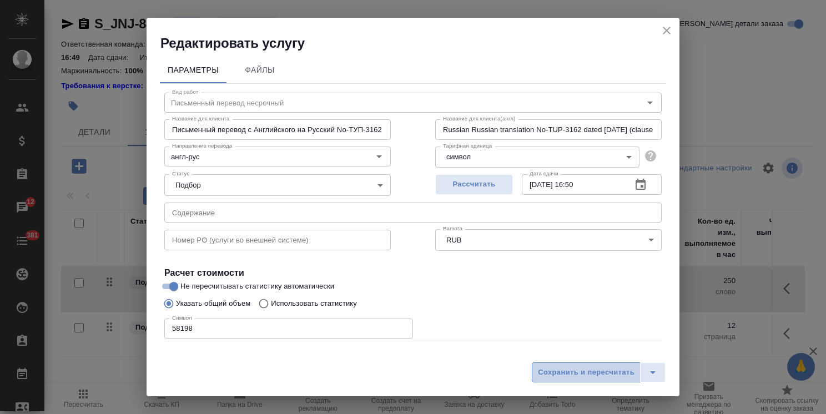
click at [589, 371] on span "Сохранить и пересчитать" at bounding box center [586, 372] width 97 height 13
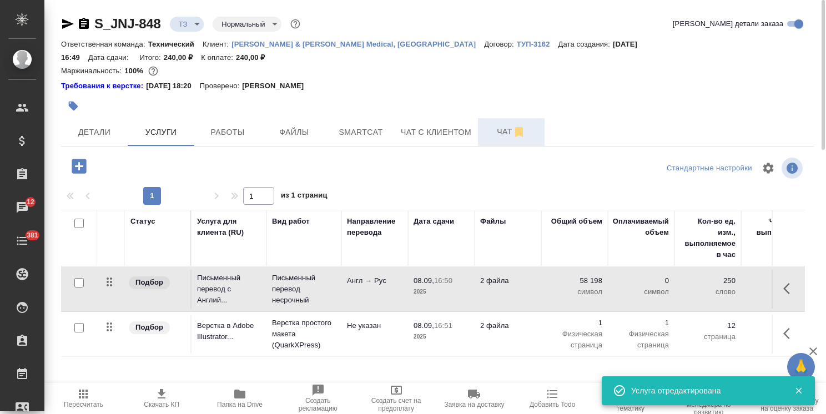
click at [493, 125] on span "Чат" at bounding box center [510, 132] width 53 height 14
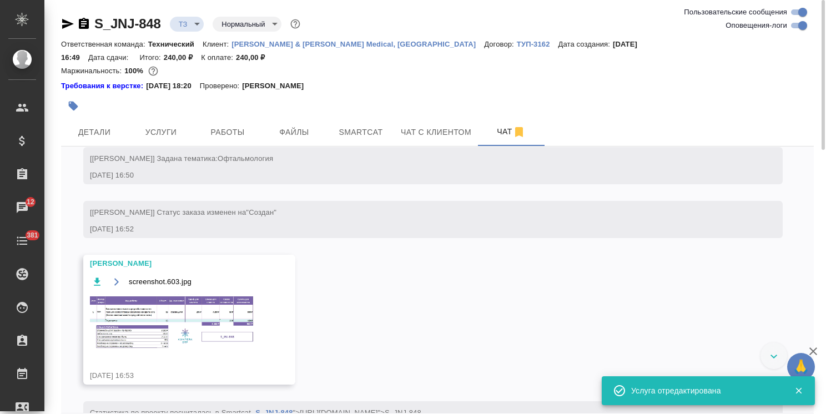
scroll to position [337, 0]
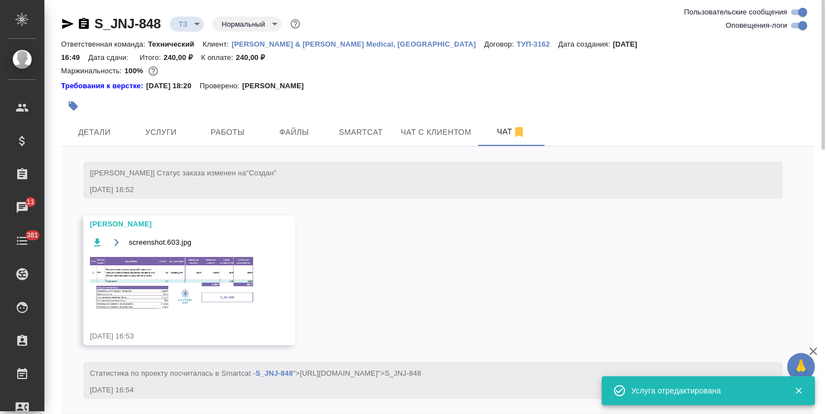
click at [160, 260] on img at bounding box center [173, 283] width 166 height 57
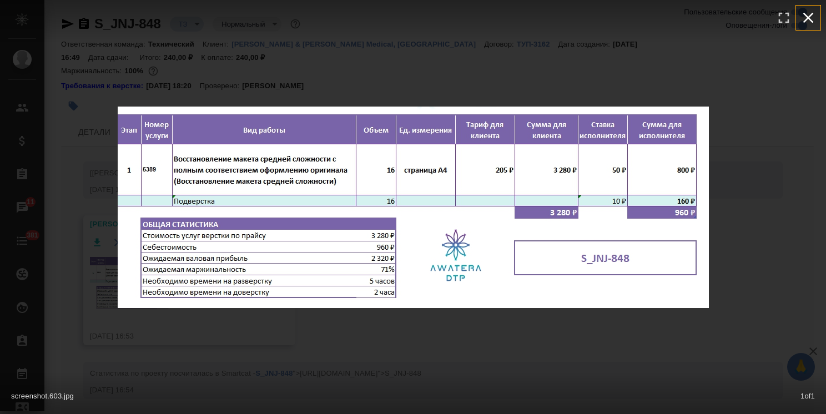
click at [816, 18] on icon "button" at bounding box center [808, 18] width 18 height 18
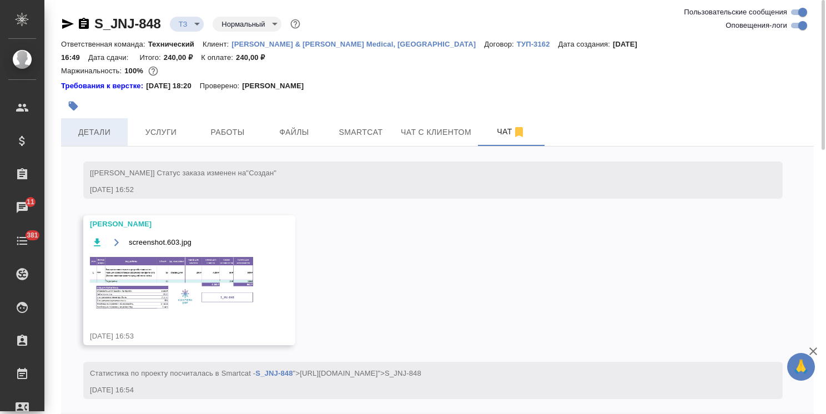
click at [98, 125] on span "Детали" at bounding box center [94, 132] width 53 height 14
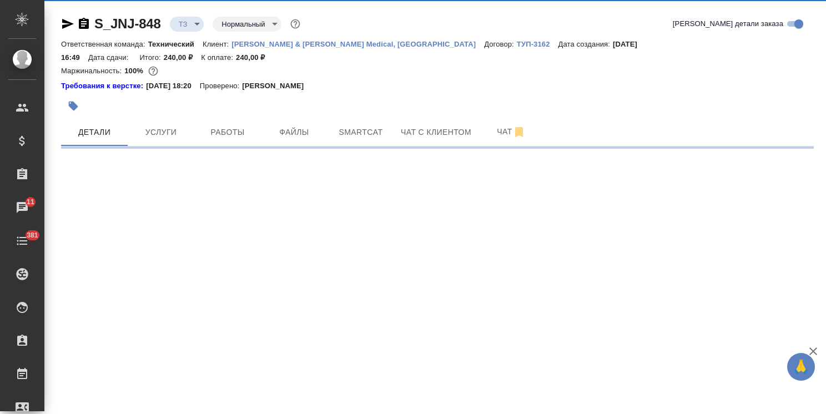
select select "RU"
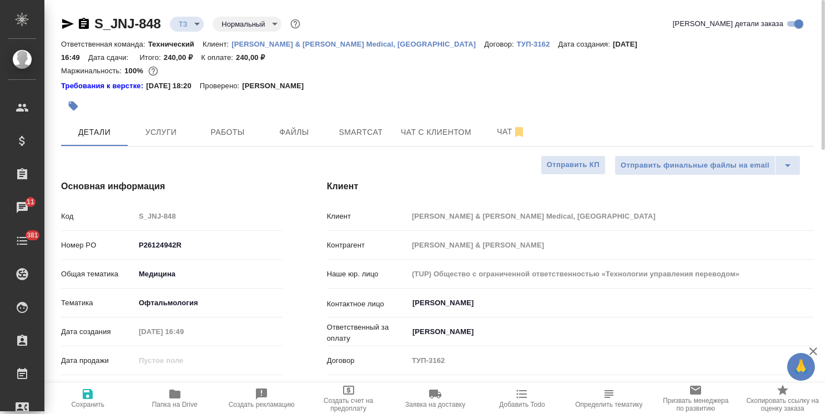
type textarea "x"
click at [497, 125] on span "Чат" at bounding box center [510, 132] width 53 height 14
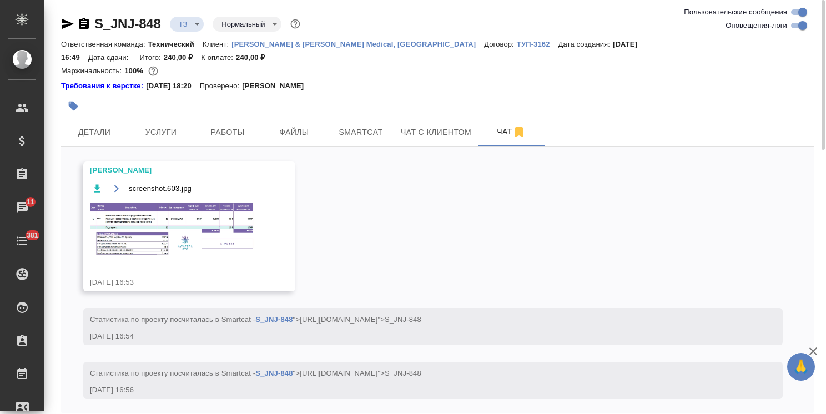
scroll to position [394, 0]
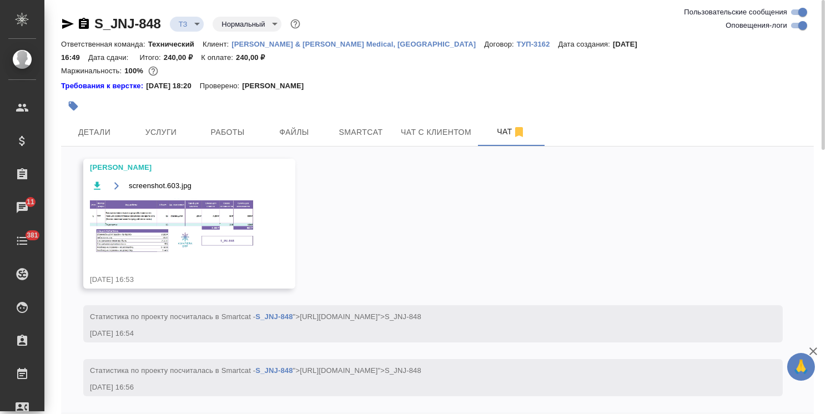
click at [182, 243] on div "screenshot.603.jpg" at bounding box center [173, 224] width 166 height 90
click at [205, 227] on img at bounding box center [173, 226] width 166 height 57
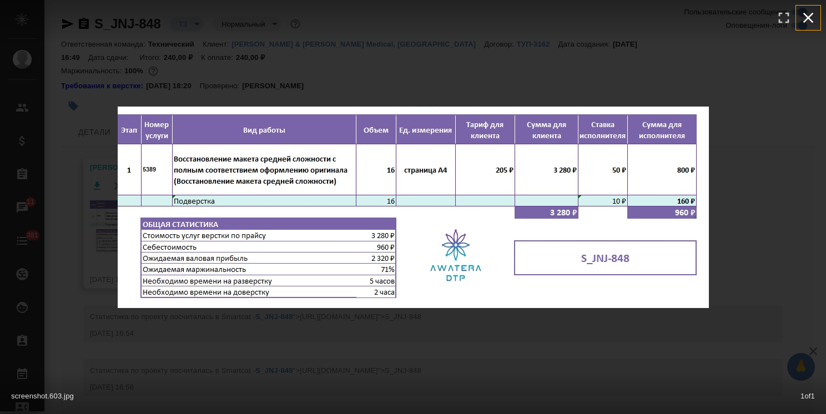
click at [808, 22] on icon "button" at bounding box center [808, 18] width 18 height 18
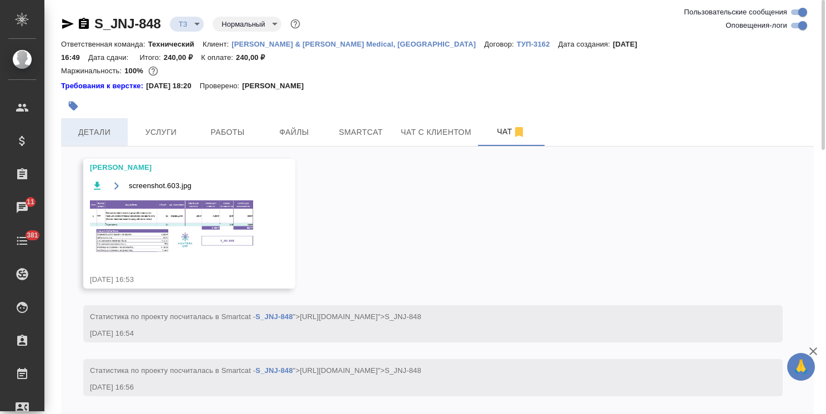
click at [87, 125] on span "Детали" at bounding box center [94, 132] width 53 height 14
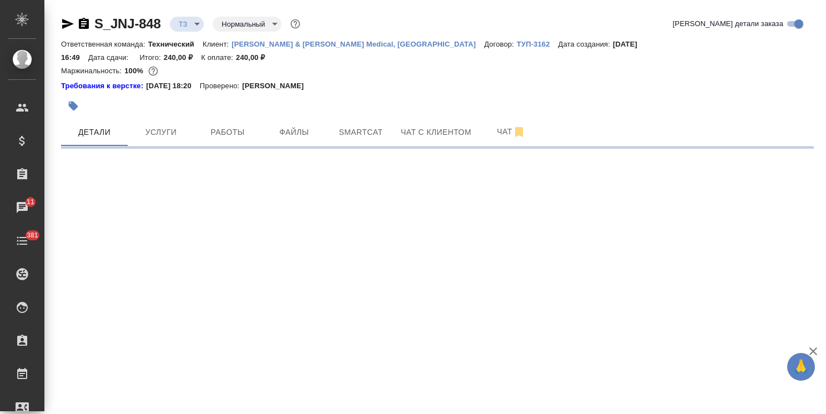
select select "RU"
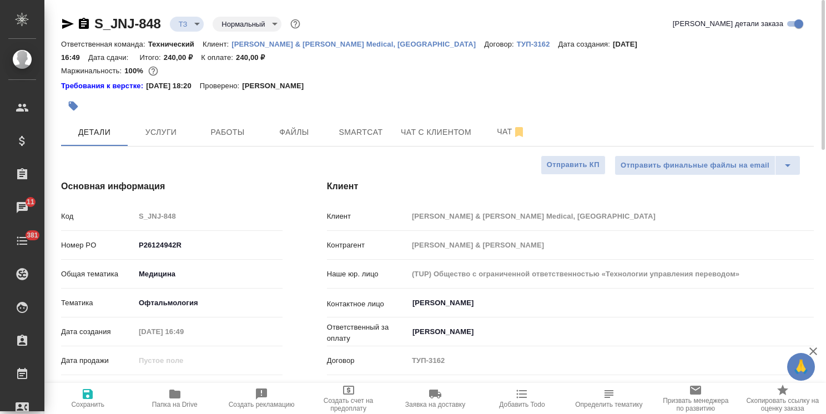
drag, startPoint x: 162, startPoint y: 368, endPoint x: 80, endPoint y: 373, distance: 81.7
click at [80, 379] on div "Дней на выполнение 0" at bounding box center [171, 388] width 221 height 19
click at [155, 381] on input "0" at bounding box center [209, 389] width 148 height 16
type input "4"
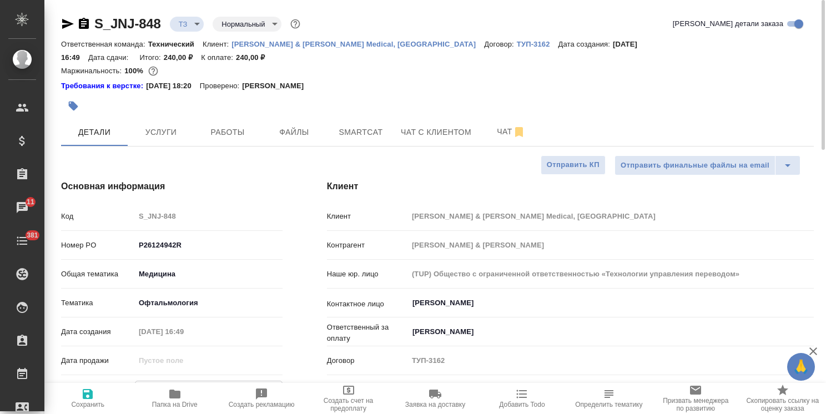
type textarea "x"
type input "4"
click at [85, 397] on icon "button" at bounding box center [88, 394] width 10 height 10
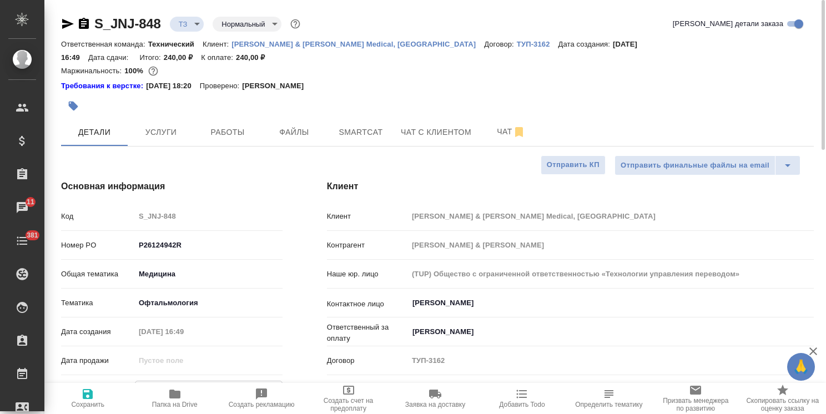
type textarea "x"
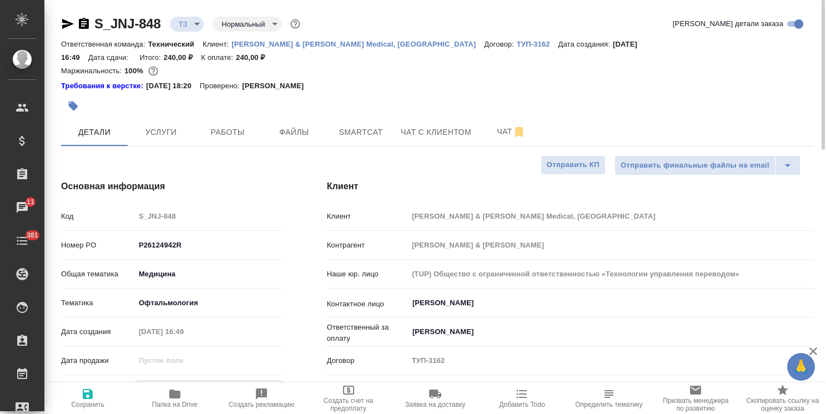
type textarea "x"
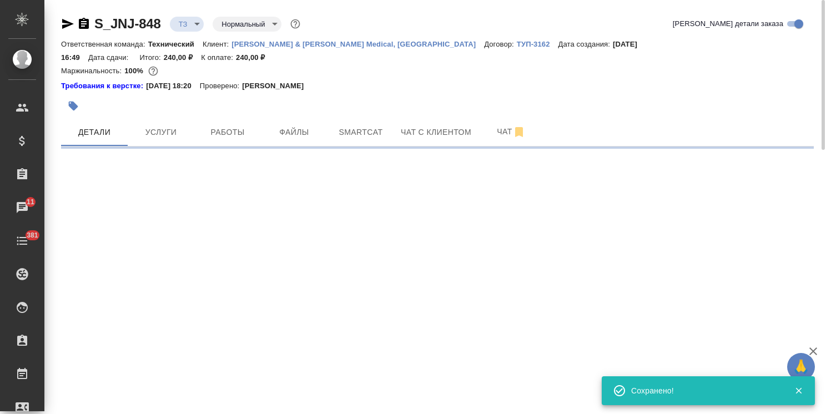
type input "new"
type input "urgent"
select select "RU"
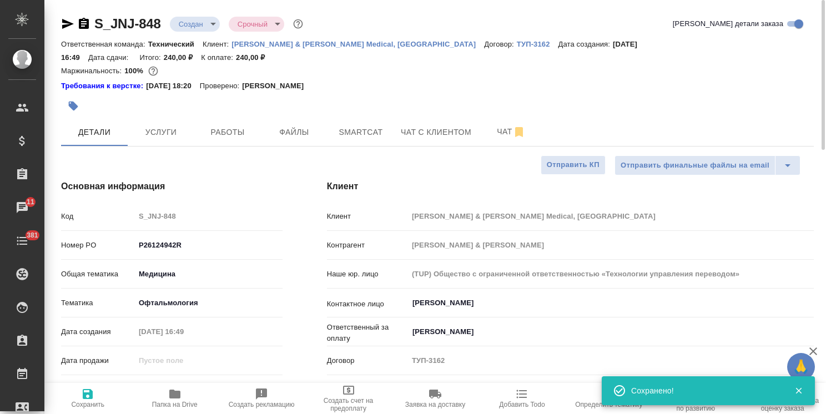
type textarea "x"
click at [181, 125] on span "Услуги" at bounding box center [160, 132] width 53 height 14
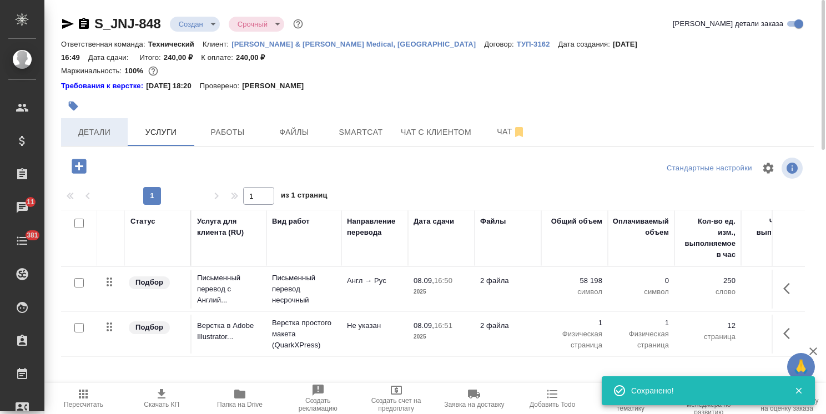
click at [94, 125] on span "Детали" at bounding box center [94, 132] width 53 height 14
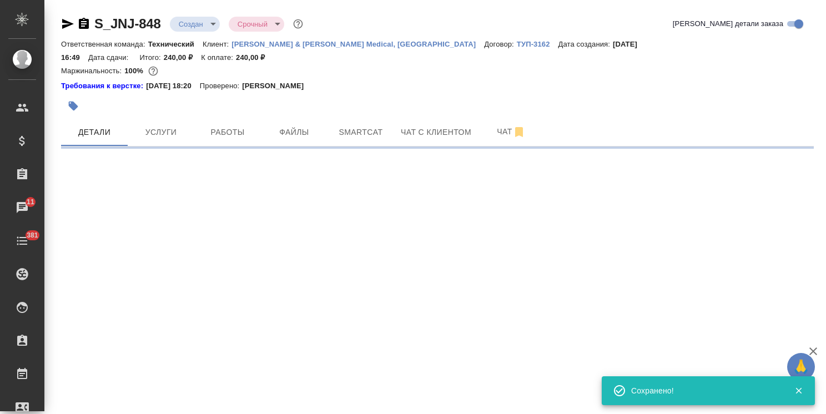
select select "RU"
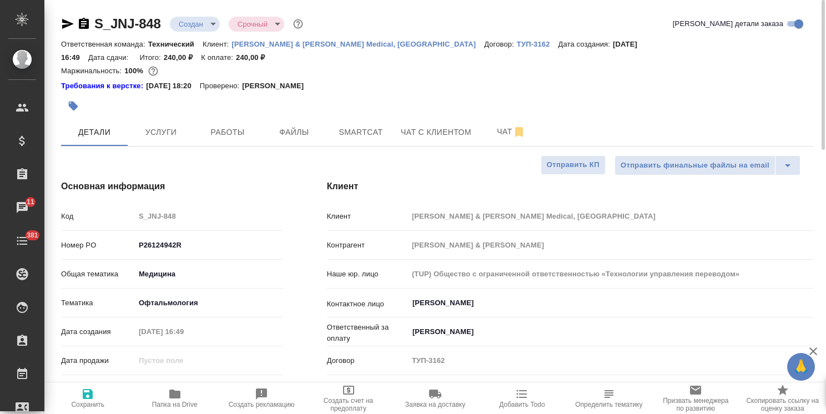
type textarea "x"
click at [156, 125] on span "Услуги" at bounding box center [160, 132] width 53 height 14
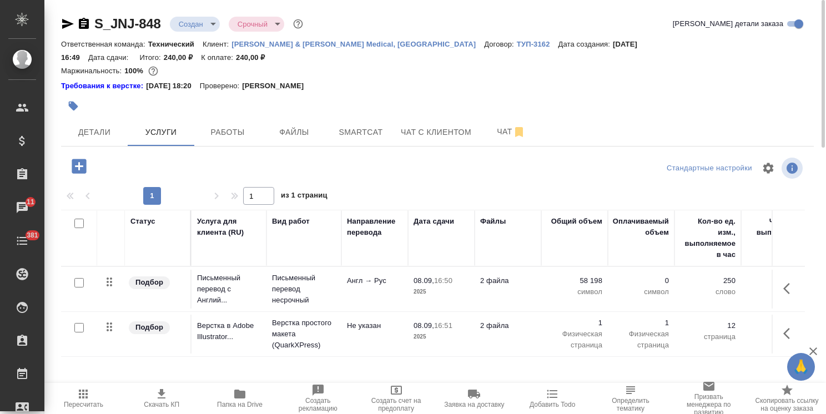
click at [500, 102] on div at bounding box center [312, 106] width 502 height 24
click at [502, 118] on button "Чат" at bounding box center [511, 132] width 67 height 28
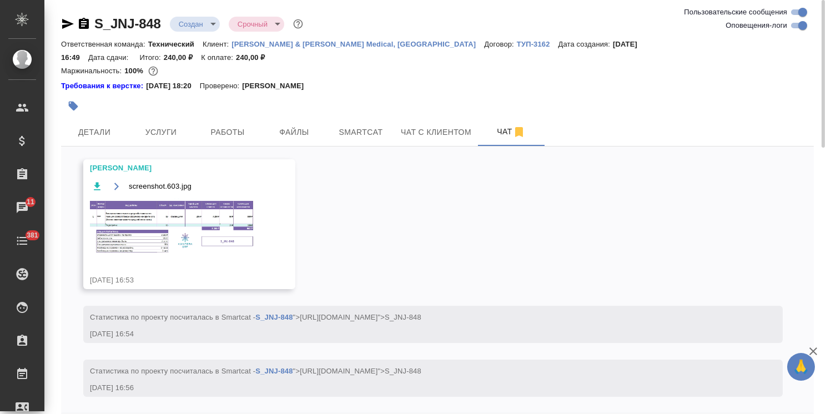
scroll to position [394, 0]
click at [161, 226] on img at bounding box center [173, 226] width 166 height 57
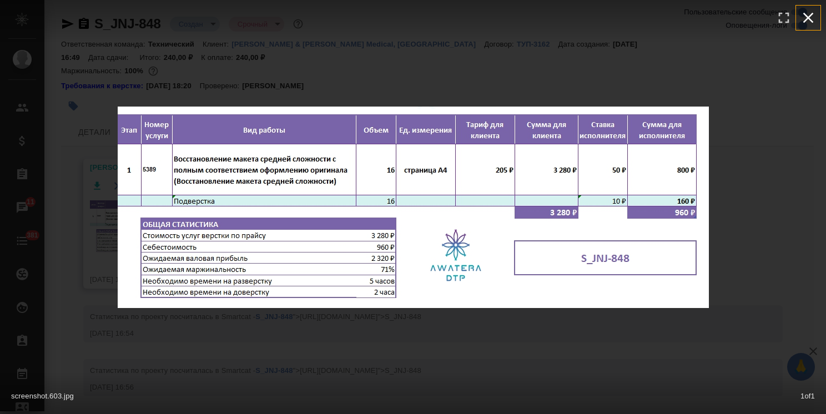
click at [812, 14] on icon "button" at bounding box center [808, 18] width 11 height 11
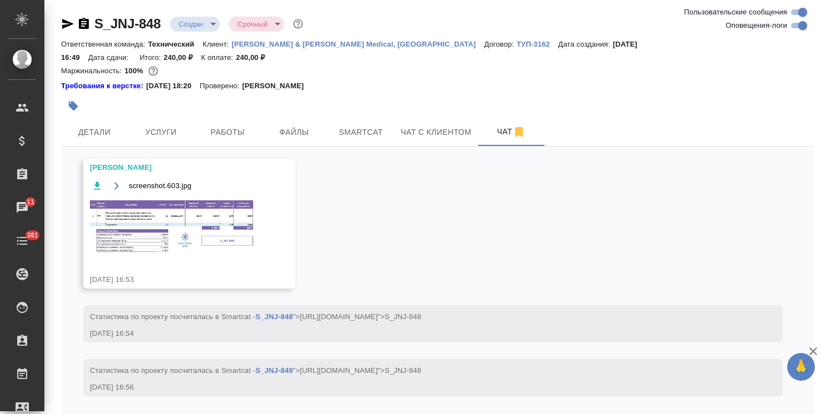
click at [171, 125] on span "Услуги" at bounding box center [160, 132] width 53 height 14
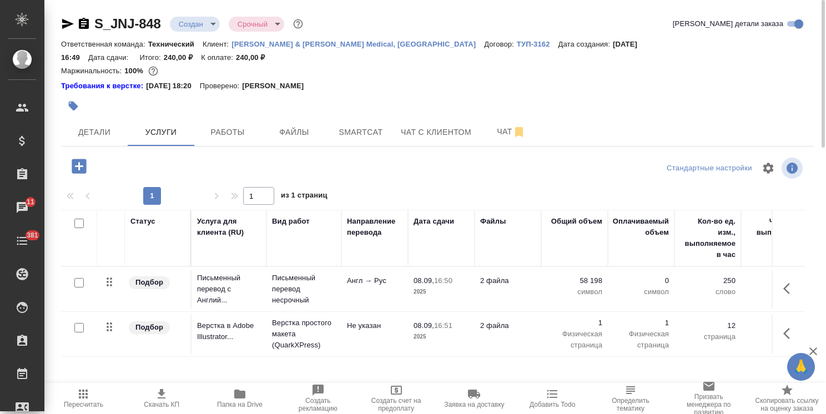
click at [428, 321] on p "08.09," at bounding box center [423, 325] width 21 height 8
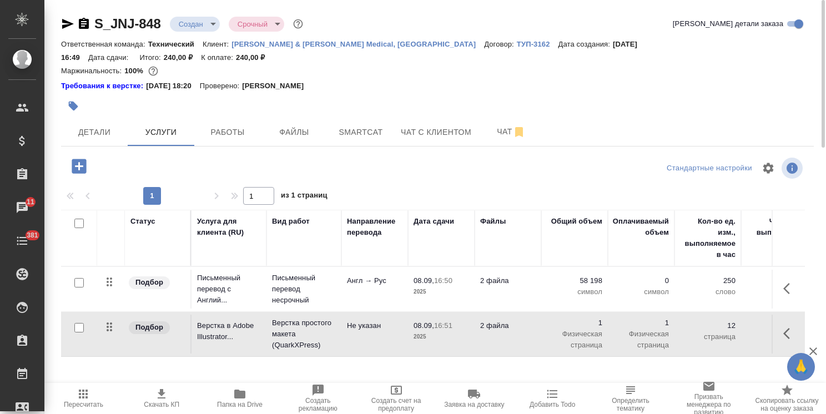
click at [428, 321] on p "08.09," at bounding box center [423, 325] width 21 height 8
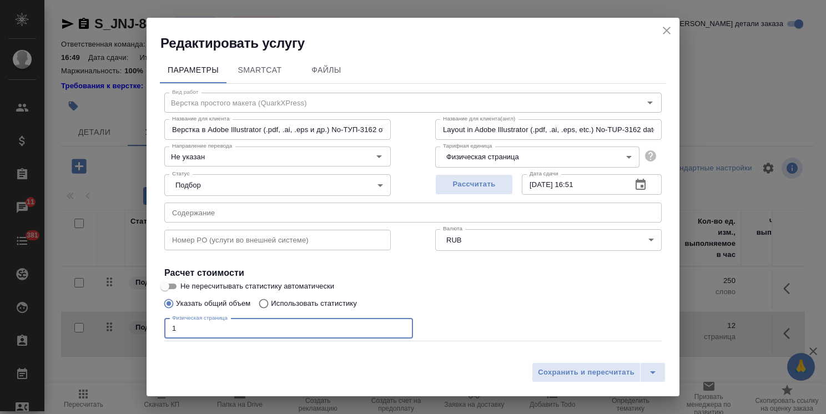
drag, startPoint x: 189, startPoint y: 327, endPoint x: 83, endPoint y: 325, distance: 105.4
click at [83, 325] on div "Редактировать услугу Параметры SmartCat Файлы Вид работ Верстка простого макета…" at bounding box center [413, 207] width 826 height 414
type input "16"
click at [568, 363] on button "Сохранить и пересчитать" at bounding box center [585, 372] width 109 height 20
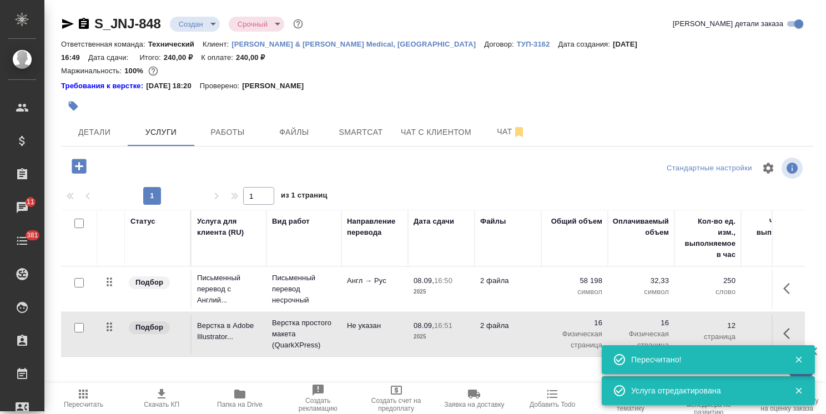
type input "normal"
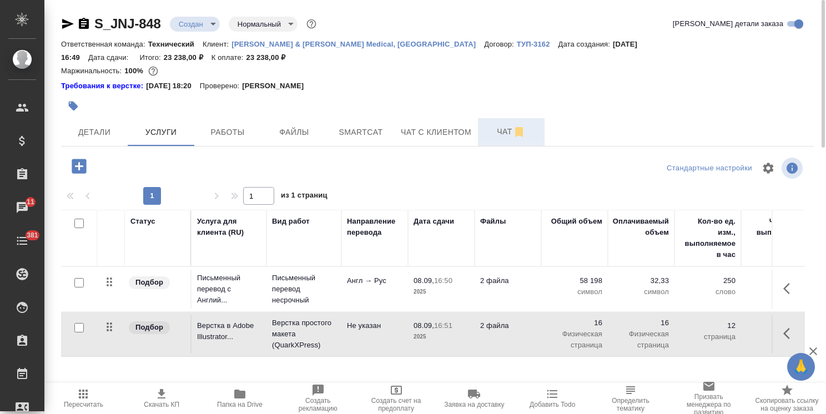
click at [494, 125] on span "Чат" at bounding box center [510, 132] width 53 height 14
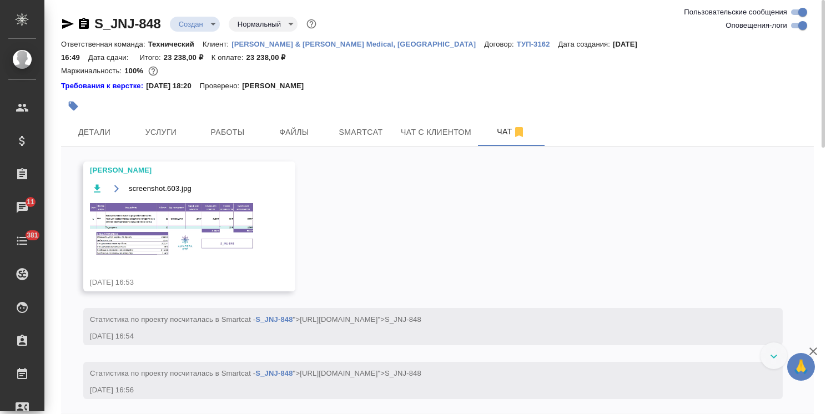
scroll to position [394, 0]
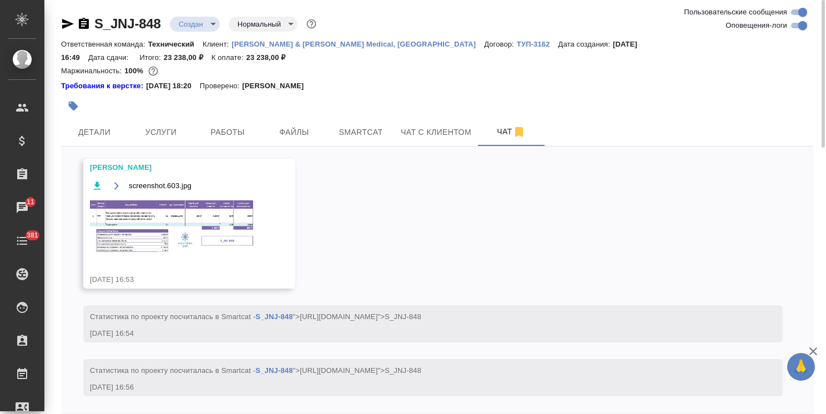
click at [161, 225] on img at bounding box center [173, 226] width 166 height 57
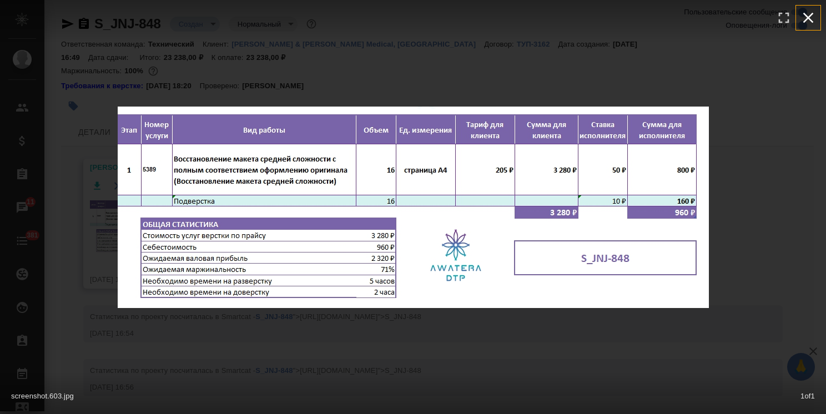
click at [816, 23] on icon "button" at bounding box center [808, 18] width 18 height 18
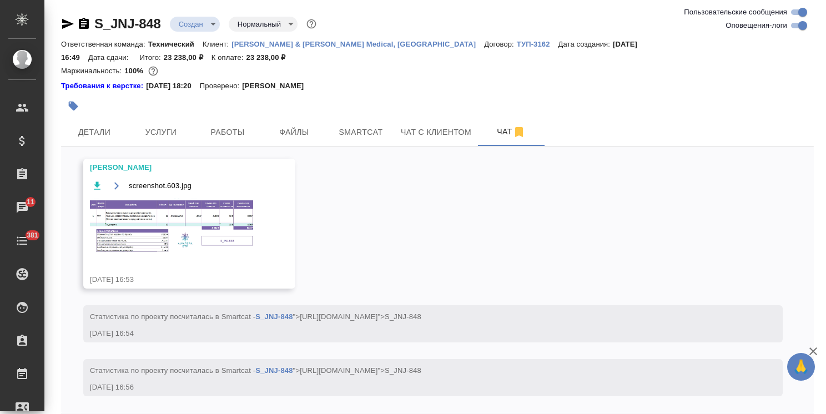
click at [163, 125] on span "Услуги" at bounding box center [160, 132] width 53 height 14
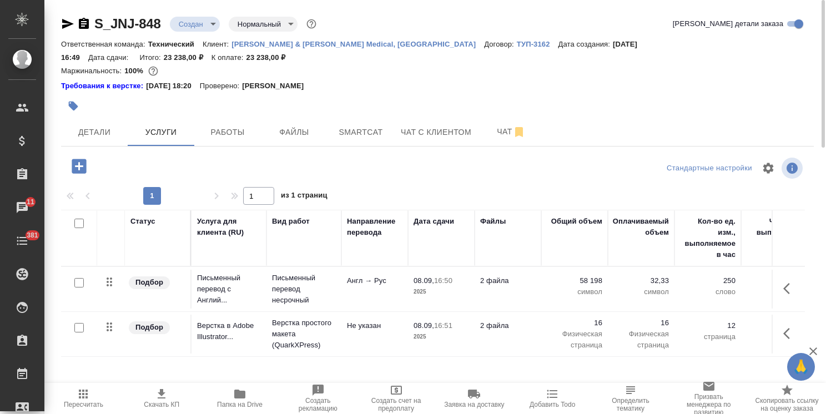
click at [204, 23] on body "🙏 .cls-1 fill:#fff; AWATERA Usmanova Olga Клиенты Спецификации Заказы 11 Чаты 3…" at bounding box center [413, 207] width 826 height 414
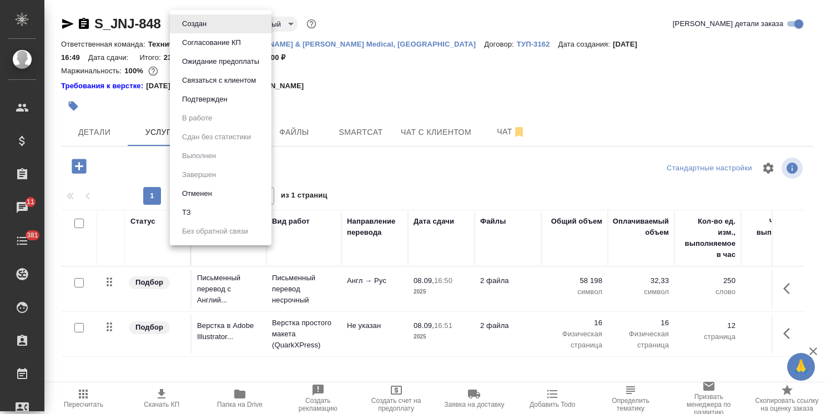
click at [213, 45] on button "Согласование КП" at bounding box center [211, 43] width 65 height 12
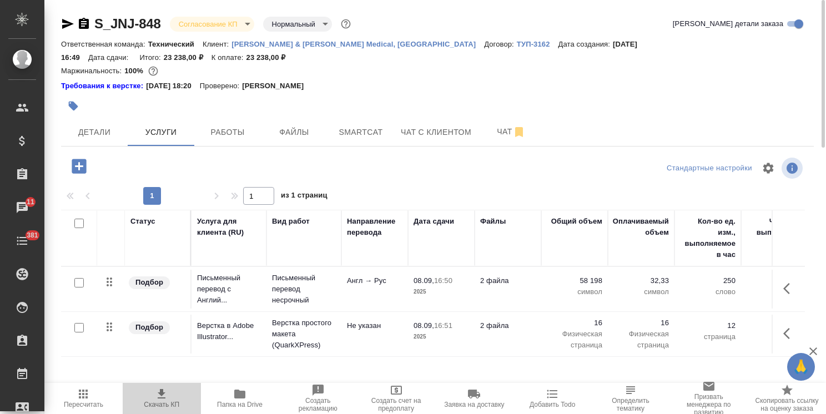
click at [159, 403] on span "Скачать КП" at bounding box center [162, 405] width 36 height 8
drag, startPoint x: 144, startPoint y: 9, endPoint x: 73, endPoint y: 4, distance: 71.7
click at [73, 9] on div "S_JNJ-848 Согласование КП kpNegotiation Нормальный normal Кратко детали заказа …" at bounding box center [437, 238] width 765 height 477
copy link "S_JNJ-848"
drag, startPoint x: 778, startPoint y: 46, endPoint x: 721, endPoint y: 46, distance: 57.1
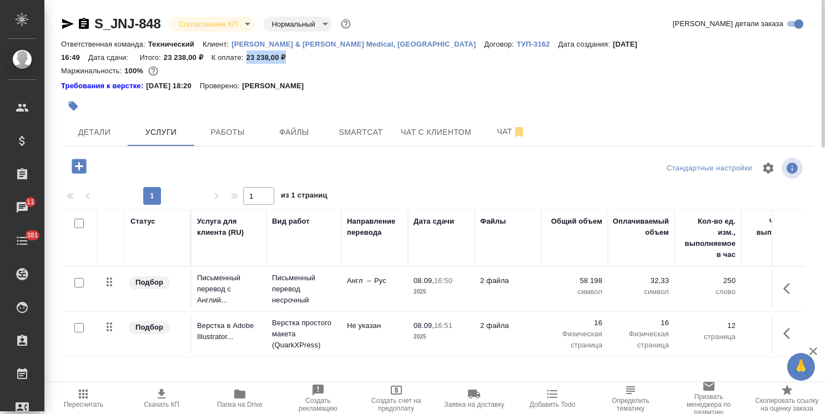
click at [721, 46] on div "Ответственная команда: Технический Клиент: Johnson & Johnson Medical, Russia До…" at bounding box center [437, 50] width 752 height 27
copy p "23 238,00 ₽"
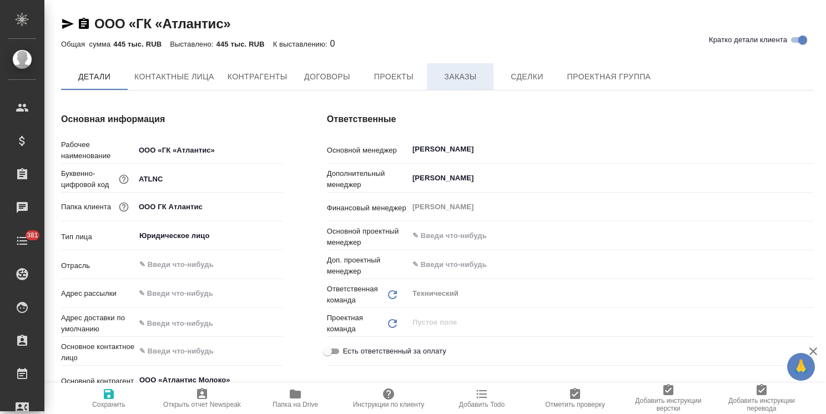
click at [467, 85] on button "Заказы" at bounding box center [460, 76] width 67 height 27
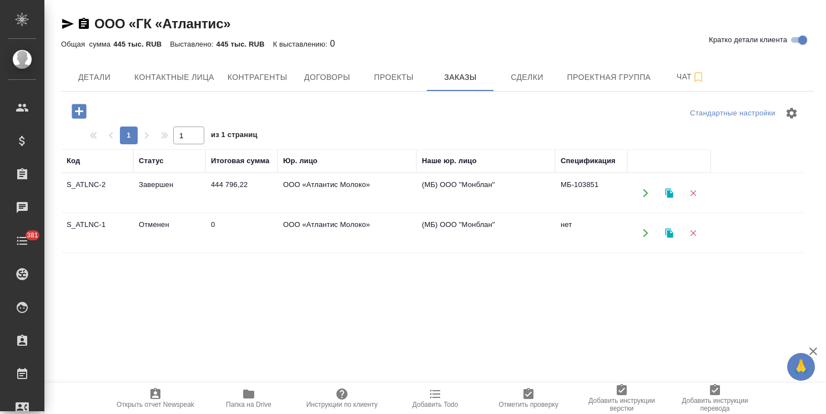
click at [113, 225] on td "S_ATLNC-1" at bounding box center [97, 233] width 72 height 39
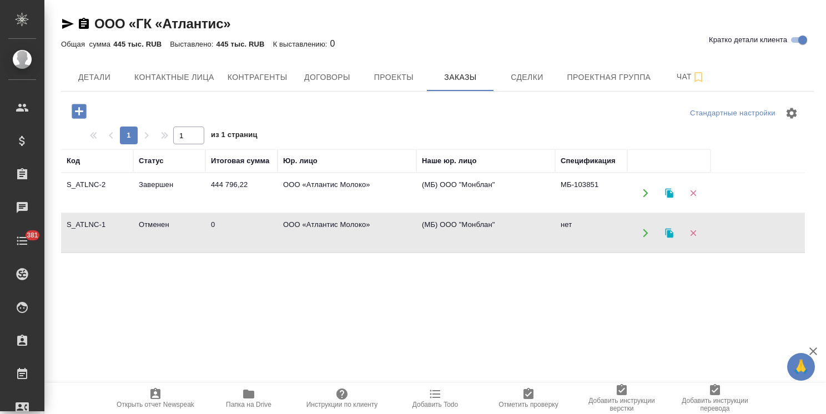
click at [113, 225] on td "S_ATLNC-1" at bounding box center [97, 233] width 72 height 39
click at [84, 110] on icon "button" at bounding box center [79, 111] width 14 height 14
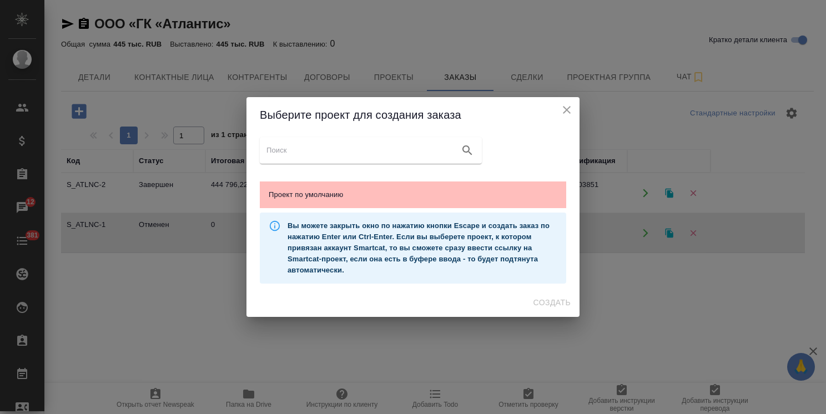
click at [386, 192] on span "Проект по умолчанию" at bounding box center [413, 194] width 288 height 11
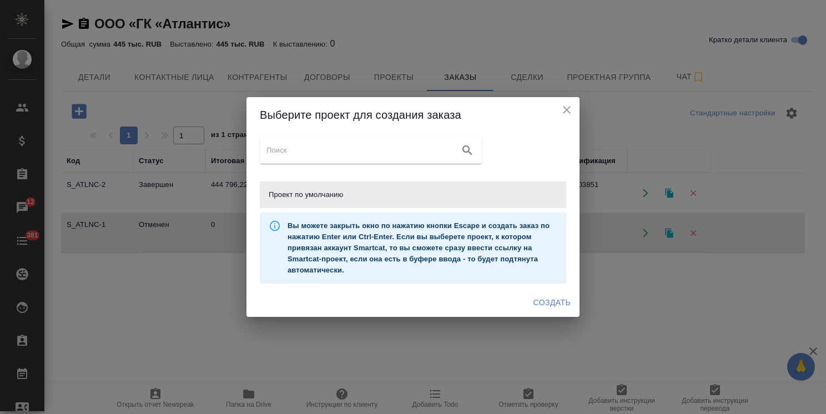
click at [553, 303] on span "Создать" at bounding box center [551, 303] width 37 height 14
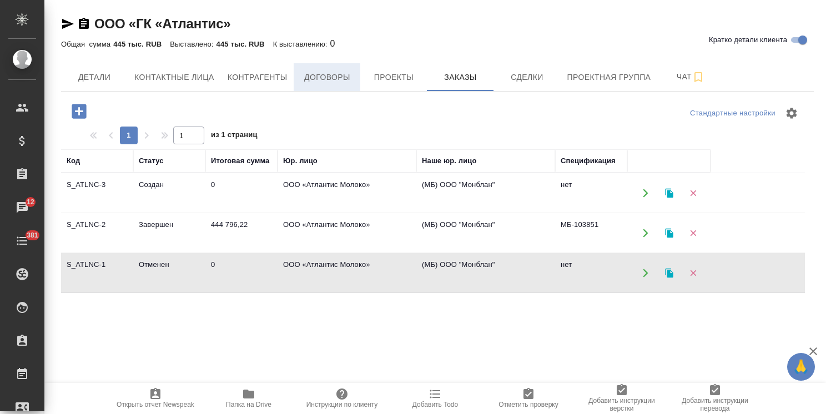
click at [333, 70] on span "Договоры" at bounding box center [326, 77] width 53 height 14
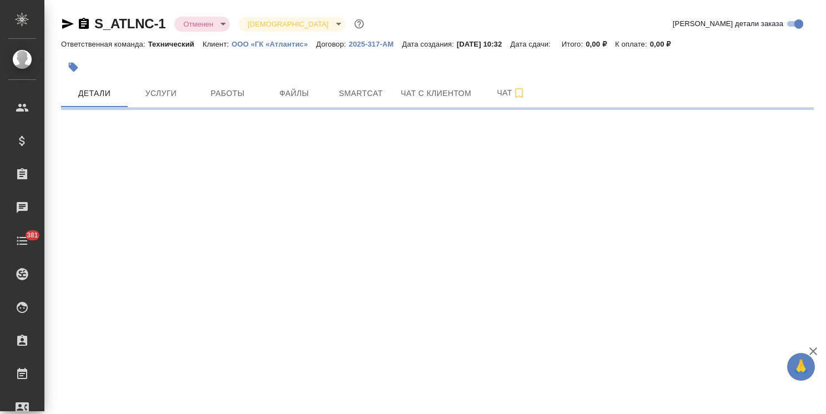
select select "RU"
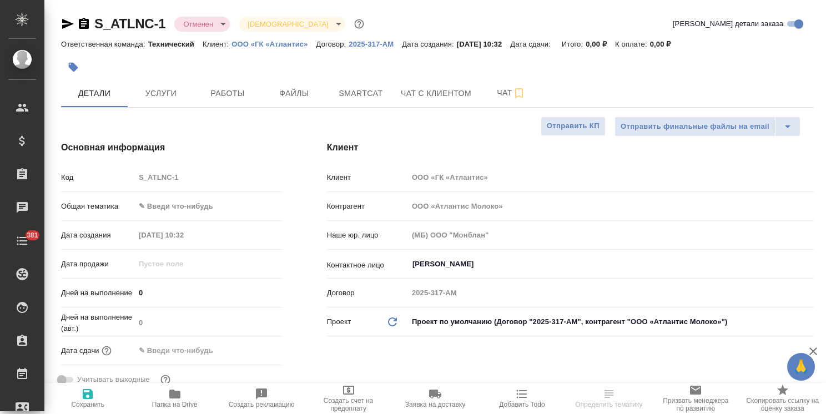
type textarea "x"
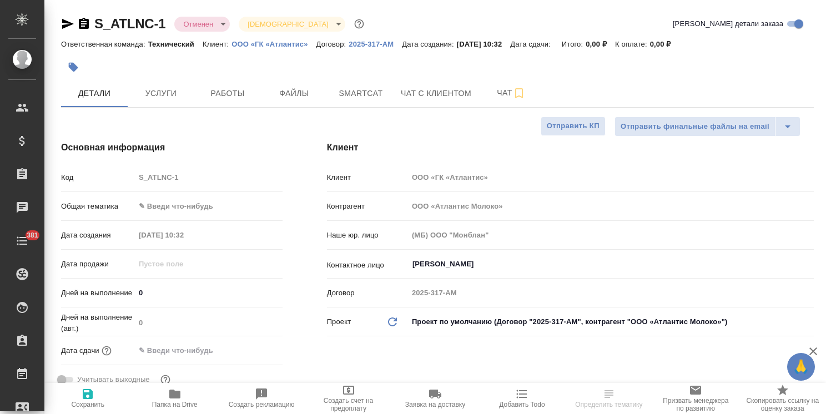
type textarea "x"
drag, startPoint x: 823, startPoint y: 158, endPoint x: 590, endPoint y: 60, distance: 252.1
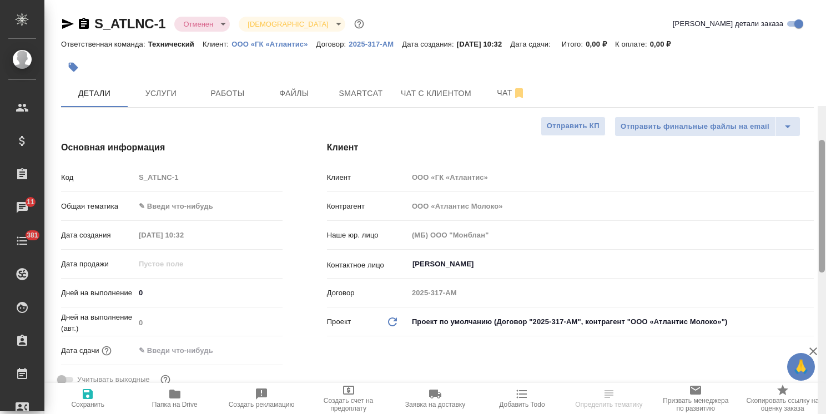
click at [810, 67] on div "S_ATLNC-1 Отменен cancelled Святая троица holyTrinity Кратко детали заказа Отве…" at bounding box center [434, 207] width 781 height 414
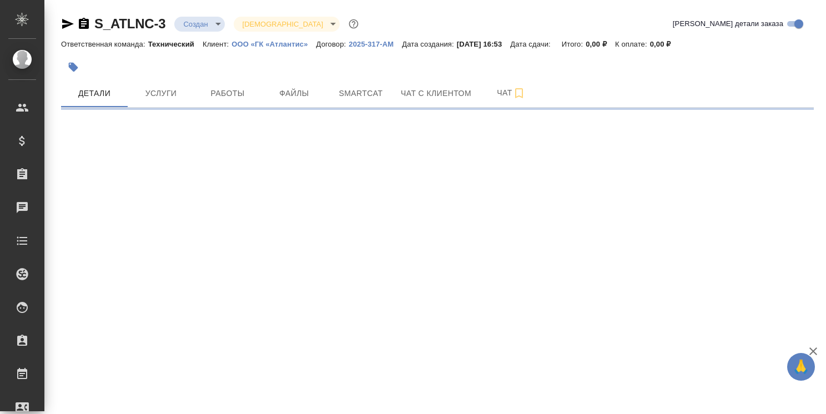
select select "RU"
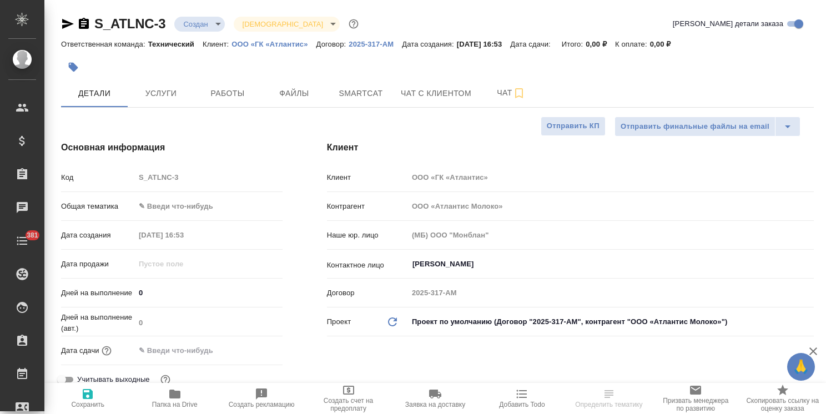
type textarea "x"
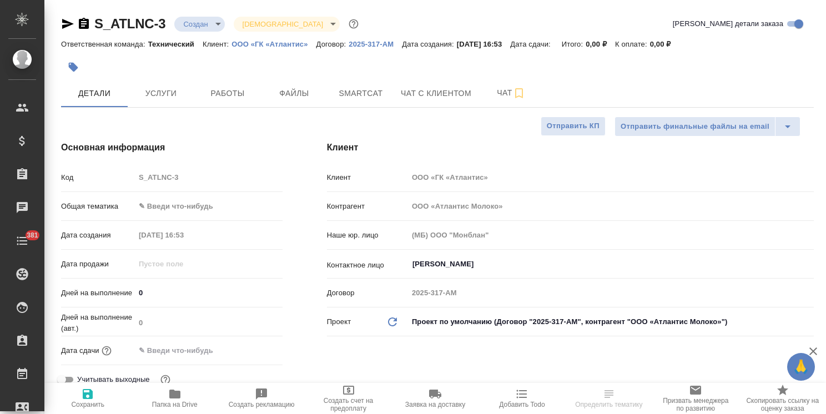
type textarea "x"
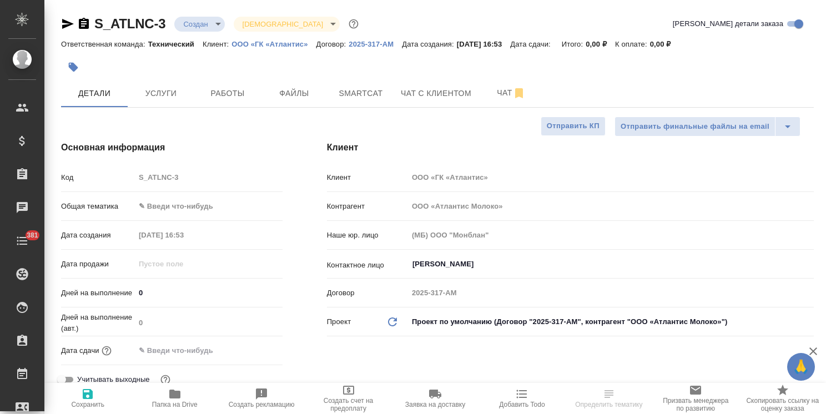
type textarea "x"
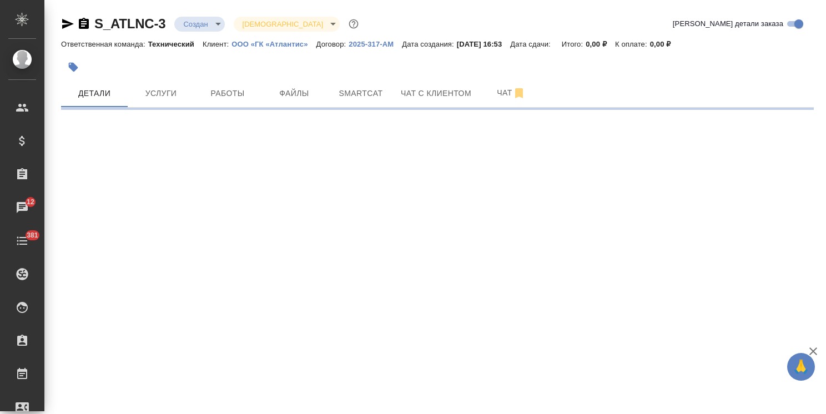
select select "RU"
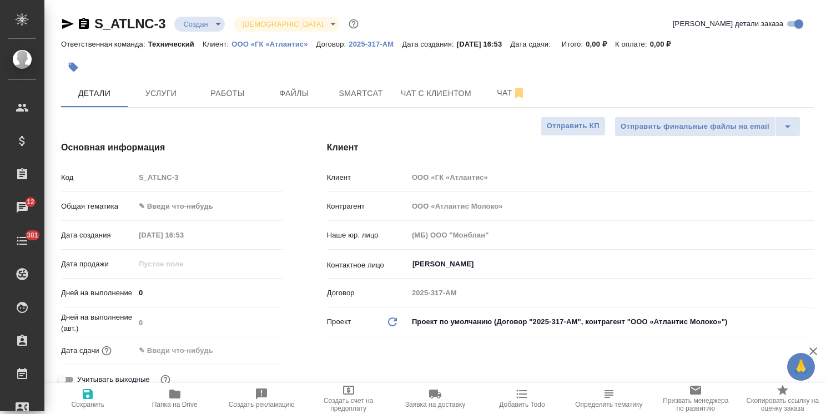
type textarea "x"
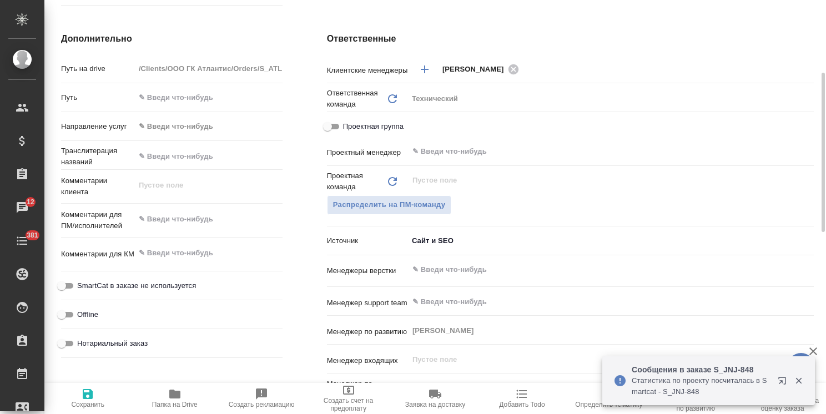
scroll to position [444, 0]
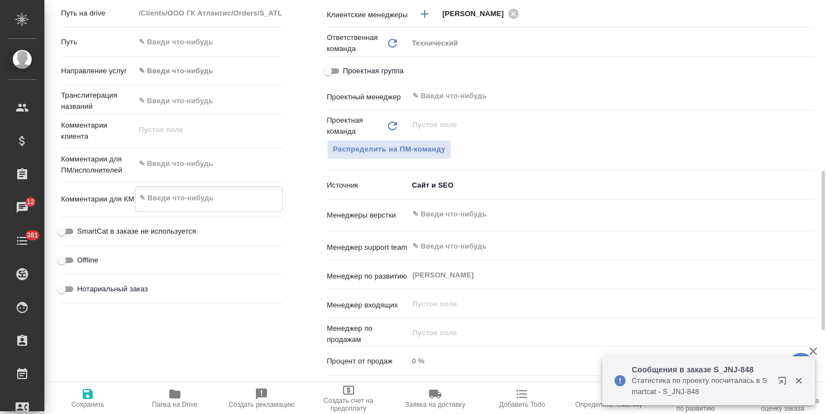
click at [184, 189] on textarea at bounding box center [208, 198] width 146 height 19
type textarea "x"
click at [184, 173] on div "x" at bounding box center [209, 165] width 148 height 24
type textarea "x"
paste textarea "Благодарю Вас за проделанную работу по переводу чертежей по электричеству, за с…"
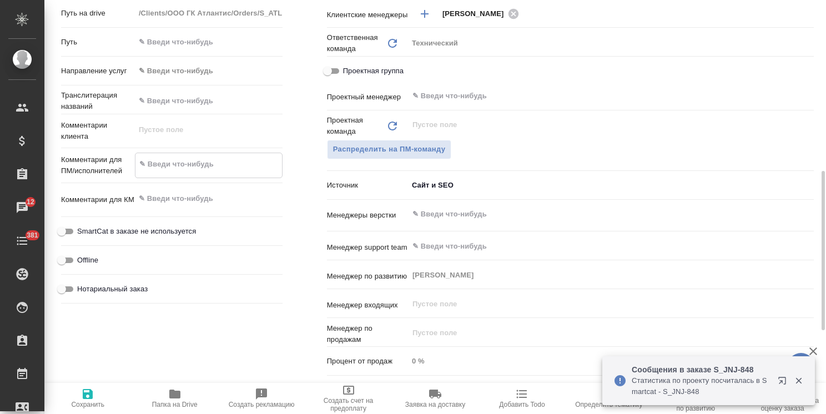
type textarea "x"
type textarea "Благодарю Вас за проделанную работу по переводу чертежей по электричеству, за с…"
type textarea "x"
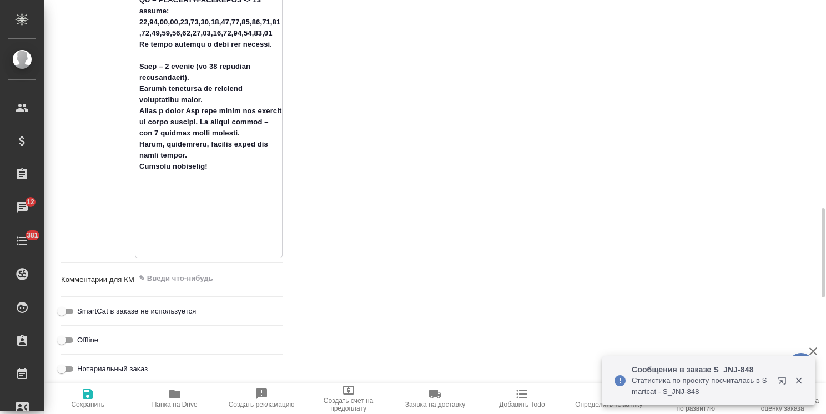
scroll to position [1274, 0]
type textarea "Благодарю Вас за проделанную работу по переводу чертежей по электричеству, за с…"
type textarea "x"
click at [99, 402] on span "Сохранить" at bounding box center [87, 405] width 33 height 8
type textarea "x"
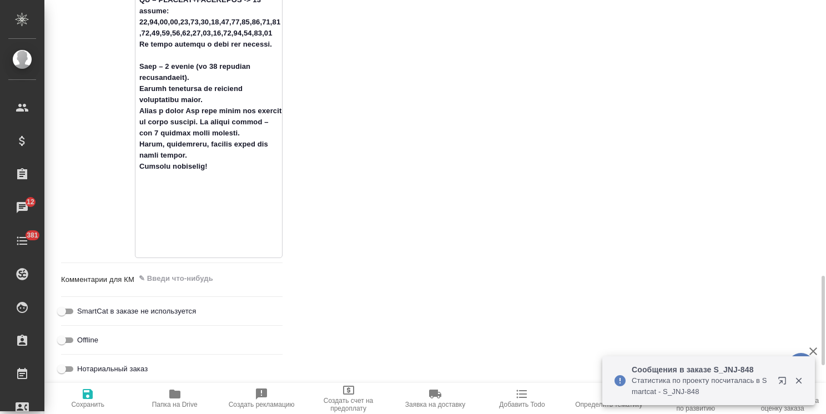
type textarea "x"
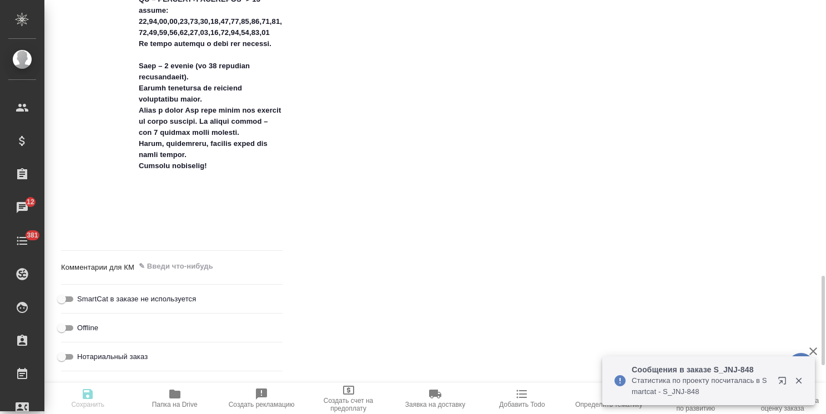
type textarea "x"
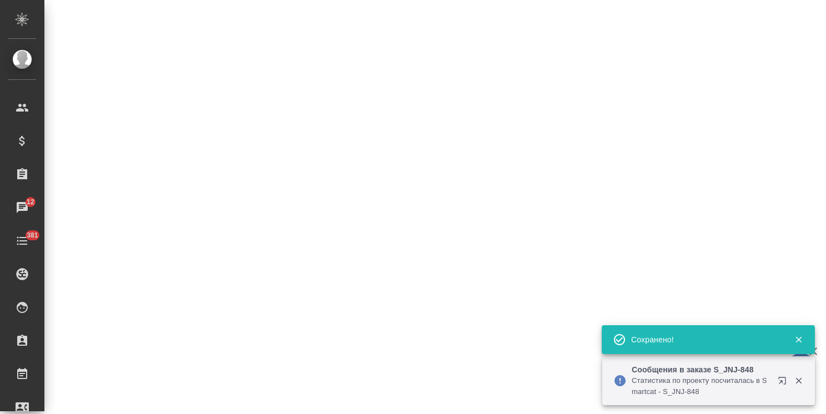
select select "RU"
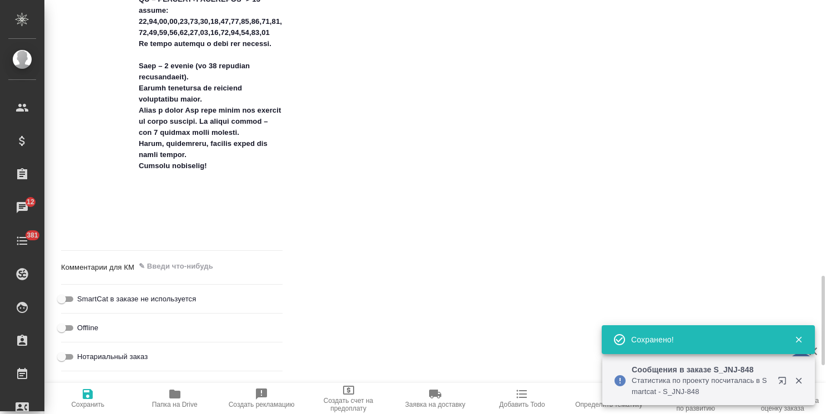
type textarea "x"
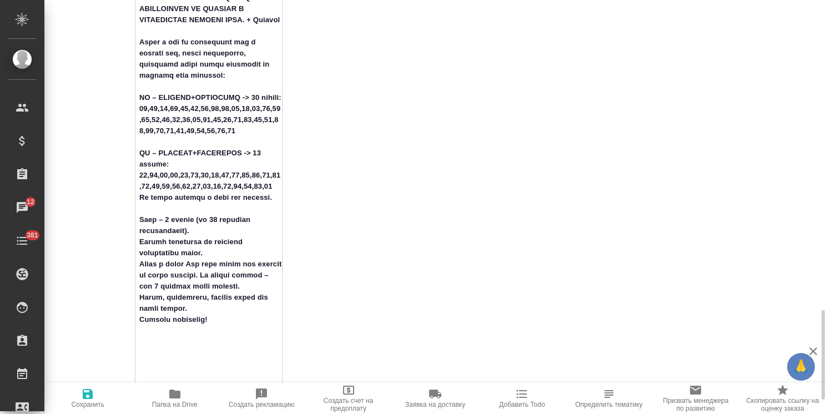
scroll to position [1232, 0]
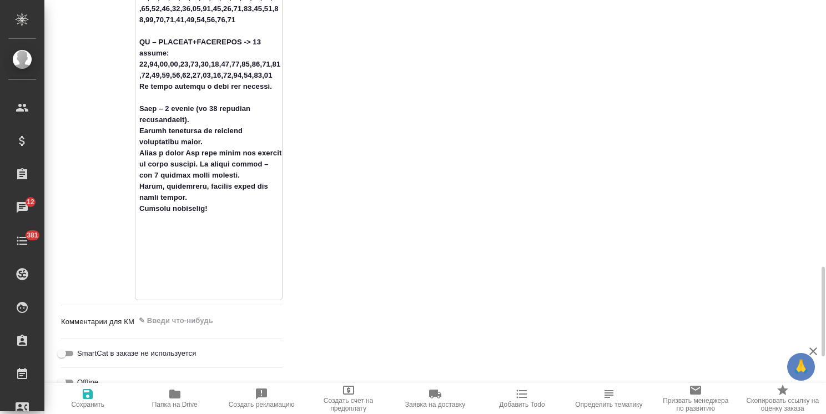
type textarea "x"
type textarea "Благодарю Вас за проделанную работу по переводу чертежей по электричеству, за с…"
type textarea "x"
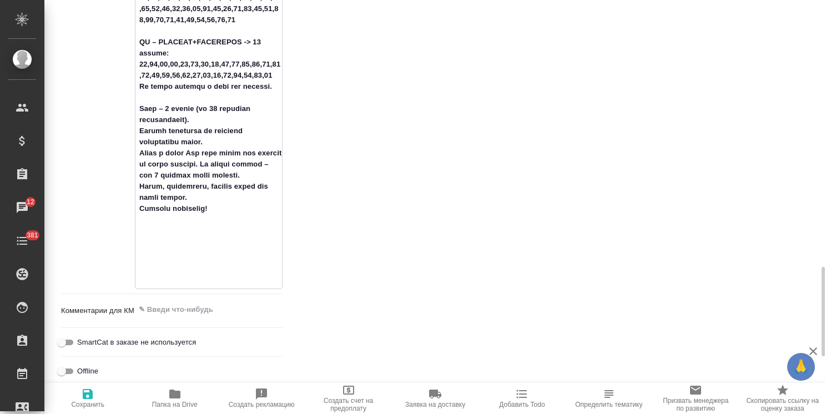
drag, startPoint x: 217, startPoint y: 274, endPoint x: 125, endPoint y: 276, distance: 92.1
type textarea "x"
type textarea "Благодарю Вас за проделанную работу по переводу чертежей по электричеству, за с…"
type textarea "x"
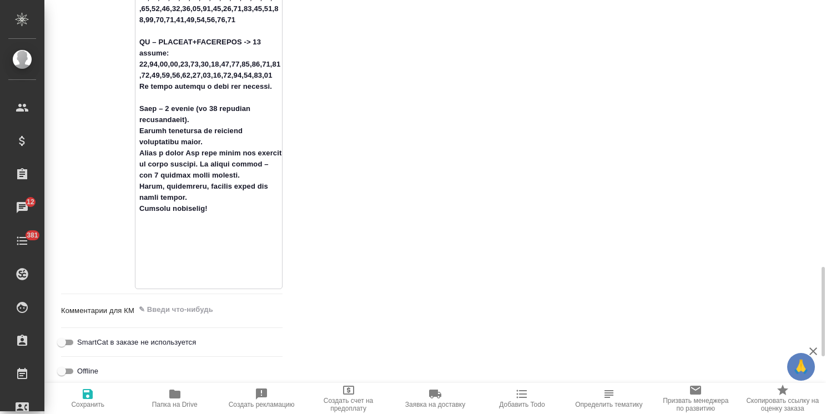
type textarea "x"
type textarea "Благодарю Вас за проделанную работу по переводу чертежей по электричеству, за с…"
type textarea "x"
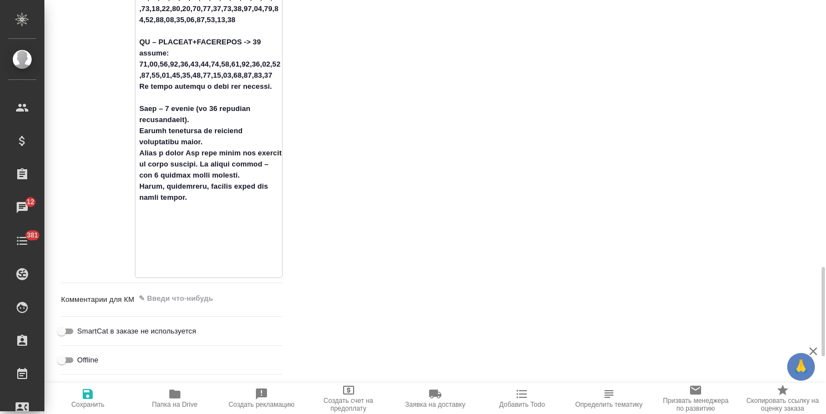
type textarea "Благодарю Вас за проделанную работу по переводу чертежей по электричеству, за с…"
type textarea "x"
click at [91, 403] on span "Сохранить" at bounding box center [87, 405] width 33 height 8
type textarea "x"
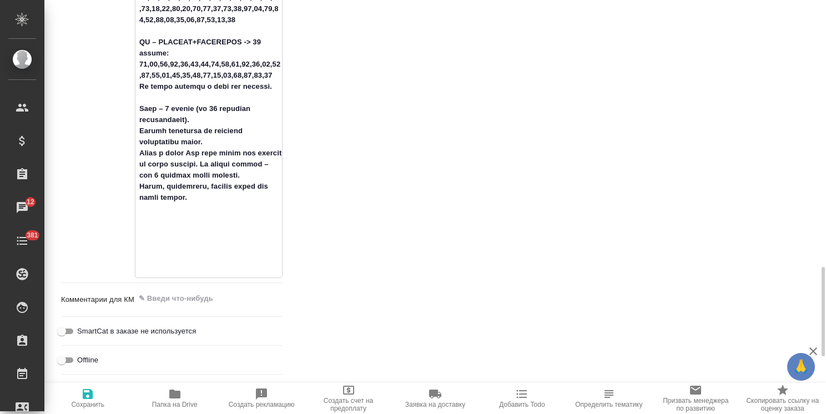
type textarea "x"
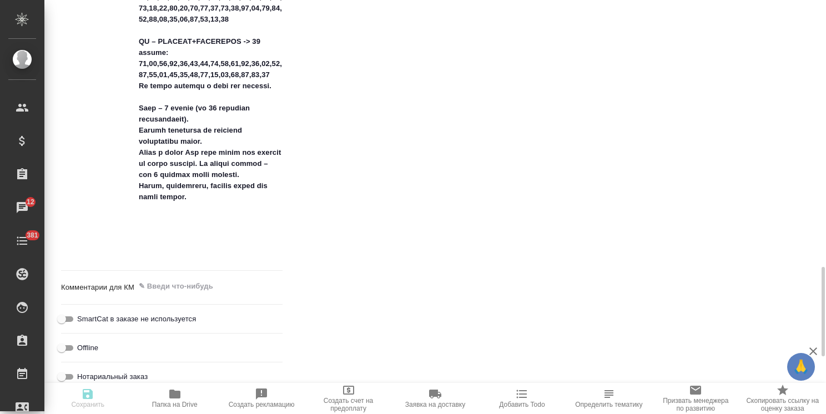
type textarea "x"
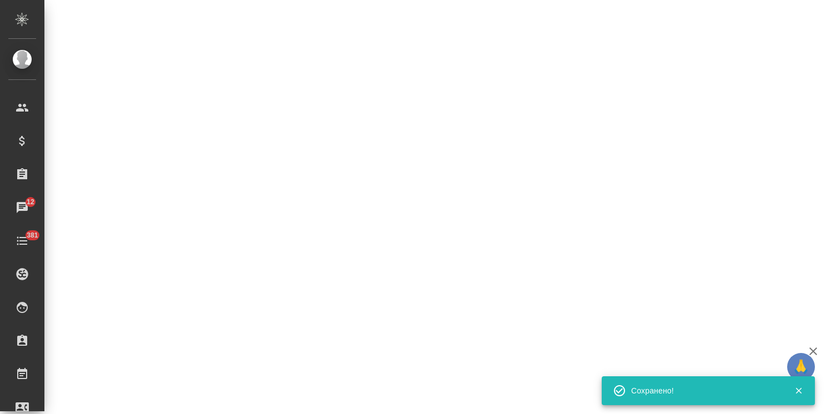
select select "RU"
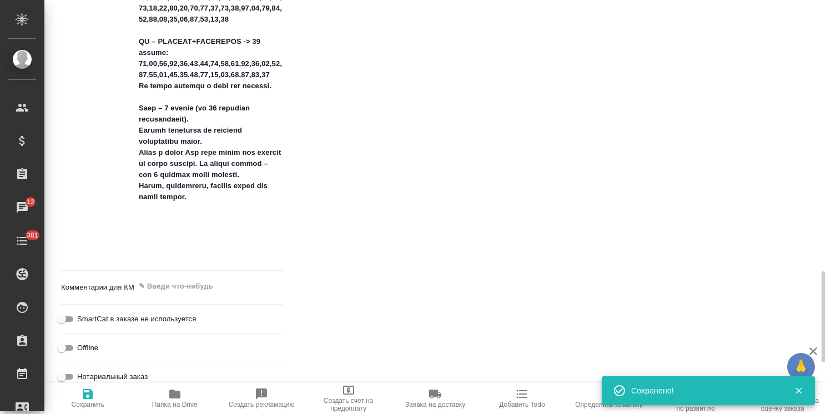
type textarea "x"
click at [813, 348] on icon "button" at bounding box center [812, 351] width 13 height 13
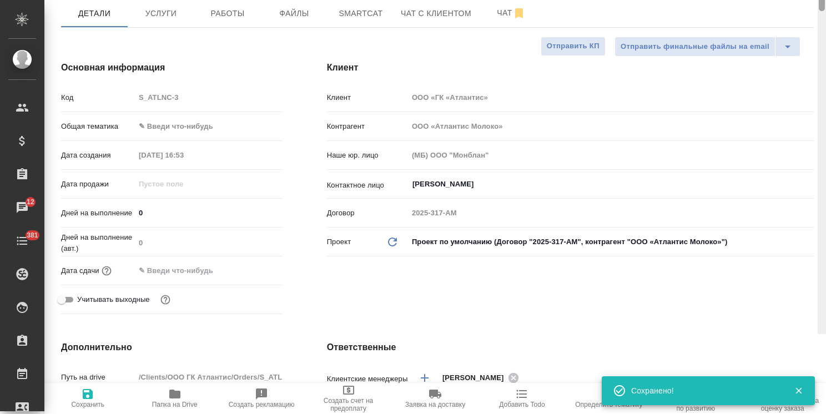
scroll to position [0, 0]
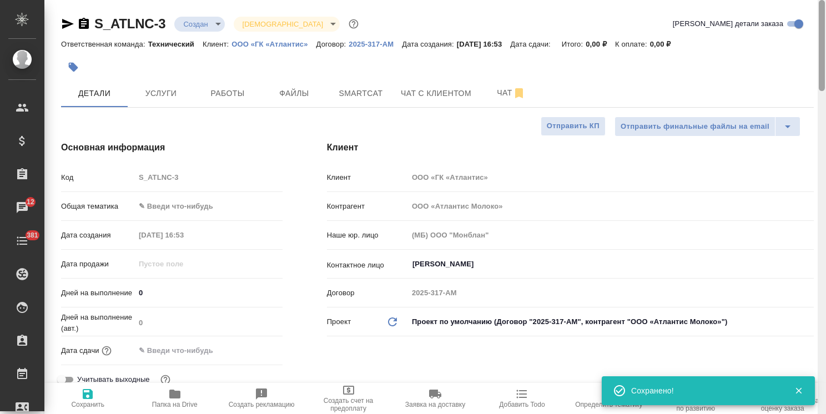
drag, startPoint x: 822, startPoint y: 342, endPoint x: 798, endPoint y: 43, distance: 300.0
click at [798, 43] on div "S_ATLNC-3 Создан new Святая троица holyTrinity Кратко детали заказа Ответственн…" at bounding box center [434, 207] width 781 height 414
type textarea "x"
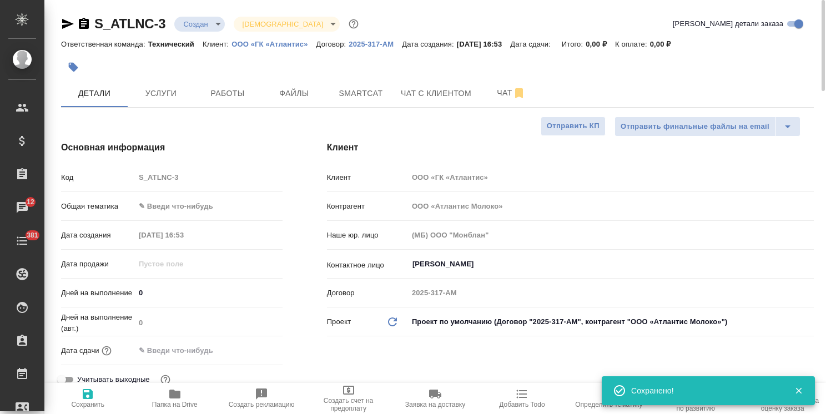
type textarea "x"
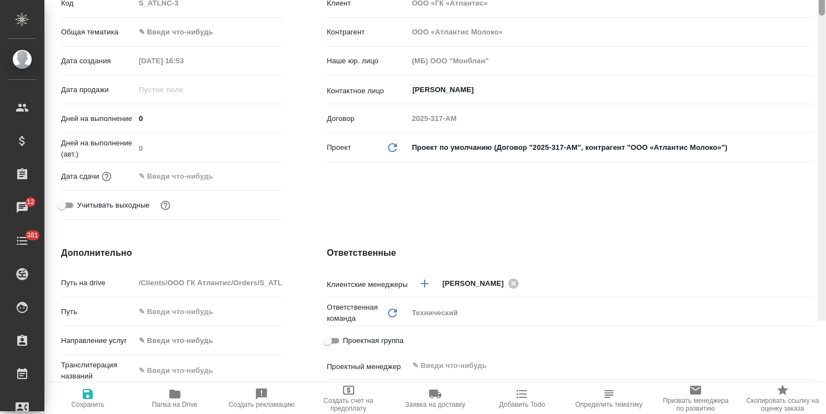
scroll to position [21, 0]
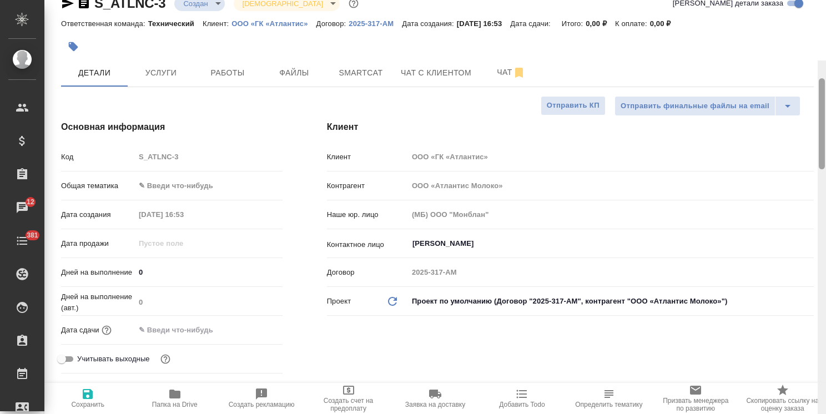
drag, startPoint x: 821, startPoint y: 98, endPoint x: 757, endPoint y: 1, distance: 116.0
click at [813, 21] on div "S_ATLNC-3 Создан new Святая троица holyTrinity Кратко детали заказа Ответственн…" at bounding box center [434, 207] width 781 height 414
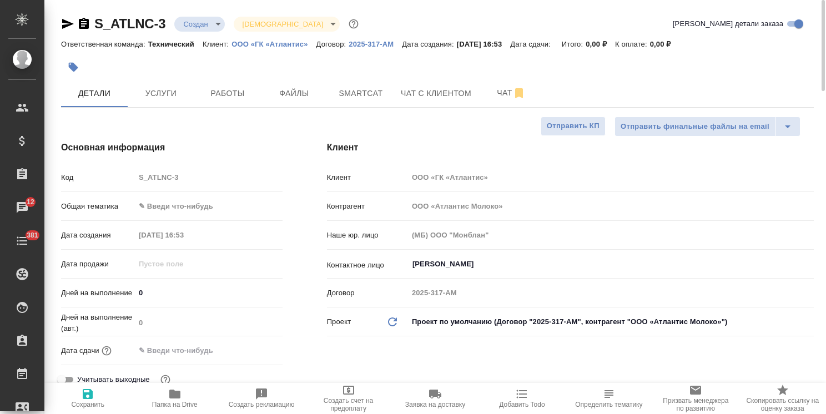
type textarea "x"
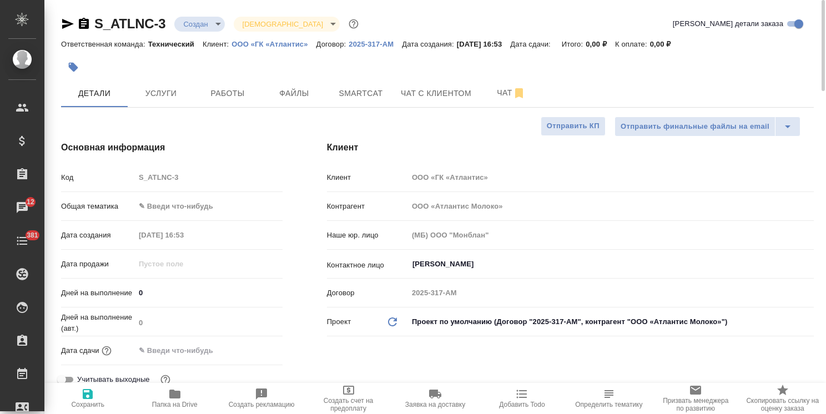
type textarea "x"
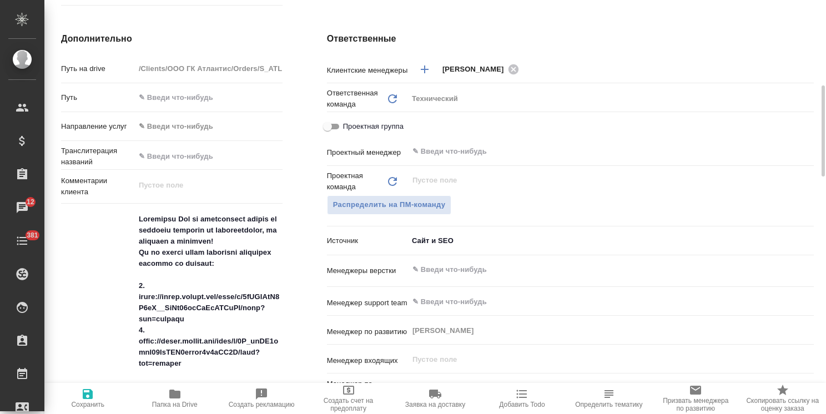
scroll to position [444, 0]
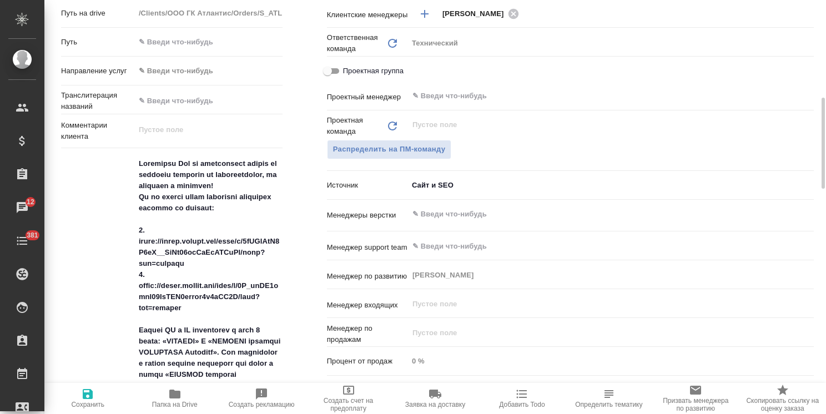
type textarea "x"
drag, startPoint x: 137, startPoint y: 163, endPoint x: 260, endPoint y: 202, distance: 128.6
type textarea "x"
type textarea "Мы бы хотели также перевести следующие чертежи по ссылкам: 1. https://drive.goo…"
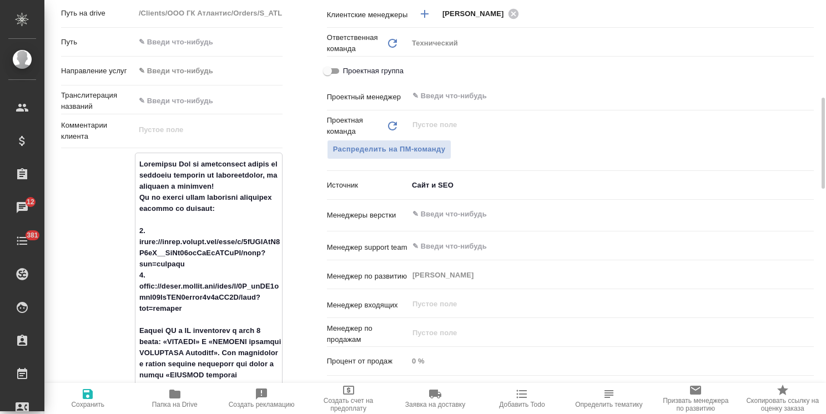
type textarea "x"
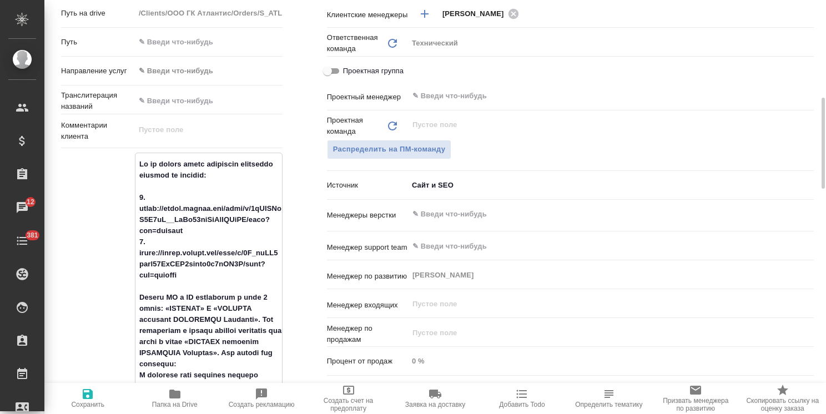
type textarea "x"
type textarea "Мы бы хотели также перевести следующие чертежи по ссылкам: 1. https://drive.goo…"
type textarea "x"
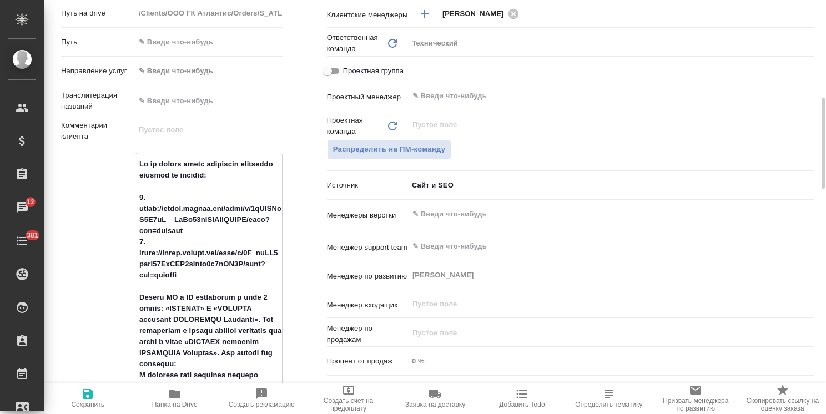
type textarea "Мы бы хотели также перевести следующие чертежи по ссылкам: 1. https://drive.goo…"
type textarea "x"
click at [82, 388] on icon "button" at bounding box center [87, 393] width 13 height 13
type textarea "x"
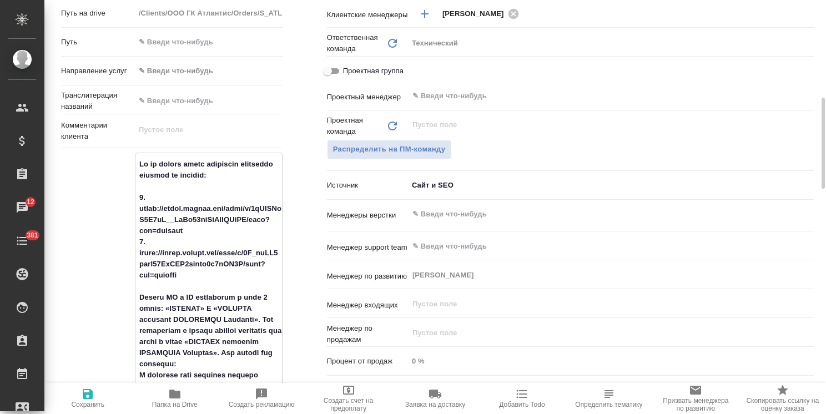
type textarea "x"
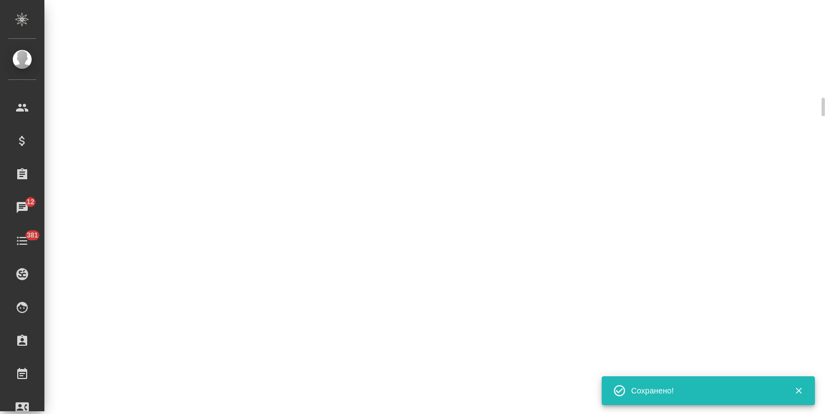
select select "RU"
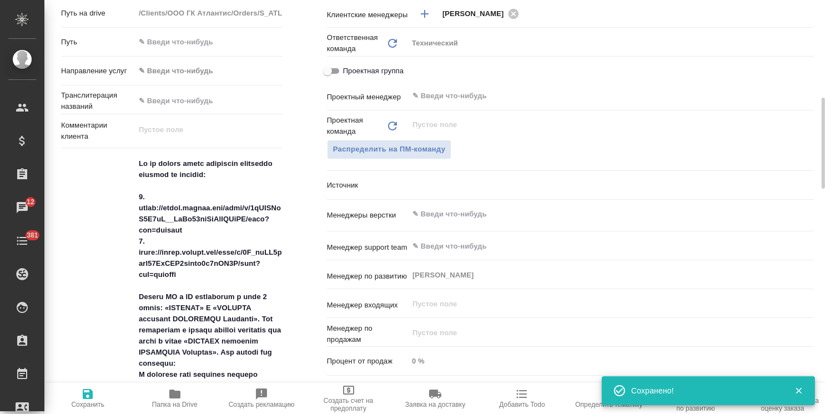
type textarea "x"
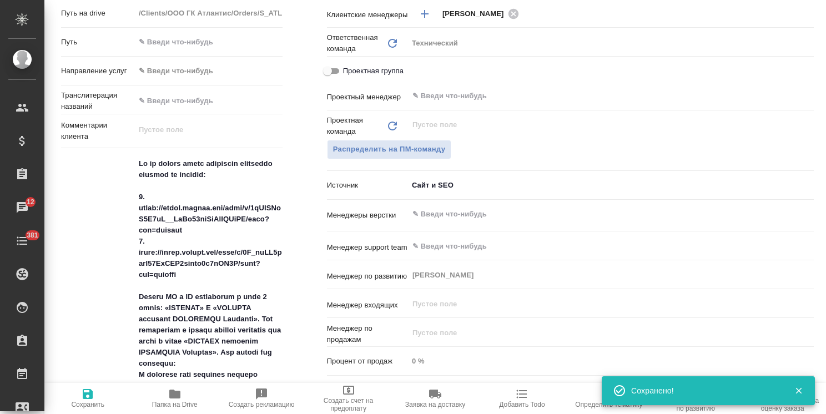
type textarea "x"
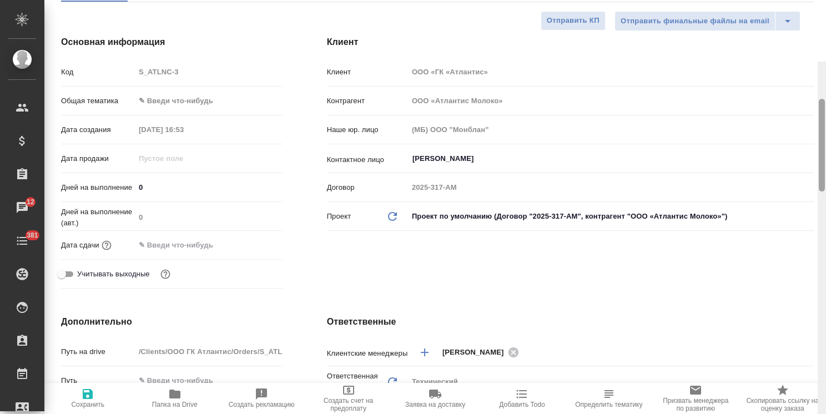
scroll to position [0, 0]
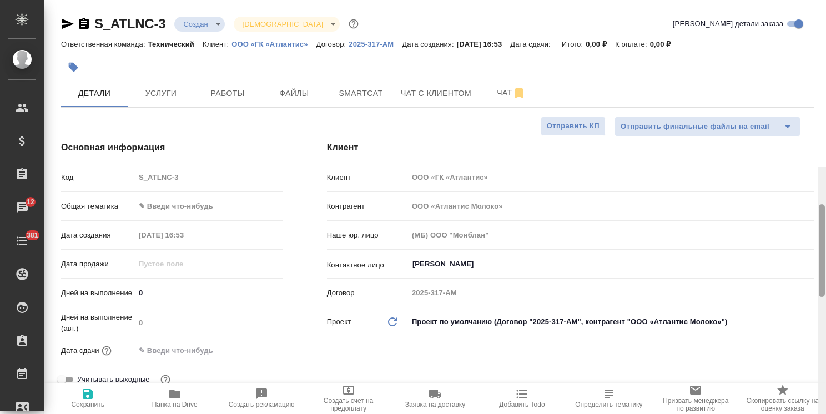
drag, startPoint x: 823, startPoint y: 148, endPoint x: 811, endPoint y: 55, distance: 92.9
click at [813, 59] on div "S_ATLNC-3 Создан new Святая троица holyTrinity Кратко детали заказа Ответственн…" at bounding box center [434, 207] width 781 height 414
click at [296, 41] on p "ООО «ГК «Атлантис»" at bounding box center [273, 44] width 84 height 8
type textarea "x"
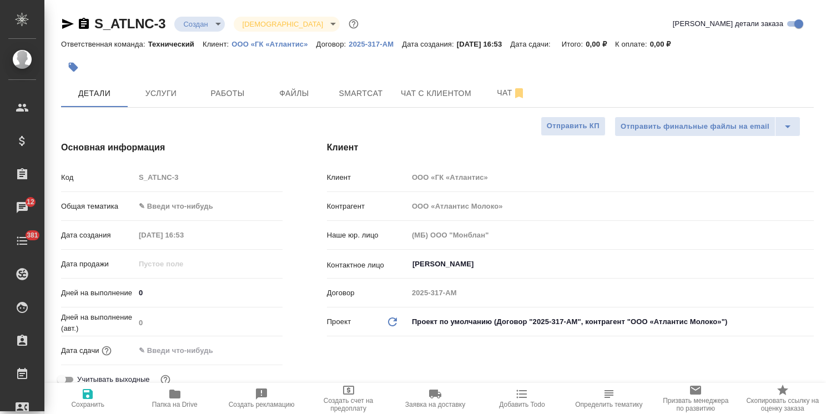
type textarea "x"
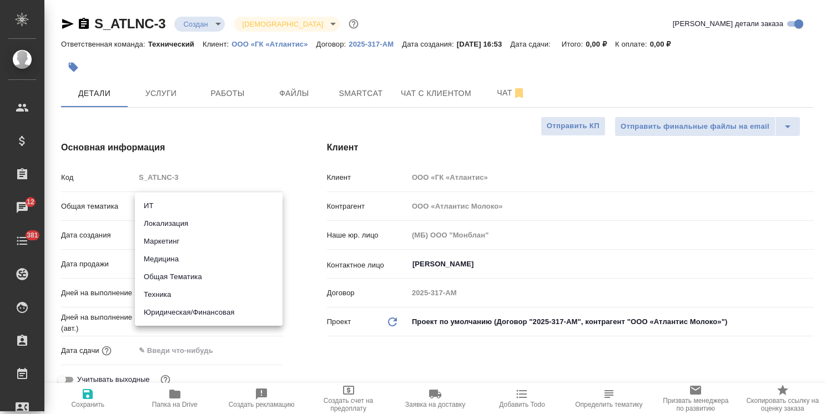
click at [189, 211] on body ".cls-1 fill:#fff; AWATERA Usmanova Olga Клиенты Спецификации Заказы 12 Чаты 381…" at bounding box center [413, 207] width 826 height 414
drag, startPoint x: 165, startPoint y: 298, endPoint x: 172, endPoint y: 280, distance: 19.5
click at [164, 298] on li "Техника" at bounding box center [209, 295] width 148 height 18
type input "tech"
type textarea "x"
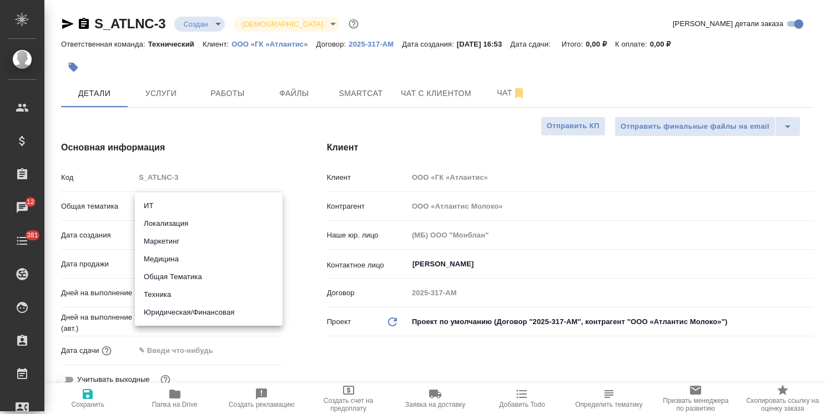
type textarea "x"
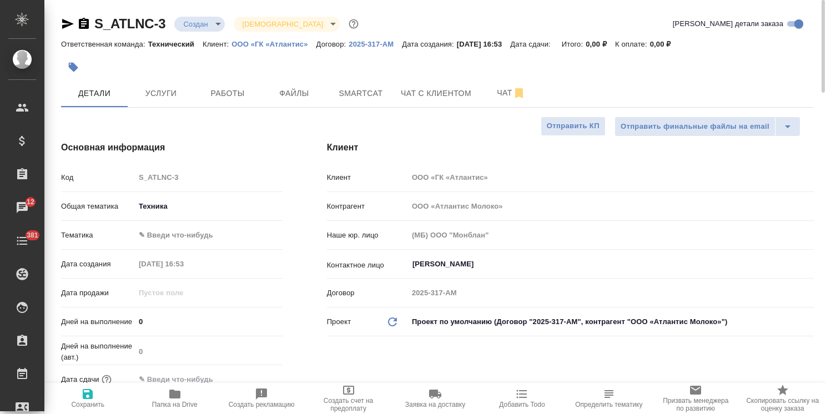
click at [181, 236] on body ".cls-1 fill:#fff; AWATERA Usmanova Olga Клиенты Спецификации Заказы 12 Чаты 381…" at bounding box center [413, 207] width 826 height 414
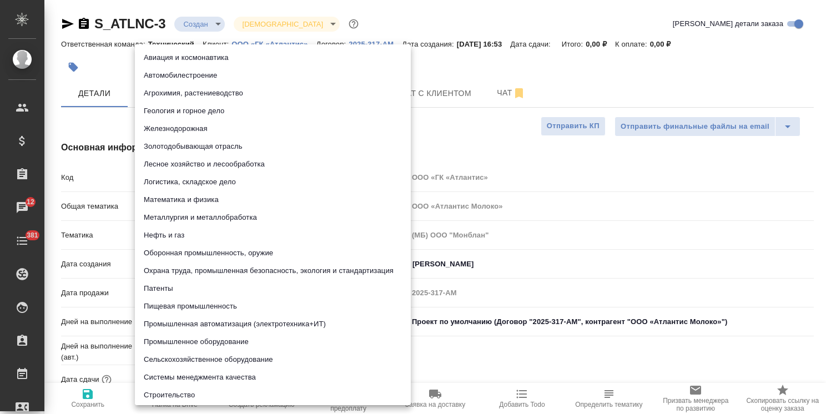
click at [191, 337] on li "Промышленное оборудование" at bounding box center [273, 342] width 276 height 18
type textarea "x"
type input "5f647205b73bc97568ca66bc"
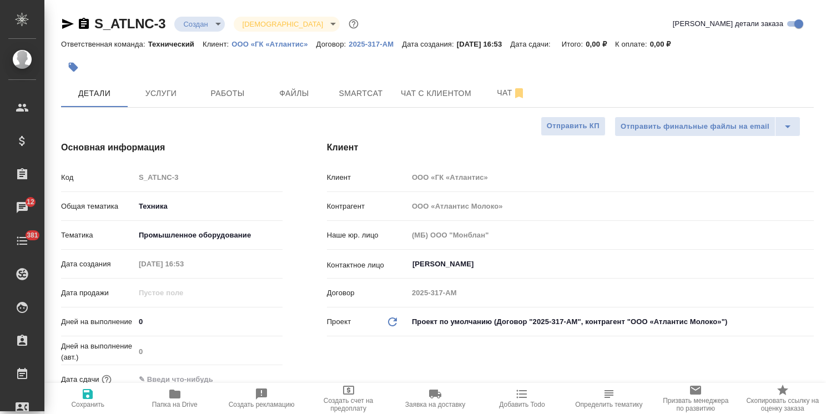
click at [94, 401] on span "Сохранить" at bounding box center [87, 405] width 33 height 8
type textarea "x"
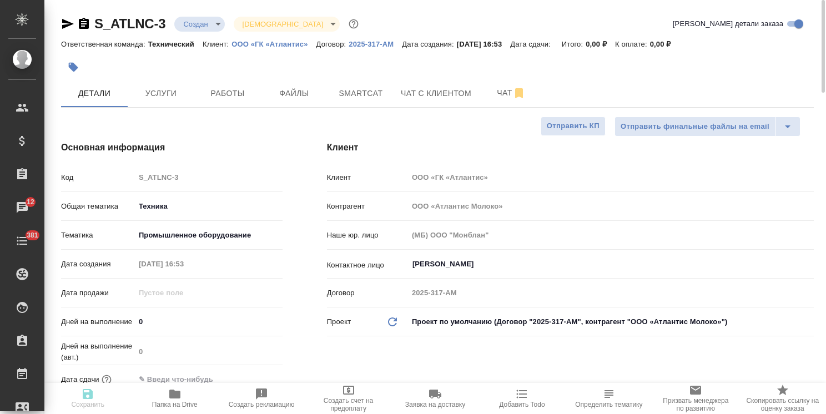
type textarea "x"
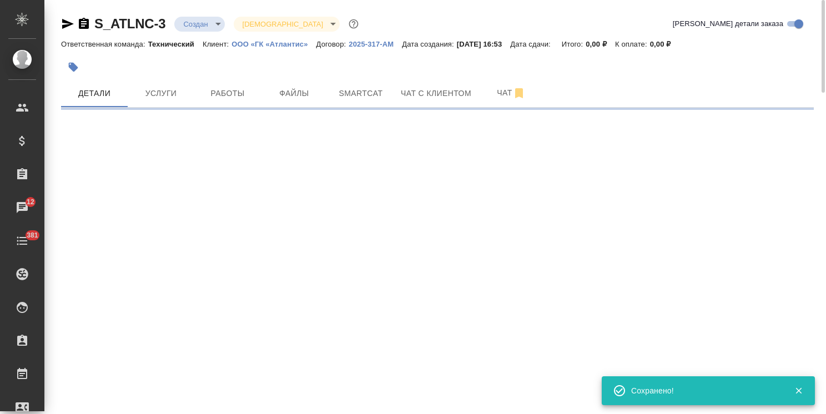
select select "RU"
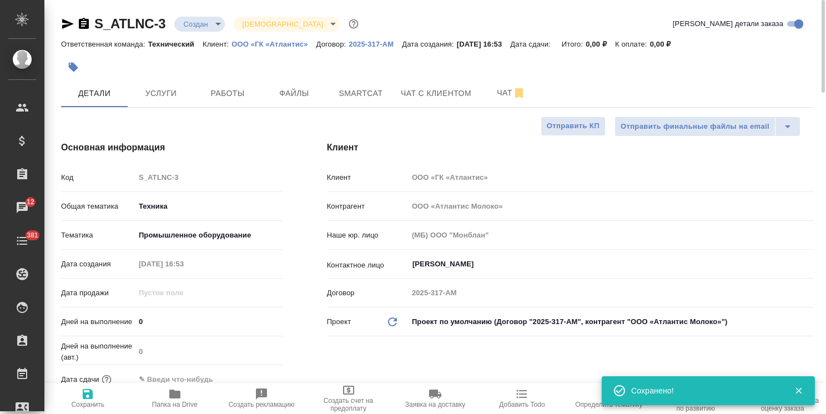
type textarea "x"
drag, startPoint x: 169, startPoint y: 13, endPoint x: 79, endPoint y: 9, distance: 90.0
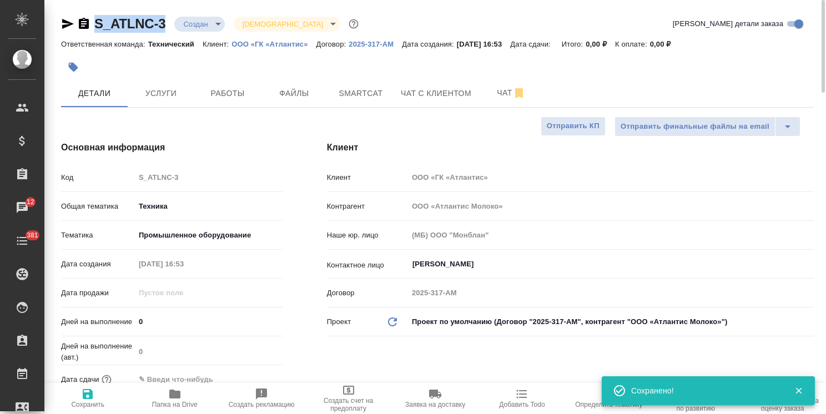
copy link "S_ATLNC-3"
type textarea "x"
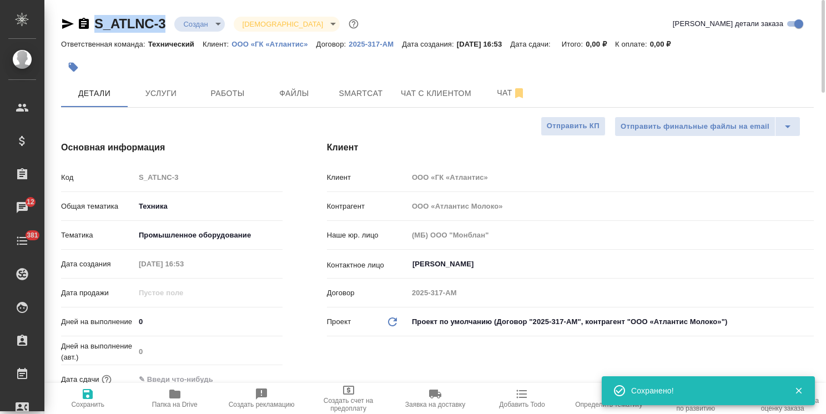
type textarea "x"
click at [262, 43] on p "ООО «ГК «Атлантис»" at bounding box center [273, 44] width 84 height 8
type textarea "x"
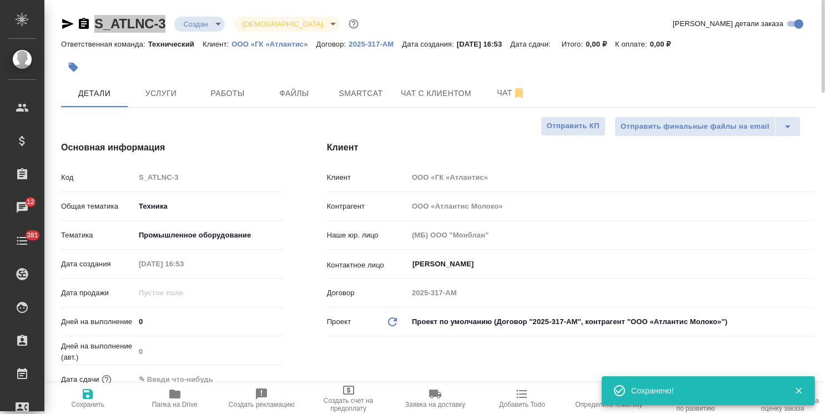
type textarea "x"
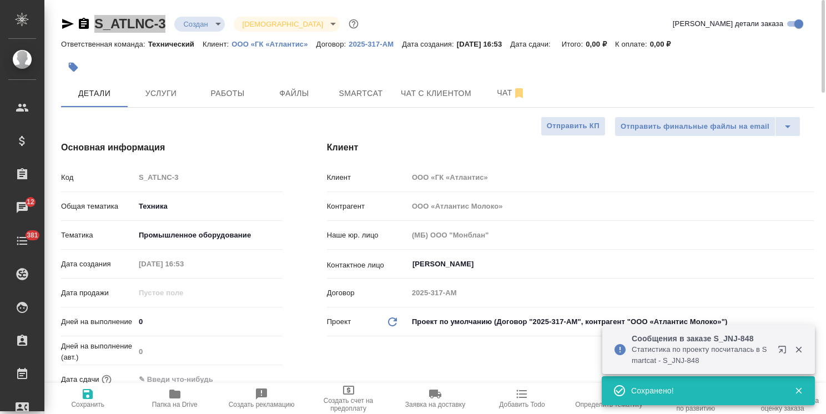
type textarea "x"
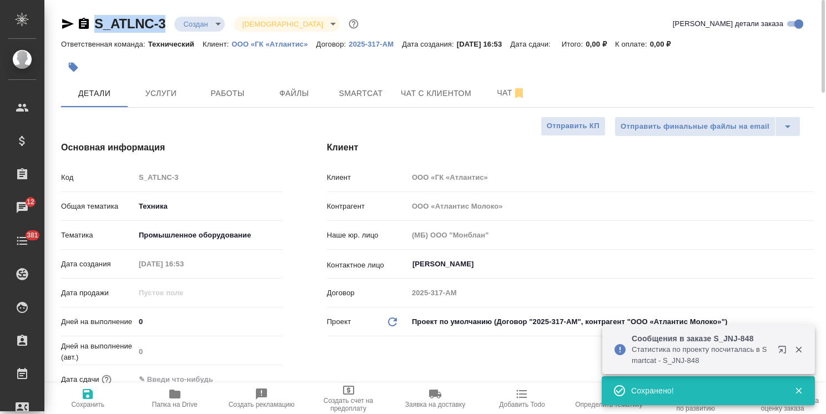
type textarea "x"
copy link "S_ATLNC-3"
click at [176, 397] on icon "button" at bounding box center [174, 393] width 11 height 9
type textarea "x"
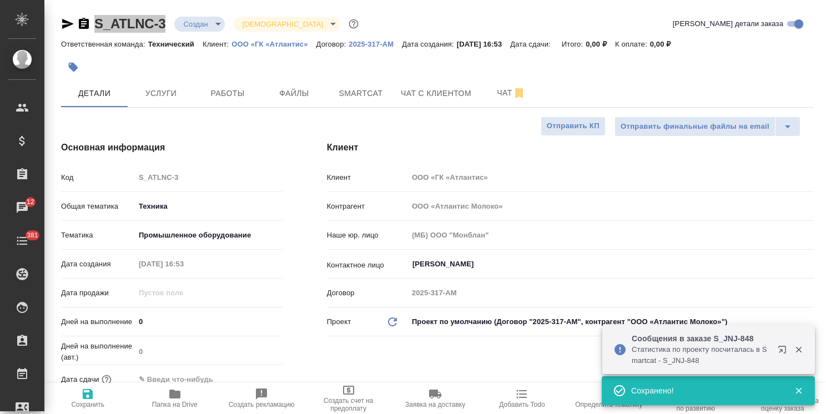
type textarea "x"
click at [313, 89] on span "Файлы" at bounding box center [293, 94] width 53 height 14
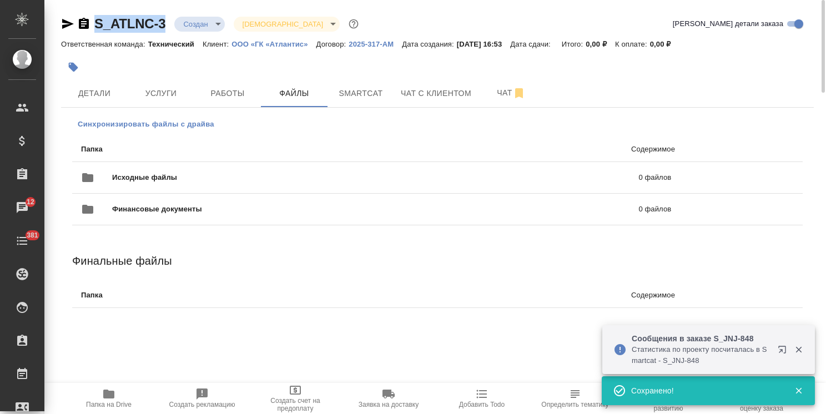
click at [200, 125] on span "Синхронизировать файлы с драйва" at bounding box center [146, 124] width 136 height 11
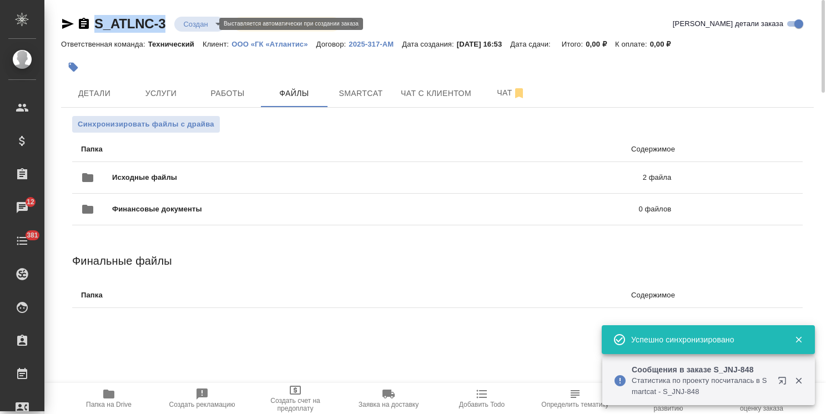
click at [202, 22] on body ".cls-1 fill:#fff; AWATERA Usmanova Olga Клиенты Спецификации Заказы 12 Чаты 381…" at bounding box center [413, 207] width 826 height 414
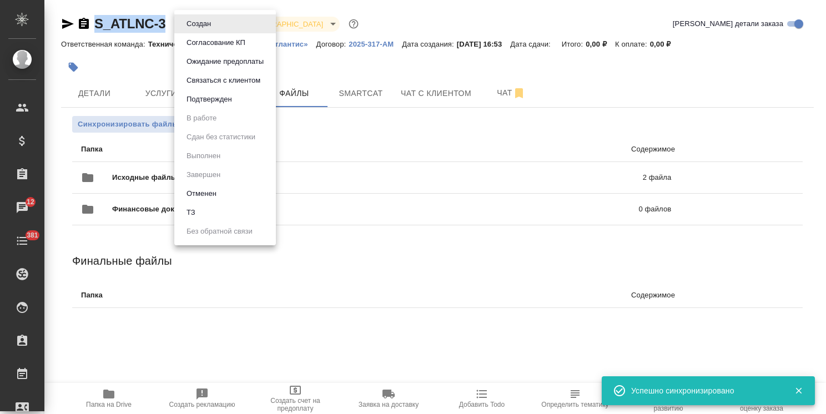
click at [196, 210] on button "ТЗ" at bounding box center [191, 212] width 16 height 12
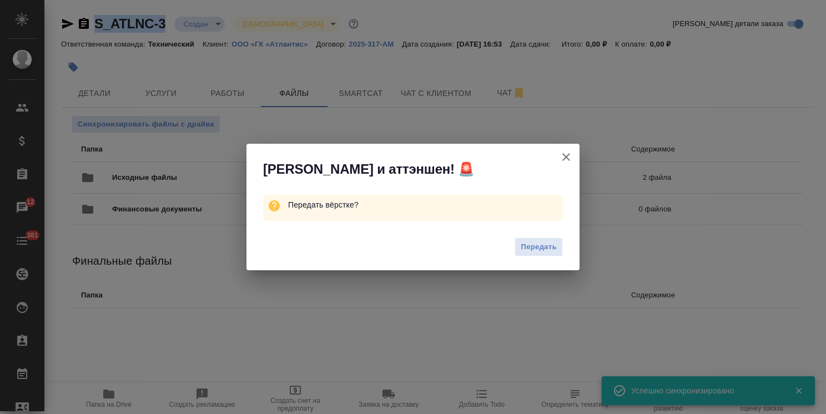
click at [544, 254] on button "Передать" at bounding box center [538, 246] width 48 height 19
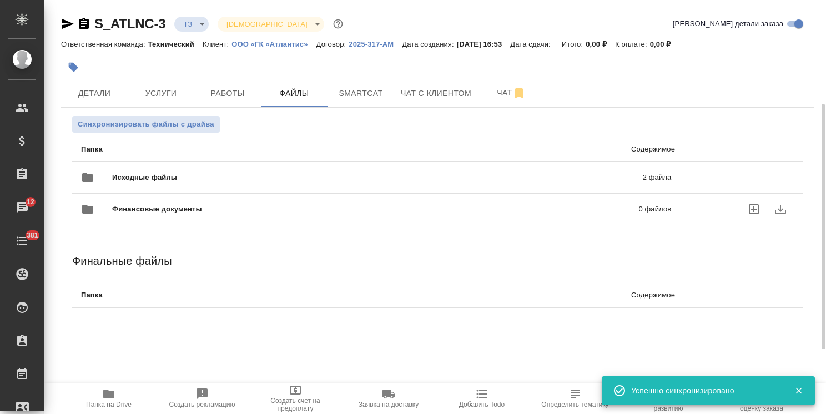
scroll to position [55, 0]
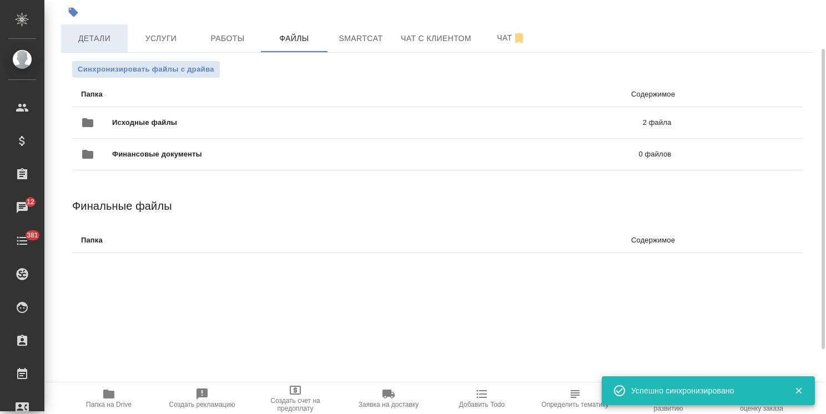
click at [95, 43] on span "Детали" at bounding box center [94, 39] width 53 height 14
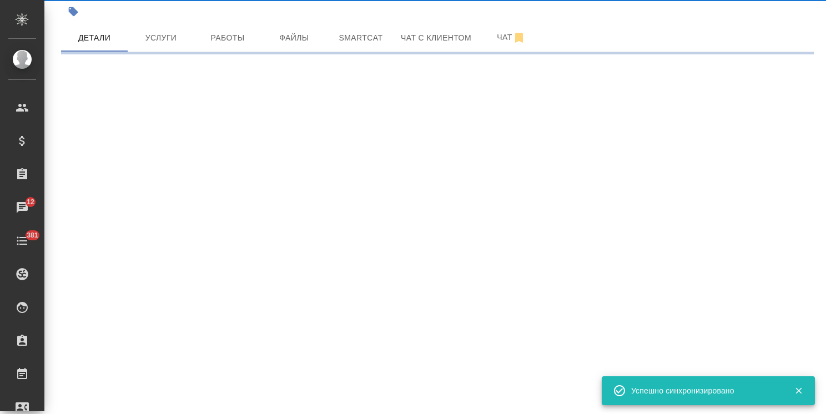
select select "RU"
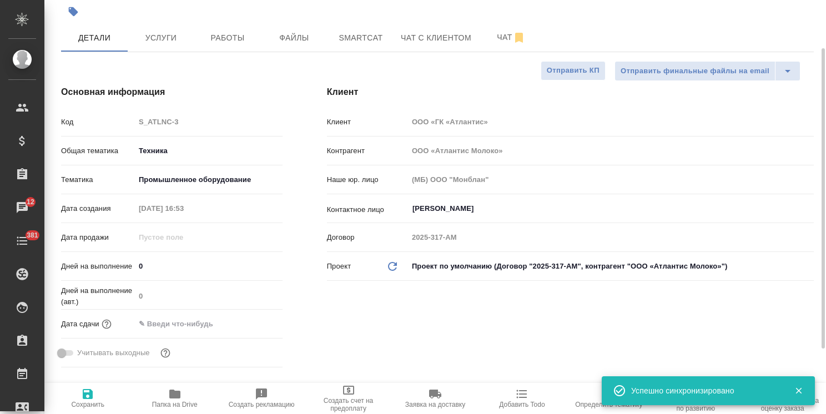
type textarea "x"
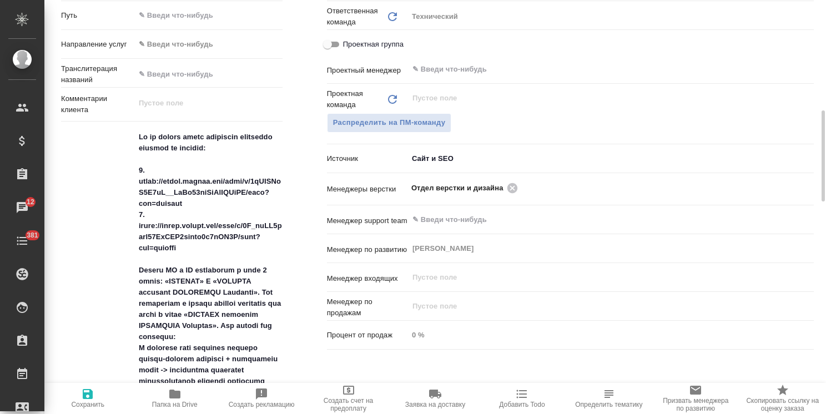
scroll to position [499, 0]
type textarea "x"
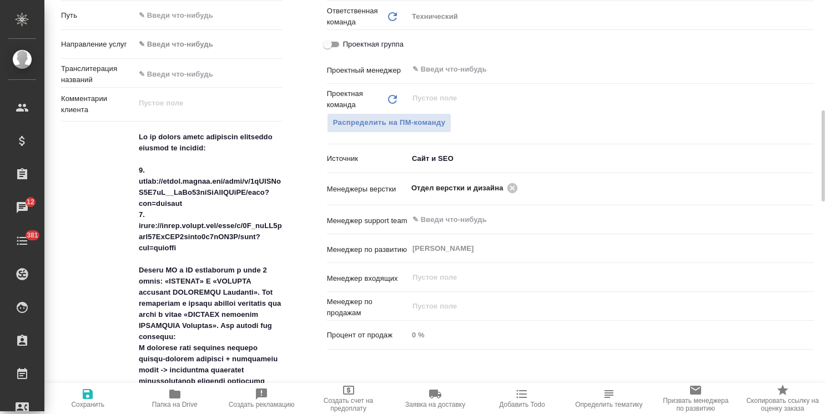
type textarea "x"
click at [95, 401] on span "Сохранить" at bounding box center [87, 405] width 33 height 8
type textarea "x"
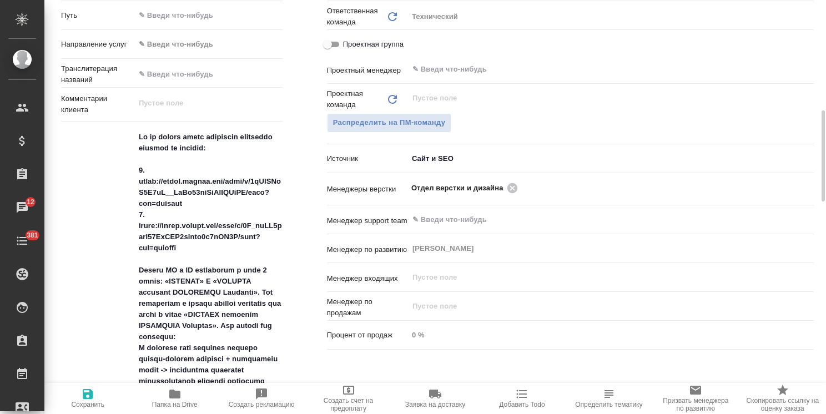
type textarea "x"
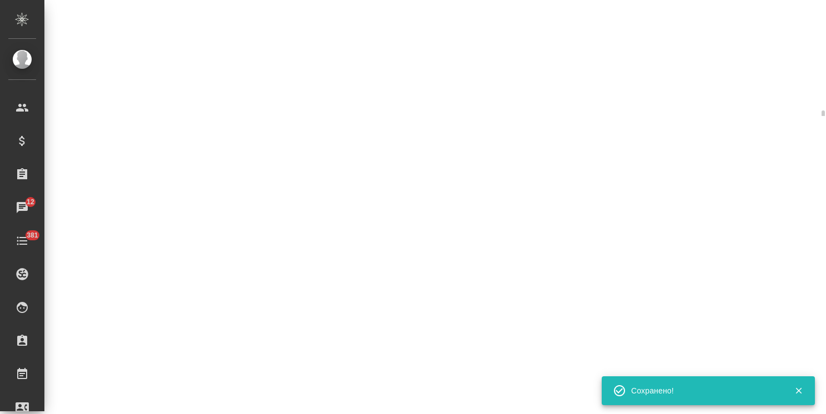
select select "RU"
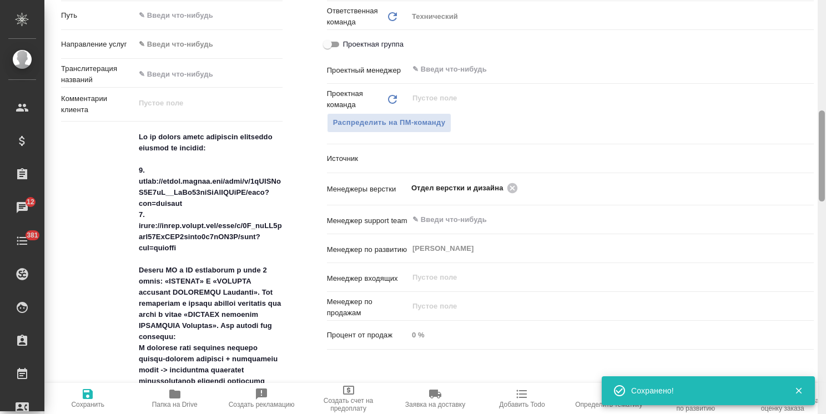
type textarea "x"
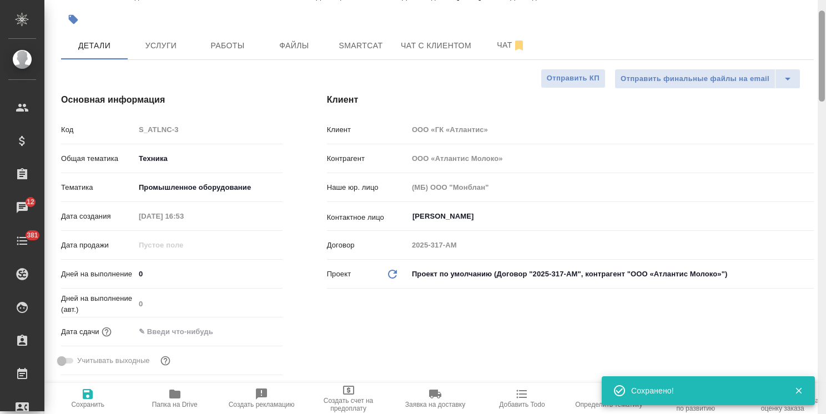
scroll to position [0, 0]
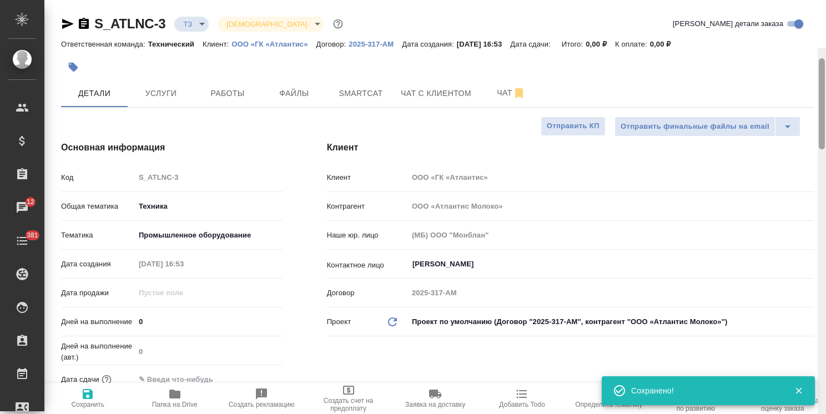
drag, startPoint x: 820, startPoint y: 144, endPoint x: 816, endPoint y: 1, distance: 143.8
click at [816, 1] on div "S_ATLNC-3 ТЗ tz Святая троица holyTrinity Кратко детали заказа Ответственная ко…" at bounding box center [434, 207] width 781 height 414
click at [274, 39] on link "ООО «ГК «Атлантис»" at bounding box center [273, 43] width 84 height 9
type textarea "x"
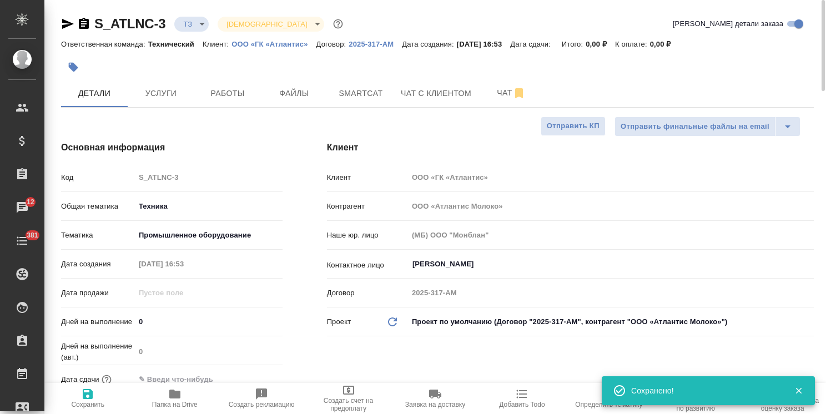
type textarea "x"
drag, startPoint x: 55, startPoint y: 23, endPoint x: 67, endPoint y: 21, distance: 11.4
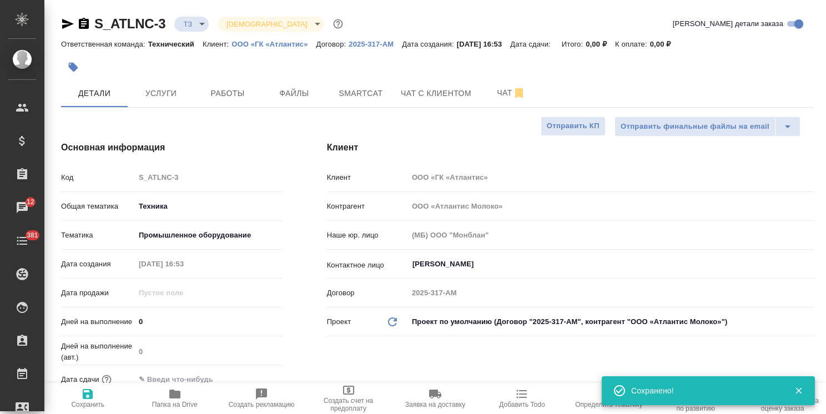
click at [64, 21] on icon "button" at bounding box center [68, 24] width 12 height 10
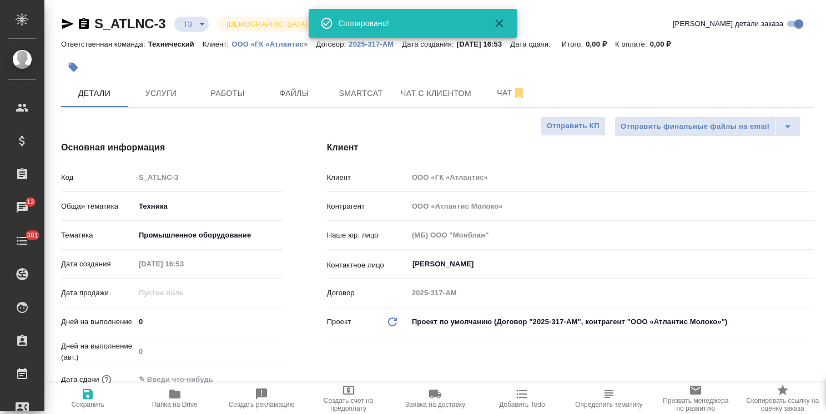
type textarea "x"
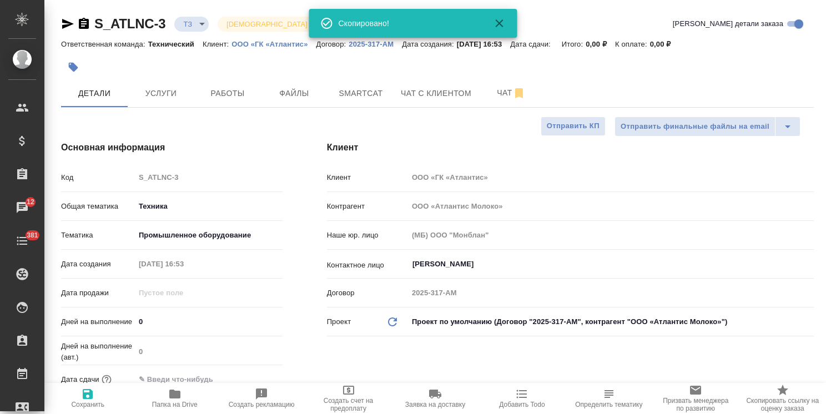
type textarea "x"
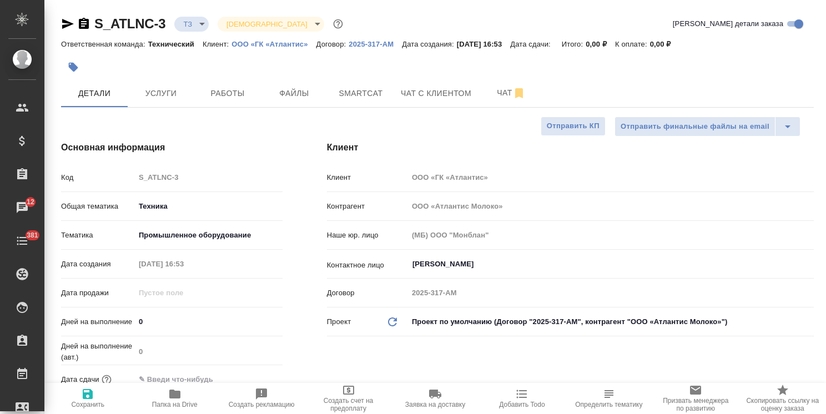
type textarea "x"
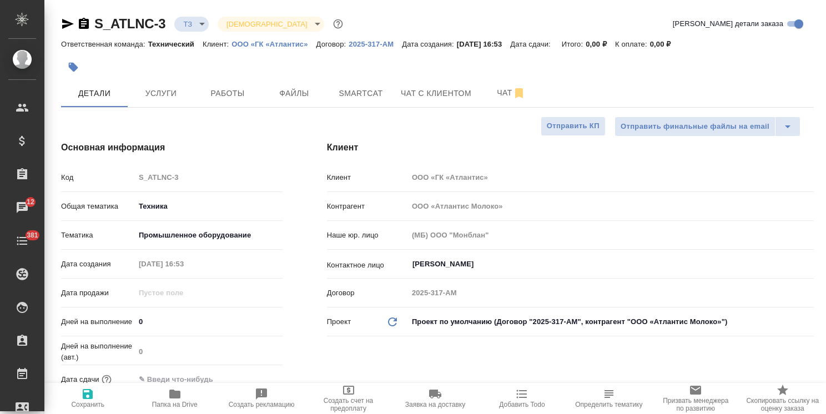
type textarea "x"
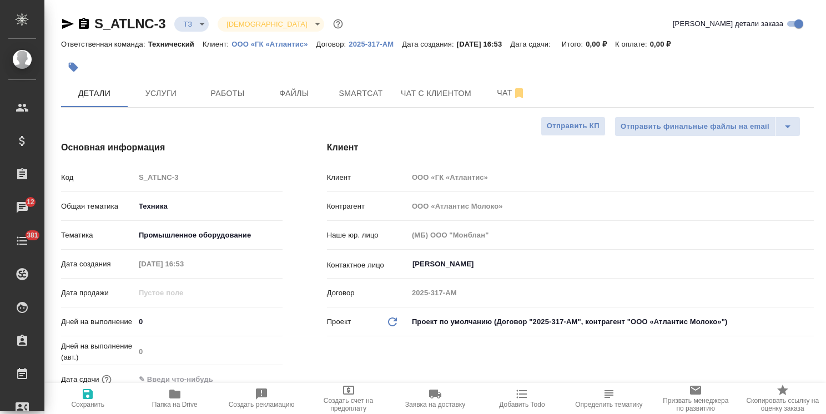
type textarea "x"
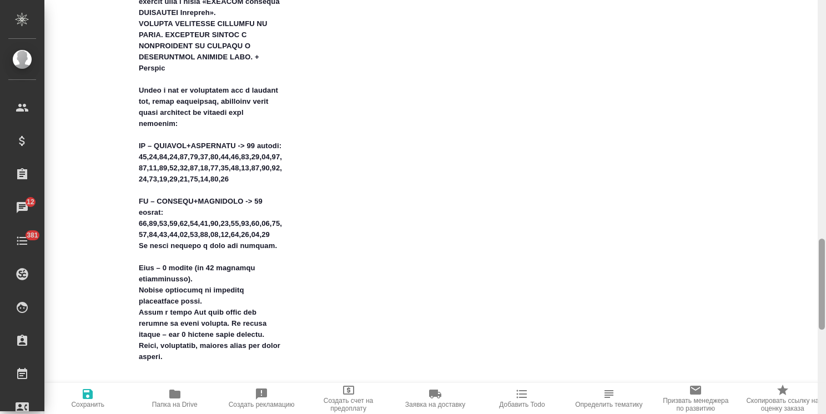
scroll to position [1086, 0]
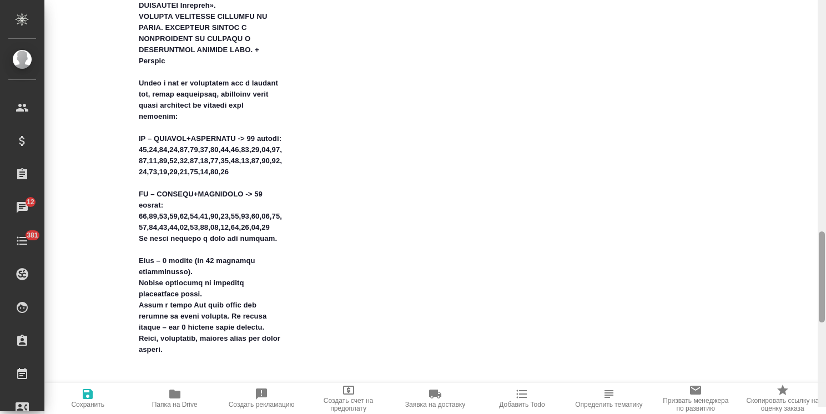
drag, startPoint x: 822, startPoint y: 87, endPoint x: 812, endPoint y: 307, distance: 221.0
click at [812, 307] on div "S_ATLNC-3 ТЗ tz Святая троица holyTrinity Кратко детали заказа Ответственная ко…" at bounding box center [434, 207] width 781 height 414
type textarea "x"
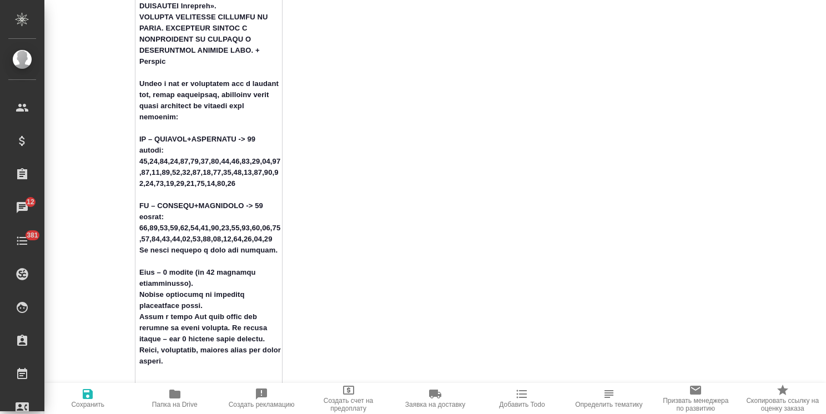
drag, startPoint x: 138, startPoint y: 147, endPoint x: 106, endPoint y: 2, distance: 148.2
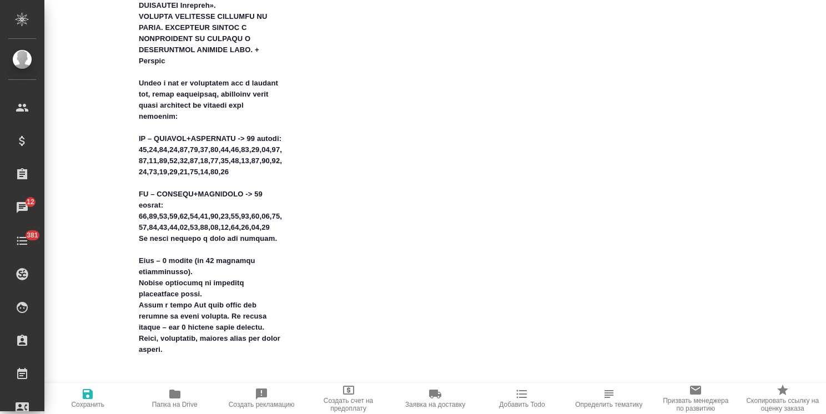
type textarea "x"
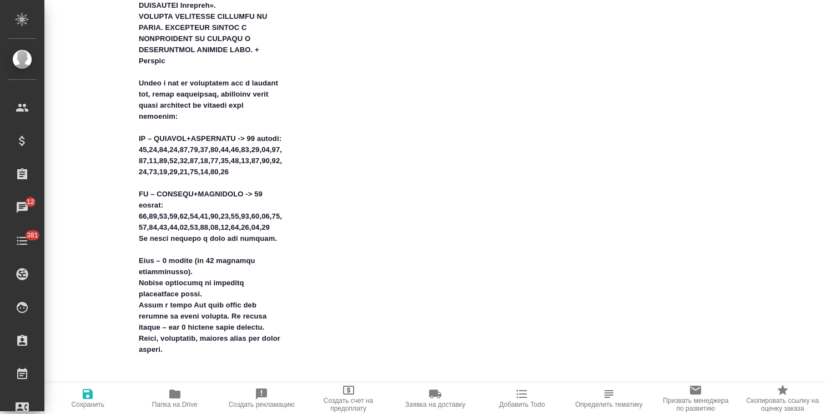
type textarea "x"
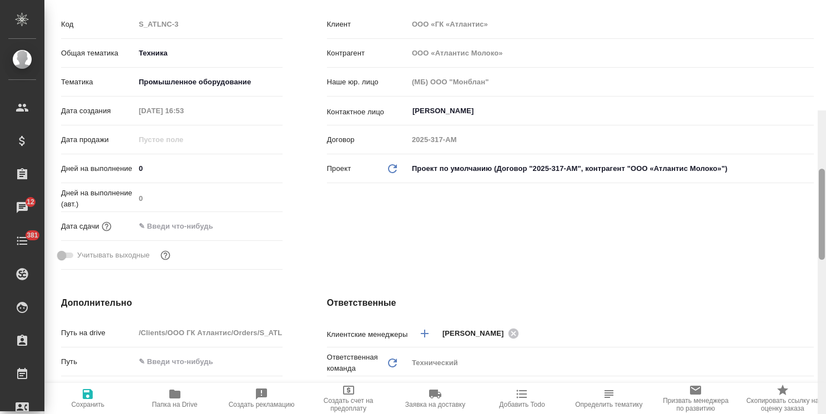
scroll to position [0, 0]
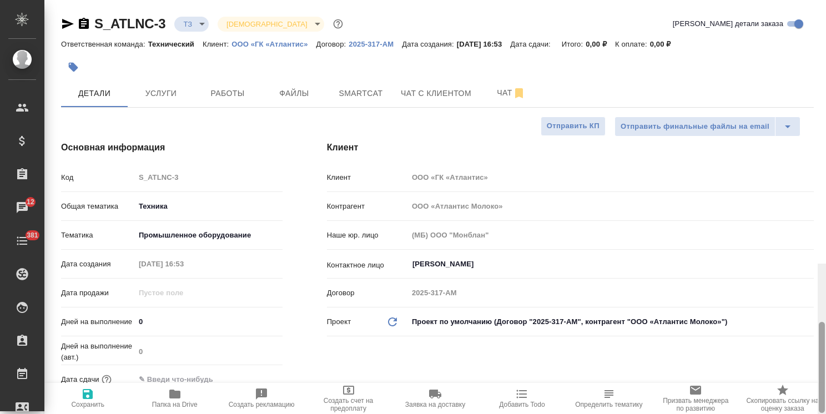
drag, startPoint x: 823, startPoint y: 279, endPoint x: 788, endPoint y: 7, distance: 273.5
click at [788, 7] on div "S_ATLNC-3 ТЗ tz Святая троица holyTrinity Кратко детали заказа Ответственная ко…" at bounding box center [434, 207] width 781 height 414
type textarea "x"
click at [165, 95] on span "Услуги" at bounding box center [160, 94] width 53 height 14
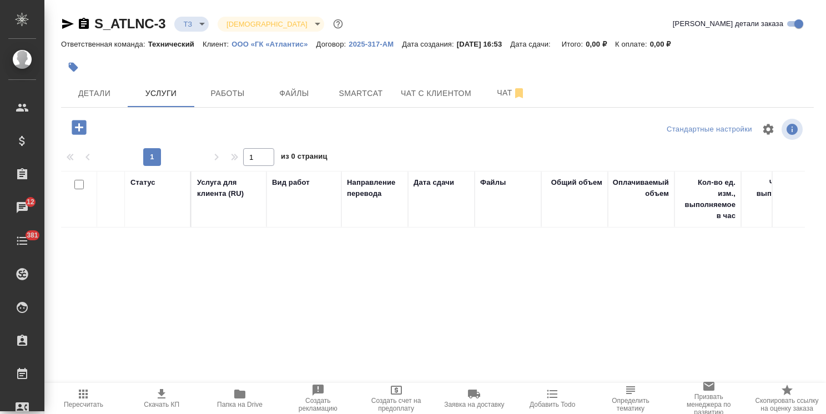
click at [84, 127] on icon "button" at bounding box center [79, 127] width 14 height 14
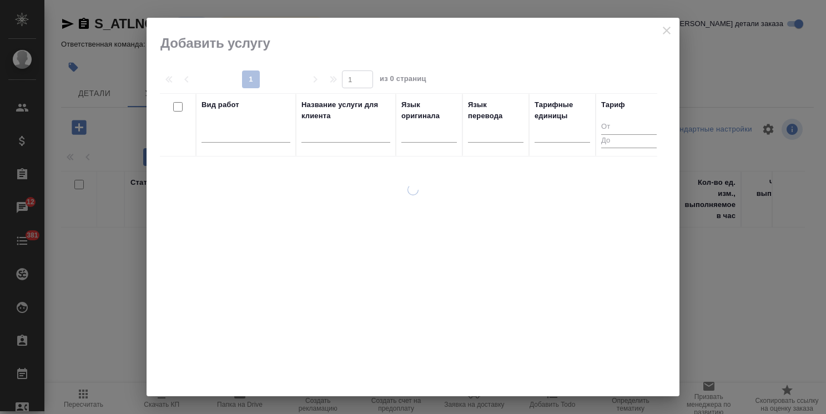
click at [329, 135] on input "text" at bounding box center [345, 136] width 89 height 14
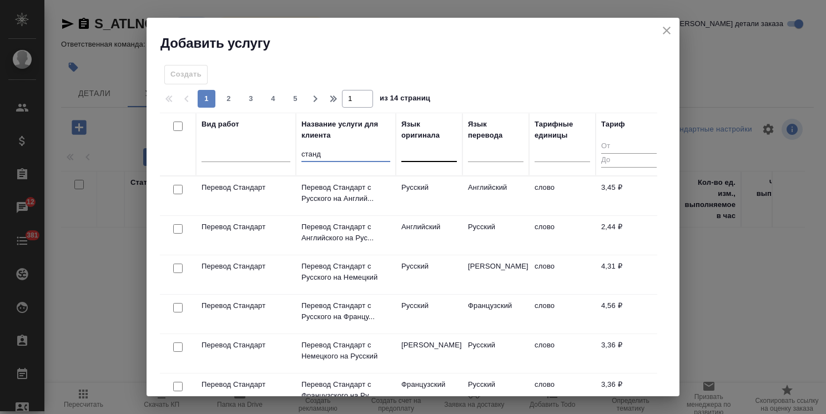
type input "станд"
click at [416, 156] on div at bounding box center [428, 151] width 55 height 16
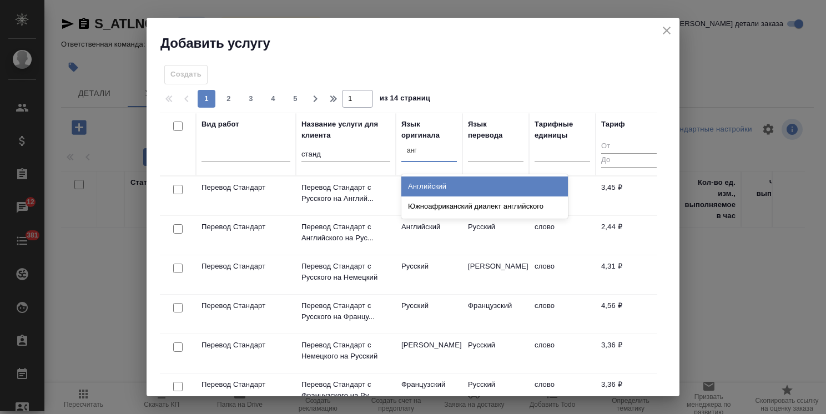
type input "англ"
click at [421, 181] on div "Английский" at bounding box center [484, 186] width 166 height 20
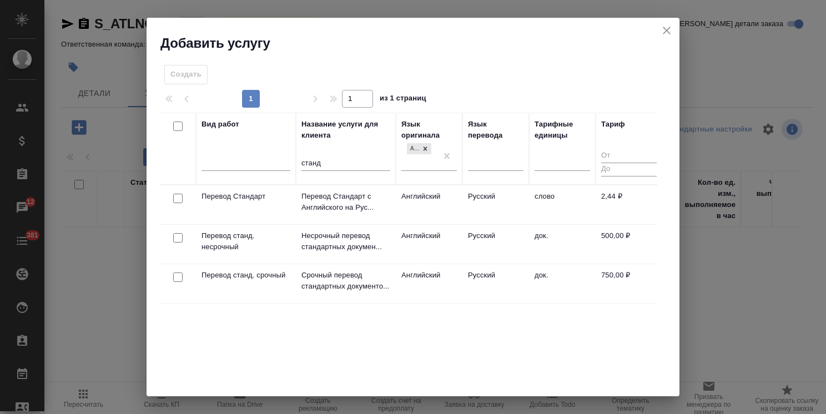
click at [172, 202] on div at bounding box center [177, 199] width 25 height 16
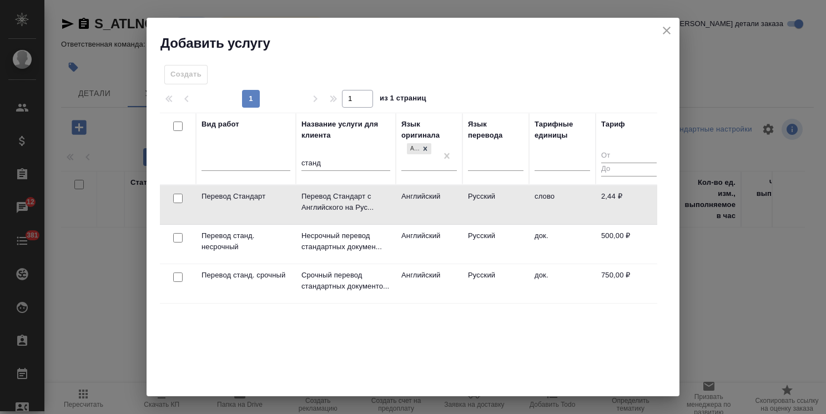
click at [177, 198] on input "checkbox" at bounding box center [177, 198] width 9 height 9
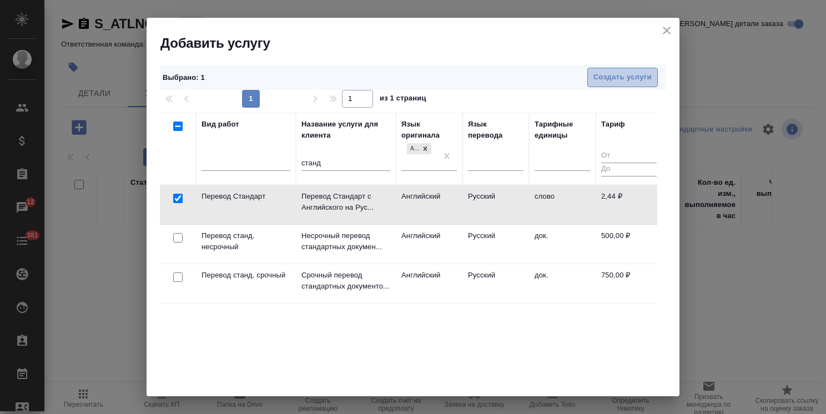
click at [599, 72] on span "Создать услуги" at bounding box center [622, 77] width 58 height 13
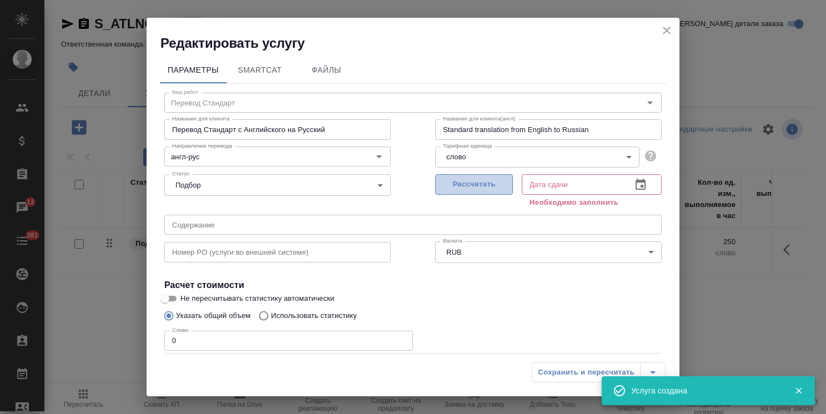
click at [454, 188] on span "Рассчитать" at bounding box center [473, 184] width 65 height 13
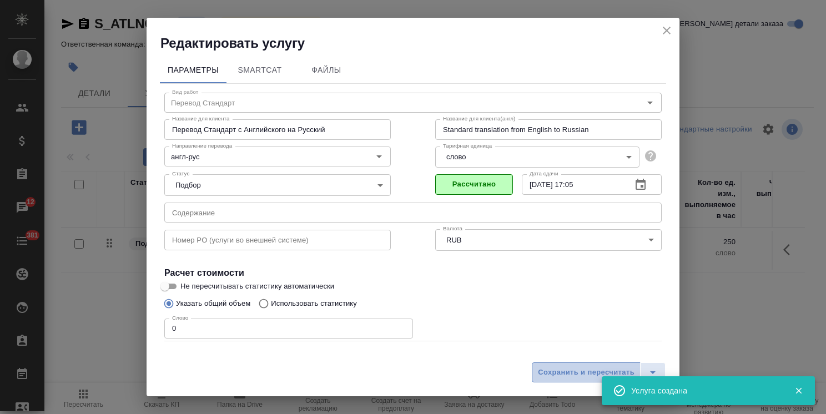
click at [556, 381] on button "Сохранить и пересчитать" at bounding box center [585, 372] width 109 height 20
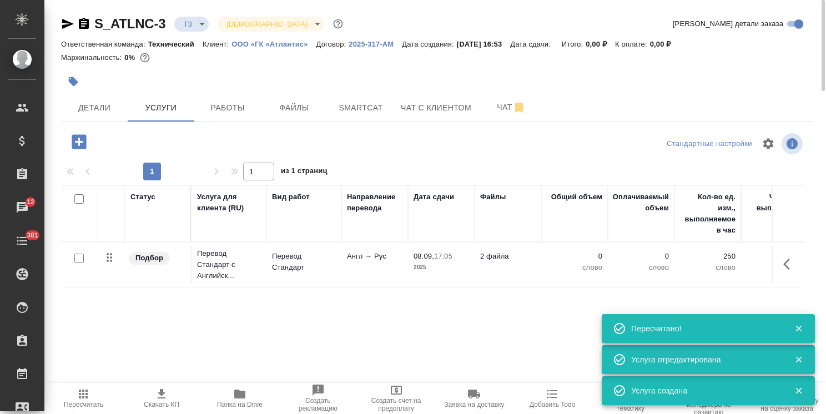
click at [277, 42] on p "ООО «ГК «Атлантис»" at bounding box center [273, 44] width 84 height 8
click at [285, 42] on p "ООО «ГК «Атлантис»" at bounding box center [273, 44] width 84 height 8
click at [105, 107] on span "Детали" at bounding box center [94, 108] width 53 height 14
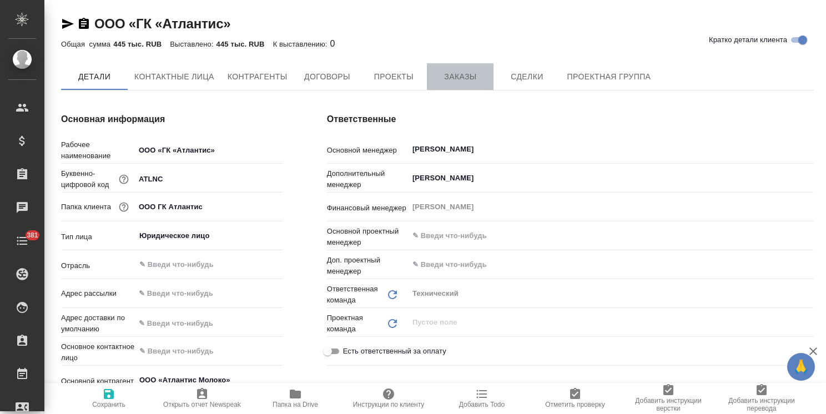
click at [455, 81] on span "Заказы" at bounding box center [459, 77] width 53 height 14
type textarea "x"
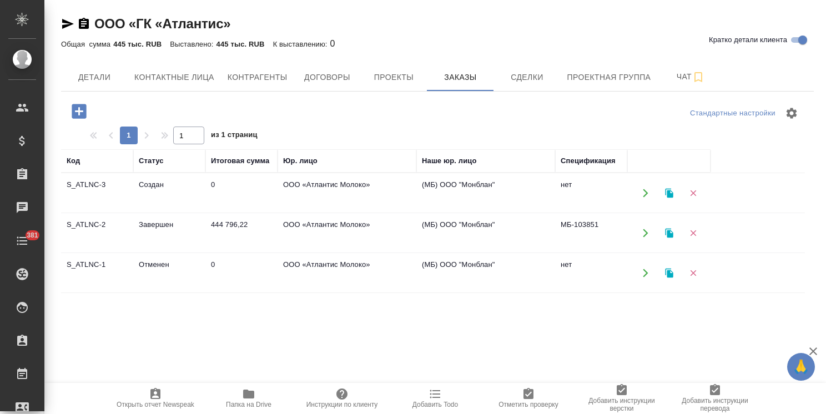
click at [135, 230] on td "Завершен" at bounding box center [169, 233] width 72 height 39
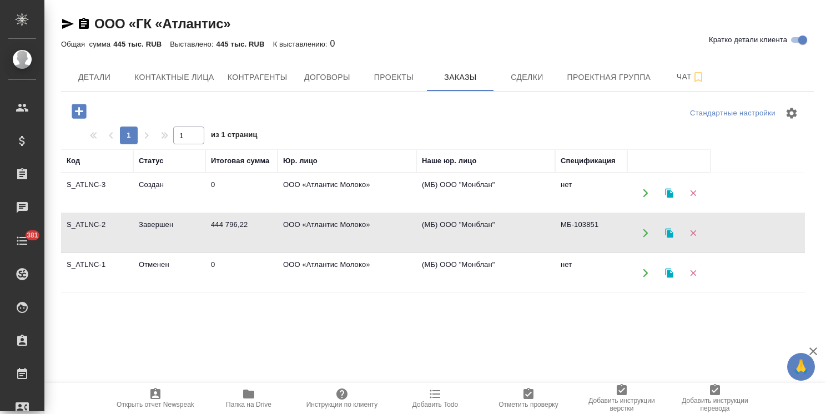
click at [135, 230] on td "Завершен" at bounding box center [169, 233] width 72 height 39
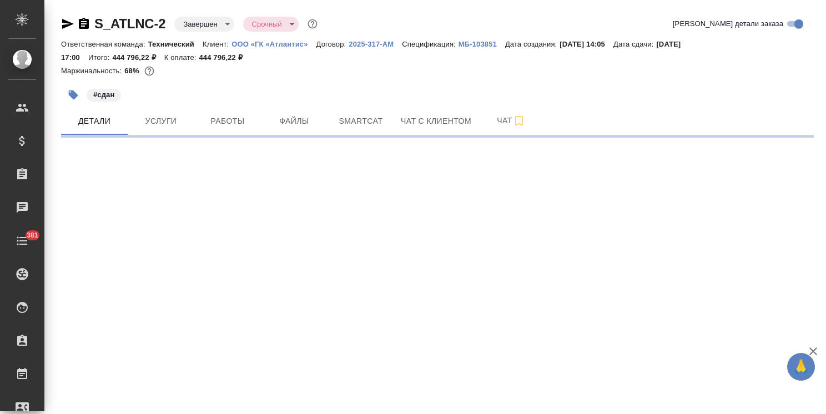
select select "RU"
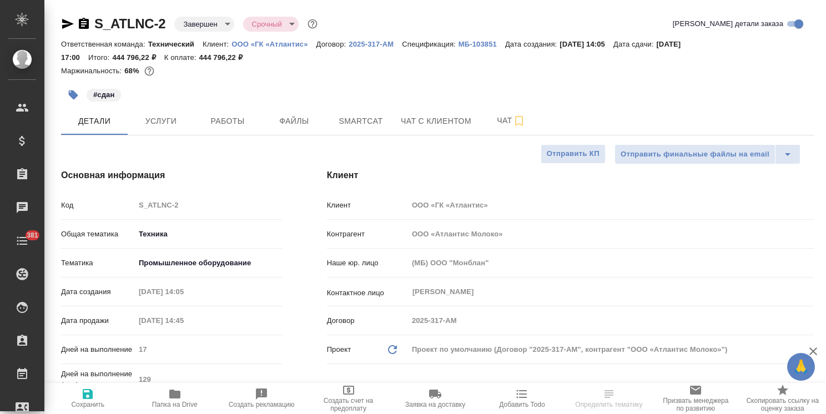
type textarea "x"
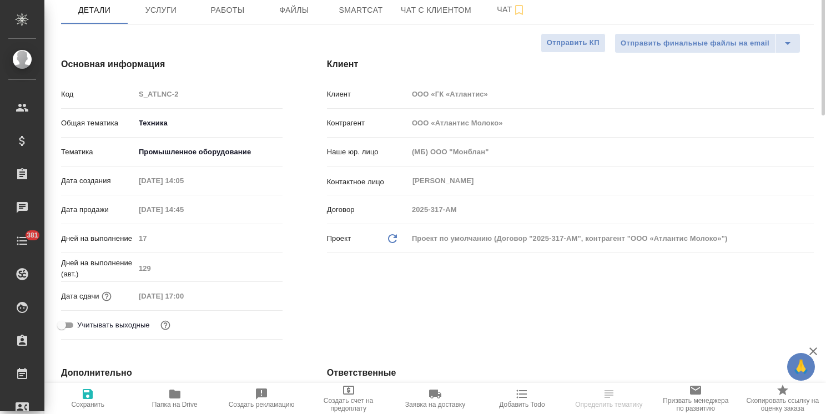
type textarea "x"
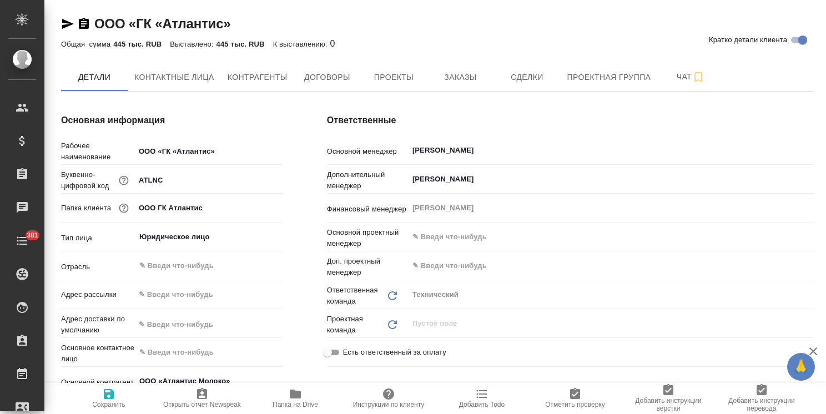
scroll to position [55, 0]
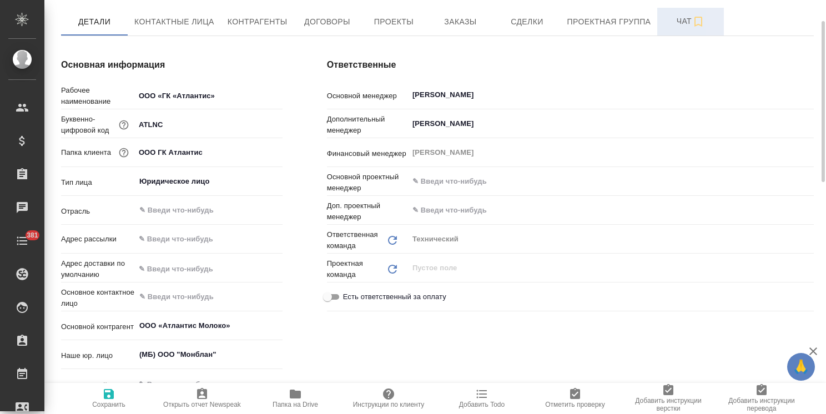
type textarea "x"
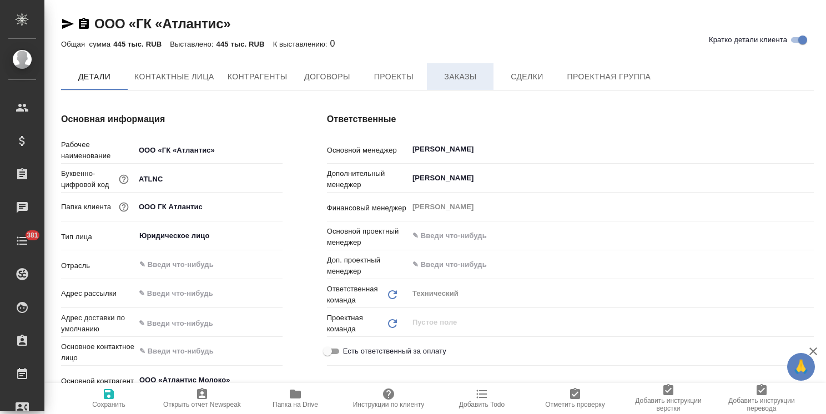
type textarea "x"
click at [450, 75] on span "Заказы" at bounding box center [459, 77] width 53 height 14
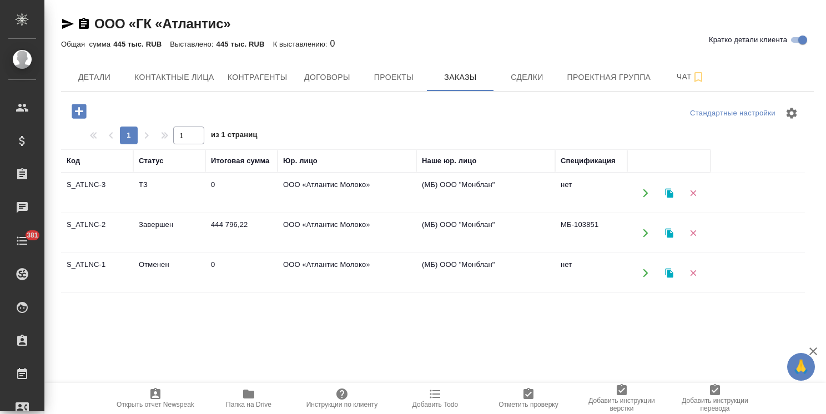
click at [124, 229] on td "S_ATLNC-2" at bounding box center [97, 233] width 72 height 39
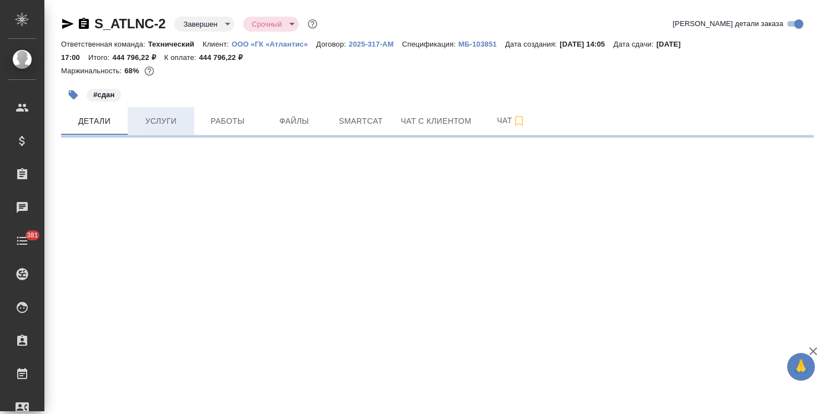
select select "RU"
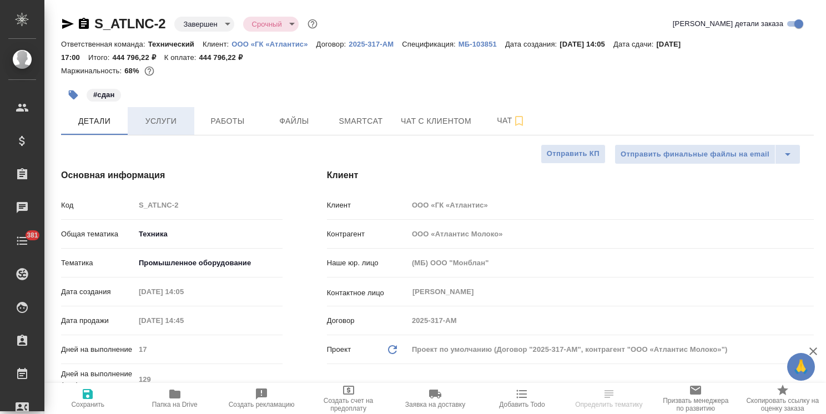
type textarea "x"
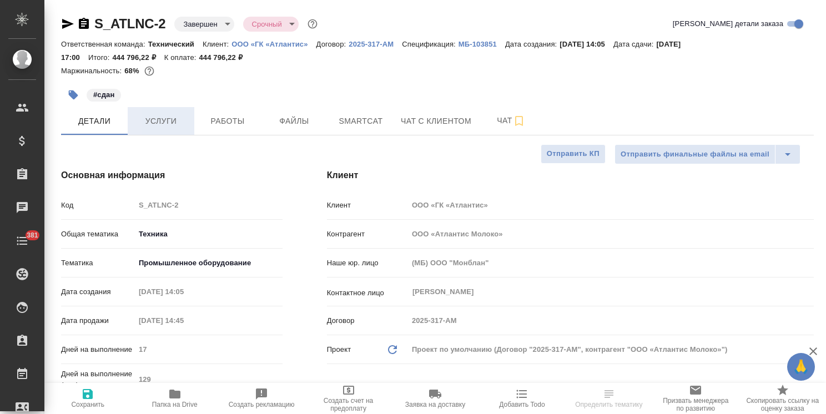
type textarea "x"
click at [158, 114] on button "Услуги" at bounding box center [161, 121] width 67 height 28
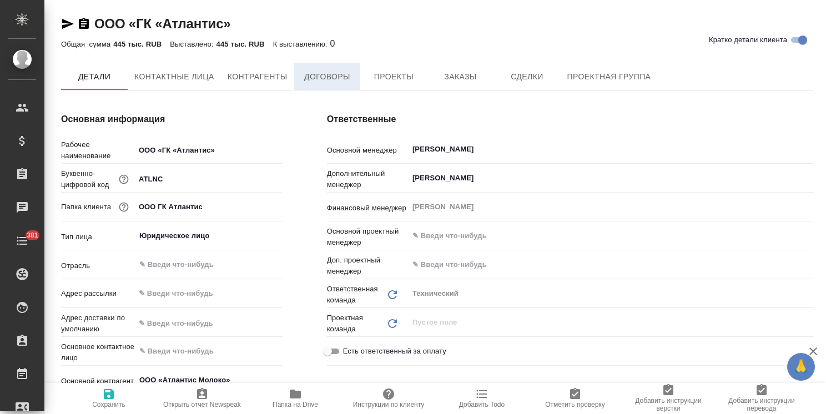
type textarea "x"
click at [334, 80] on span "Договоры" at bounding box center [326, 77] width 53 height 14
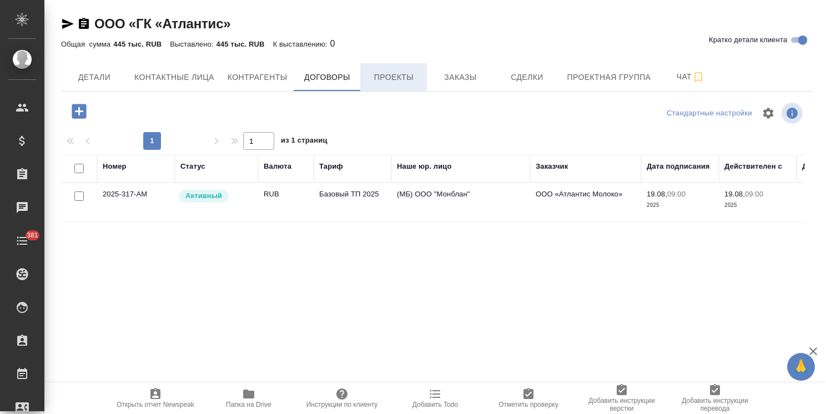
click at [387, 79] on span "Проекты" at bounding box center [393, 77] width 53 height 14
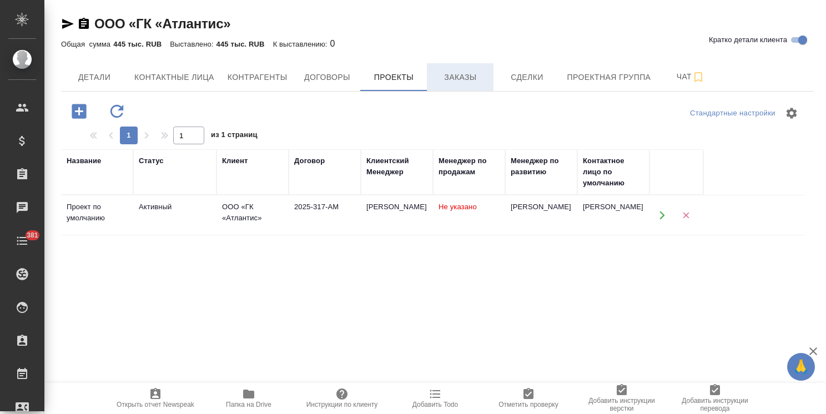
click at [465, 79] on span "Заказы" at bounding box center [459, 77] width 53 height 14
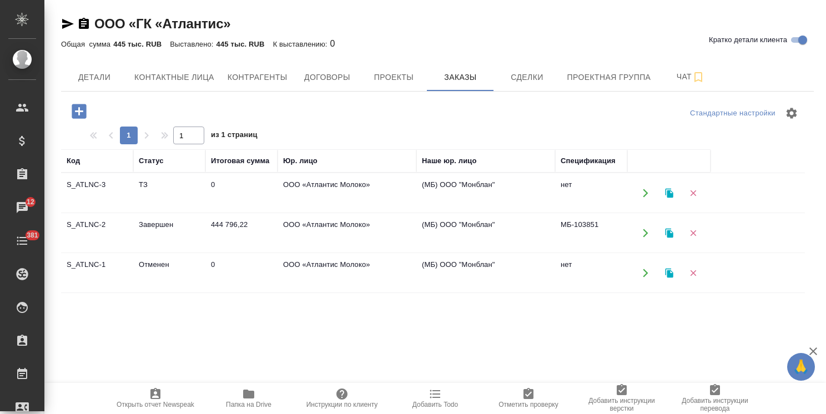
click at [125, 233] on td "S_ATLNC-2" at bounding box center [97, 233] width 72 height 39
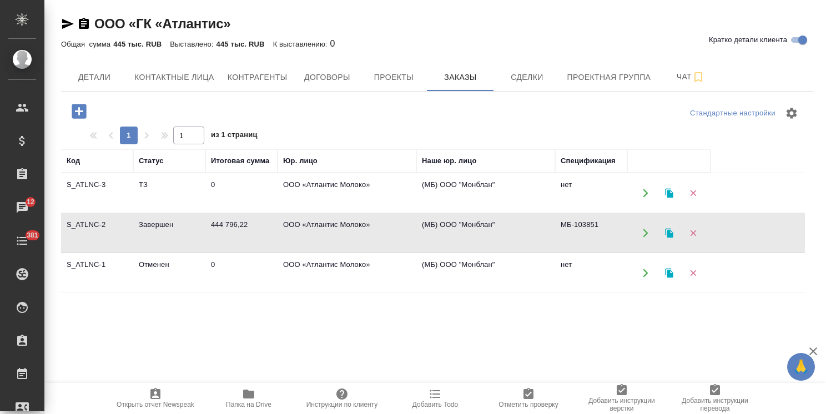
click at [125, 233] on td "S_ATLNC-2" at bounding box center [97, 233] width 72 height 39
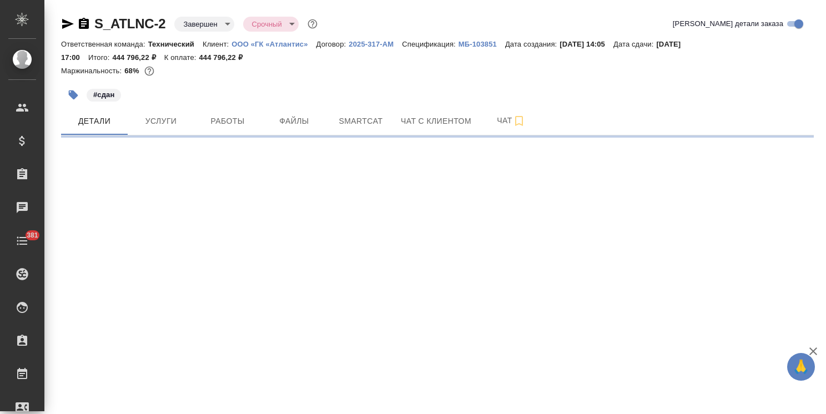
select select "RU"
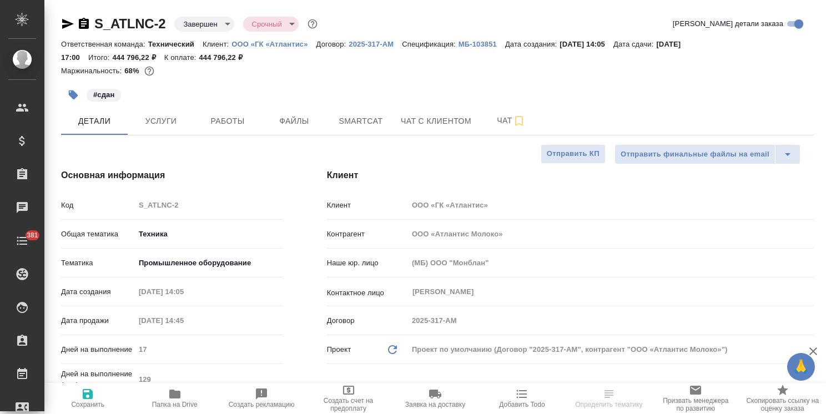
type textarea "x"
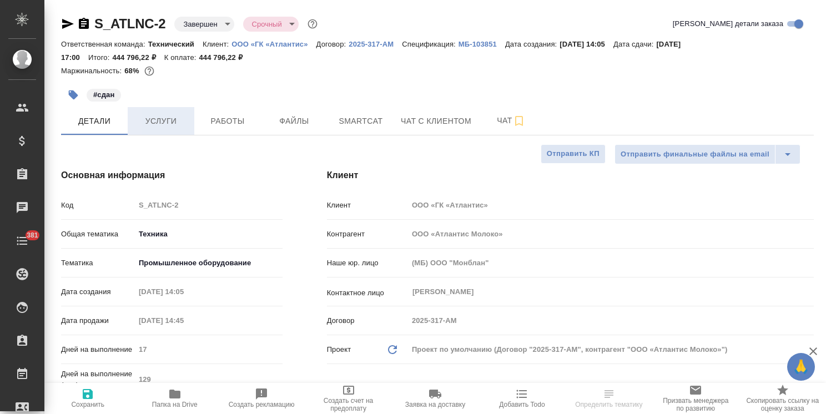
type textarea "x"
click at [182, 130] on button "Услуги" at bounding box center [161, 121] width 67 height 28
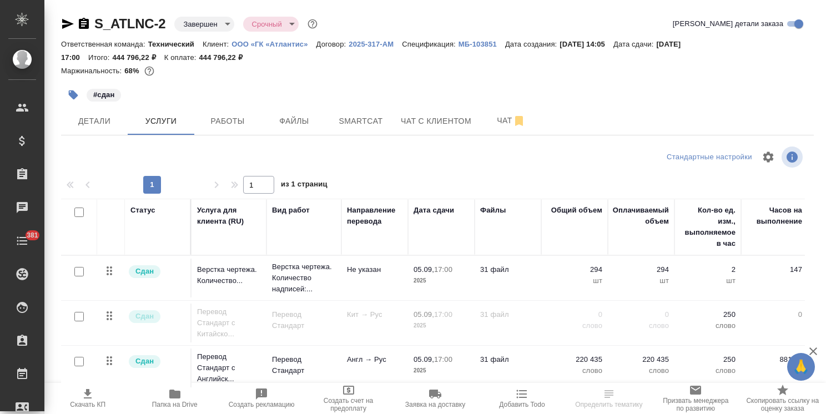
scroll to position [51, 0]
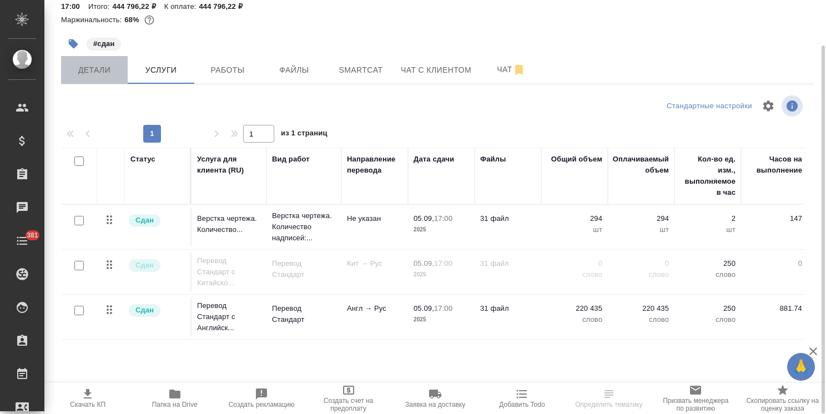
click at [102, 70] on span "Детали" at bounding box center [94, 70] width 53 height 14
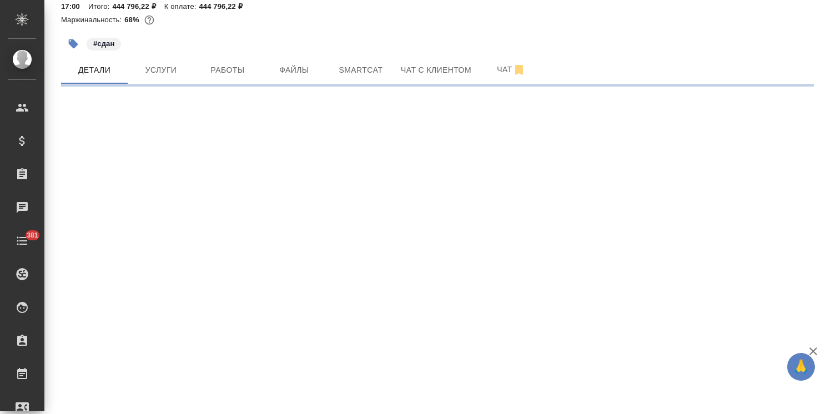
select select "RU"
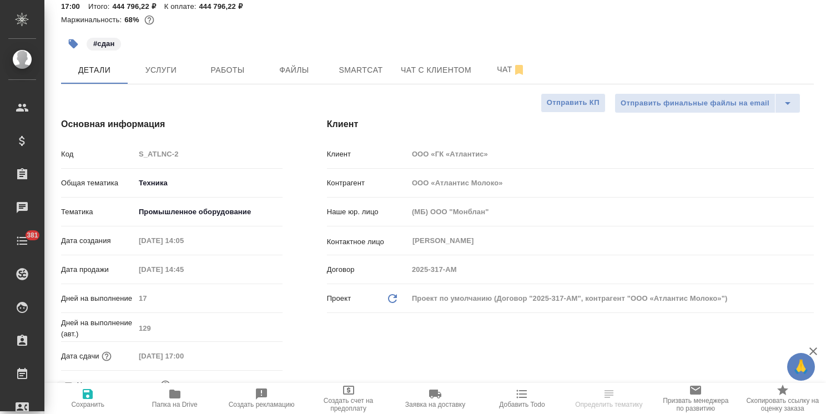
type textarea "x"
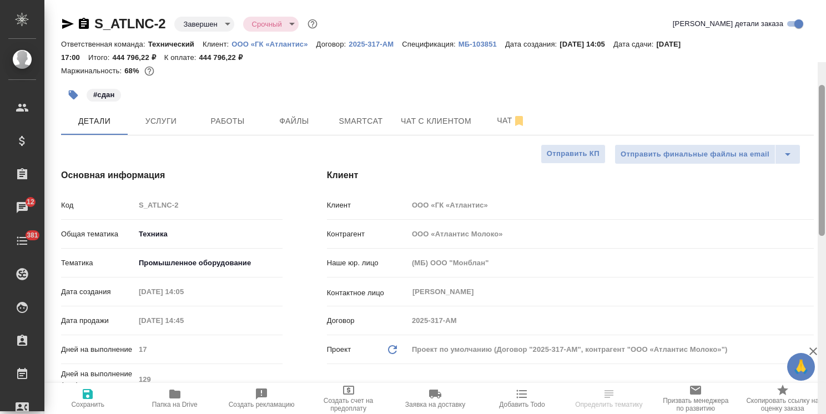
drag, startPoint x: 820, startPoint y: 140, endPoint x: 792, endPoint y: 16, distance: 127.5
click at [821, 85] on div at bounding box center [821, 160] width 6 height 151
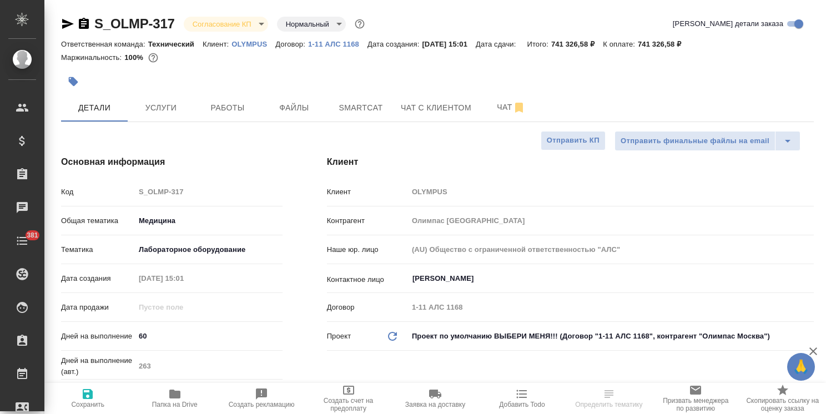
select select "RU"
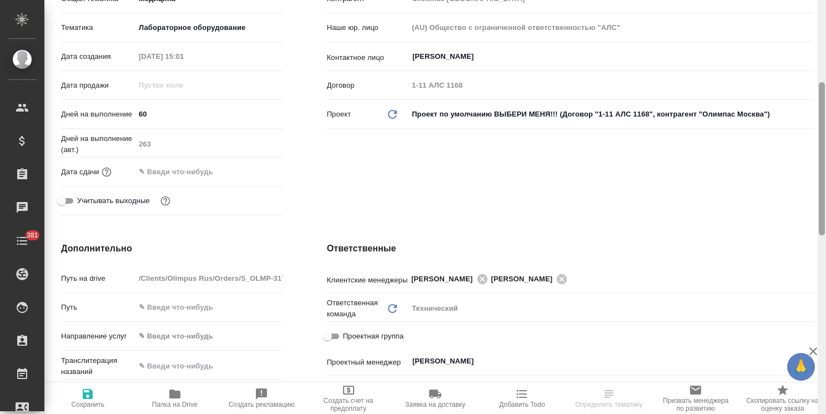
scroll to position [636, 0]
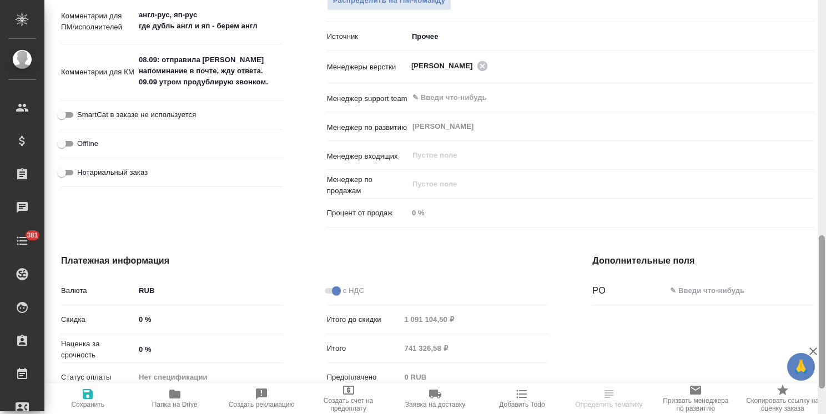
drag, startPoint x: 825, startPoint y: 145, endPoint x: 819, endPoint y: 251, distance: 105.6
click at [821, 253] on div at bounding box center [821, 207] width 8 height 414
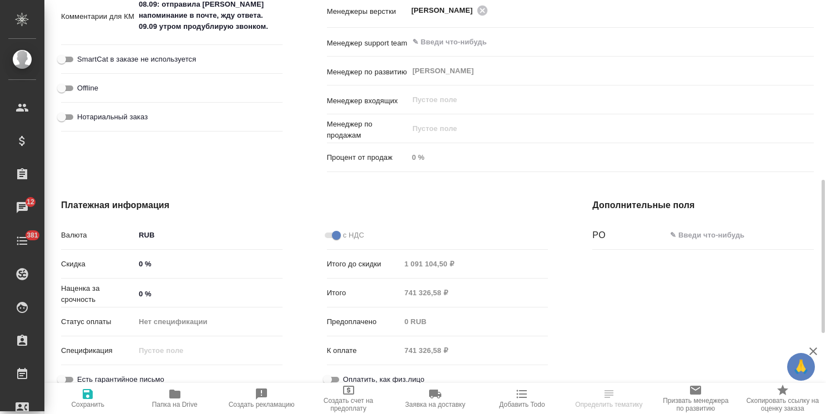
scroll to position [580, 0]
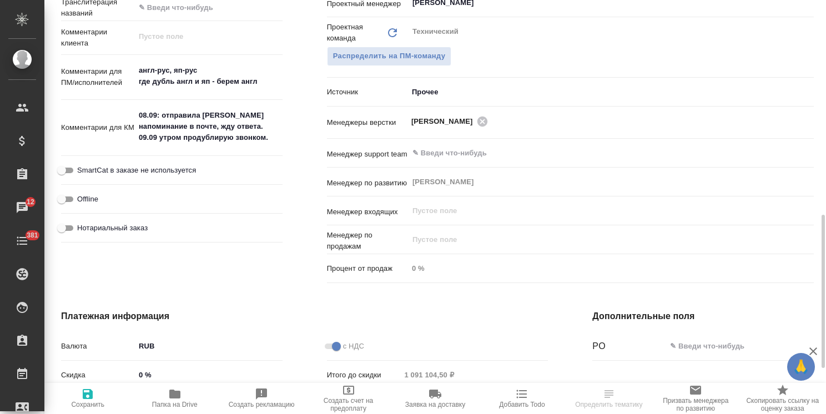
click at [241, 129] on textarea "08.09: отправила [PERSON_NAME] напоминание в почте, жду ответа. 09.09 утром про…" at bounding box center [209, 126] width 148 height 41
drag, startPoint x: 273, startPoint y: 141, endPoint x: 161, endPoint y: 113, distance: 115.0
click at [161, 113] on textarea "08.09: отправила [PERSON_NAME] напоминание в почте, жду ответа. 09.09 утром про…" at bounding box center [208, 127] width 146 height 41
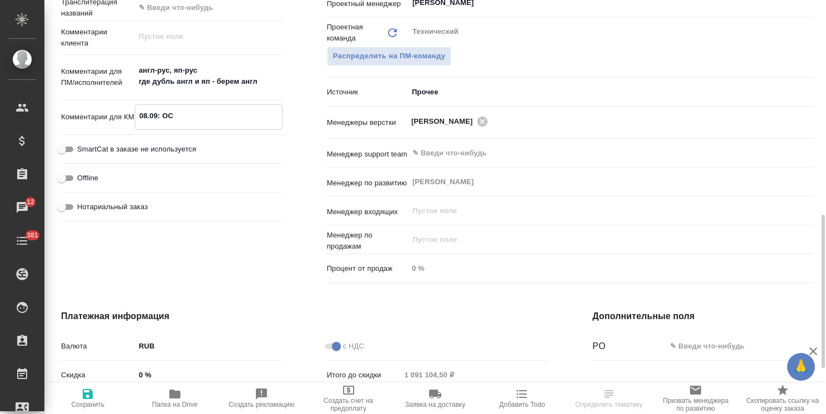
type textarea "08.09: ОС"
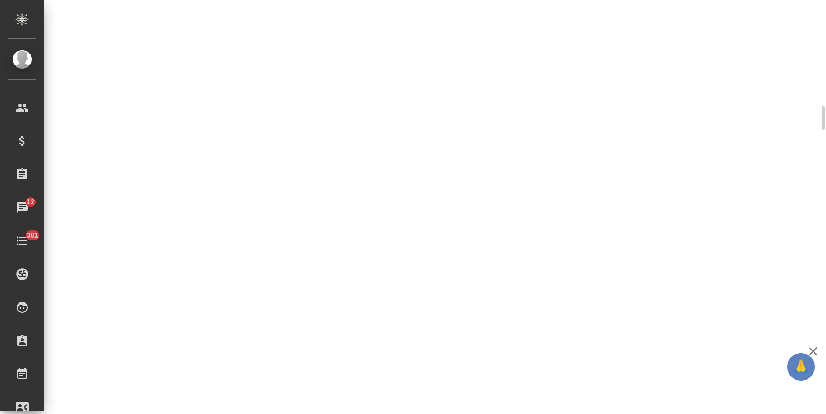
scroll to position [579, 0]
select select "RU"
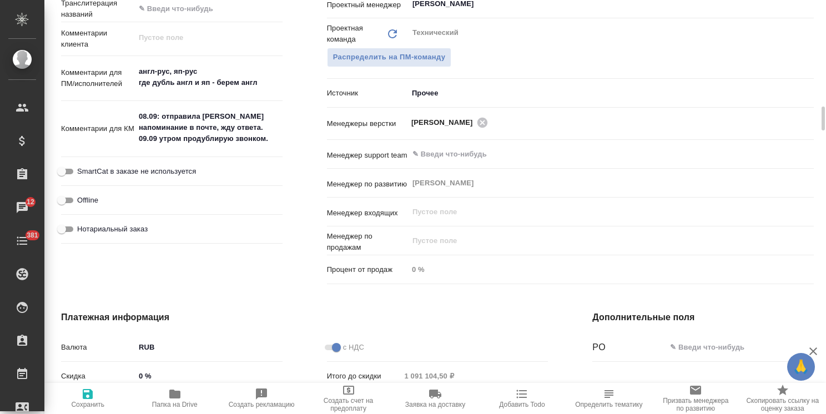
type textarea "x"
drag, startPoint x: 276, startPoint y: 141, endPoint x: 156, endPoint y: 119, distance: 121.9
click at [156, 119] on textarea "08.09: отправила [PERSON_NAME] напоминание в почте, жду ответа. 09.09 утром про…" at bounding box center [208, 128] width 146 height 41
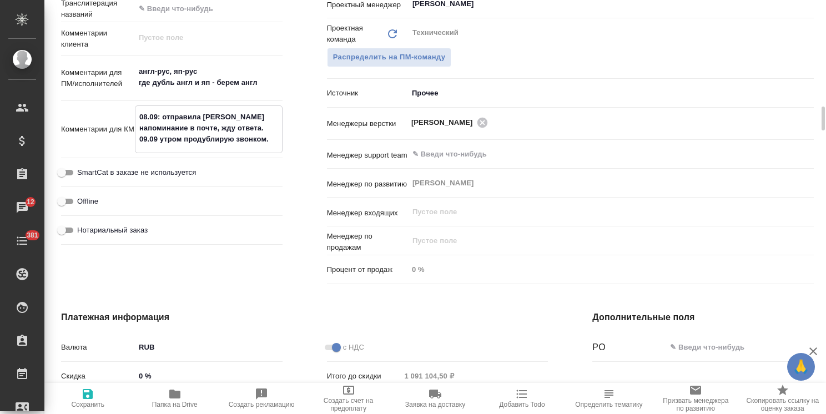
type textarea "08.09"
type textarea "x"
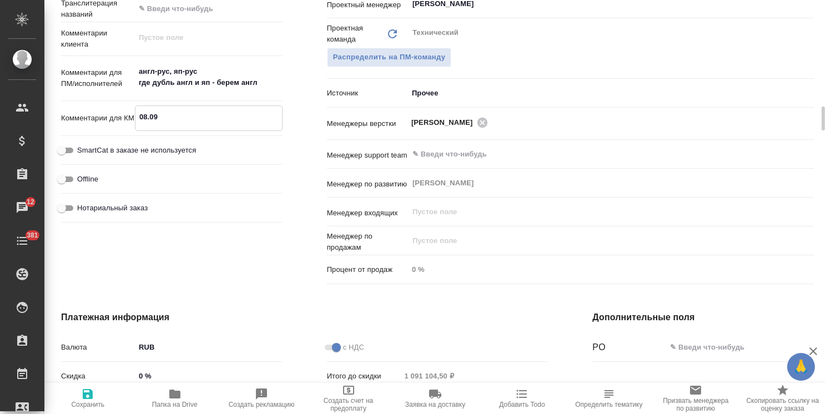
type textarea "x"
type textarea "08.09 О"
type textarea "x"
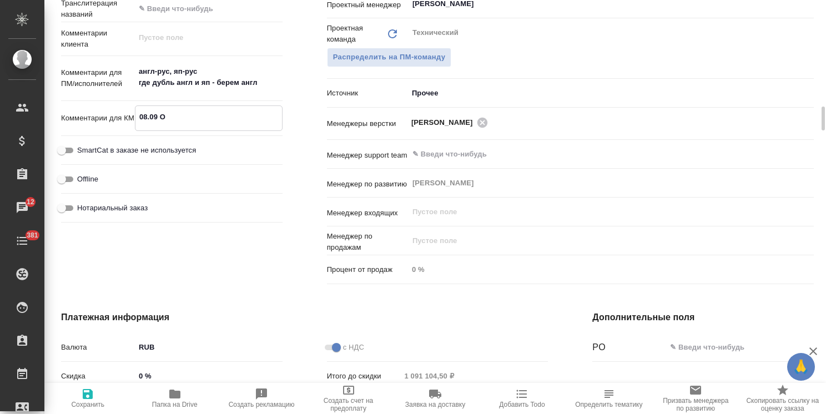
type textarea "x"
type textarea "08.09 ОС"
type textarea "x"
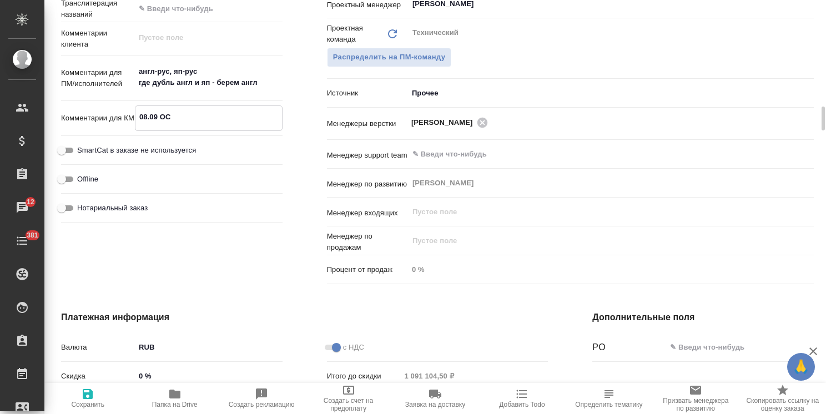
type textarea "08.09 ОС"
type textarea "x"
type textarea "08.09 ОС о"
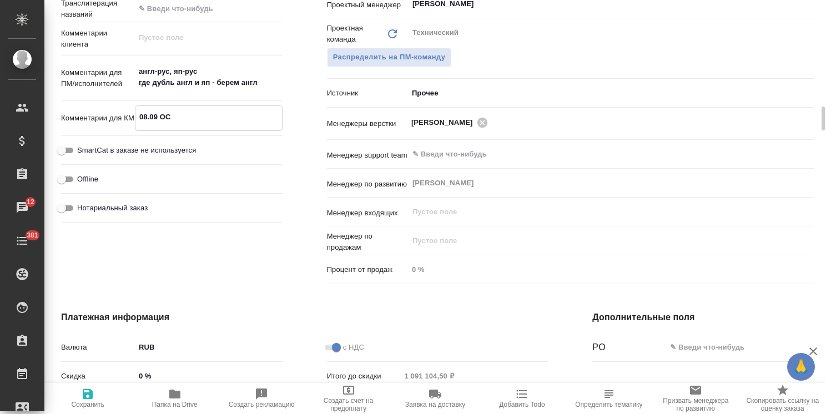
type textarea "x"
type textarea "08.09 ОС от"
type textarea "x"
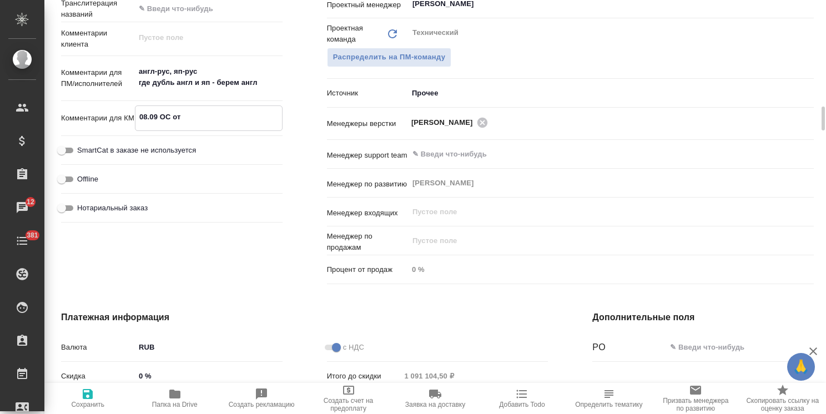
type textarea "08.09 ОС от"
type textarea "x"
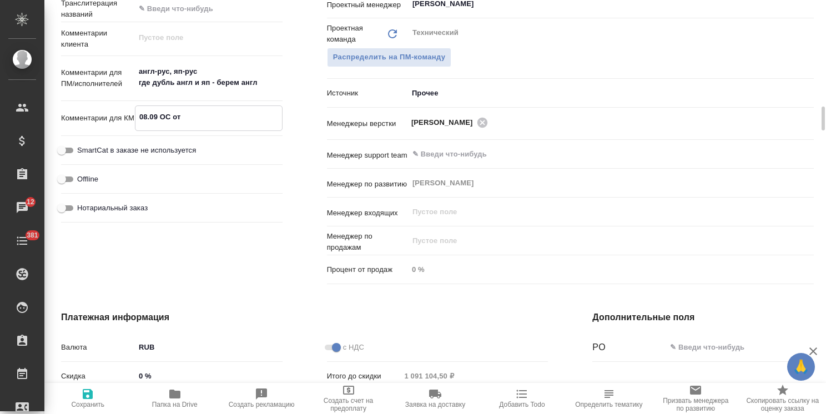
type textarea "x"
type textarea "08.09 ОС от к"
type textarea "x"
type textarea "08.09 ОС от кл"
type textarea "x"
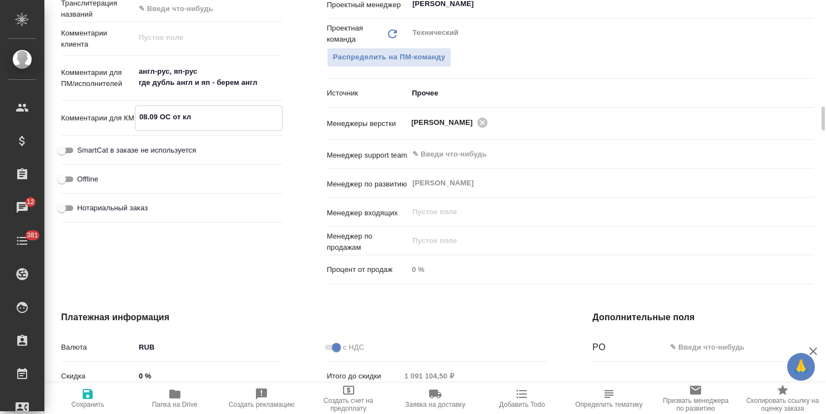
type textarea "x"
type textarea "08.09 ОС от кле"
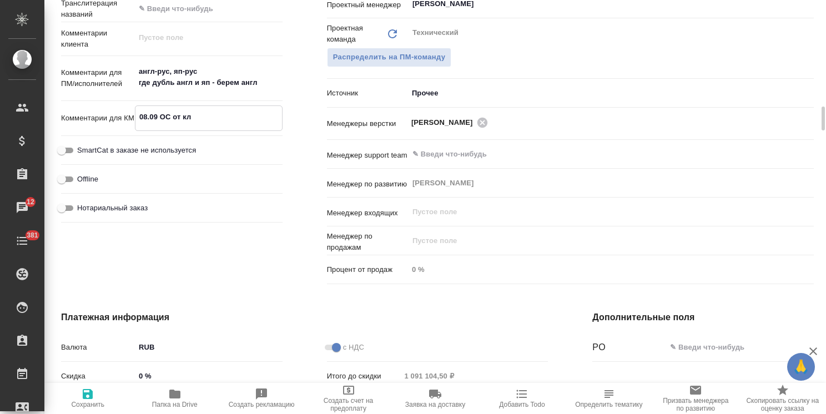
type textarea "x"
type textarea "08.09 ОС от клен"
type textarea "x"
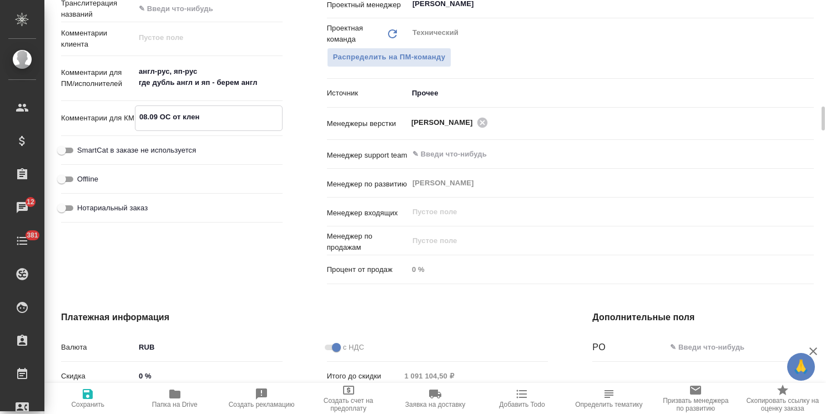
type textarea "x"
type textarea "08.09 ОС от клент"
type textarea "x"
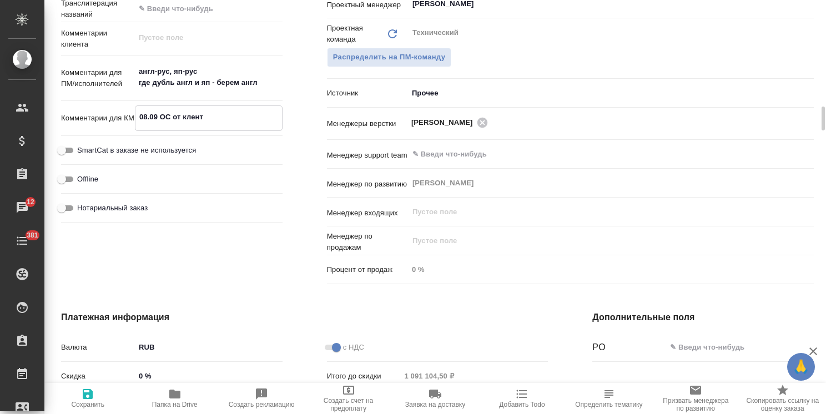
type textarea "x"
type textarea "08.09 ОС от клента"
type textarea "x"
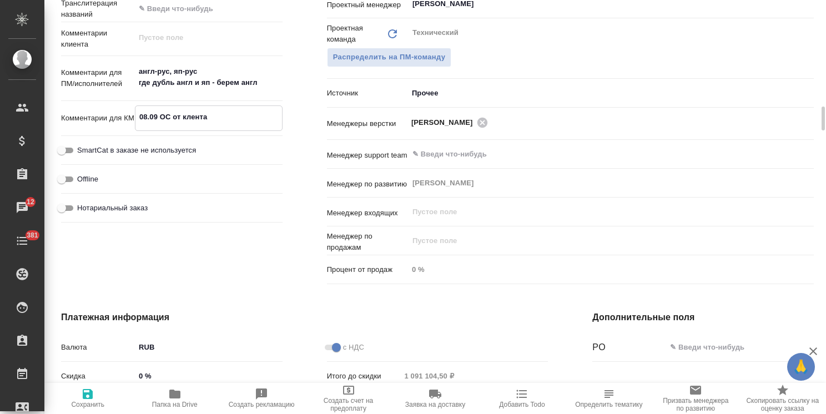
type textarea "08.09 ОС от клент"
type textarea "x"
type textarea "08.09 ОС от клен"
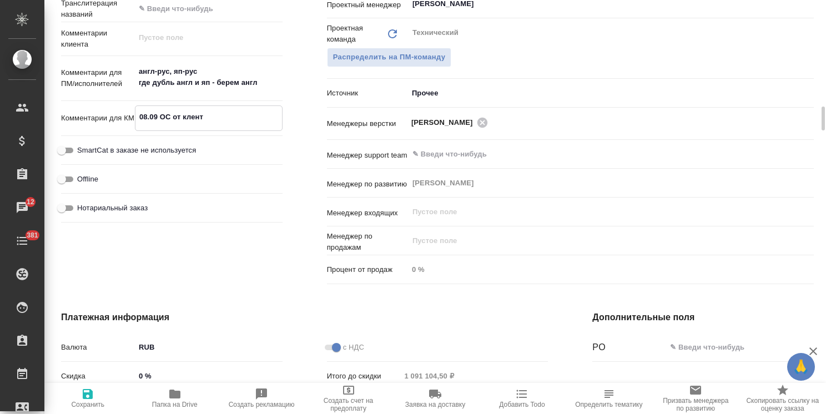
type textarea "x"
type textarea "08.09 ОС от кле"
type textarea "x"
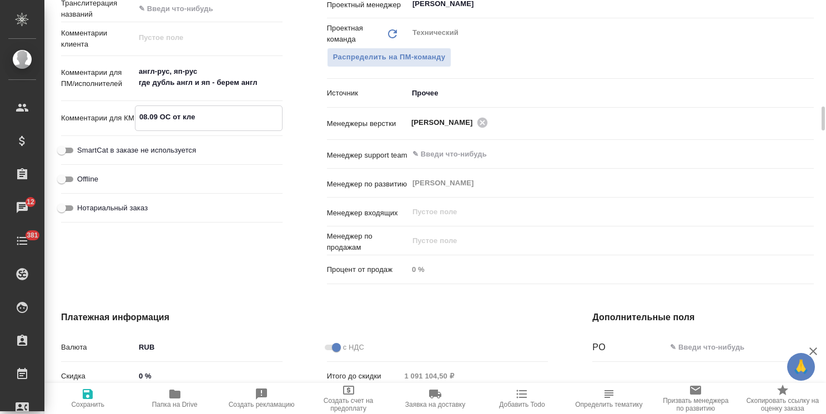
type textarea "x"
type textarea "08.09 ОС от кл"
type textarea "x"
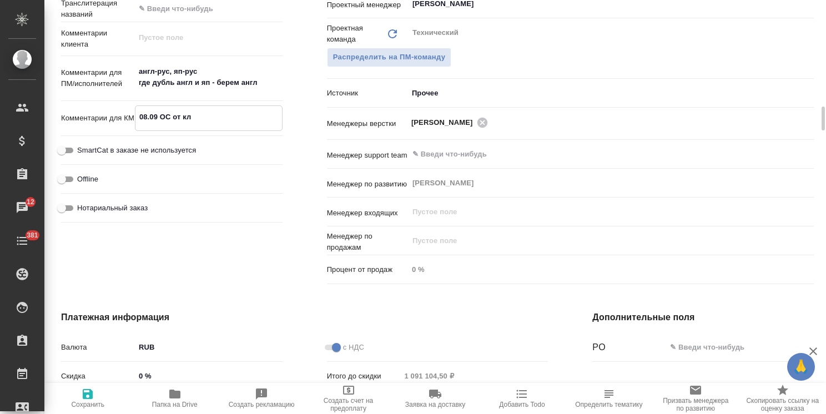
type textarea "x"
type textarea "08.09 ОС от кли"
type textarea "x"
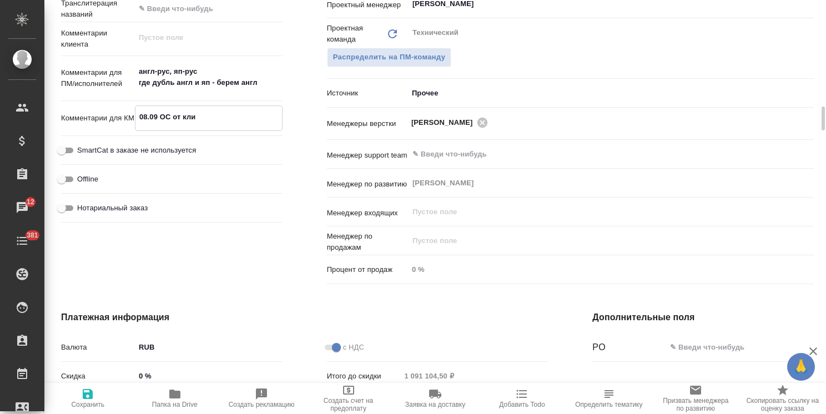
type textarea "08.09 ОС от клие"
type textarea "x"
type textarea "08.09 ОС от клиен"
type textarea "x"
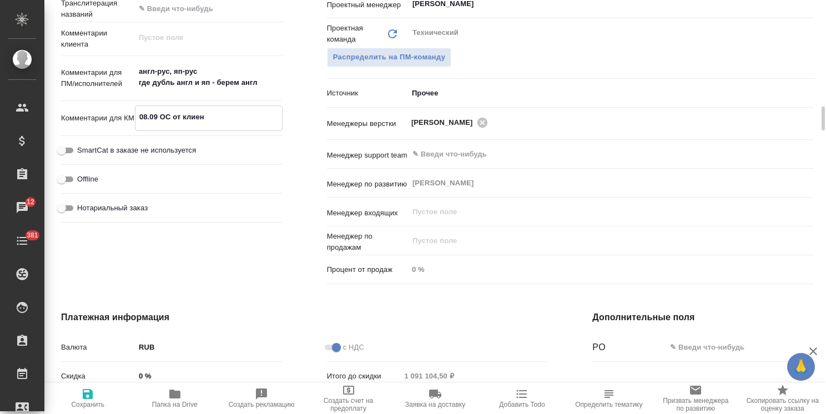
type textarea "x"
type textarea "08.09 ОС от клиент"
type textarea "x"
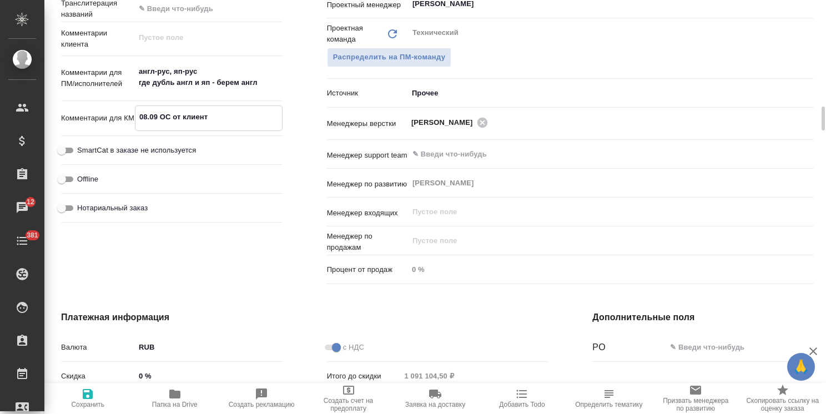
type textarea "x"
type textarea "08.09 ОС от клиента"
type textarea "x"
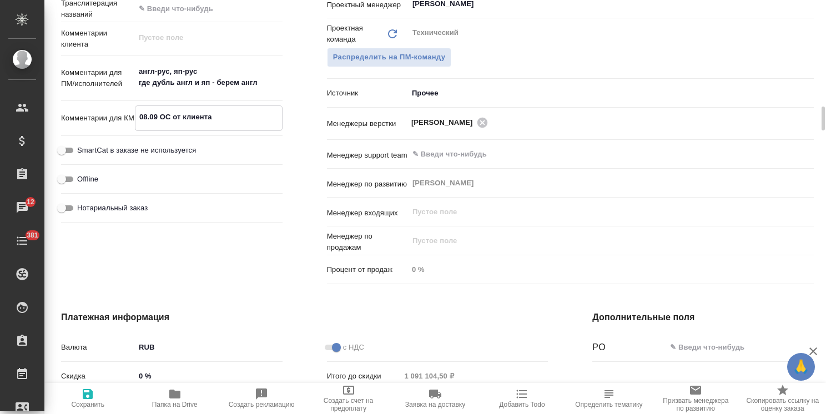
type textarea "x"
type textarea "08.09 ОС от клиента:"
type textarea "x"
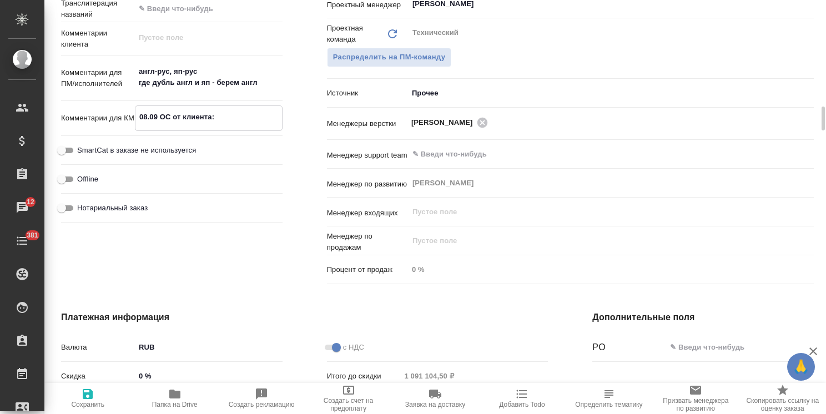
type textarea "08.09 ОС от клиента:"
type textarea "x"
paste textarea "Пока в процессе, думаю, возможно будет решение через 2 недели."
type textarea "x"
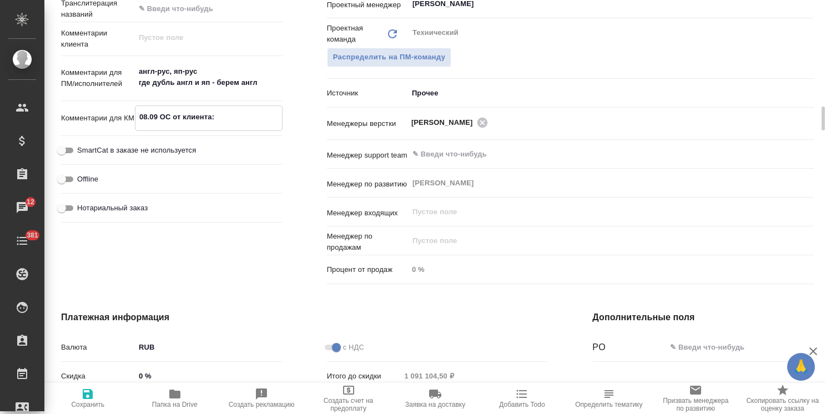
type textarea "08.09 ОС от клиента: Пока в процессе, думаю, возможно будет решение через 2 нед…"
type textarea "x"
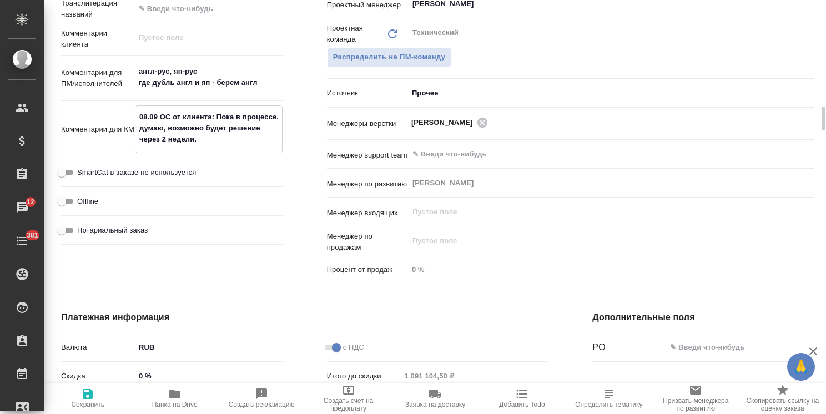
type textarea "08.09 ОС от клиента: Пока в процессе, думаю, возможно будет решение через 2 нед…"
type textarea "x"
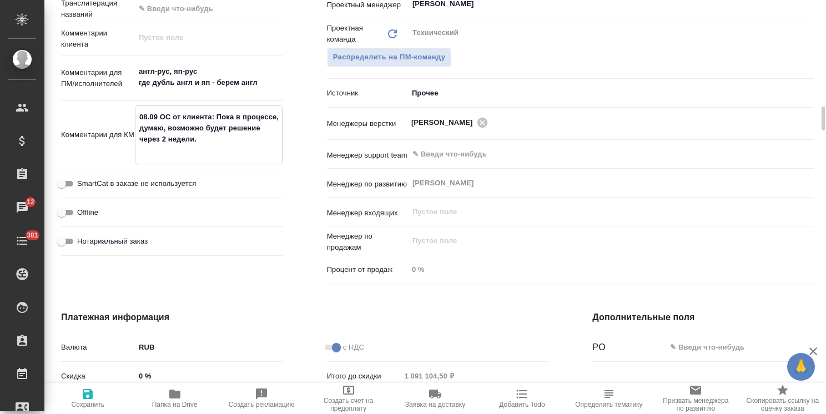
type textarea "08.09 ОС от клиента: Пока в процессе, думаю, возможно будет решение через 2 нед…"
click at [167, 152] on textarea "08.09 ОС от клиента: Пока в процессе, думаю, возможно будет решение через 2 нед…" at bounding box center [209, 133] width 148 height 52
type textarea "x"
type textarea "08.09 ОС от клиента: Пока в процессе, думаю, возможно будет решение через 2 нед…"
type textarea "x"
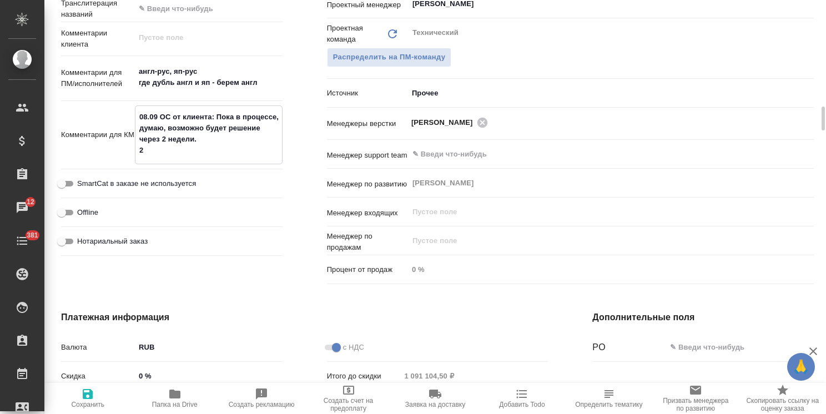
type textarea "x"
type textarea "08.09 ОС от клиента: Пока в процессе, думаю, возможно будет решение через 2 нед…"
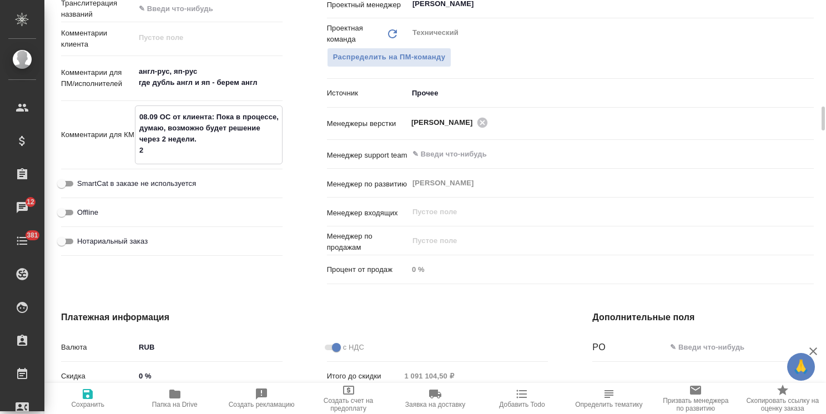
type textarea "x"
type textarea "08.09 ОС от клиента: Пока в процессе, думаю, возможно будет решение через 2 нед…"
type textarea "x"
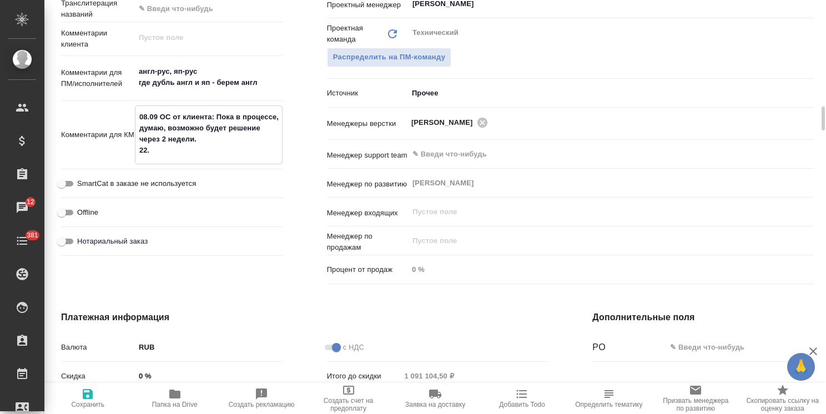
type textarea "x"
type textarea "08.09 ОС от клиента: Пока в процессе, думаю, возможно будет решение через 2 нед…"
type textarea "x"
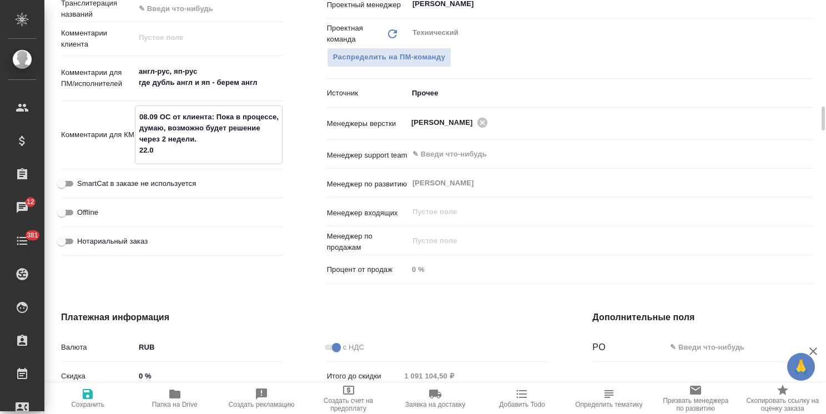
type textarea "x"
type textarea "08.09 ОС от клиента: Пока в процессе, думаю, возможно будет решение через 2 нед…"
type textarea "x"
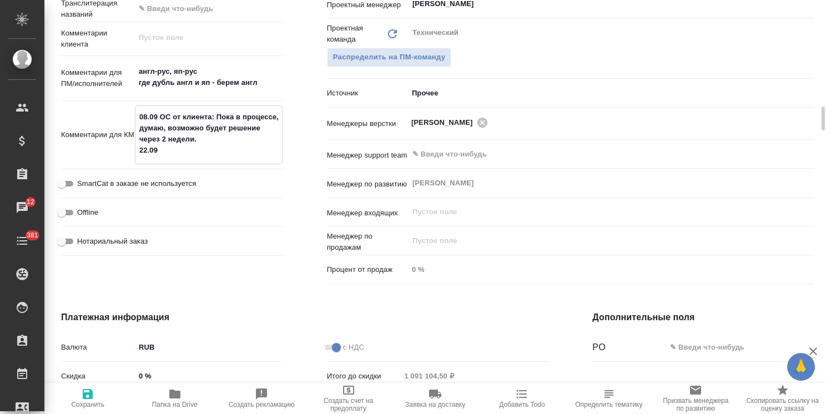
type textarea "08.09 ОС от клиента: Пока в процессе, думаю, возможно будет решение через 2 нед…"
type textarea "x"
type textarea "08.09 ОС от клиента: Пока в процессе, думаю, возможно будет решение через 2 нед…"
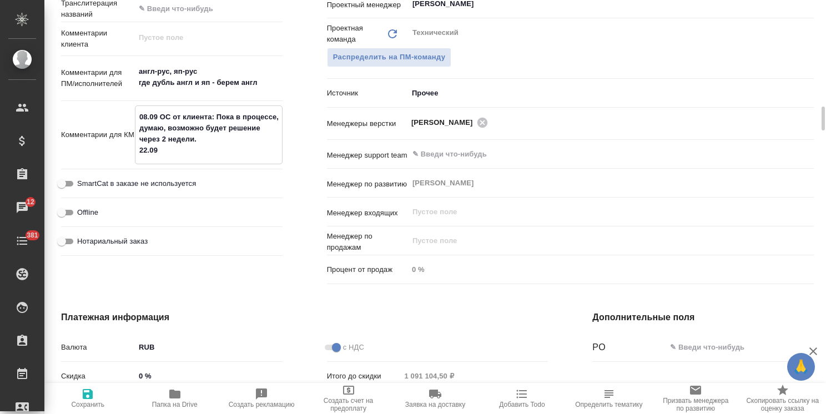
type textarea "x"
type textarea "08.09 ОС от клиента: Пока в процессе, думаю, возможно будет решение через 2 нед…"
type textarea "x"
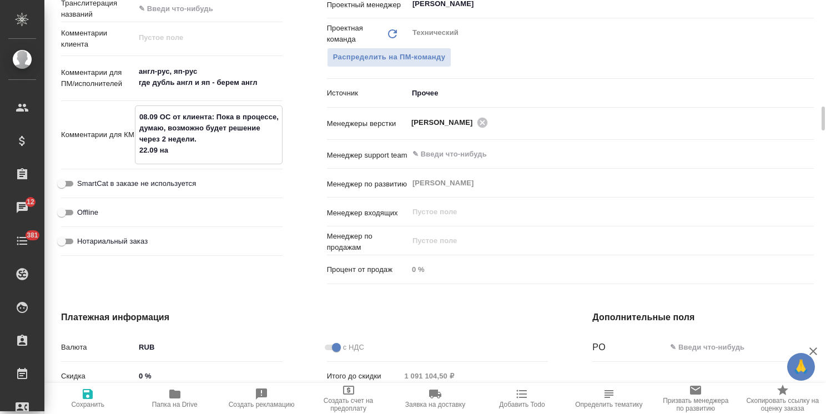
type textarea "x"
type textarea "08.09 ОС от клиента: Пока в процессе, думаю, возможно будет решение через 2 нед…"
type textarea "x"
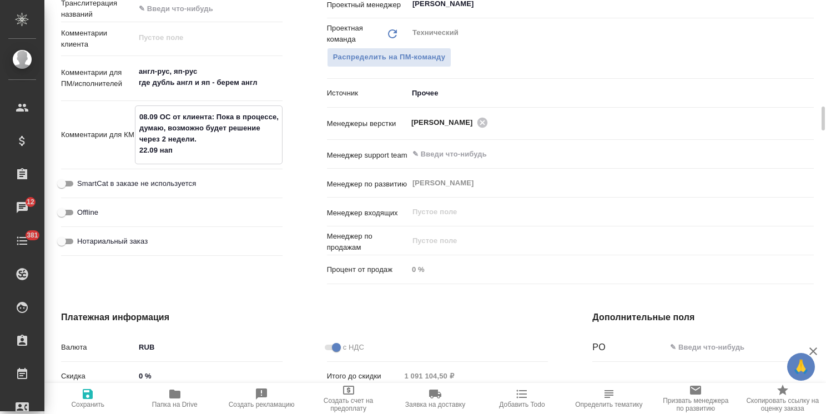
type textarea "x"
type textarea "08.09 ОС от клиента: Пока в процессе, думаю, возможно будет решение через 2 нед…"
type textarea "x"
type textarea "08.09 ОС от клиента: Пока в процессе, думаю, возможно будет решение через 2 нед…"
type textarea "x"
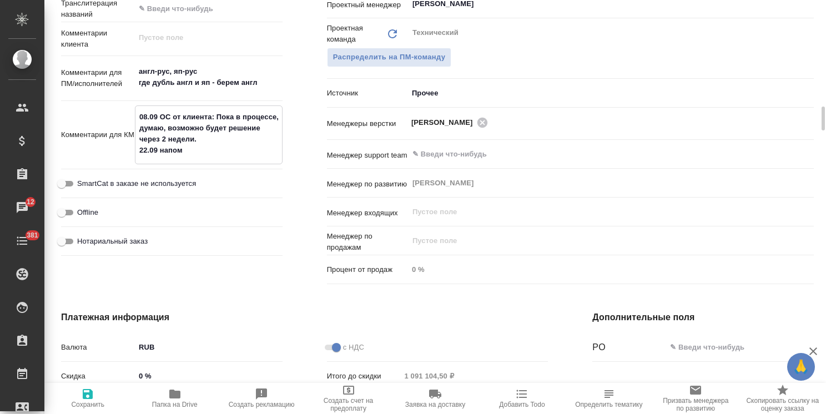
type textarea "x"
type textarea "08.09 ОС от клиента: Пока в процессе, думаю, возможно будет решение через 2 нед…"
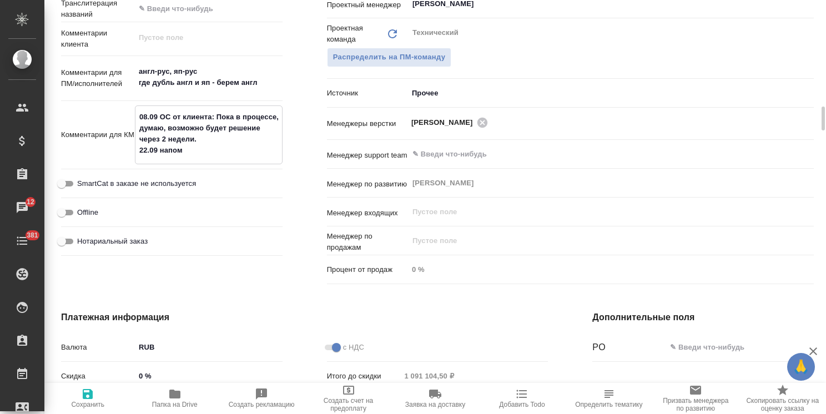
type textarea "x"
type textarea "08.09 ОС от клиента: Пока в процессе, думаю, возможно будет решение через 2 нед…"
type textarea "x"
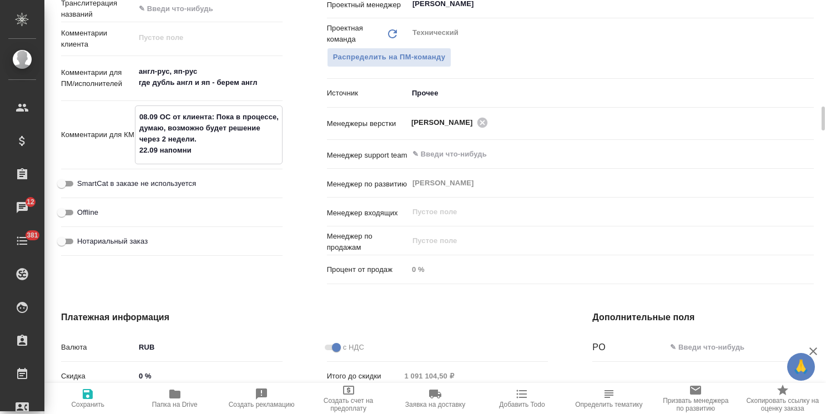
type textarea "x"
type textarea "08.09 ОС от клиента: Пока в процессе, думаю, возможно будет решение через 2 нед…"
type textarea "x"
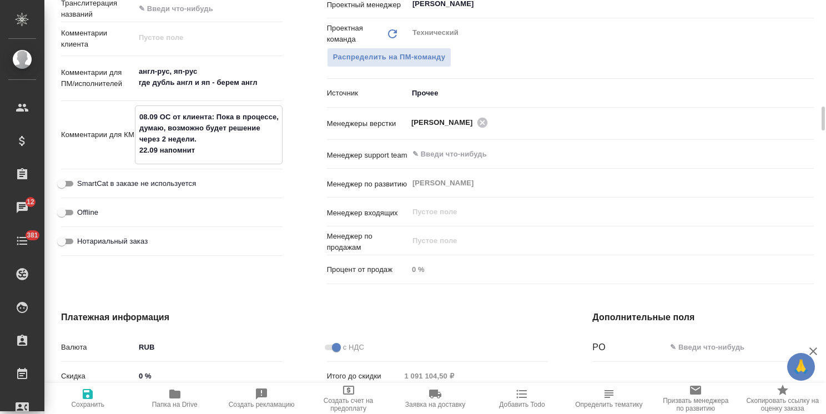
type textarea "x"
type textarea "08.09 ОС от клиента: Пока в процессе, думаю, возможно будет решение через 2 нед…"
type textarea "x"
type textarea "08.09 ОС от клиента: Пока в процессе, думаю, возможно будет решение через 2 нед…"
type textarea "x"
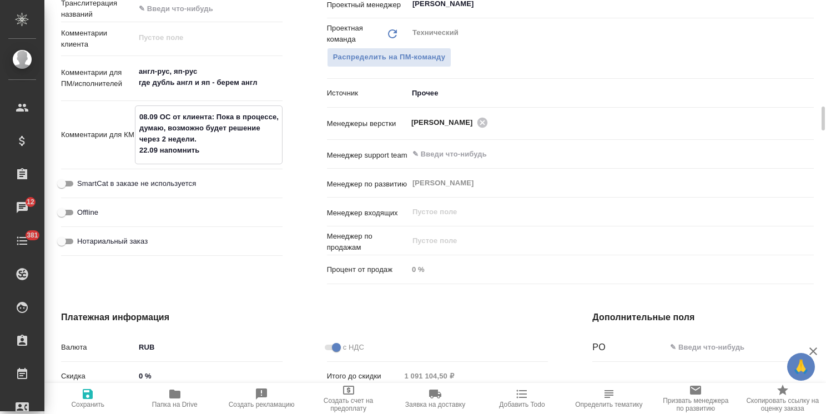
type textarea "x"
type textarea "08.09 ОС от клиента: Пока в процессе, думаю, возможно будет решение через 2 нед…"
type textarea "x"
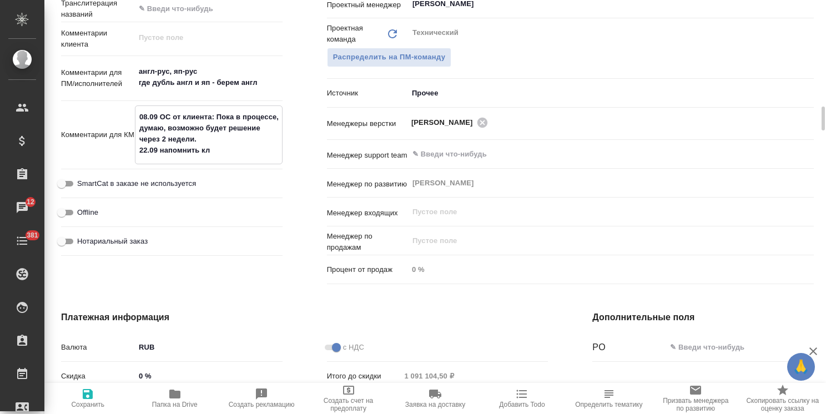
type textarea "x"
type textarea "08.09 ОС от клиента: Пока в процессе, думаю, возможно будет решение через 2 нед…"
type textarea "x"
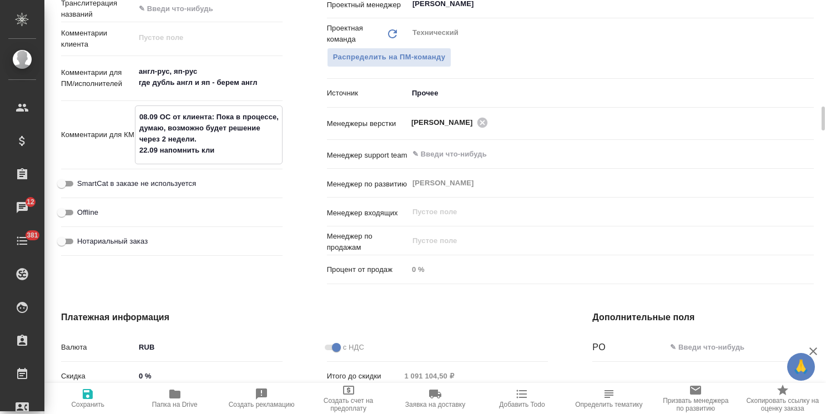
type textarea "x"
type textarea "08.09 ОС от клиента: Пока в процессе, думаю, возможно будет решение через 2 нед…"
type textarea "x"
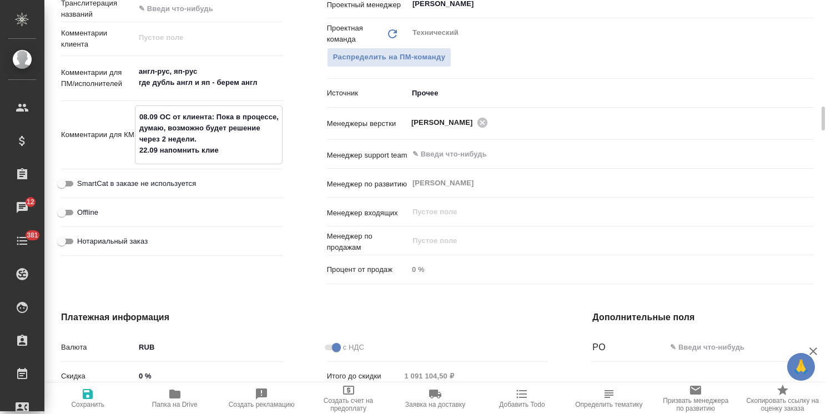
type textarea "x"
type textarea "08.09 ОС от клиента: Пока в процессе, думаю, возможно будет решение через 2 нед…"
type textarea "x"
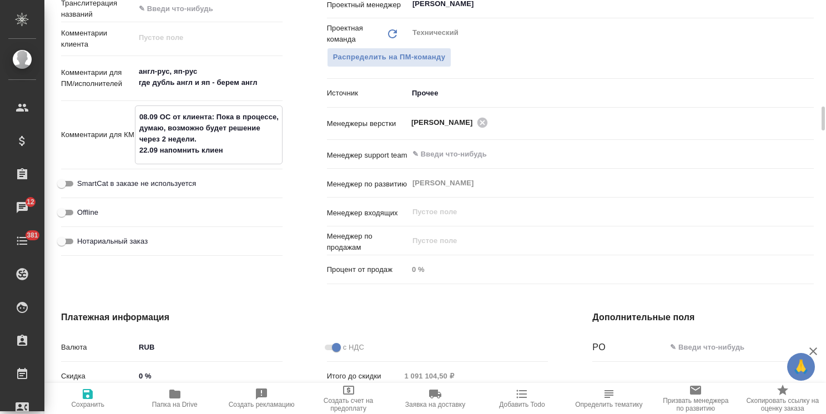
type textarea "08.09 ОС от клиента: Пока в процессе, думаю, возможно будет решение через 2 нед…"
type textarea "x"
type textarea "08.09 ОС от клиента: Пока в процессе, думаю, возможно будет решение через 2 нед…"
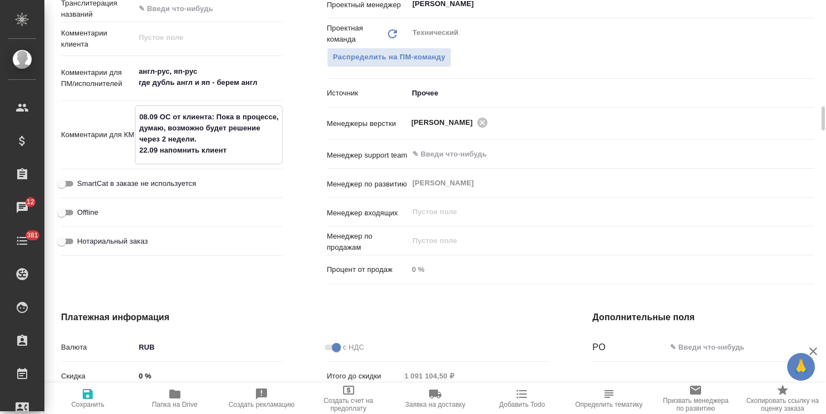
type textarea "x"
click at [95, 396] on span "Сохранить" at bounding box center [87, 397] width 73 height 21
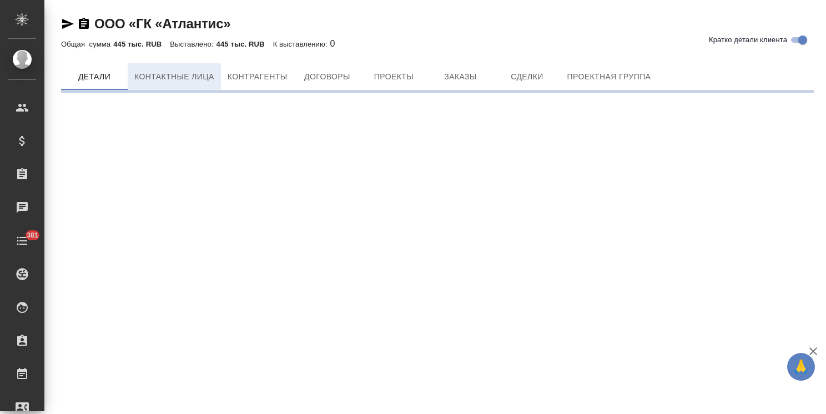
click at [184, 81] on span "Контактные лица" at bounding box center [174, 77] width 80 height 14
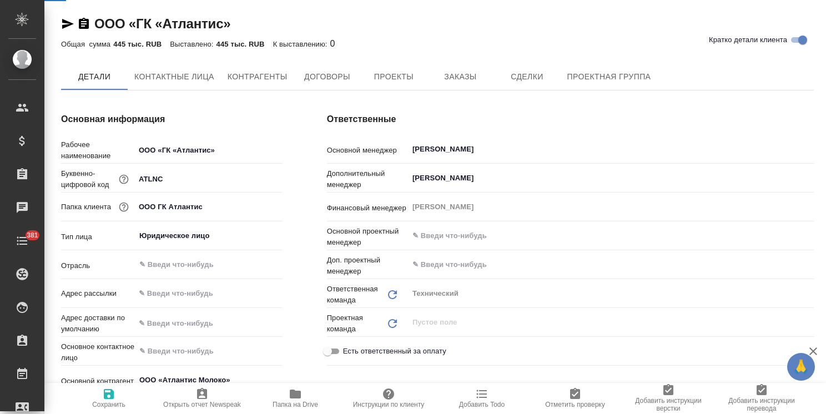
type textarea "x"
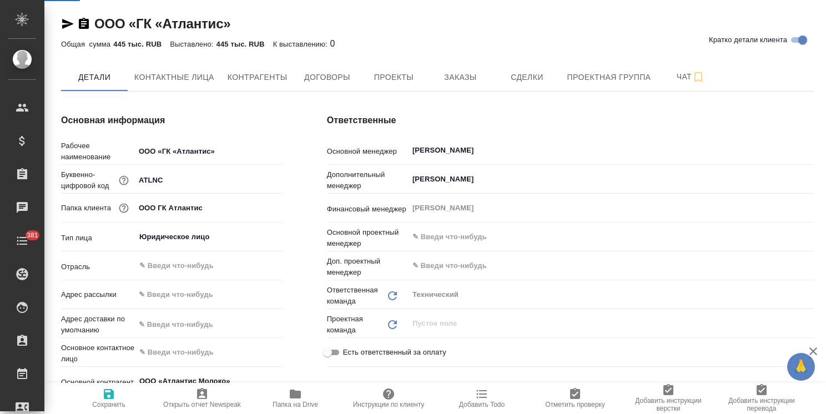
type textarea "x"
click at [186, 87] on button "Контактные лица" at bounding box center [174, 77] width 93 height 28
type textarea "x"
select select "RU"
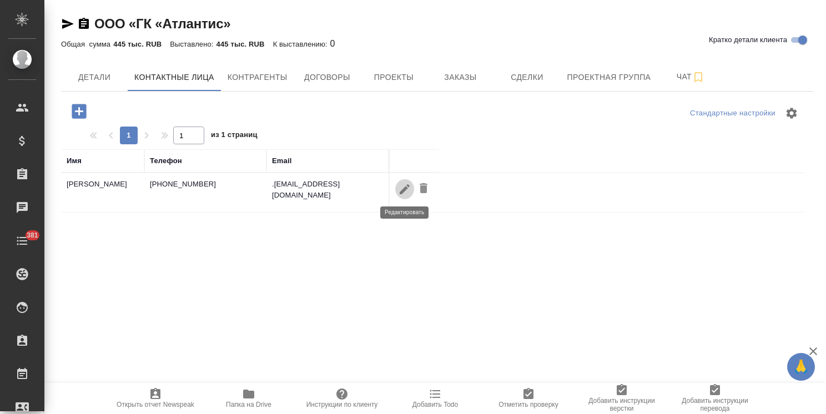
click at [395, 188] on button "button" at bounding box center [404, 189] width 19 height 21
type input "[PERSON_NAME]"
type textarea "238460, [GEOGRAPHIC_DATA], [GEOGRAPHIC_DATA], [GEOGRAPHIC_DATA]. [STREET_ADDRES…"
type input "Пользователь"
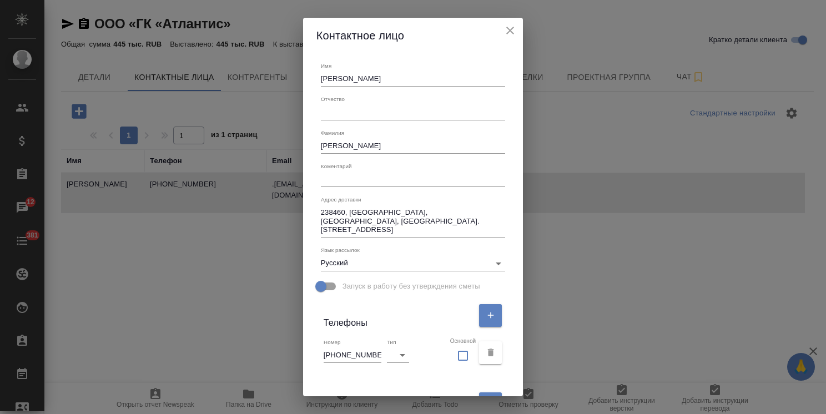
drag, startPoint x: 375, startPoint y: 230, endPoint x: 259, endPoint y: 210, distance: 118.1
click at [260, 211] on div "Контактное лицо Имя [PERSON_NAME] Отчество [PERSON_NAME] x Адрес доставки 23846…" at bounding box center [413, 207] width 826 height 414
paste textarea "[STREET_ADDRESS] ЯЛТИНСКАЯ, ЗД. 78, ПОМЕЩ. 10"
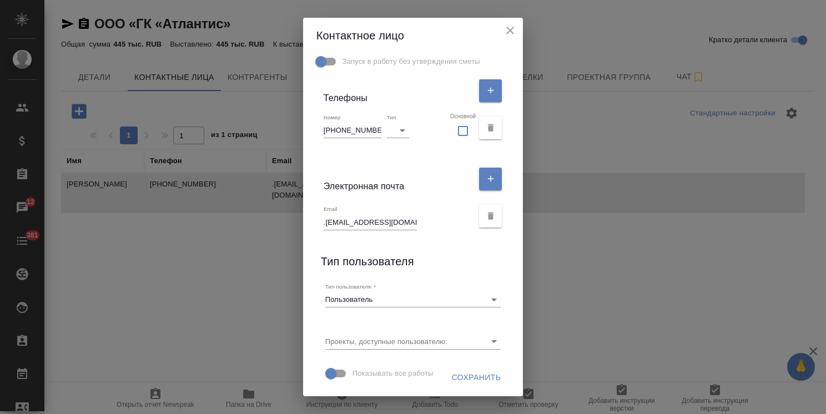
scroll to position [245, 0]
type textarea "236003, [GEOGRAPHIC_DATA], Г. О. [GEOGRAPHIC_DATA], Г. [GEOGRAPHIC_DATA], УЛ. Я…"
click at [452, 373] on span "Сохранить" at bounding box center [476, 378] width 49 height 14
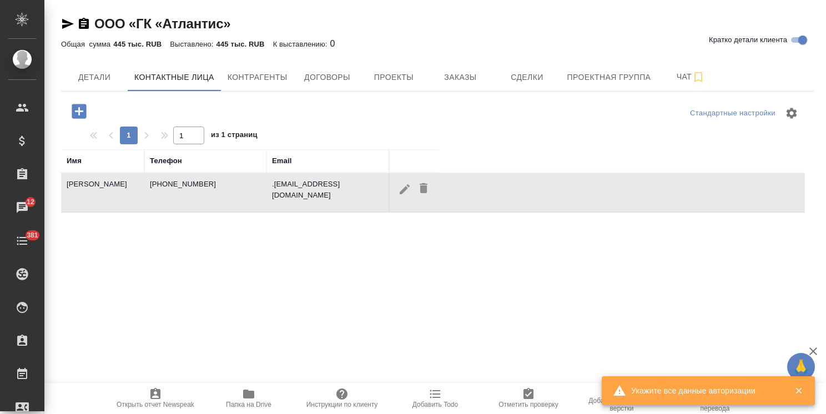
click at [400, 191] on icon "button" at bounding box center [404, 189] width 10 height 10
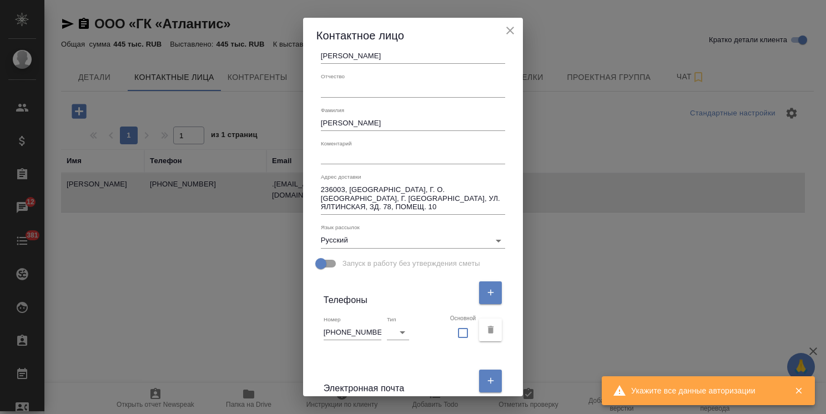
scroll to position [23, 0]
click at [512, 34] on icon "close" at bounding box center [509, 30] width 13 height 13
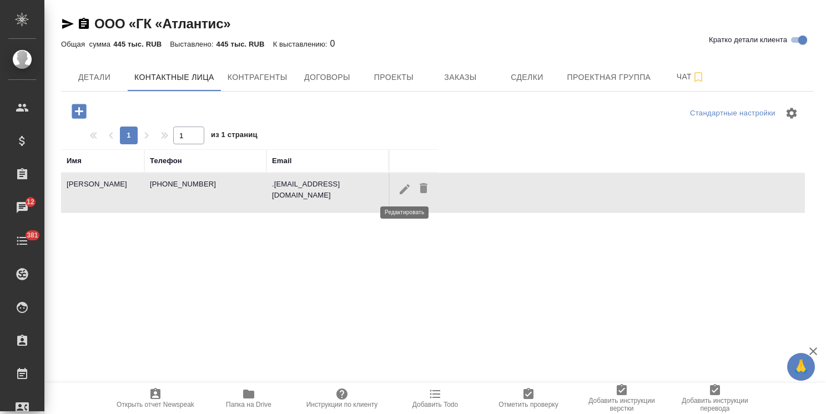
click at [399, 183] on icon "button" at bounding box center [404, 189] width 13 height 13
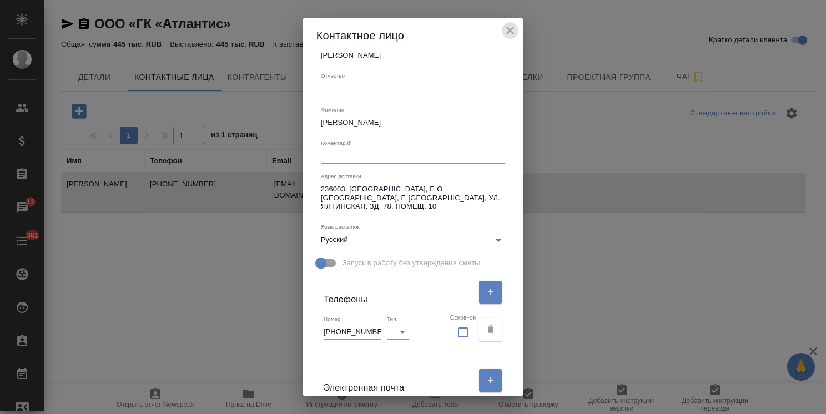
click at [513, 28] on icon "close" at bounding box center [510, 31] width 8 height 8
